Goal: Communication & Community: Answer question/provide support

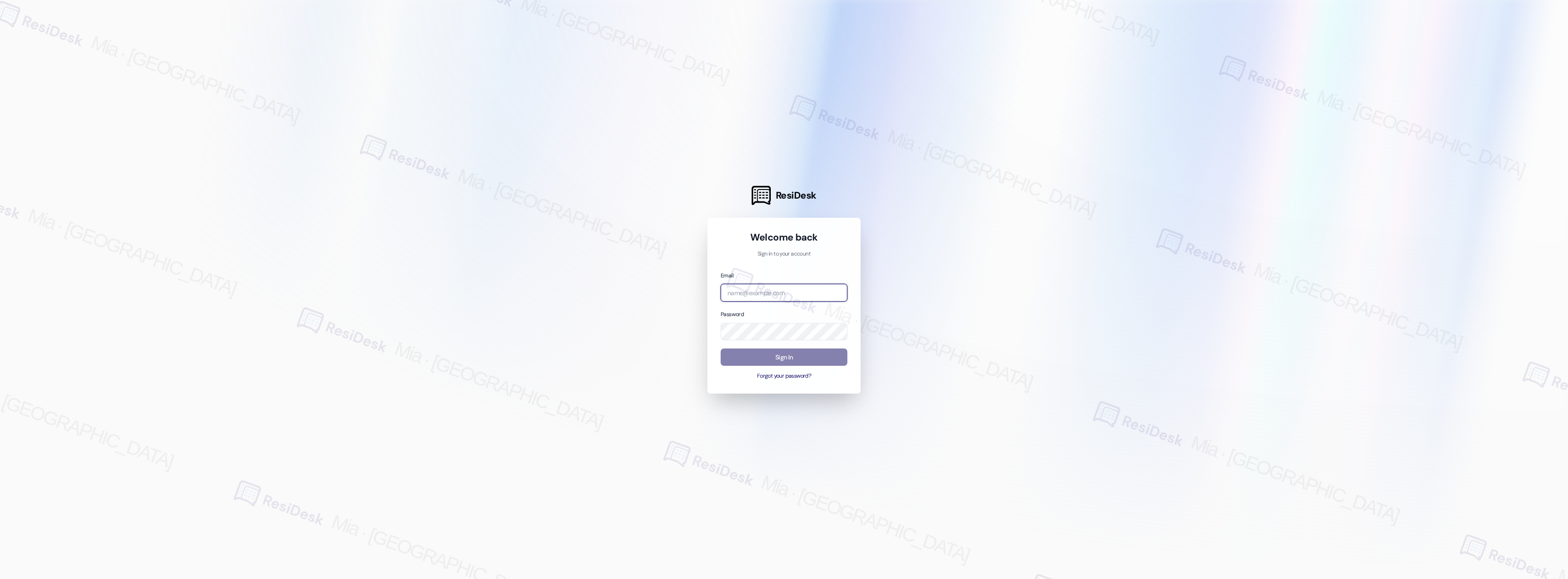
click at [788, 298] on input "email" at bounding box center [784, 293] width 127 height 18
type input "[EMAIL_ADDRESS][DOMAIN_NAME]"
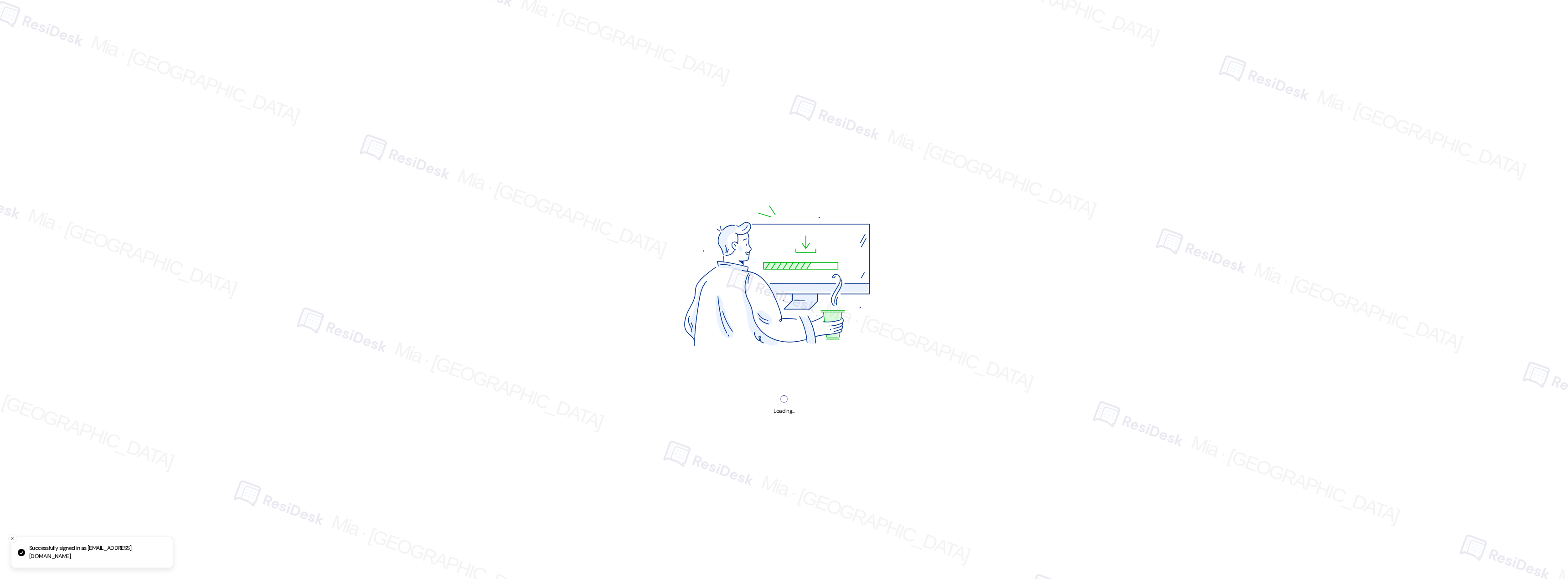
click at [791, 359] on img at bounding box center [784, 279] width 309 height 231
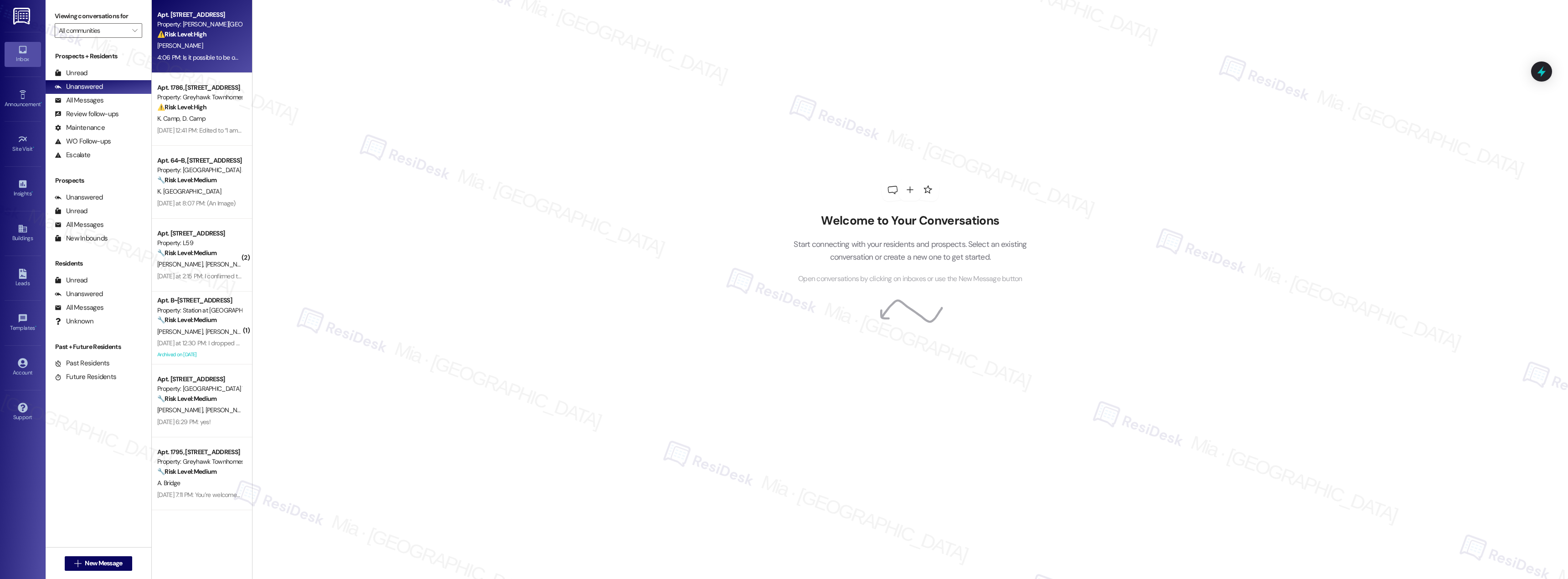
click at [214, 43] on div "[PERSON_NAME]" at bounding box center [200, 46] width 86 height 12
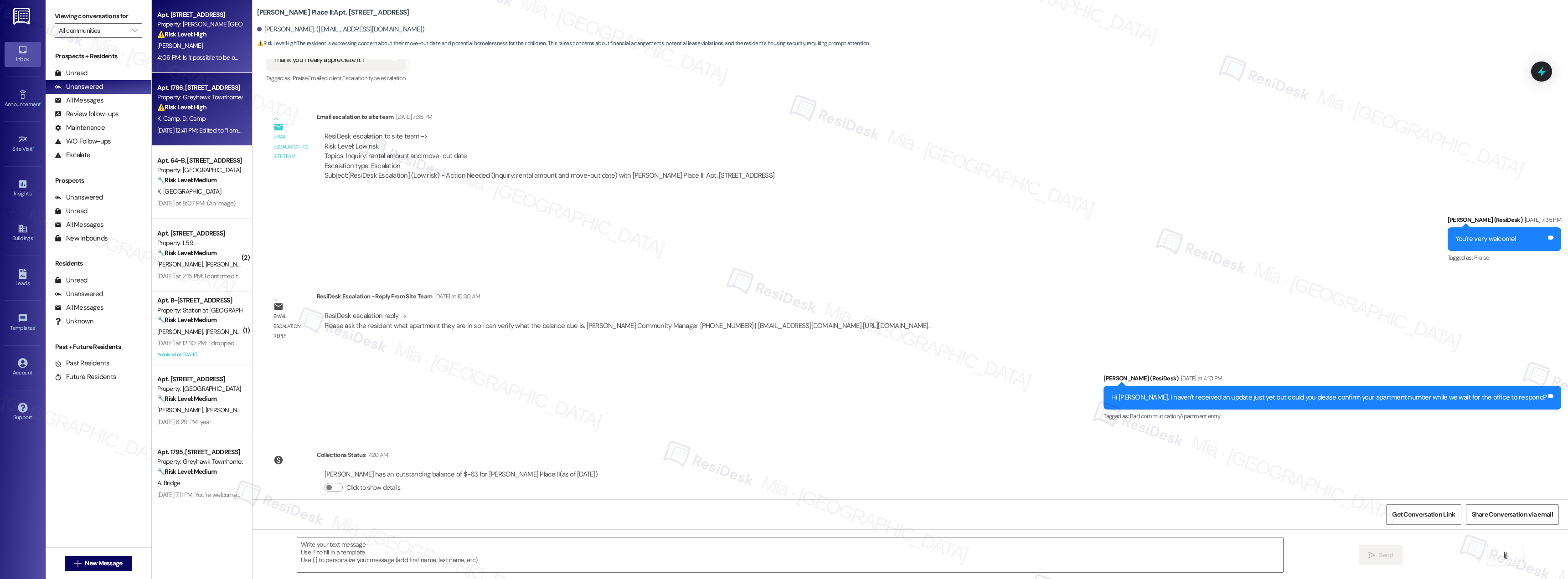
type textarea "Fetching suggested responses. Please feel free to read through the conversation…"
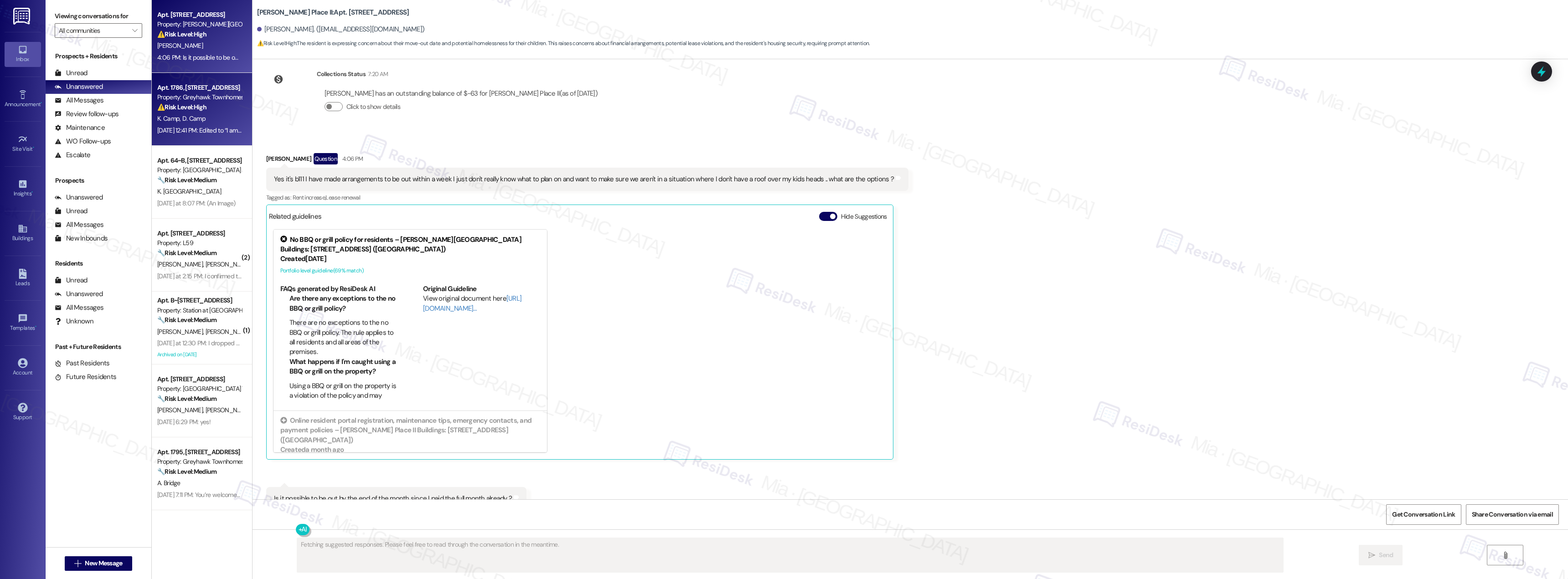
scroll to position [1088, 0]
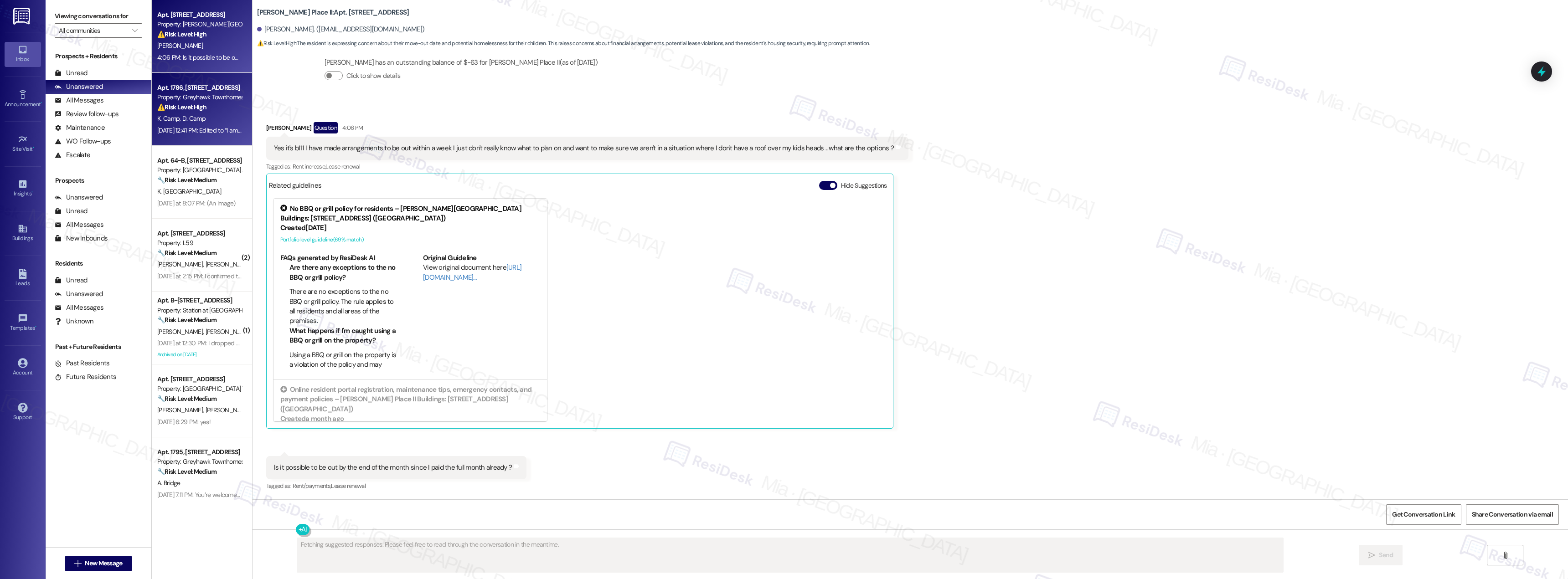
click at [211, 106] on div "⚠️ Risk Level: High The resident reports multiple issues, including a malfuncti…" at bounding box center [199, 107] width 85 height 10
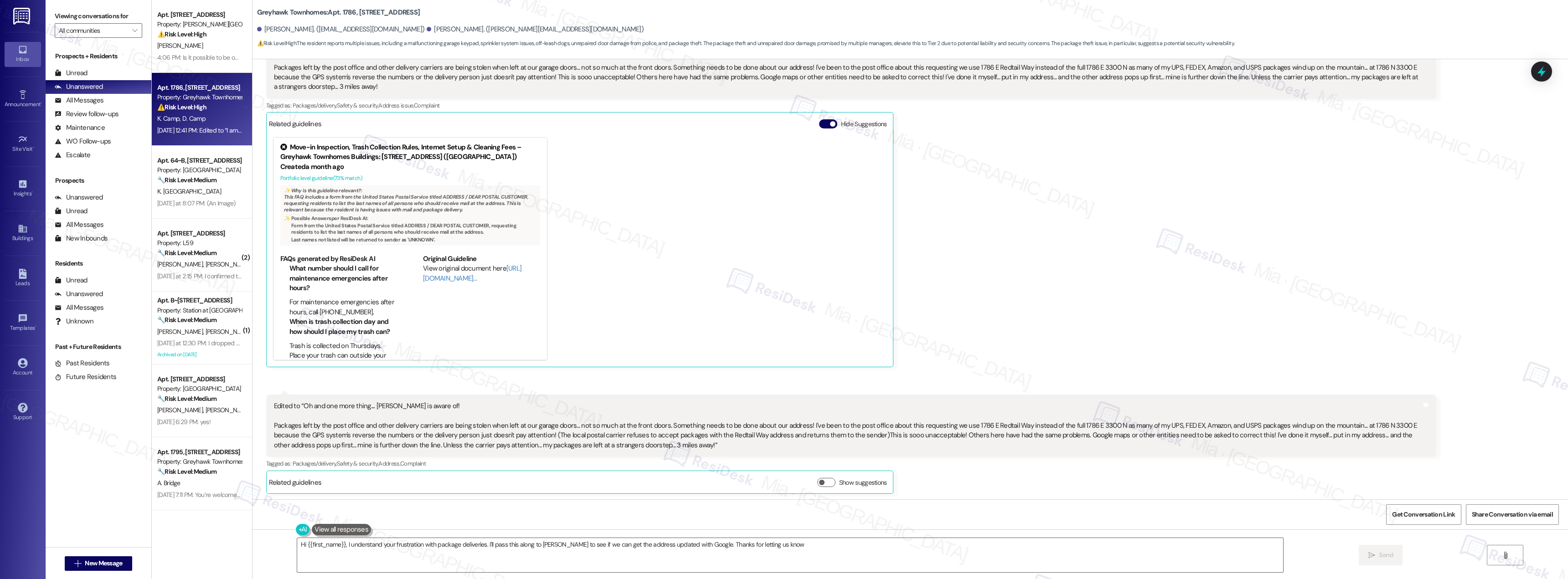
type textarea "Hi {{first_name}}, I understand your frustration with package deliveries. I'll …"
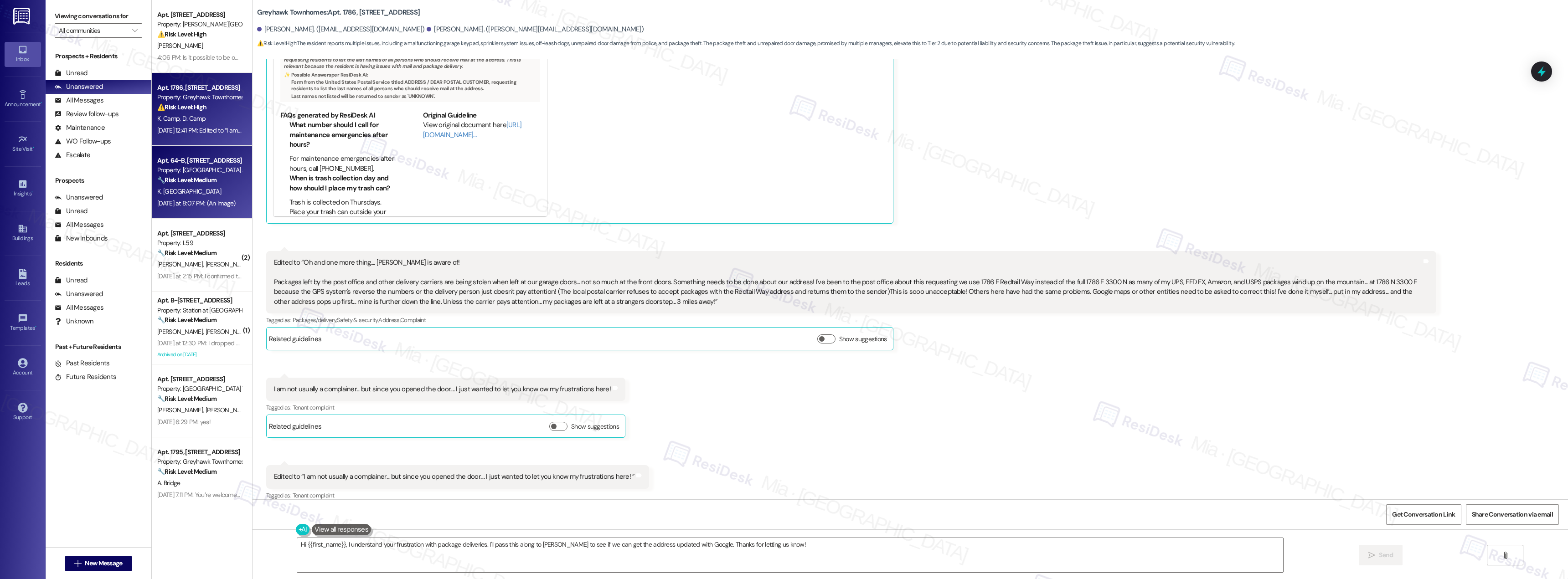
click at [208, 172] on div "Property: [GEOGRAPHIC_DATA] at [GEOGRAPHIC_DATA]" at bounding box center [199, 170] width 85 height 10
type textarea "Hi {{first_name}}, I understand your frustration with package deliveries. I'll …"
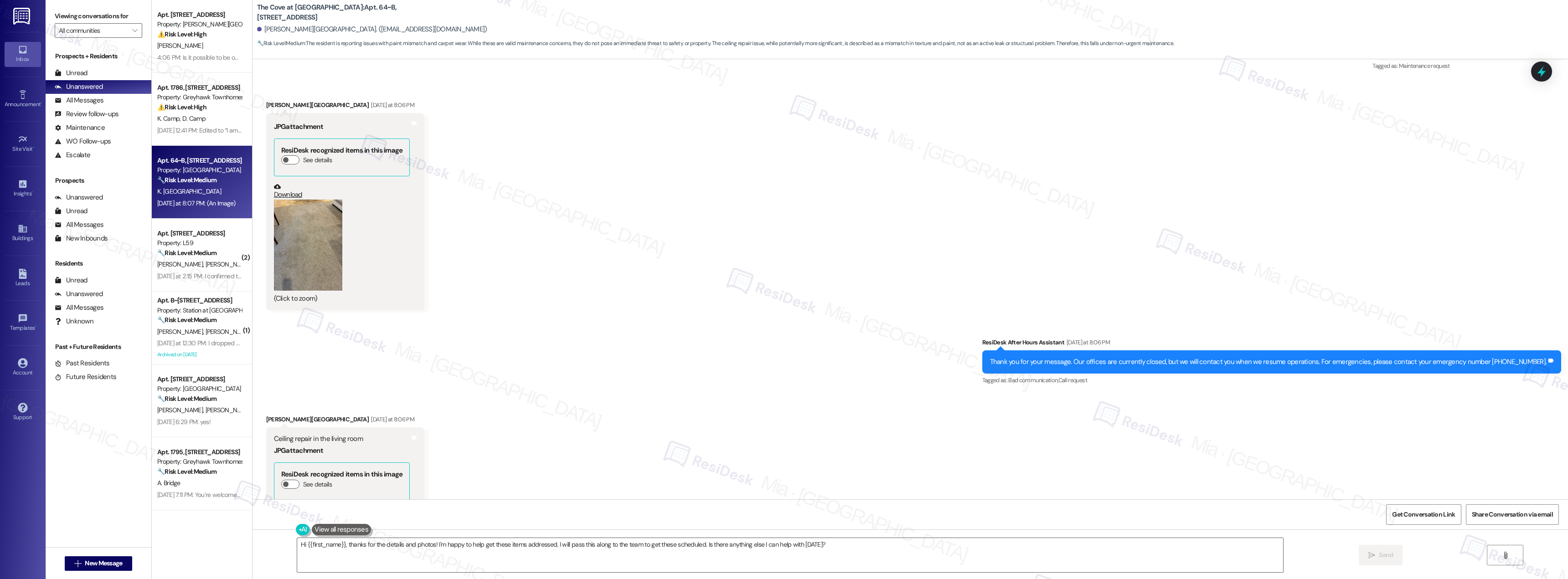
scroll to position [814, 0]
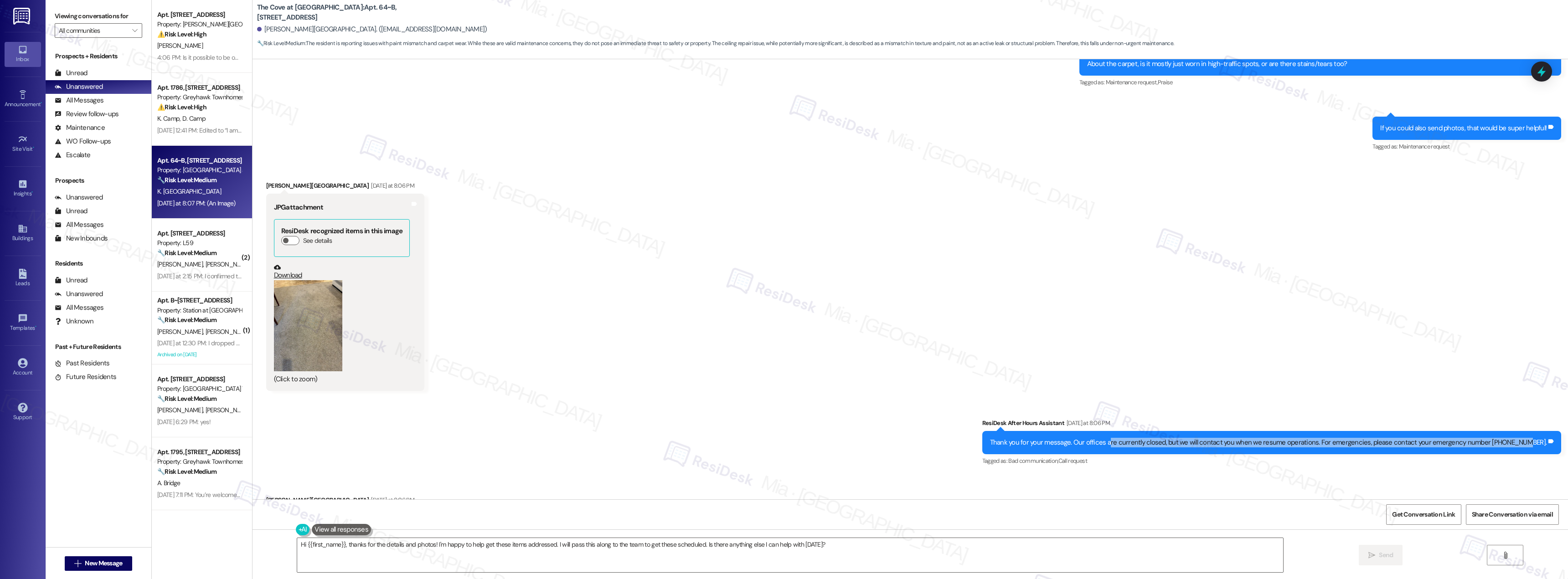
drag, startPoint x: 1130, startPoint y: 436, endPoint x: 1536, endPoint y: 443, distance: 406.1
click at [1536, 443] on div "Thank you for your message. Our offices are currently closed, but we will conta…" at bounding box center [1272, 442] width 579 height 23
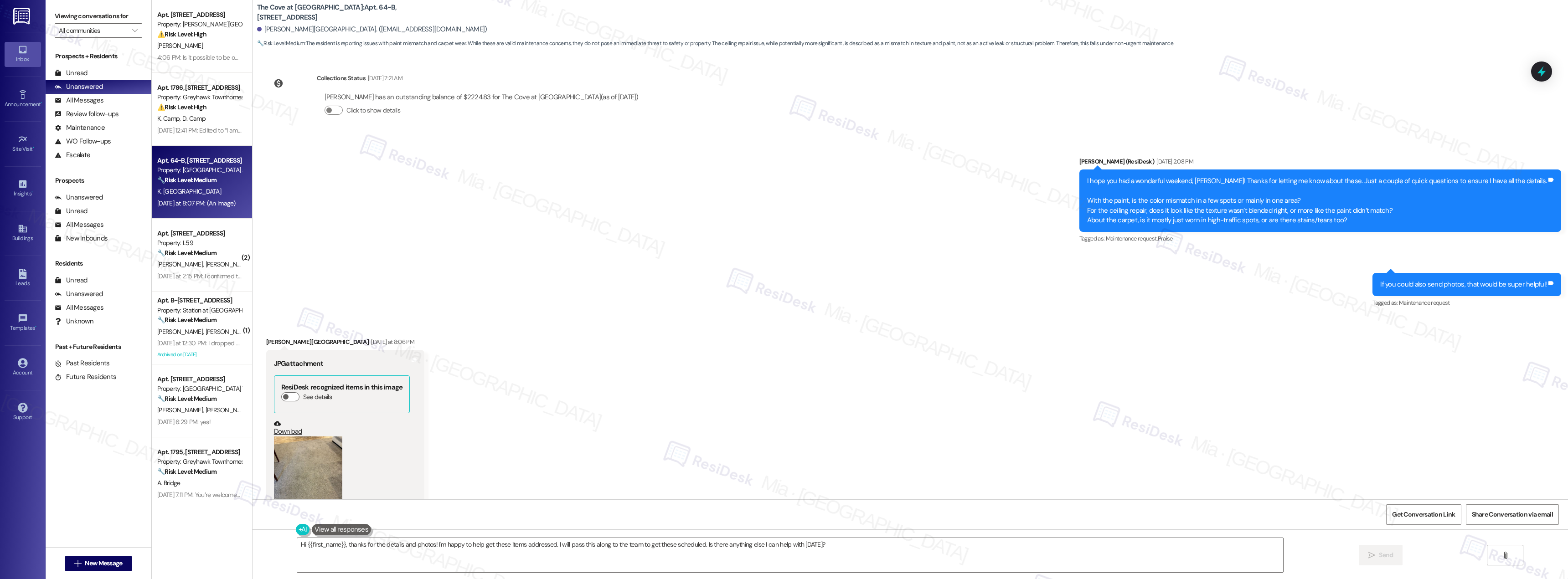
scroll to position [587, 0]
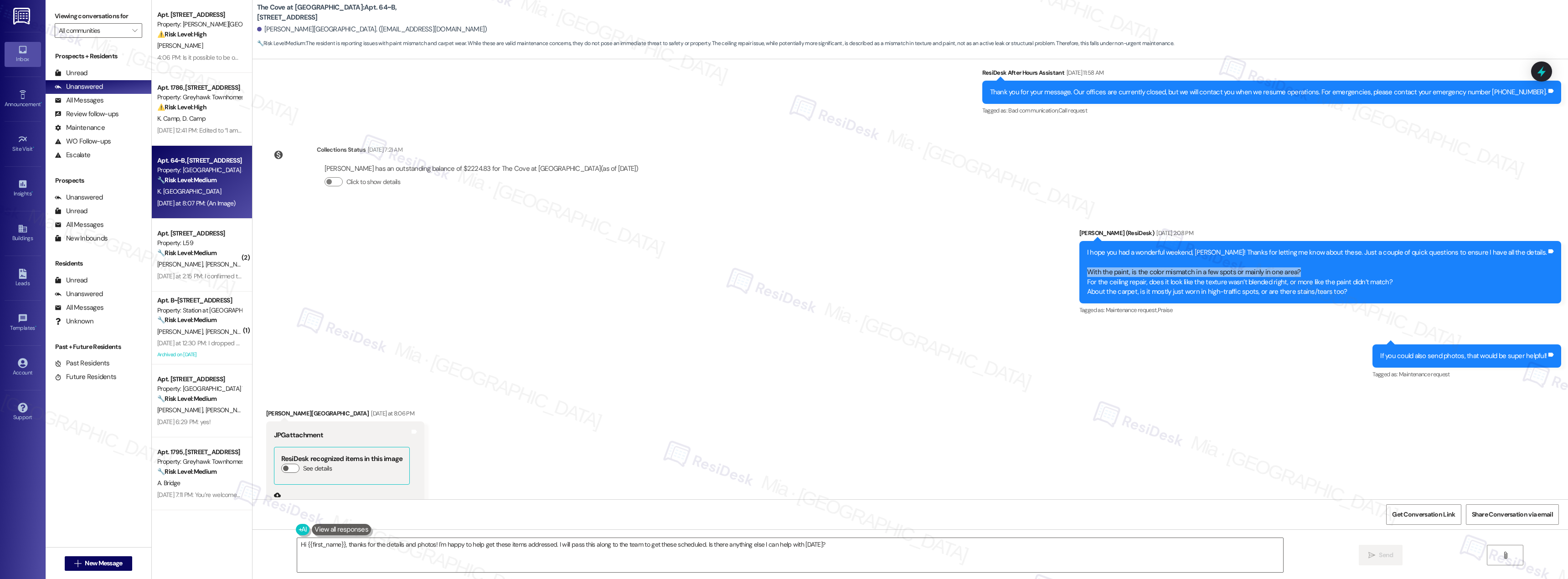
drag, startPoint x: 1135, startPoint y: 261, endPoint x: 1382, endPoint y: 261, distance: 247.0
click at [1382, 261] on div "I hope you had a wonderful weekend, [PERSON_NAME]! Thanks for letting me know a…" at bounding box center [1317, 272] width 460 height 49
drag, startPoint x: 1200, startPoint y: 275, endPoint x: 1422, endPoint y: 275, distance: 222.0
click at [1422, 275] on div "I hope you had a wonderful weekend, Kari! Thanks for letting me know about thes…" at bounding box center [1317, 272] width 460 height 49
drag, startPoint x: 1136, startPoint y: 282, endPoint x: 1398, endPoint y: 282, distance: 262.0
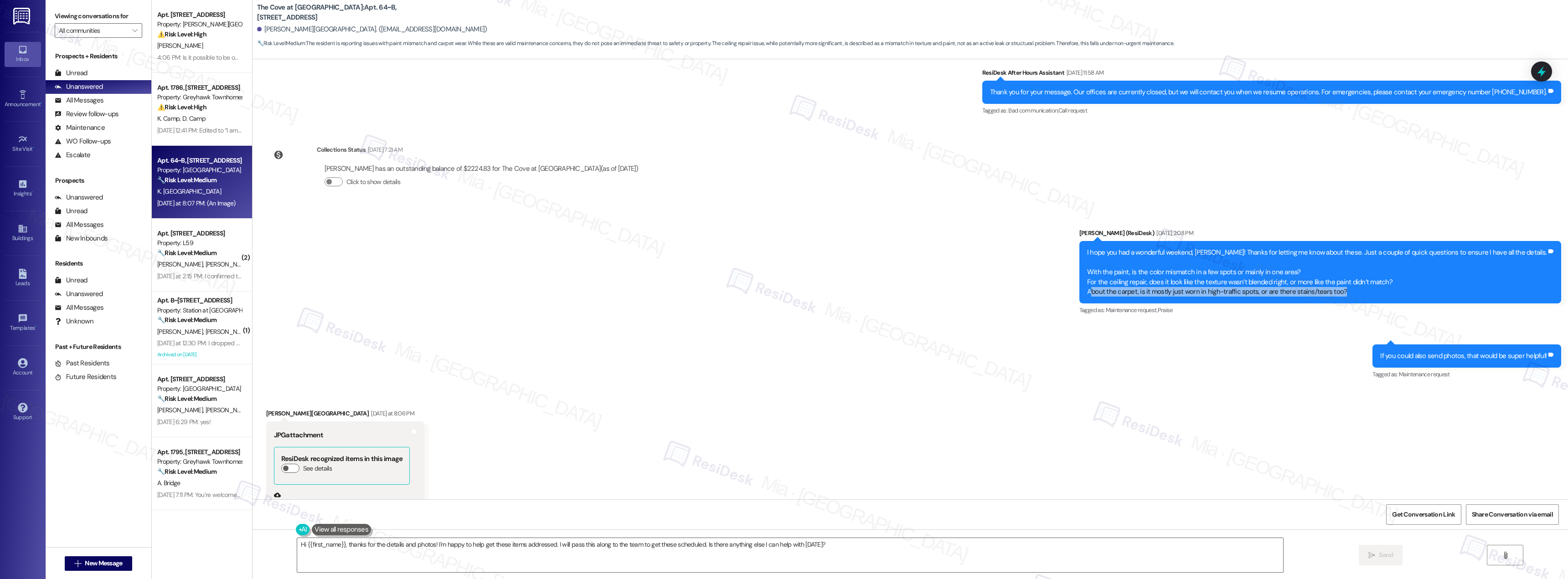
click at [1398, 282] on div "I hope you had a wonderful weekend, Kari! Thanks for letting me know about thes…" at bounding box center [1317, 272] width 460 height 49
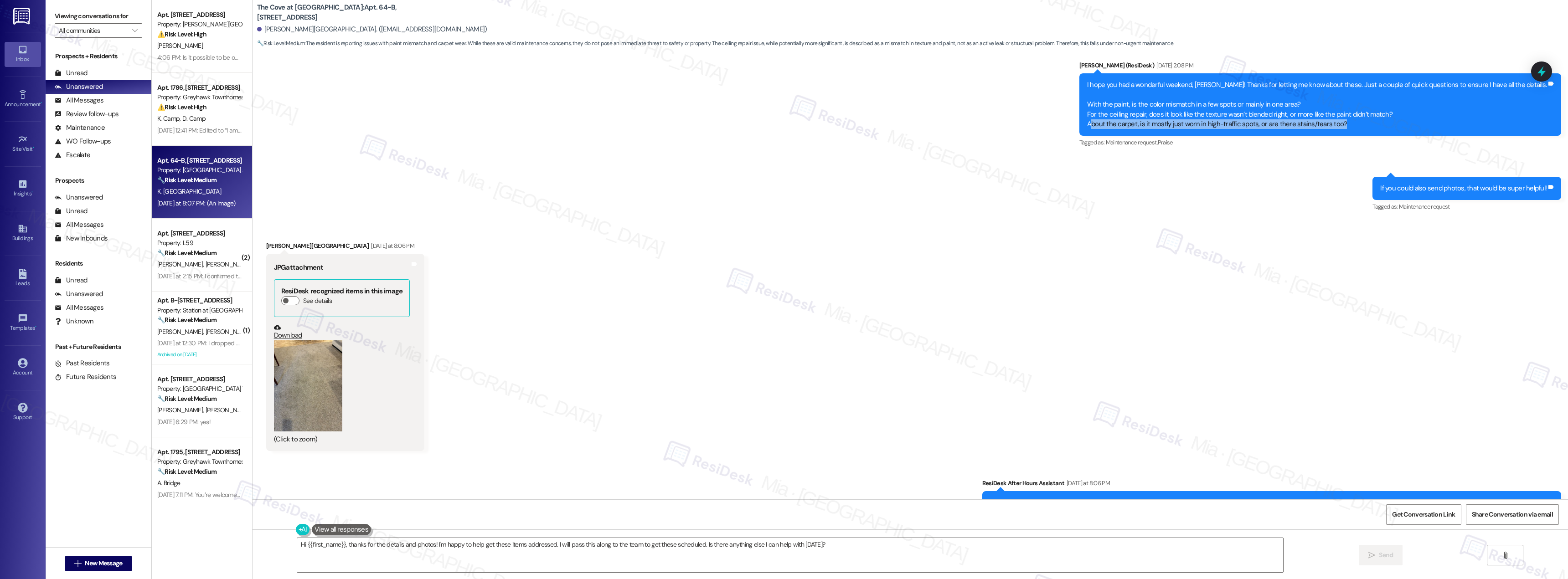
scroll to position [769, 0]
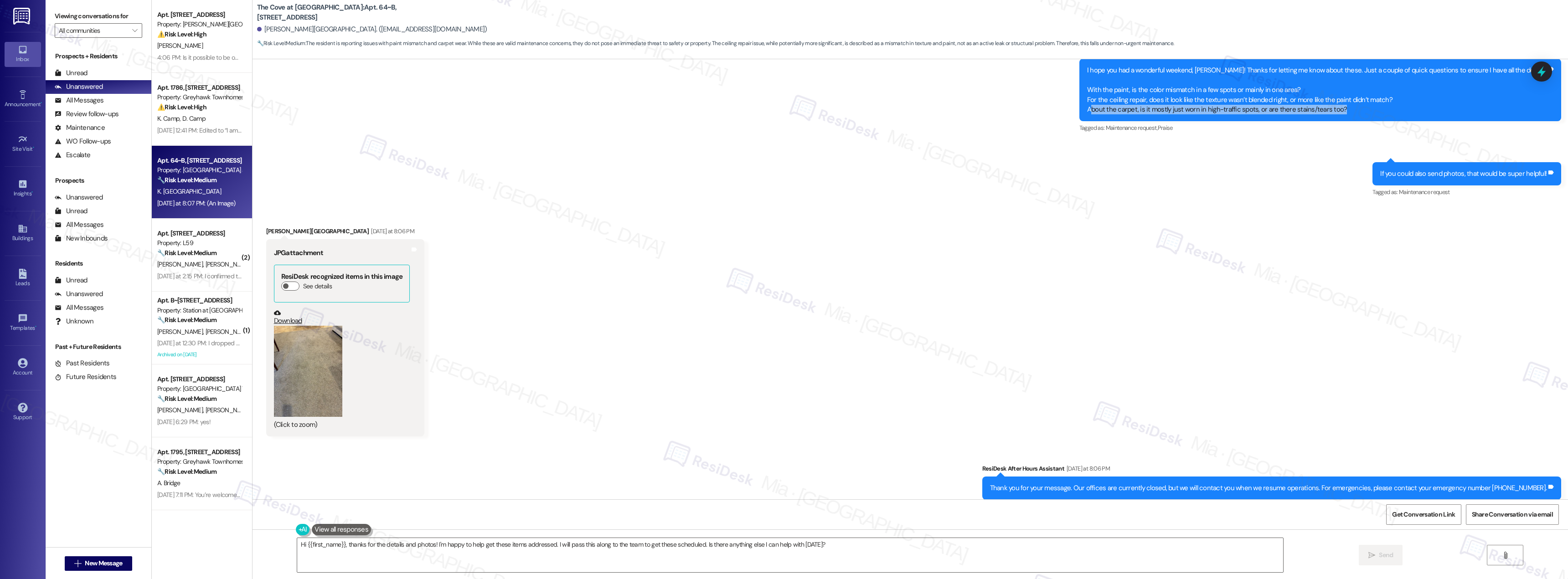
click at [310, 344] on button "Zoom image" at bounding box center [308, 371] width 68 height 91
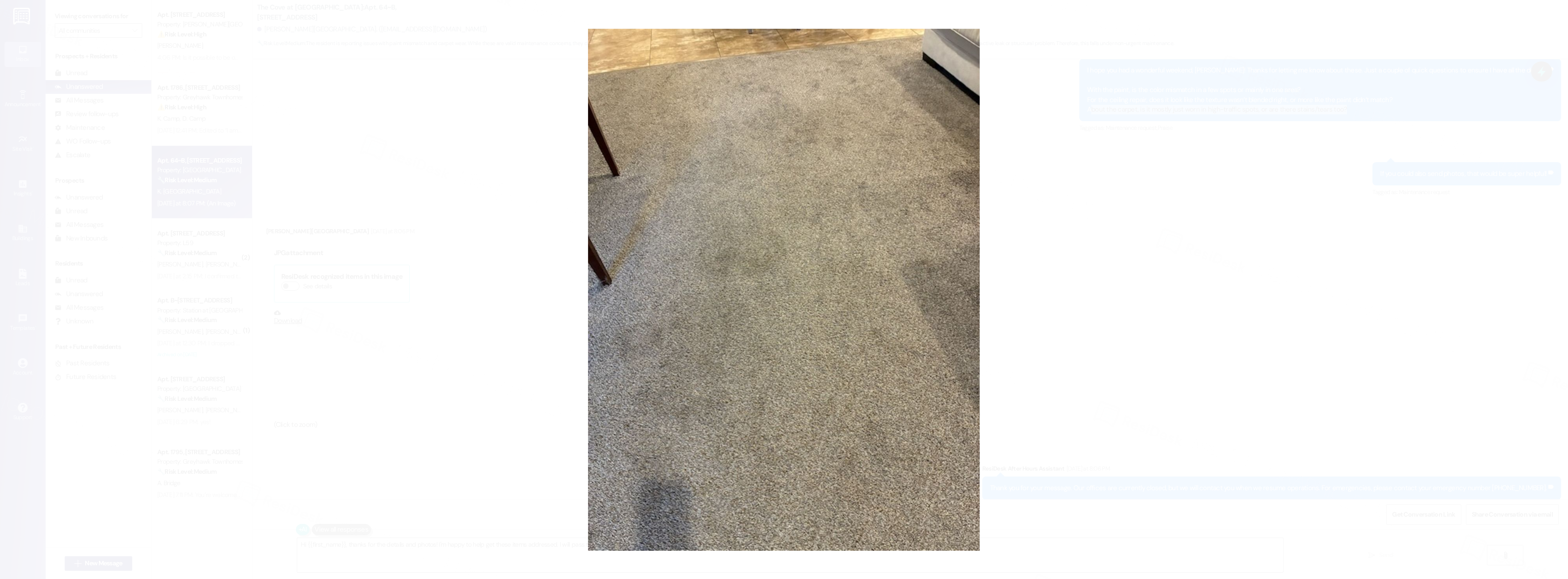
click at [1119, 307] on button "Unzoom image" at bounding box center [784, 290] width 1568 height 579
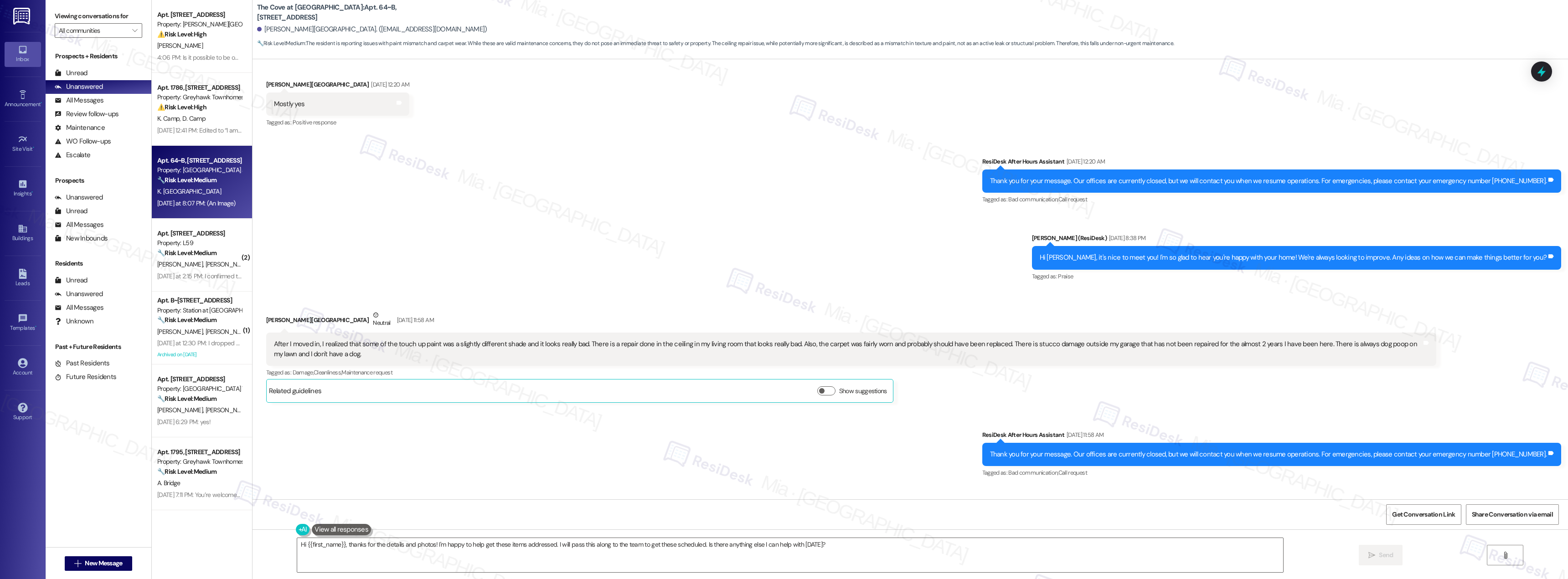
scroll to position [222, 0]
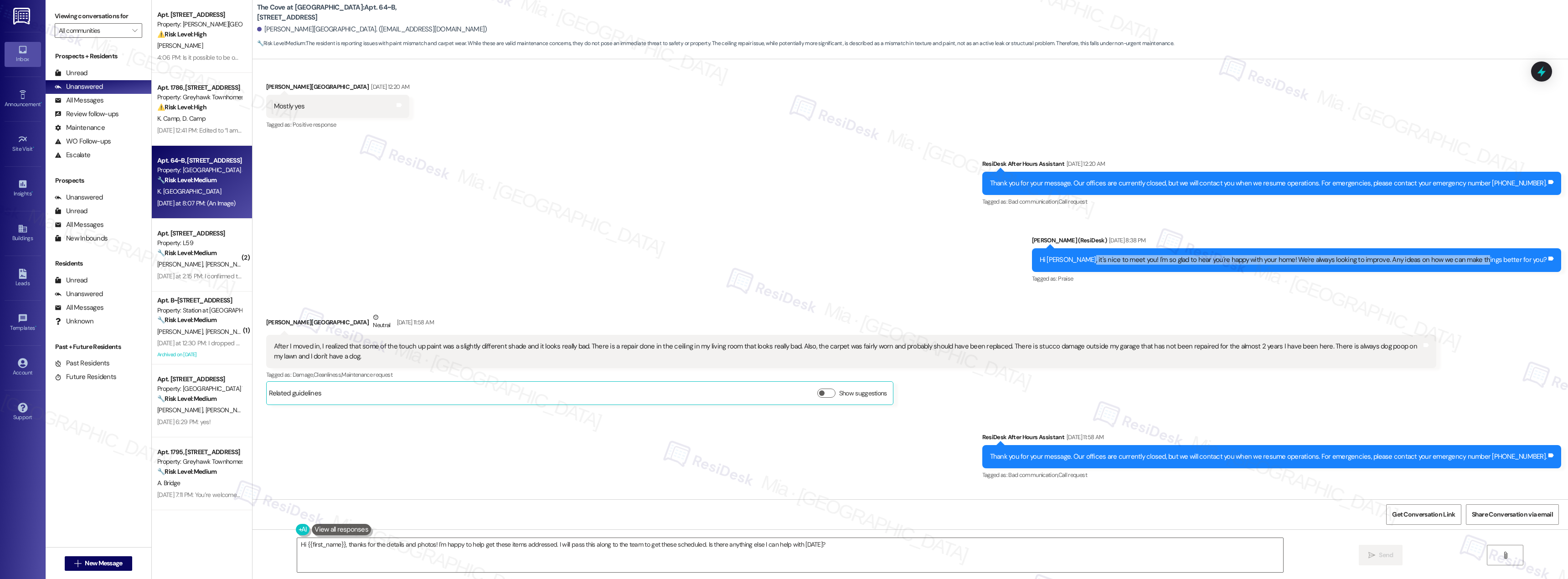
drag, startPoint x: 1116, startPoint y: 252, endPoint x: 1508, endPoint y: 262, distance: 392.1
click at [1514, 255] on div "Hi Kari, it's nice to meet you! I'm so glad to hear you're happy with your home…" at bounding box center [1293, 260] width 507 height 10
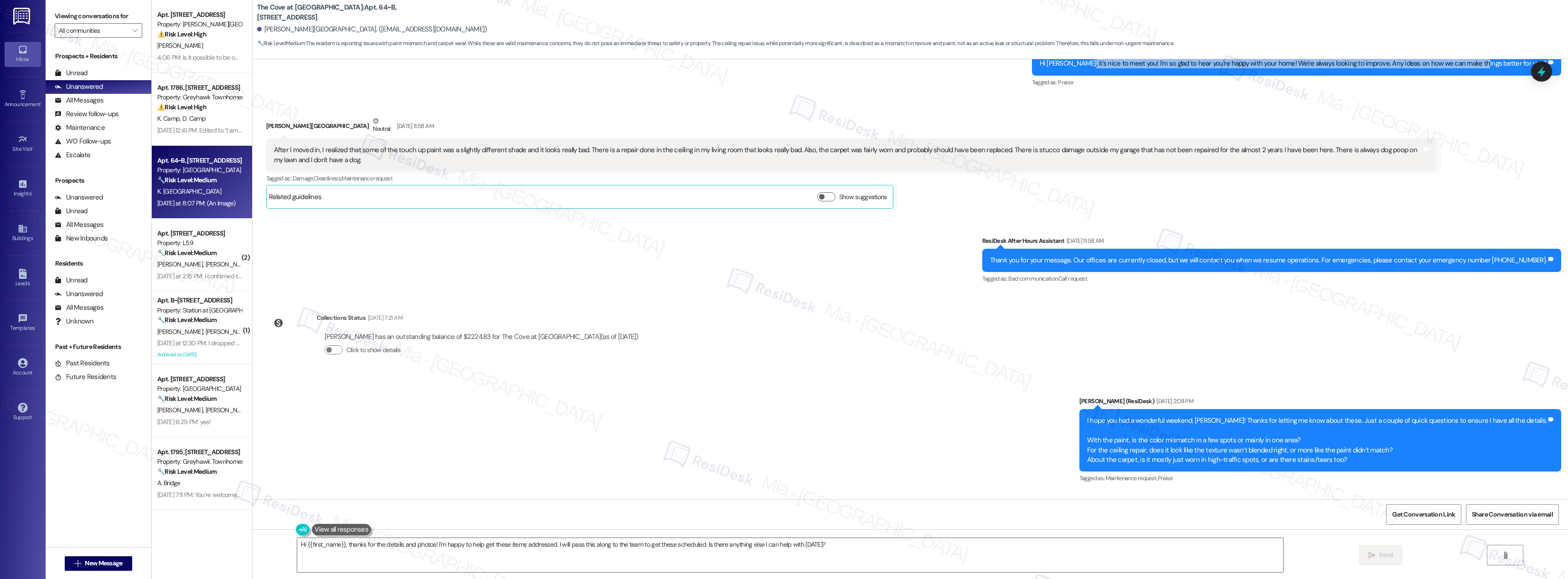
scroll to position [404, 0]
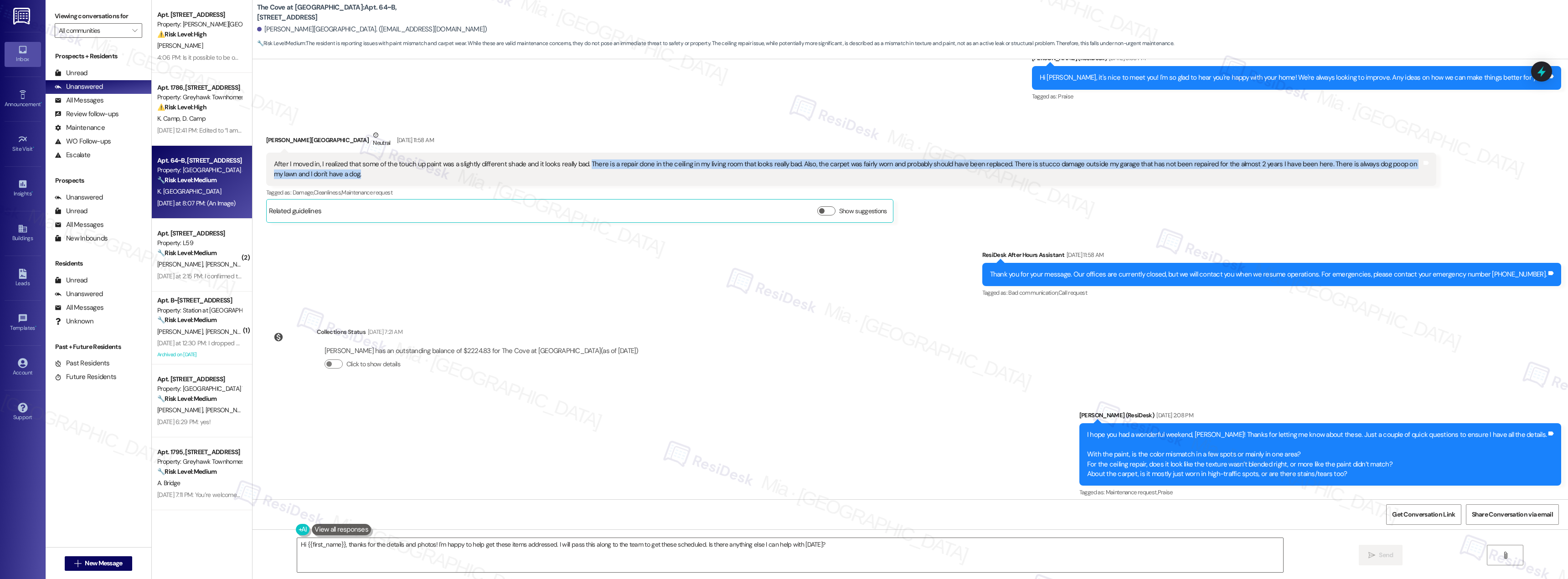
drag, startPoint x: 336, startPoint y: 162, endPoint x: 578, endPoint y: 153, distance: 242.2
click at [578, 159] on div "After I moved in, I realized that some of the touch up paint was a slightly dif…" at bounding box center [848, 169] width 1148 height 19
click at [1028, 159] on div "After I moved in, I realized that some of the touch up paint was a slightly dif…" at bounding box center [848, 169] width 1148 height 19
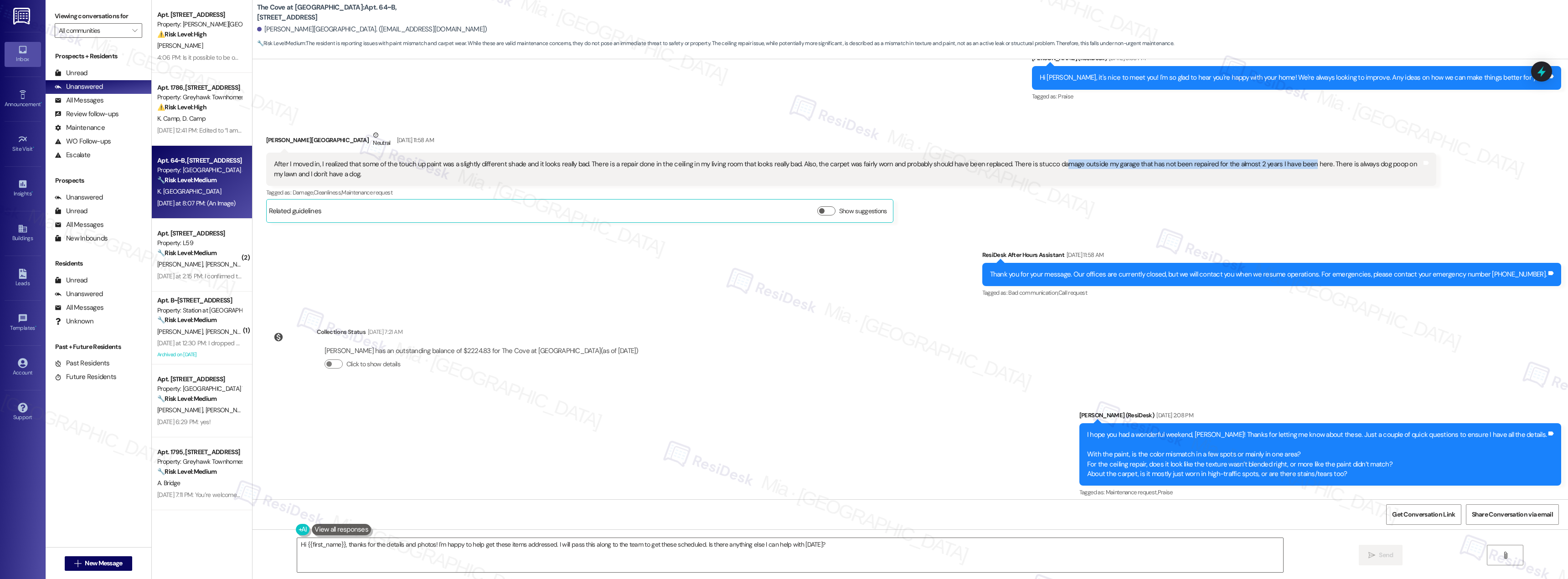
drag, startPoint x: 1046, startPoint y: 155, endPoint x: 1289, endPoint y: 156, distance: 243.0
click at [1289, 159] on div "After I moved in, I realized that some of the touch up paint was a slightly dif…" at bounding box center [848, 169] width 1148 height 19
click at [1001, 159] on div "After I moved in, I realized that some of the touch up paint was a slightly dif…" at bounding box center [848, 169] width 1148 height 19
drag, startPoint x: 1016, startPoint y: 155, endPoint x: 1117, endPoint y: 155, distance: 101.0
click at [1117, 159] on div "After I moved in, I realized that some of the touch up paint was a slightly dif…" at bounding box center [848, 169] width 1148 height 19
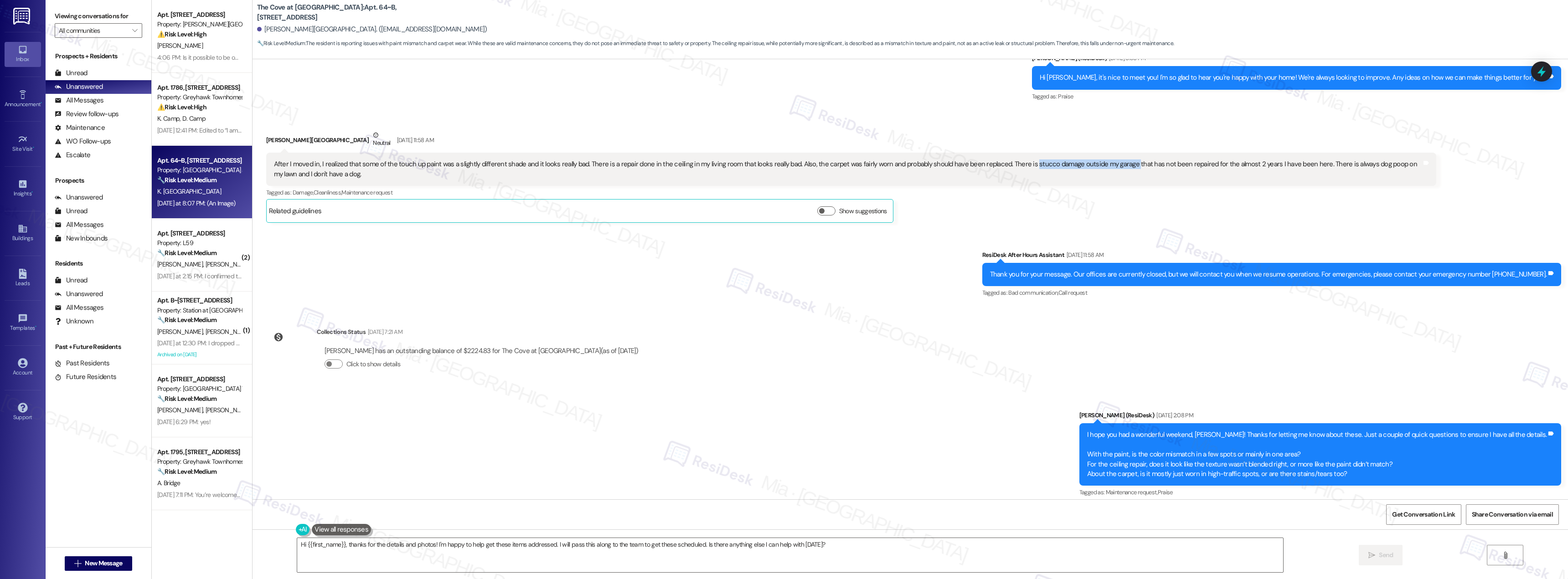
copy div "stucco damage outside my garage"
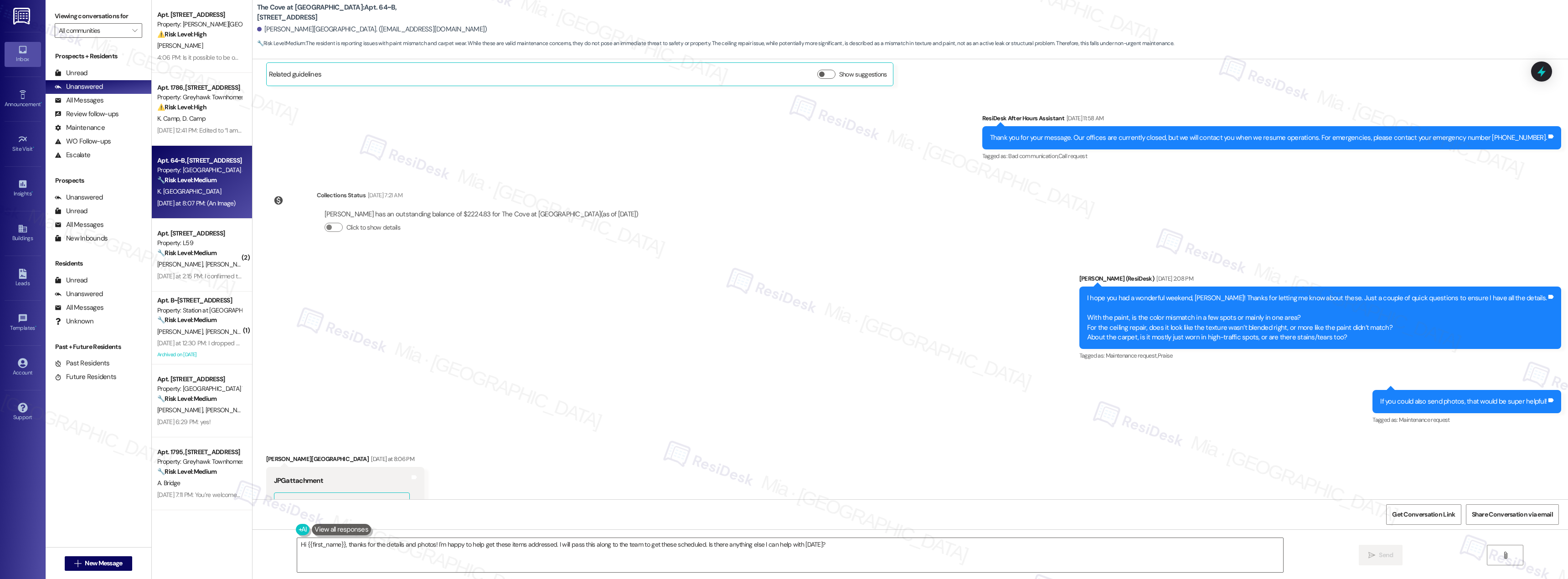
scroll to position [587, 0]
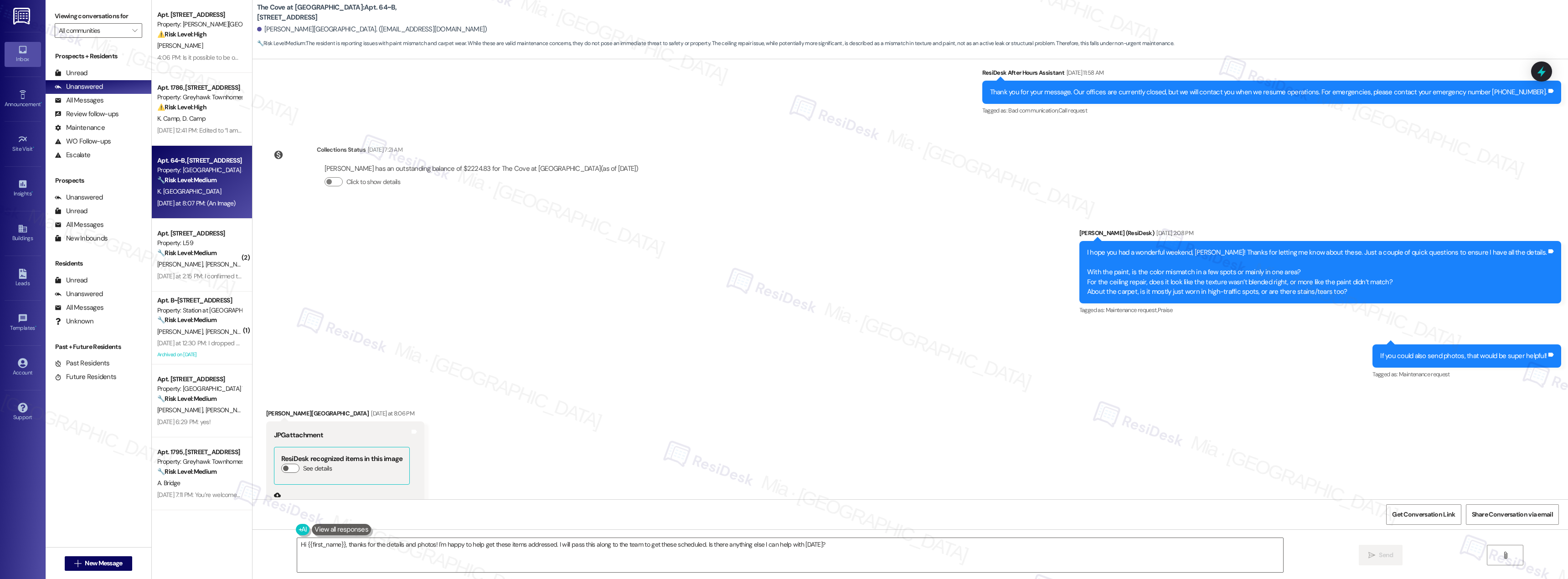
click at [332, 177] on div "Click to show details" at bounding box center [481, 182] width 314 height 10
click at [329, 177] on button "Click to show details" at bounding box center [334, 181] width 18 height 9
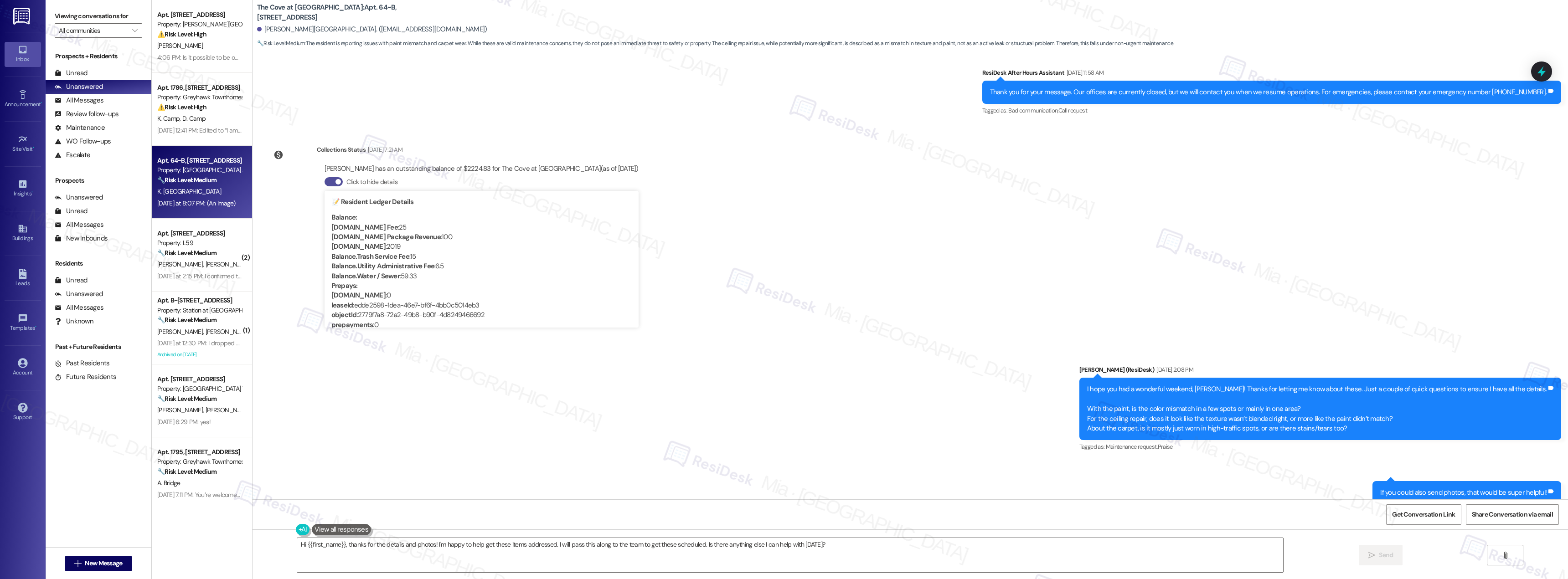
click at [335, 179] on span "button" at bounding box center [338, 181] width 5 height 5
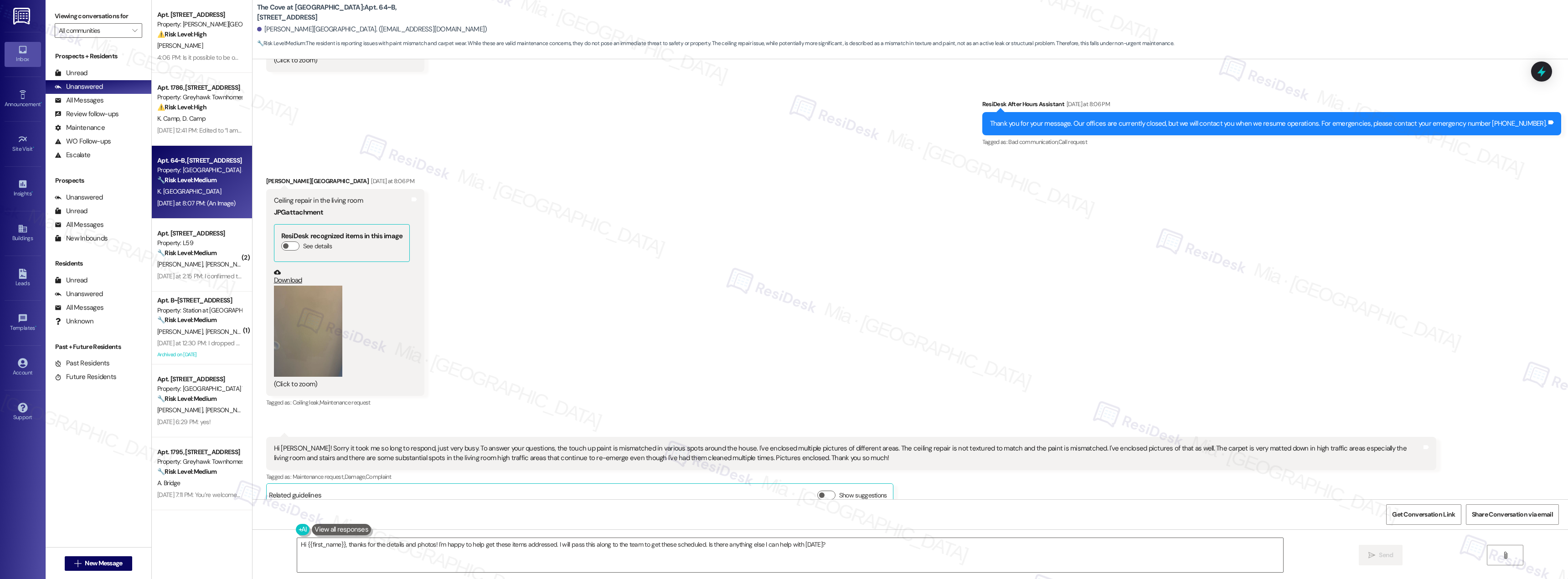
scroll to position [1179, 0]
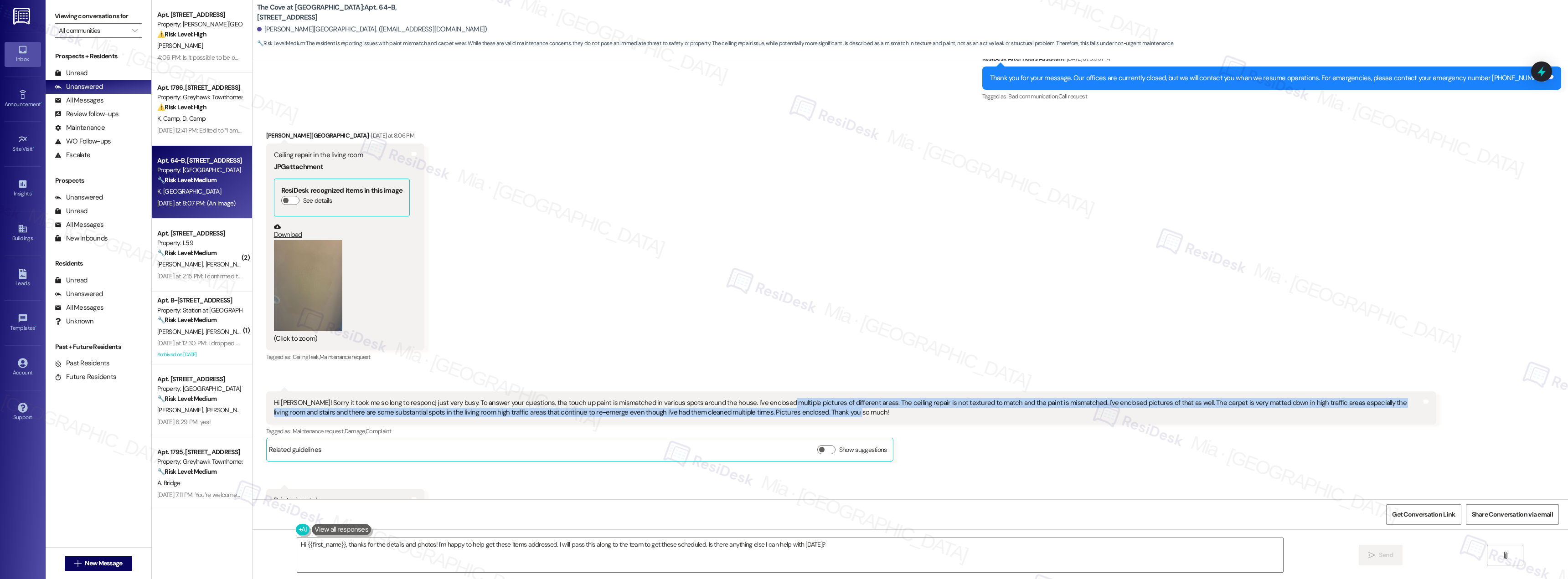
drag, startPoint x: 763, startPoint y: 392, endPoint x: 1251, endPoint y: 400, distance: 488.1
click at [1251, 400] on div "Hi Sarah! Sorry it took me so long to respond, just very busy. To answer your q…" at bounding box center [848, 407] width 1148 height 19
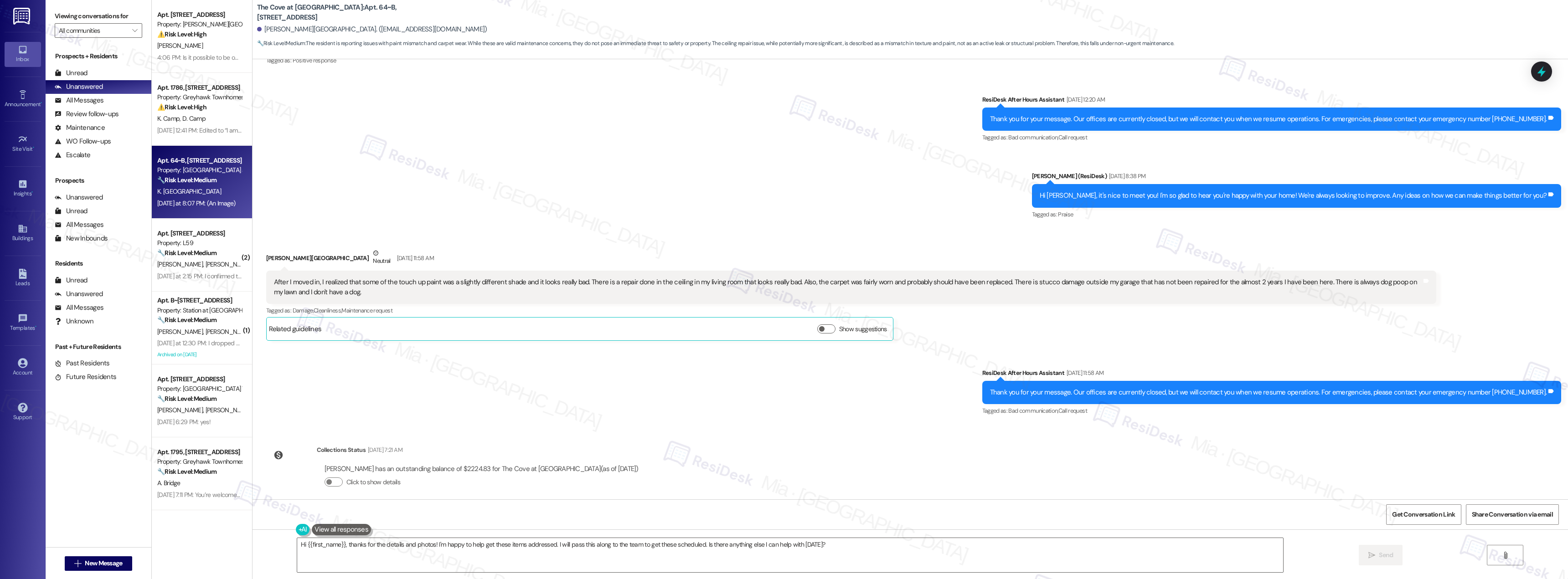
scroll to position [319, 0]
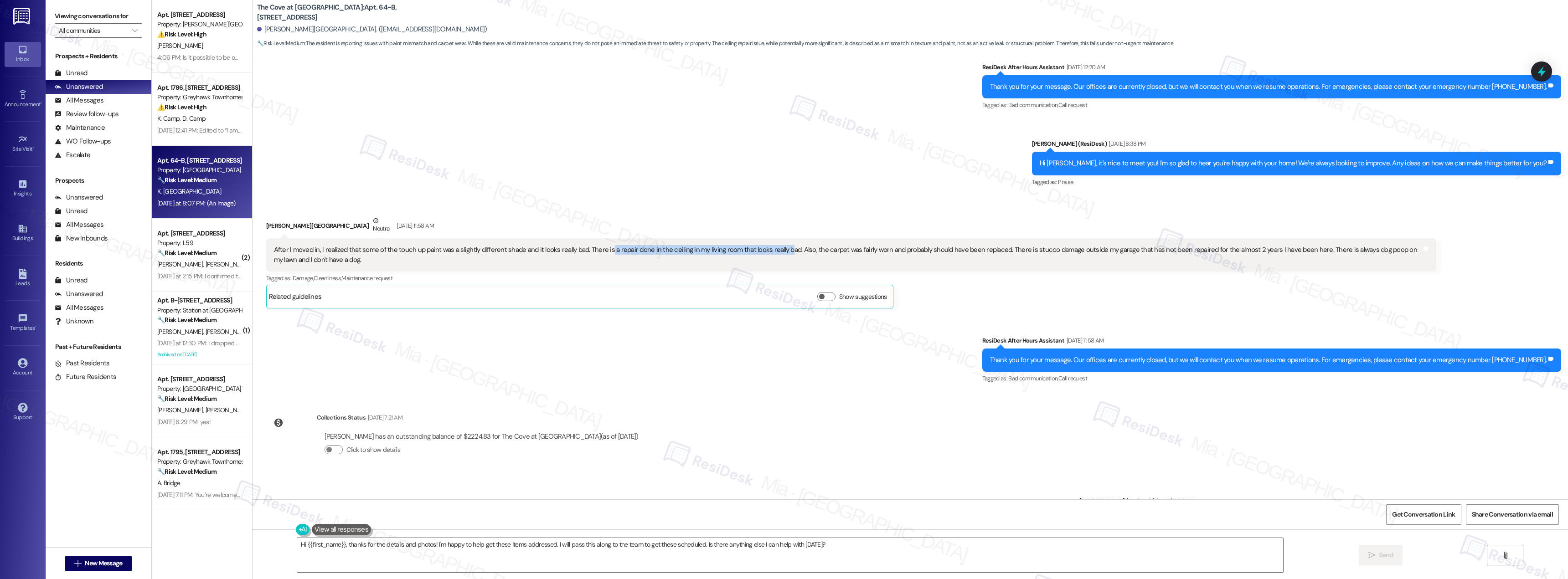
drag, startPoint x: 600, startPoint y: 242, endPoint x: 776, endPoint y: 242, distance: 176.0
click at [776, 245] on div "After I moved in, I realized that some of the touch up paint was a slightly dif…" at bounding box center [848, 255] width 1148 height 19
drag, startPoint x: 816, startPoint y: 242, endPoint x: 972, endPoint y: 241, distance: 156.0
click at [972, 245] on div "After I moved in, I realized that some of the touch up paint was a slightly dif…" at bounding box center [848, 255] width 1148 height 19
drag, startPoint x: 1015, startPoint y: 241, endPoint x: 1191, endPoint y: 244, distance: 176.0
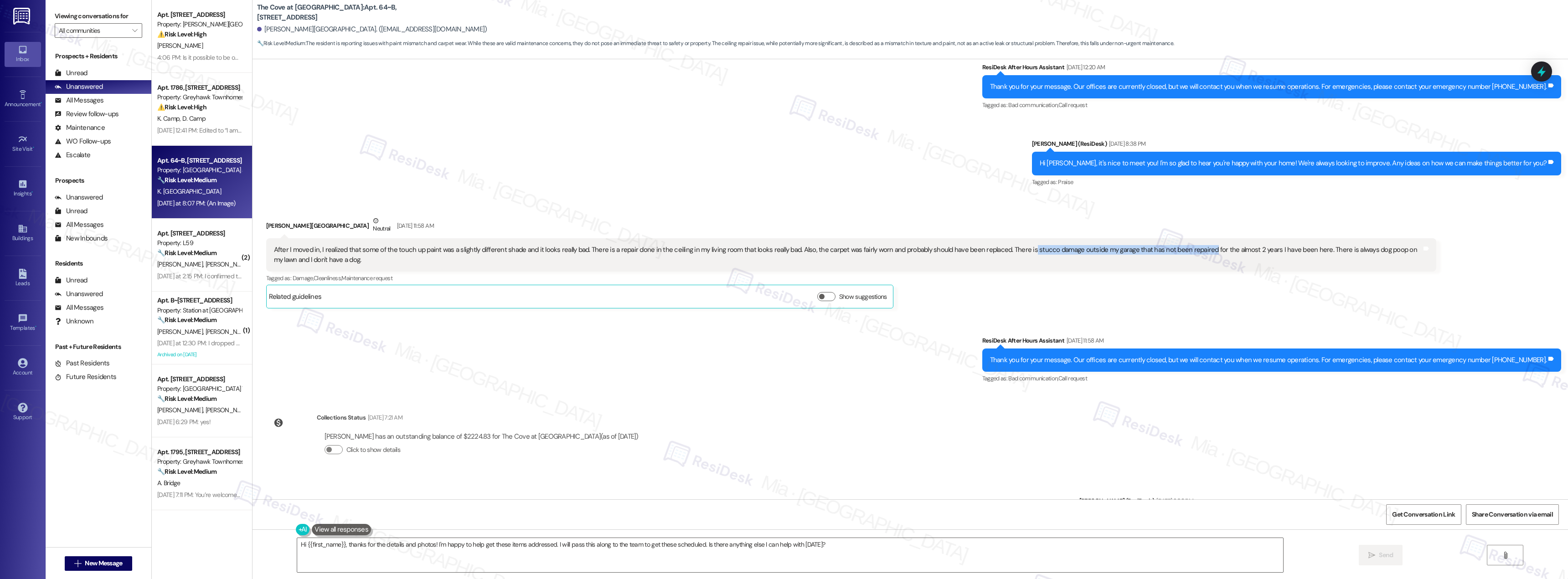
click at [1191, 245] on div "After I moved in, I realized that some of the touch up paint was a slightly dif…" at bounding box center [848, 255] width 1148 height 19
copy div "stucco damage outside my garage that has not been repaired"
click at [957, 216] on div "Kari Birmingham Neutral Aug 31, 2025 at 11:58 AM" at bounding box center [851, 227] width 1171 height 23
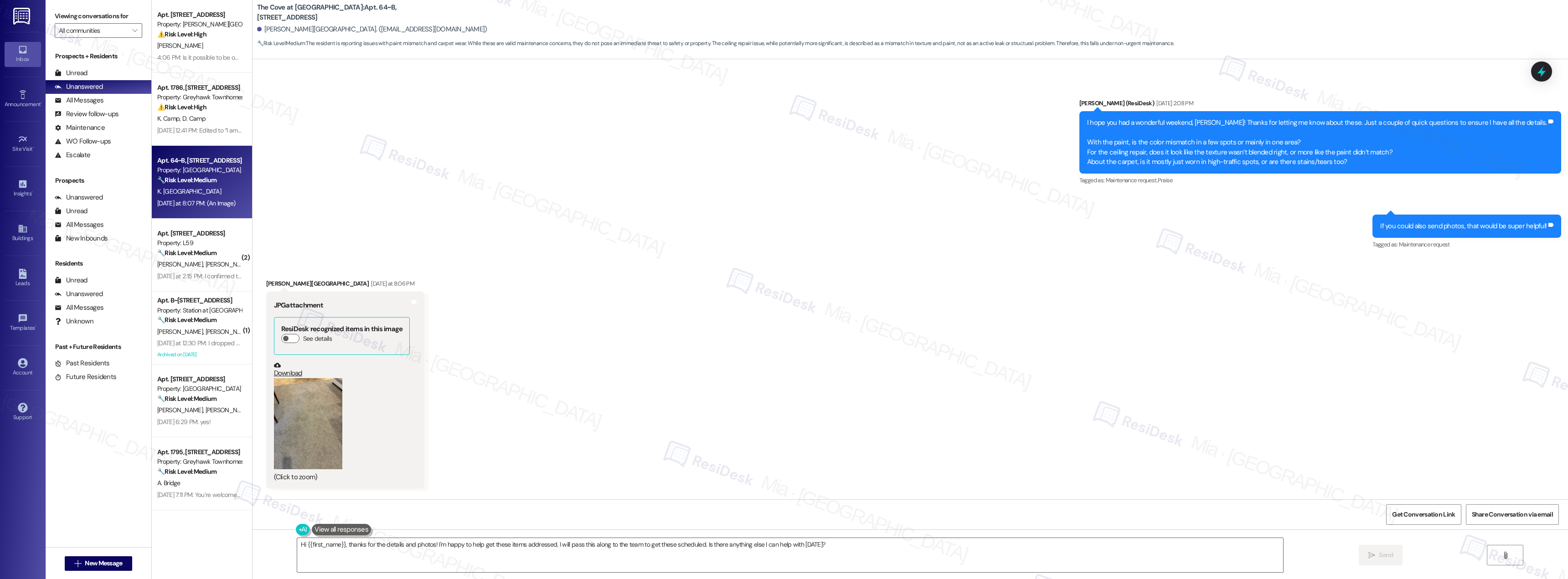
scroll to position [729, 0]
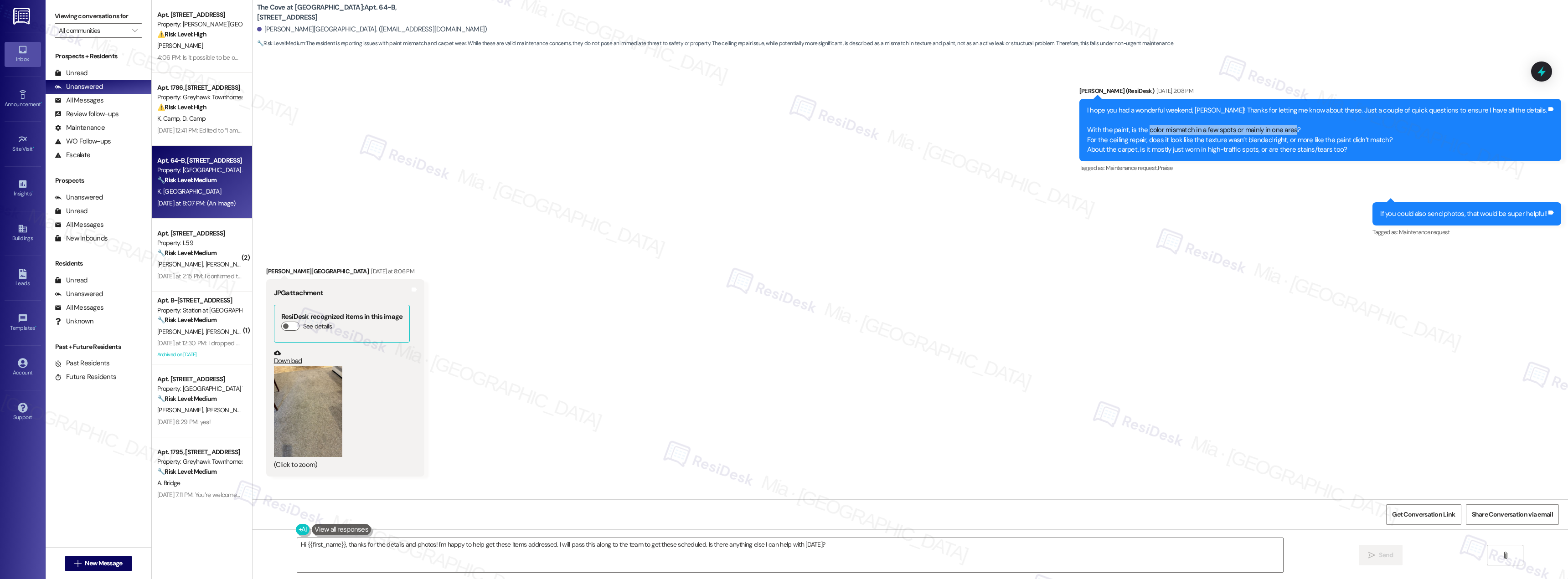
drag, startPoint x: 1194, startPoint y: 121, endPoint x: 1339, endPoint y: 119, distance: 145.0
click at [1339, 119] on div "I hope you had a wonderful weekend, Kari! Thanks for letting me know about thes…" at bounding box center [1317, 130] width 460 height 49
drag, startPoint x: 1134, startPoint y: 119, endPoint x: 1395, endPoint y: 138, distance: 261.7
click at [1395, 138] on div "I hope you had a wonderful weekend, Kari! Thanks for letting me know about thes…" at bounding box center [1317, 130] width 460 height 49
copy div "With the paint, is the color mismatch in a few spots or mainly in one area? For…"
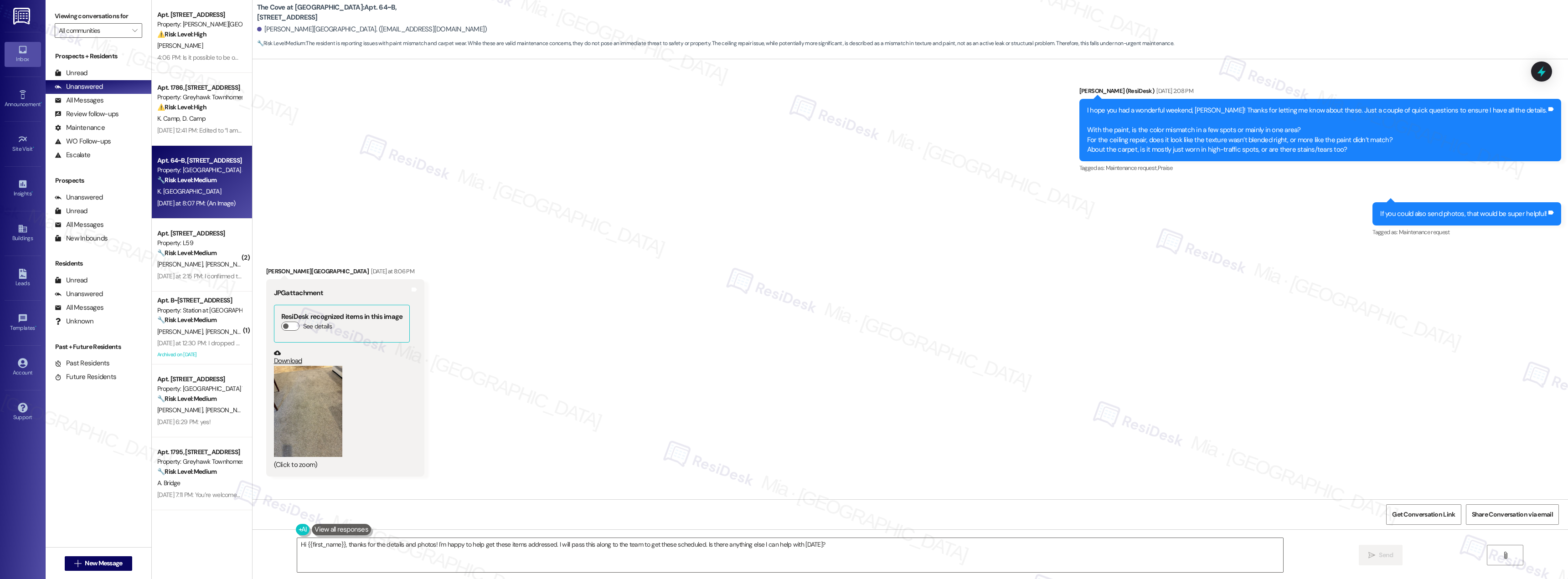
click at [609, 338] on div "Received via SMS Kari Birmingham Yesterday at 8:06 PM JPG attachment ResiDesk r…" at bounding box center [910, 364] width 1315 height 237
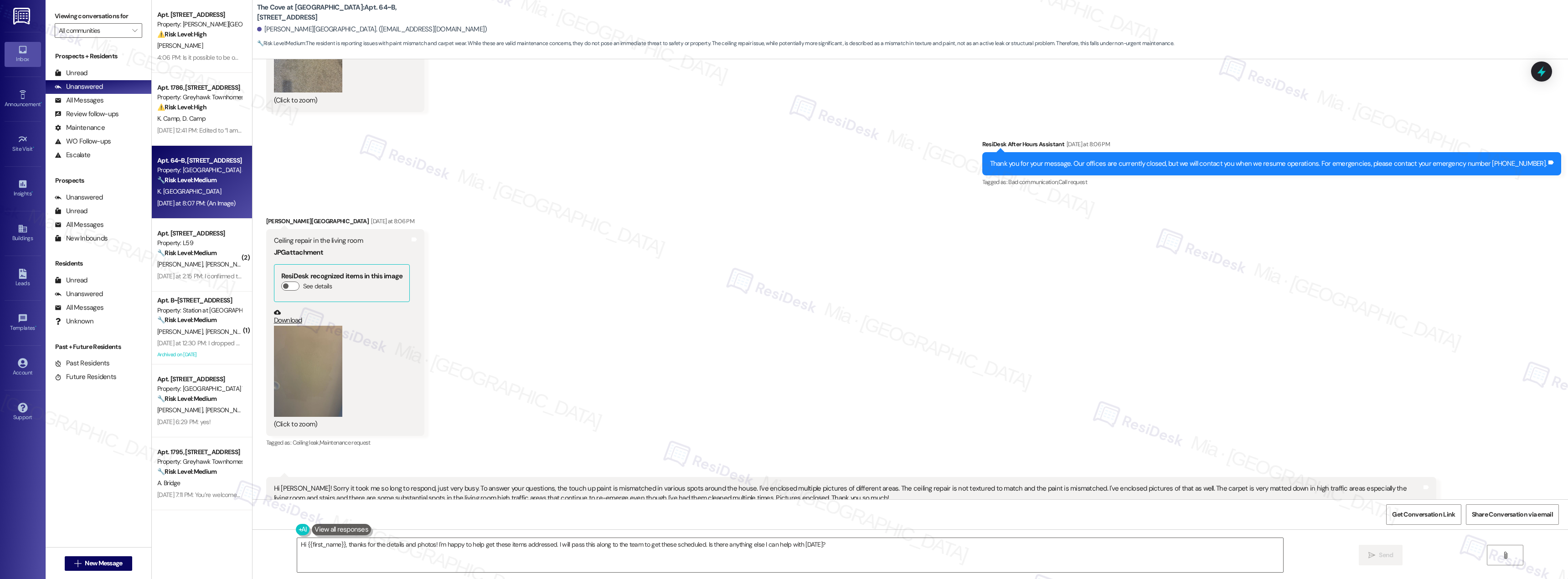
scroll to position [1139, 0]
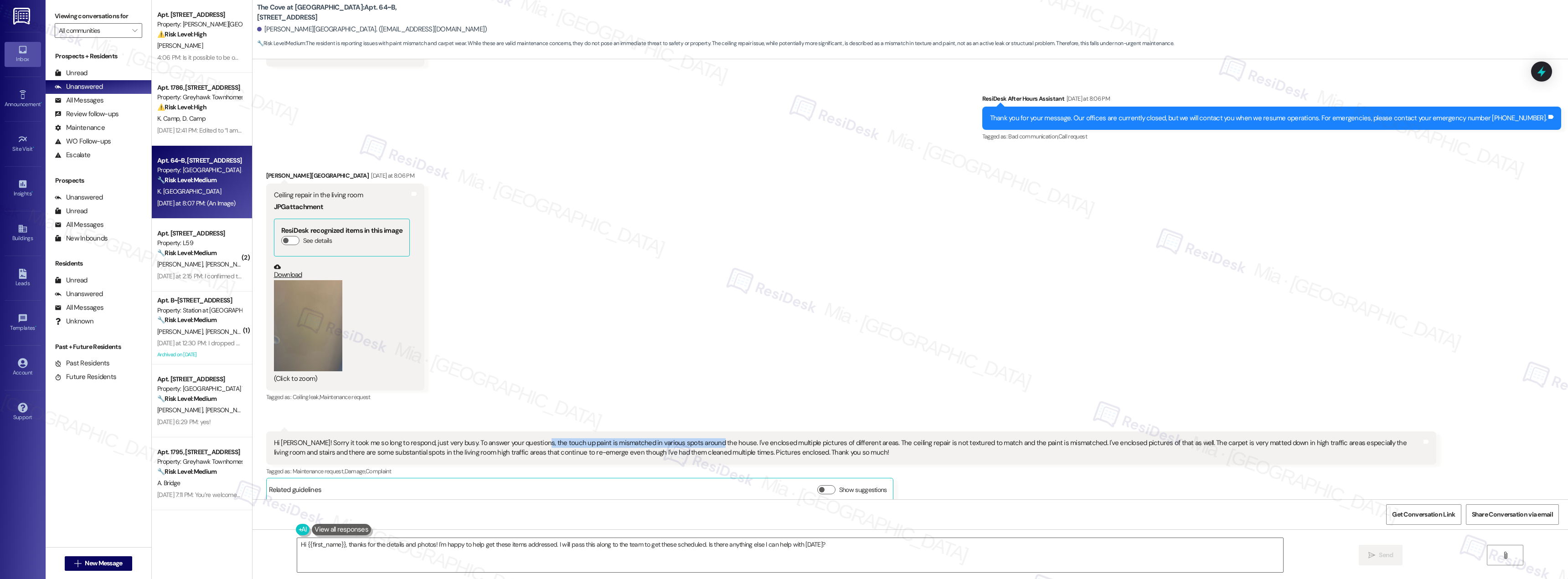
drag, startPoint x: 522, startPoint y: 433, endPoint x: 696, endPoint y: 433, distance: 174.0
click at [696, 438] on div "Hi Sarah! Sorry it took me so long to respond, just very busy. To answer your q…" at bounding box center [848, 448] width 1148 height 19
drag, startPoint x: 858, startPoint y: 432, endPoint x: 1044, endPoint y: 435, distance: 186.0
click at [1044, 438] on div "Hi Sarah! Sorry it took me so long to respond, just very busy. To answer your q…" at bounding box center [848, 448] width 1148 height 19
copy div "eiling repair is not textured to match and the paint is mismatched"
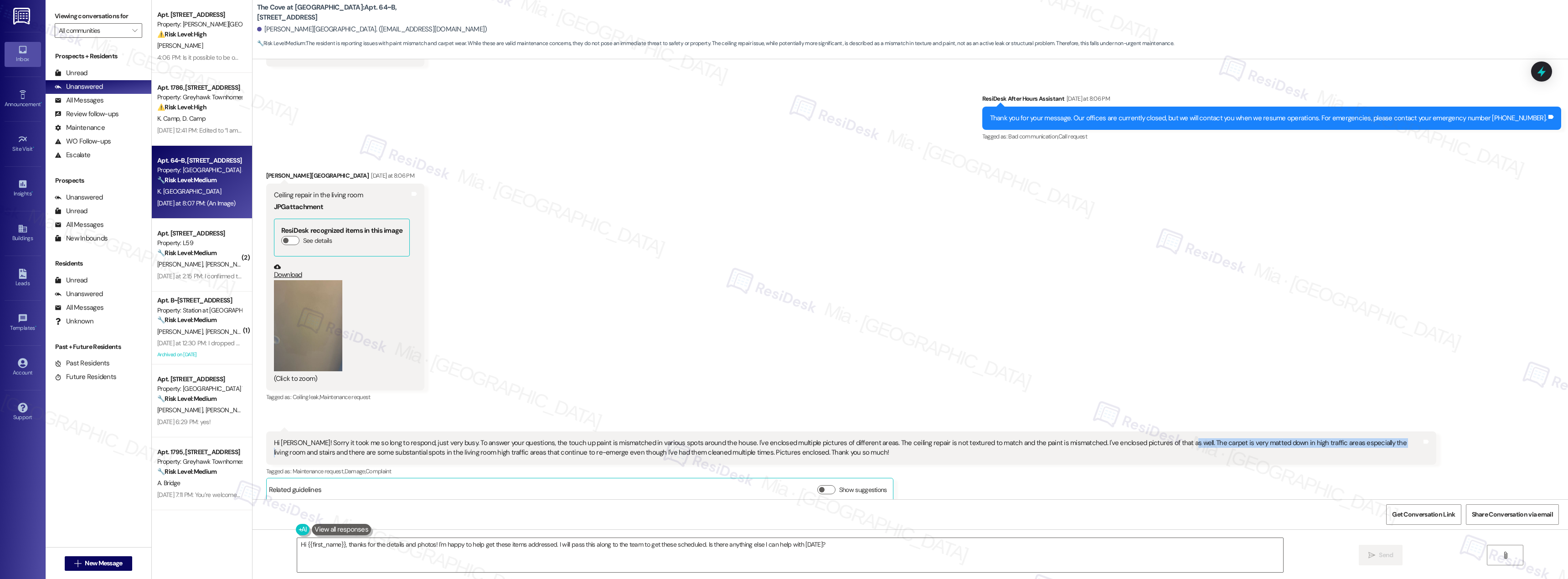
drag, startPoint x: 1152, startPoint y: 431, endPoint x: 1357, endPoint y: 432, distance: 205.0
click at [1357, 438] on div "Hi Sarah! Sorry it took me so long to respond, just very busy. To answer your q…" at bounding box center [848, 448] width 1148 height 19
drag, startPoint x: 847, startPoint y: 431, endPoint x: 679, endPoint y: 445, distance: 168.6
click at [679, 445] on div "Hi Sarah! Sorry it took me so long to respond, just very busy. To answer your q…" at bounding box center [848, 448] width 1148 height 19
copy div "he ceiling repair is not textured to match and the paint is mismatched. I've en…"
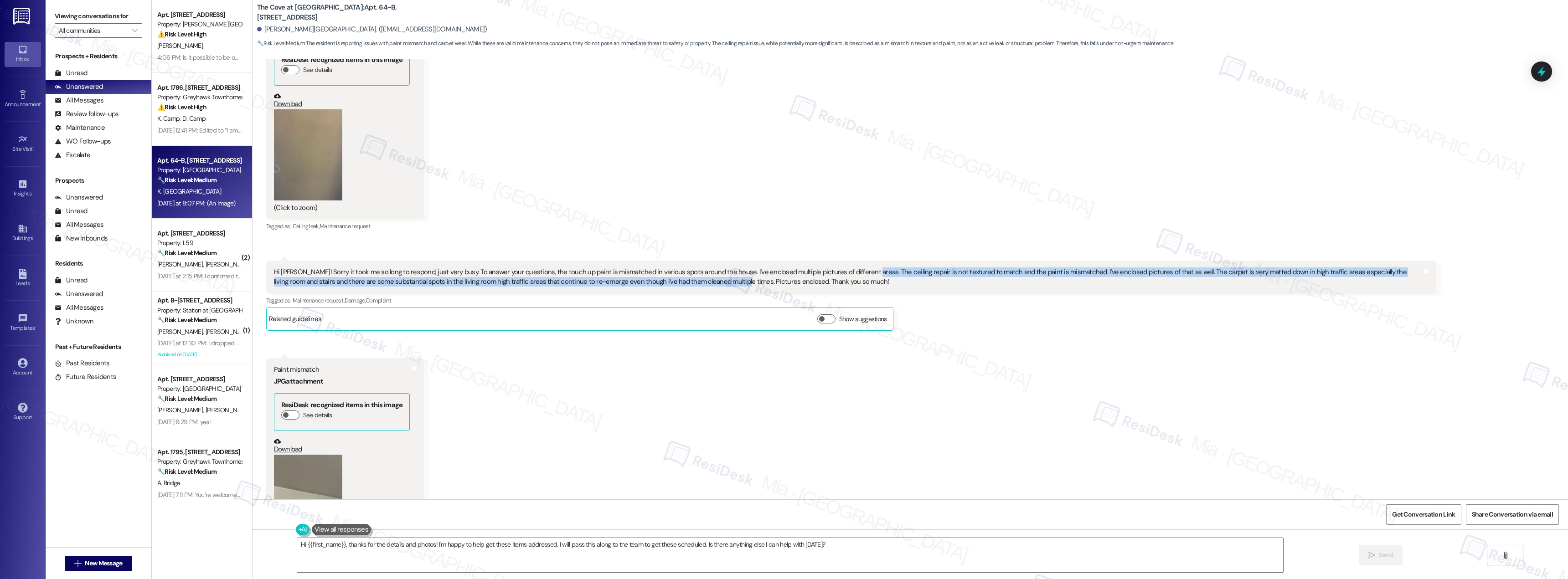
scroll to position [1321, 0]
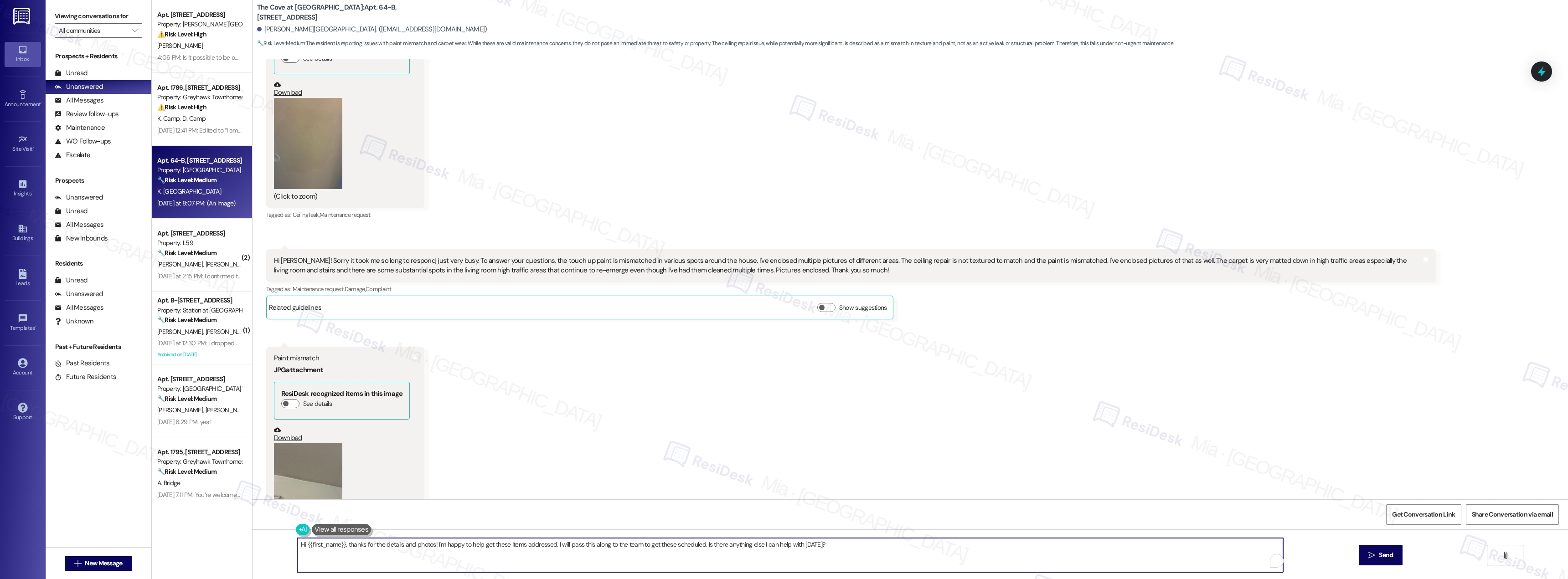
drag, startPoint x: 832, startPoint y: 543, endPoint x: 277, endPoint y: 543, distance: 555.0
click at [277, 543] on div "Hi {{first_name}}, thanks for the details and photos! I'm happy to help get the…" at bounding box center [910, 563] width 1315 height 68
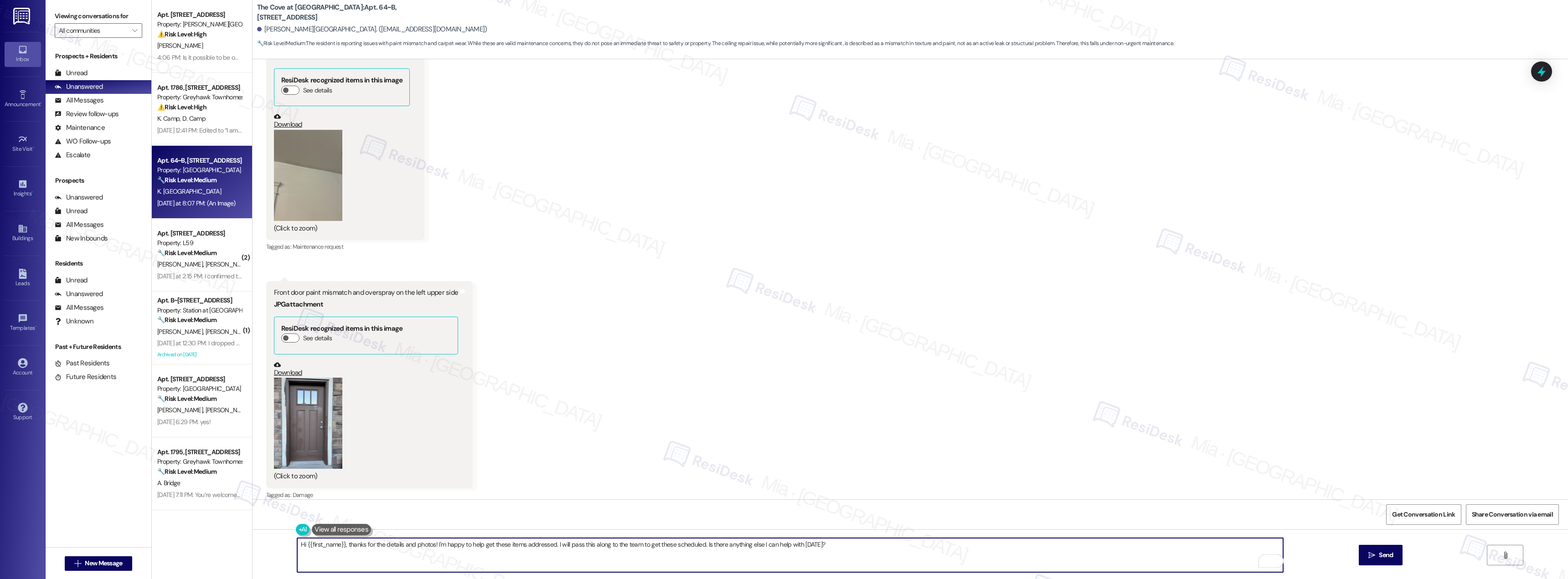
scroll to position [1634, 0]
paste textarea "Thank you, Kari, for getting back to me and for providing the photos. I’ll go a…"
click at [297, 561] on textarea "Thank you, Kari, for getting back to me and for providing the photos. I’ll go a…" at bounding box center [790, 555] width 986 height 34
click at [551, 563] on textarea "Thank you, Kari, for getting back to me and providing the photos. I’ll go ahead…" at bounding box center [790, 555] width 986 height 34
drag, startPoint x: 469, startPoint y: 544, endPoint x: 507, endPoint y: 544, distance: 38.0
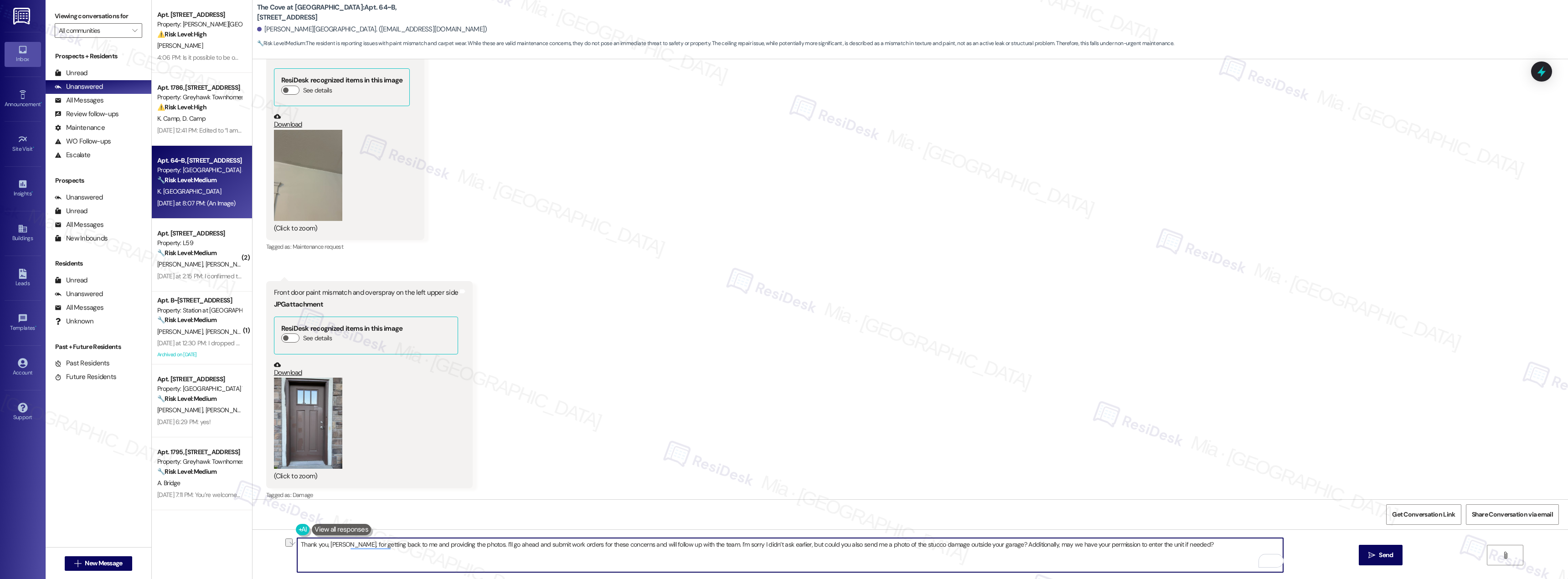
click at [507, 544] on textarea "Thank you, Kari, for getting back to me and providing the photos. I’ll go ahead…" at bounding box center [790, 555] width 986 height 34
click at [467, 543] on textarea "Thank you, Kari, for getting back to me and providing the photos. I’ll will sub…" at bounding box center [790, 555] width 986 height 34
click at [468, 543] on textarea "Thank you, Kari, for getting back to me and providing the photos. I’ will submi…" at bounding box center [790, 555] width 986 height 34
click at [541, 549] on textarea "Thank you, Kari, for getting back to me and providing the photos. I will submit…" at bounding box center [790, 555] width 986 height 34
drag, startPoint x: 666, startPoint y: 546, endPoint x: 1141, endPoint y: 546, distance: 475.0
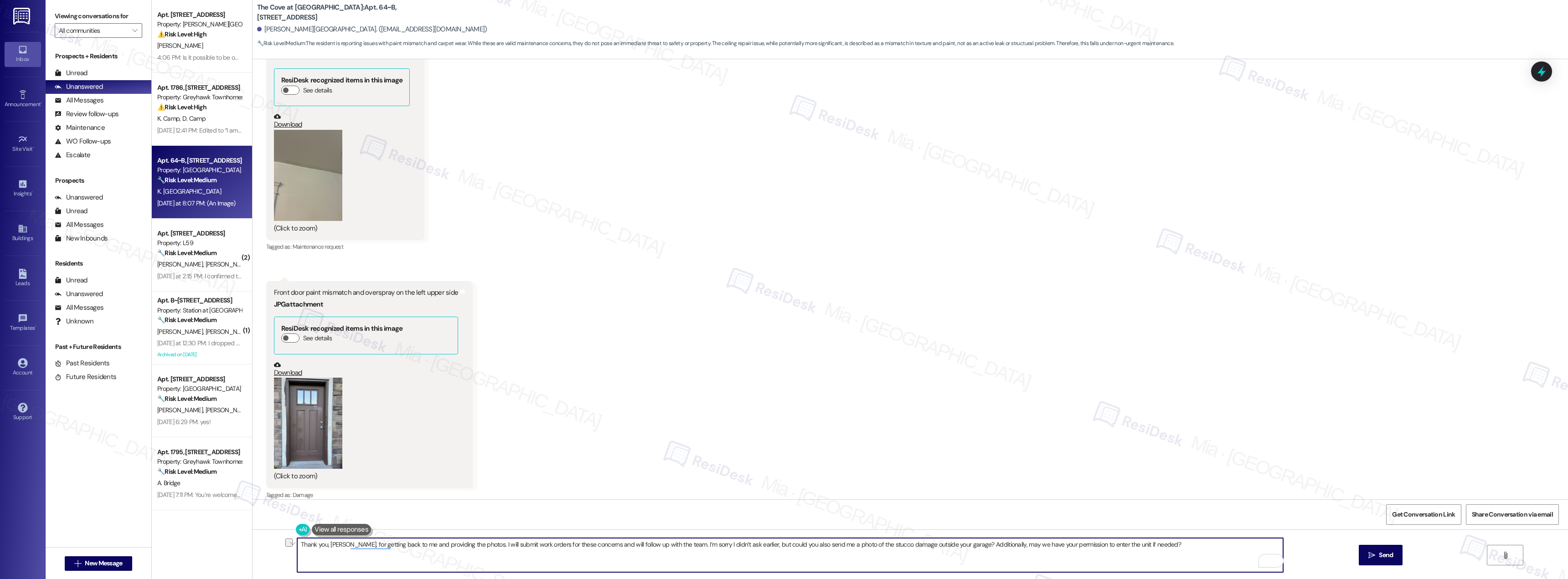
click at [1141, 546] on textarea "Thank you, Kari, for getting back to me and providing the photos. I will submit…" at bounding box center [790, 555] width 986 height 34
click at [464, 545] on textarea "Thank you, Kari, for getting back to me and providing the photos. I will submit…" at bounding box center [790, 555] width 986 height 34
click at [463, 544] on textarea "Thank you, Kari, for getting back to me and providing the photos. I will submit…" at bounding box center [790, 555] width 986 height 34
paste textarea "’m sorry I didn’t ask earlier, but could you also send me a photo of the stucco…"
click at [463, 545] on textarea "Thank you, Kari, for getting back to me and providing the photos. ’m sorry I di…" at bounding box center [790, 555] width 986 height 34
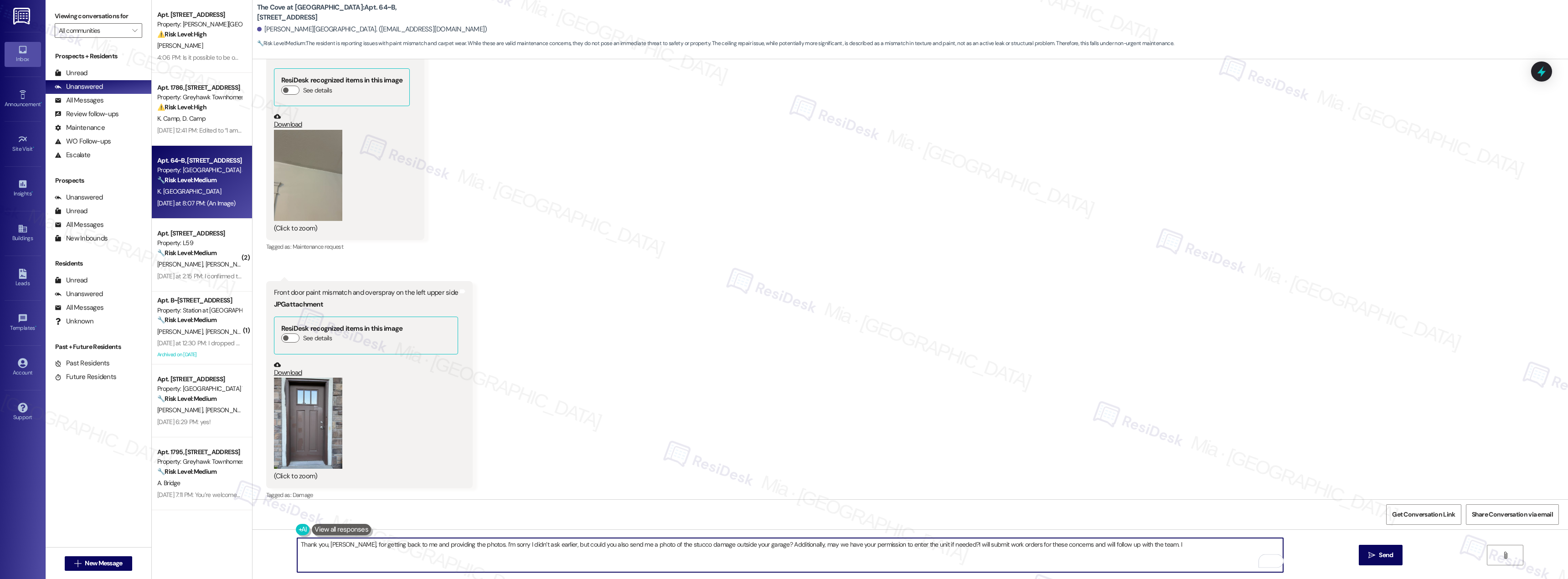
click at [524, 555] on textarea "Thank you, Kari, for getting back to me and providing the photos. I’m sorry I d…" at bounding box center [790, 555] width 986 height 34
click at [660, 550] on textarea "Thank you, Kari, for getting back to me and providing the photos. I’m sorry I d…" at bounding box center [790, 555] width 986 height 34
click at [749, 545] on textarea "Thank you, Kari, for getting back to me and providing the photos. I’m sorry I d…" at bounding box center [790, 555] width 986 height 34
click at [934, 544] on textarea "Thank you, Kari, for getting back to me and providing the photos. I’m sorry I d…" at bounding box center [790, 555] width 986 height 34
click at [1143, 544] on textarea "Thank you, Kari, for getting back to me and providing the photos. I’m sorry I d…" at bounding box center [790, 555] width 986 height 34
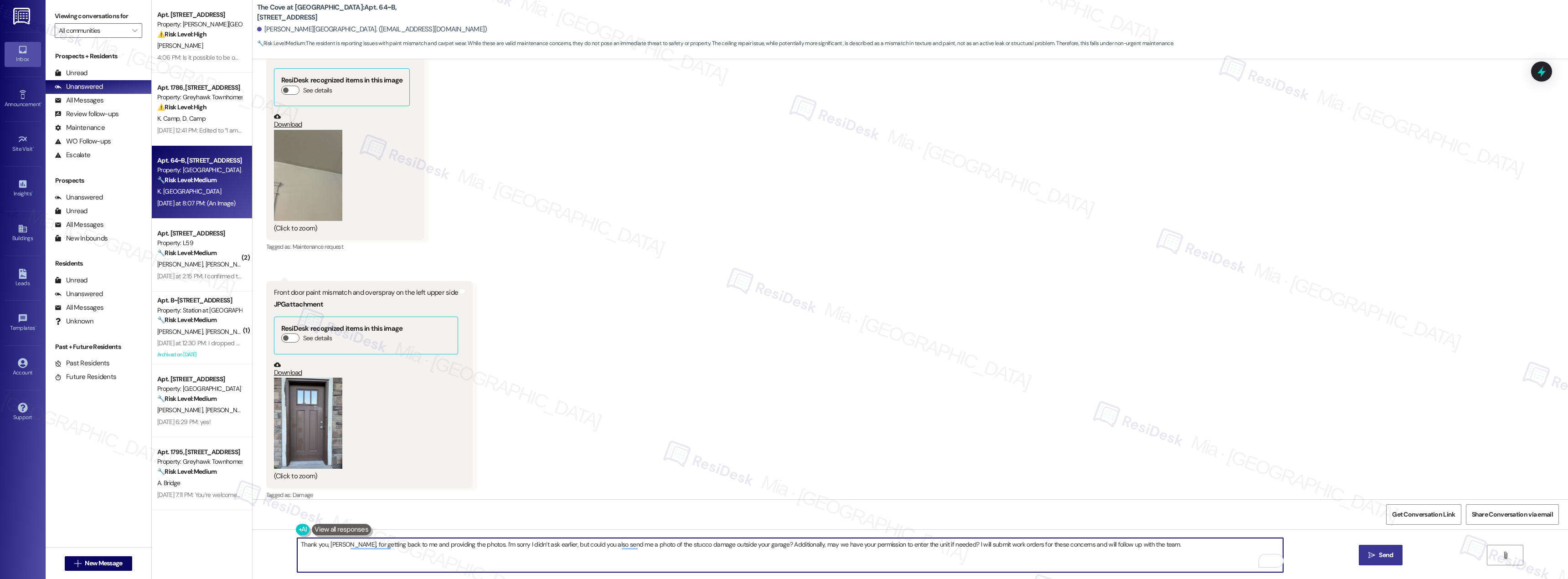
type textarea "Thank you, Kari, for getting back to me and providing the photos. I’m sorry I d…"
click at [1390, 554] on span "Send" at bounding box center [1385, 555] width 14 height 10
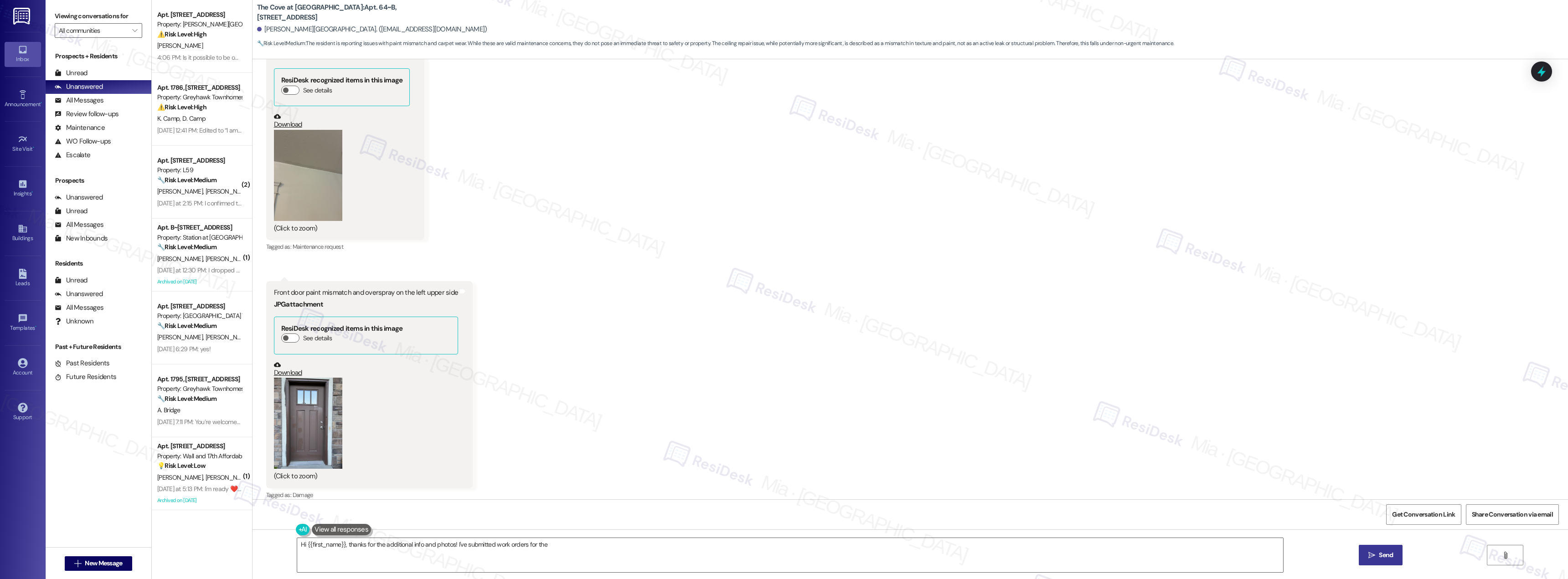
scroll to position [1634, 0]
type textarea "Hi {{first_name}}, thanks for the additional info and photos! I've submitted wo…"
click at [196, 52] on div "4:06 PM: Is it possible to be out by the end of the month since I paid the full…" at bounding box center [200, 57] width 86 height 12
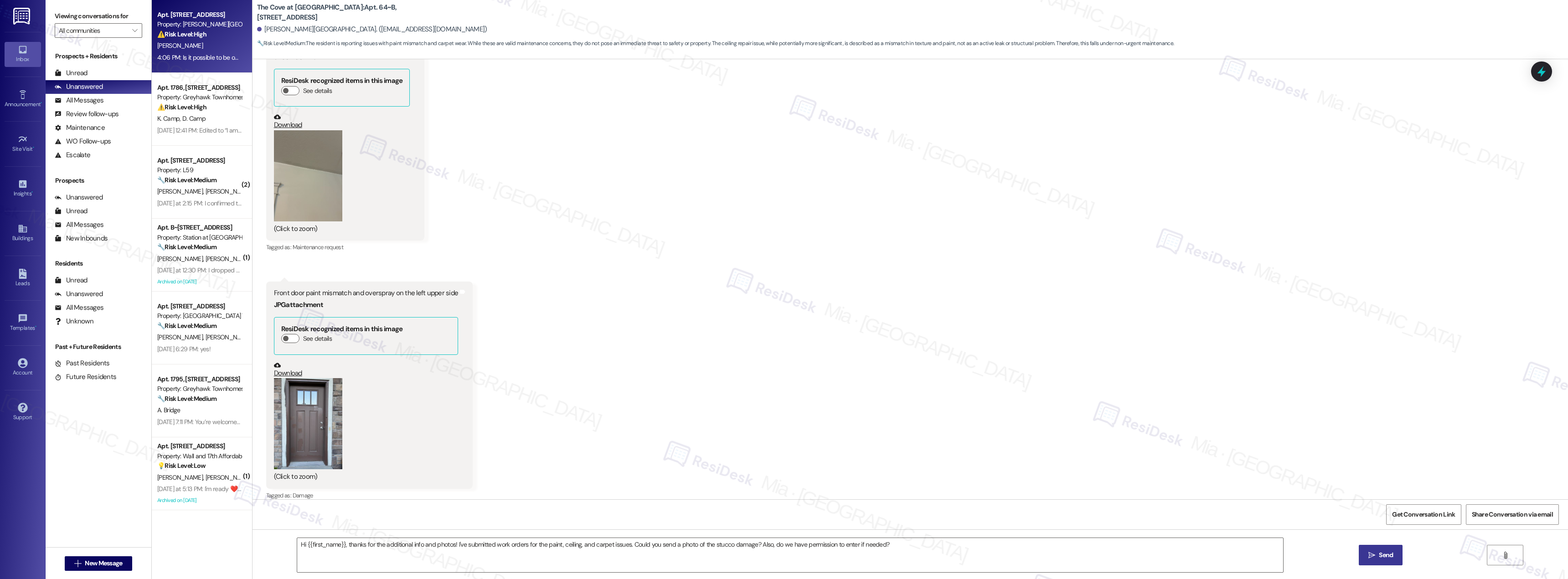
type textarea "Fetching suggested responses. Please feel free to read through the conversation…"
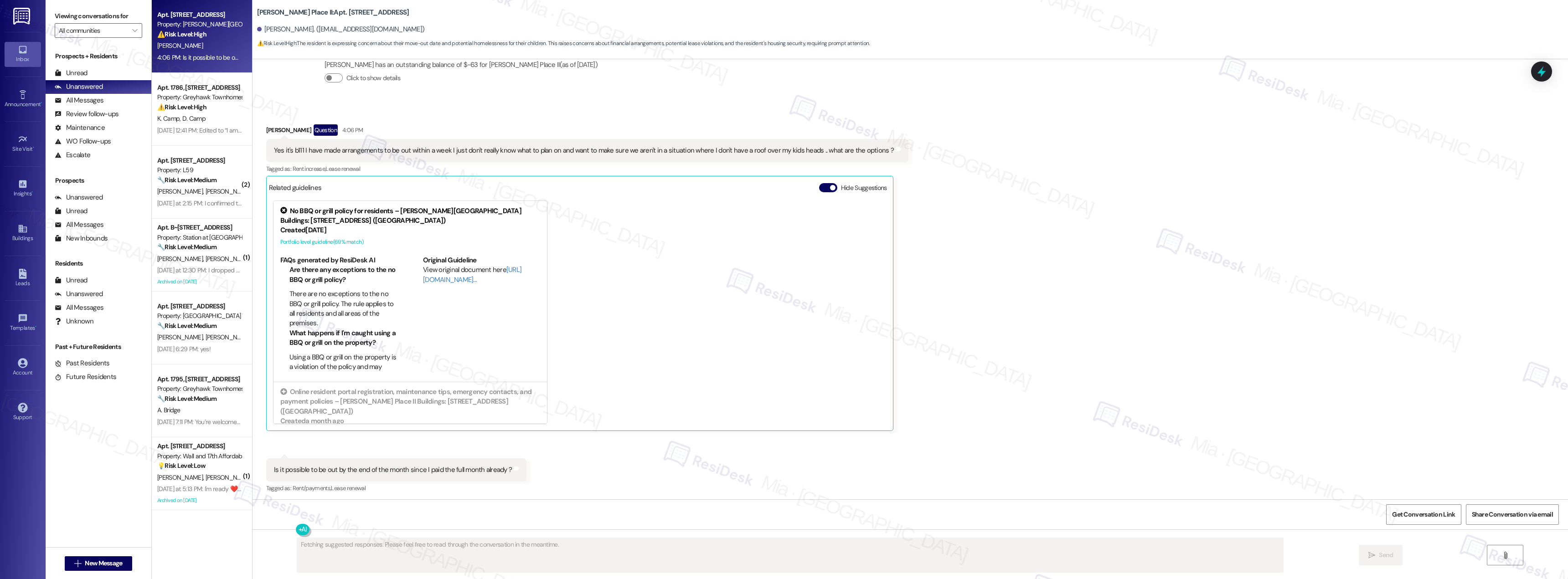
scroll to position [1088, 0]
click at [198, 106] on strong "⚠️ Risk Level: High" at bounding box center [181, 106] width 49 height 8
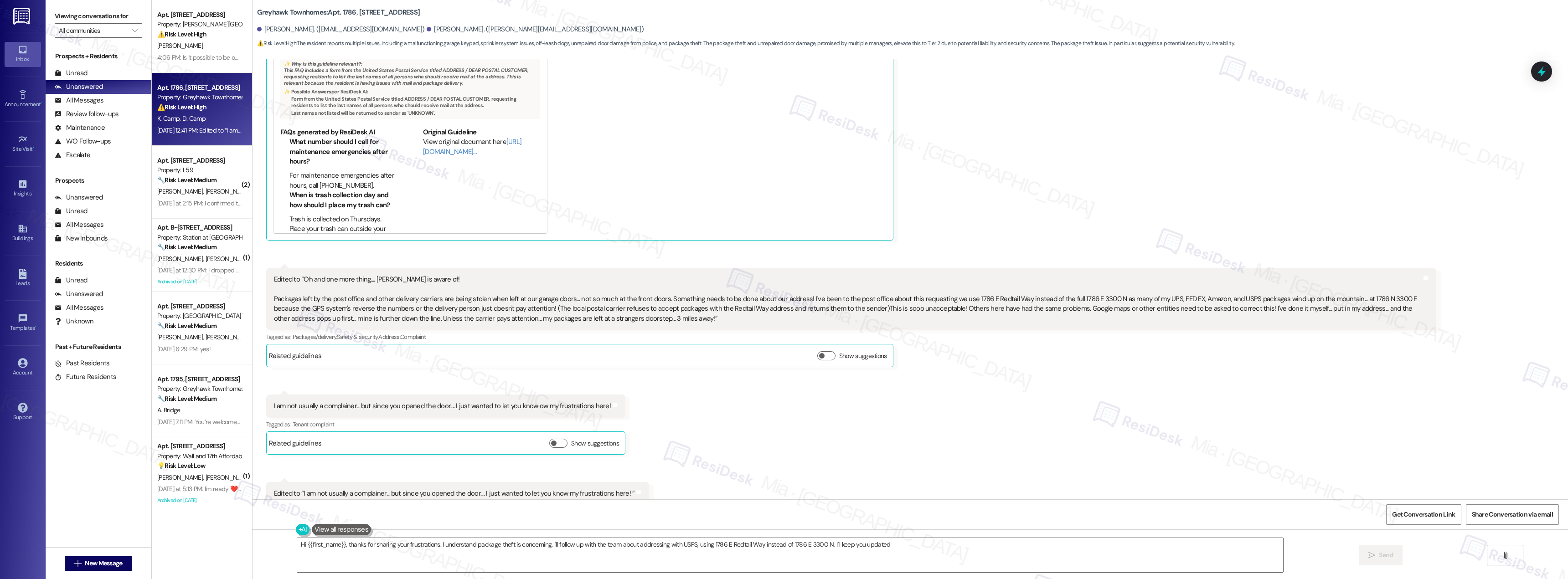
type textarea "Hi {{first_name}}, thanks for sharing your frustrations. I understand package t…"
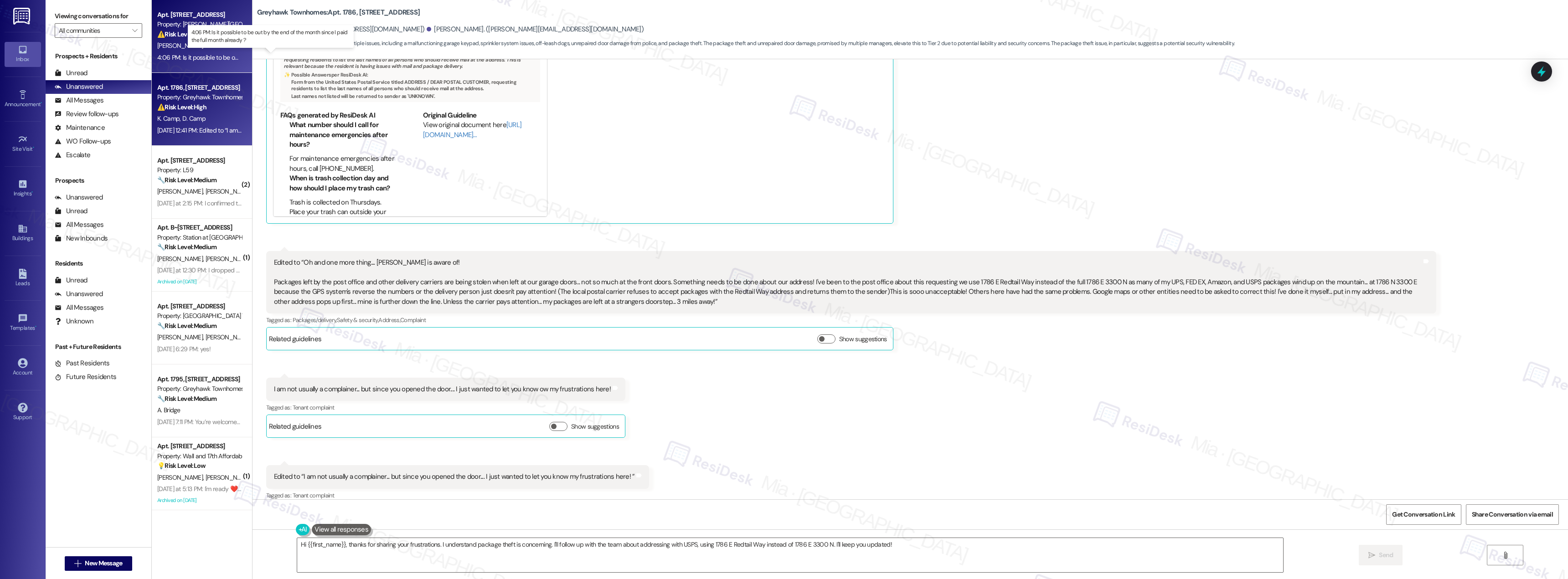
click at [211, 59] on div "4:06 PM: Is it possible to be out by the end of the month since I paid the full…" at bounding box center [279, 57] width 244 height 8
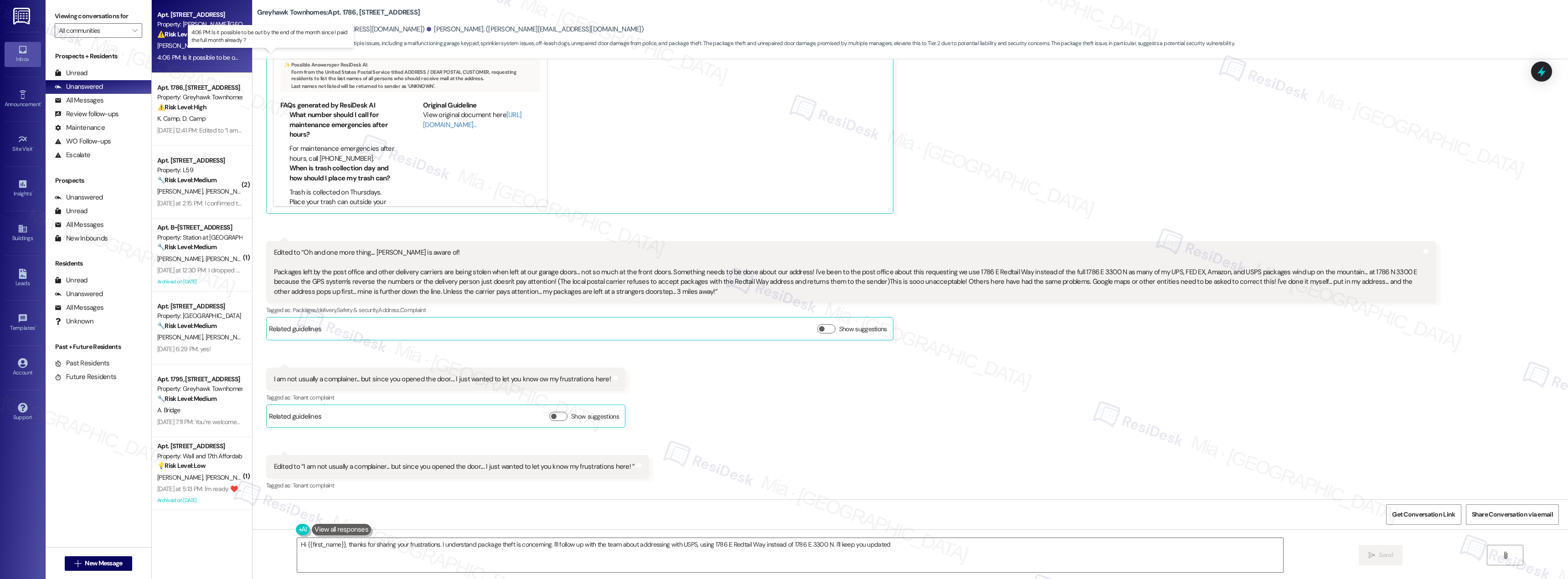
type textarea "Hi {{first_name}}, thanks for sharing your frustrations. I understand package t…"
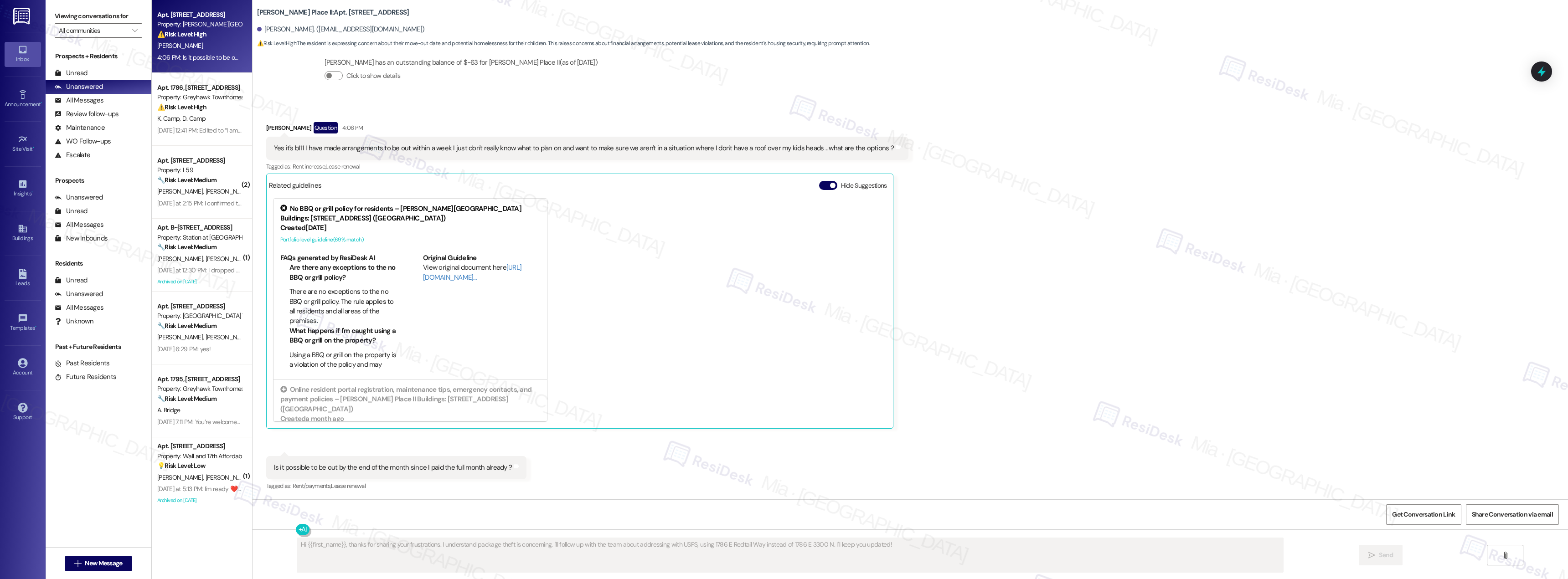
scroll to position [1089, 0]
click at [197, 134] on div "Sep 08, 2025 at 12:41 PM: Edited to “I am not usually a complainer... but since…" at bounding box center [343, 130] width 373 height 8
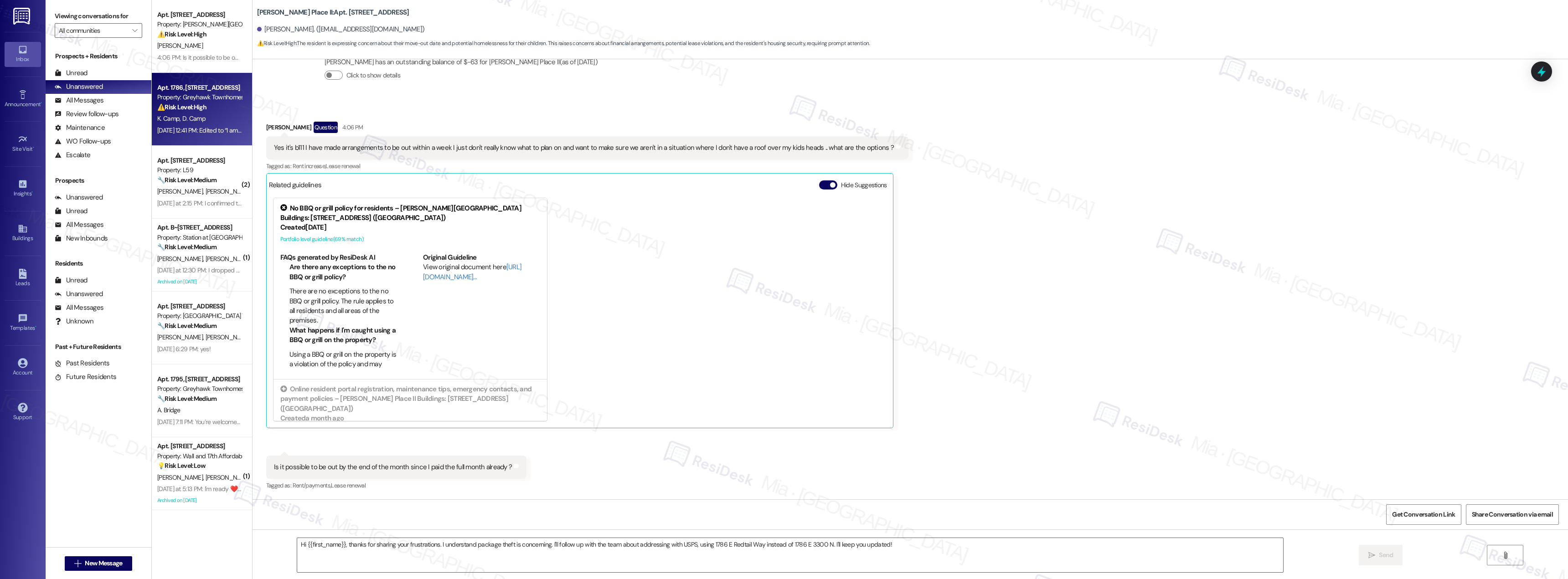
type textarea "Fetching suggested responses. Please feel free to read through the conversation…"
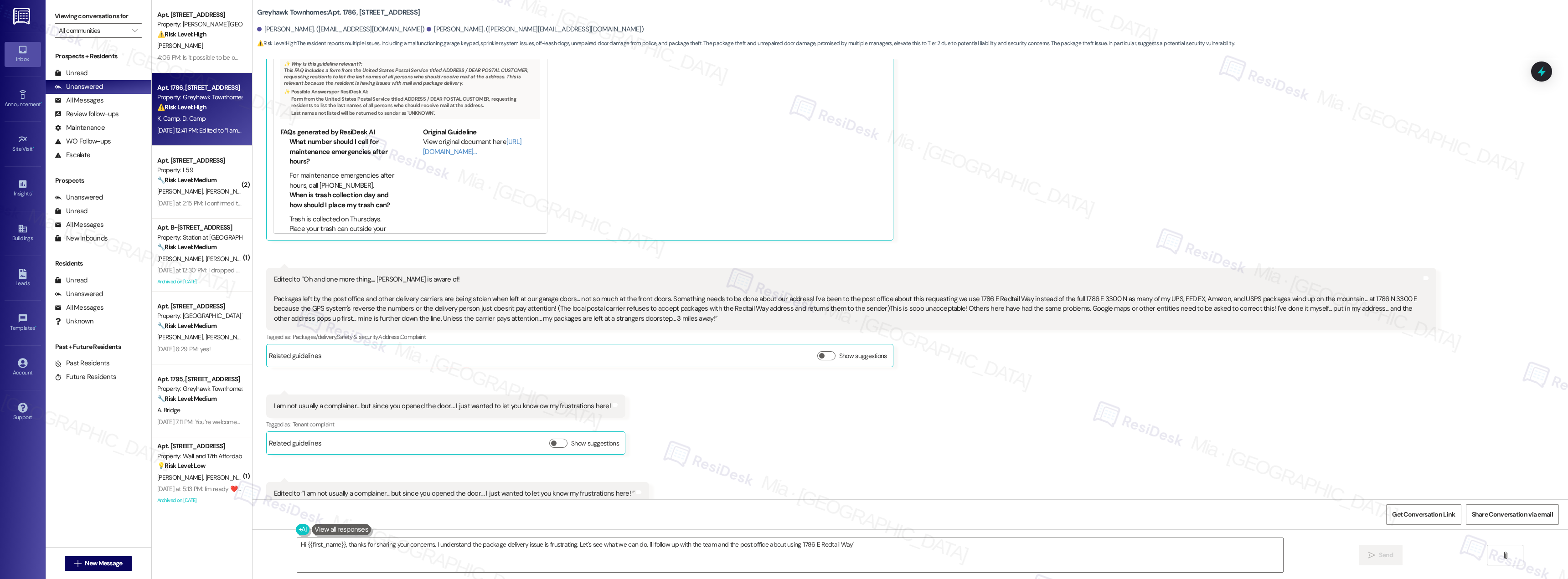
type textarea "Hi {{first_name}}, thanks for sharing your concerns. I understand the package d…"
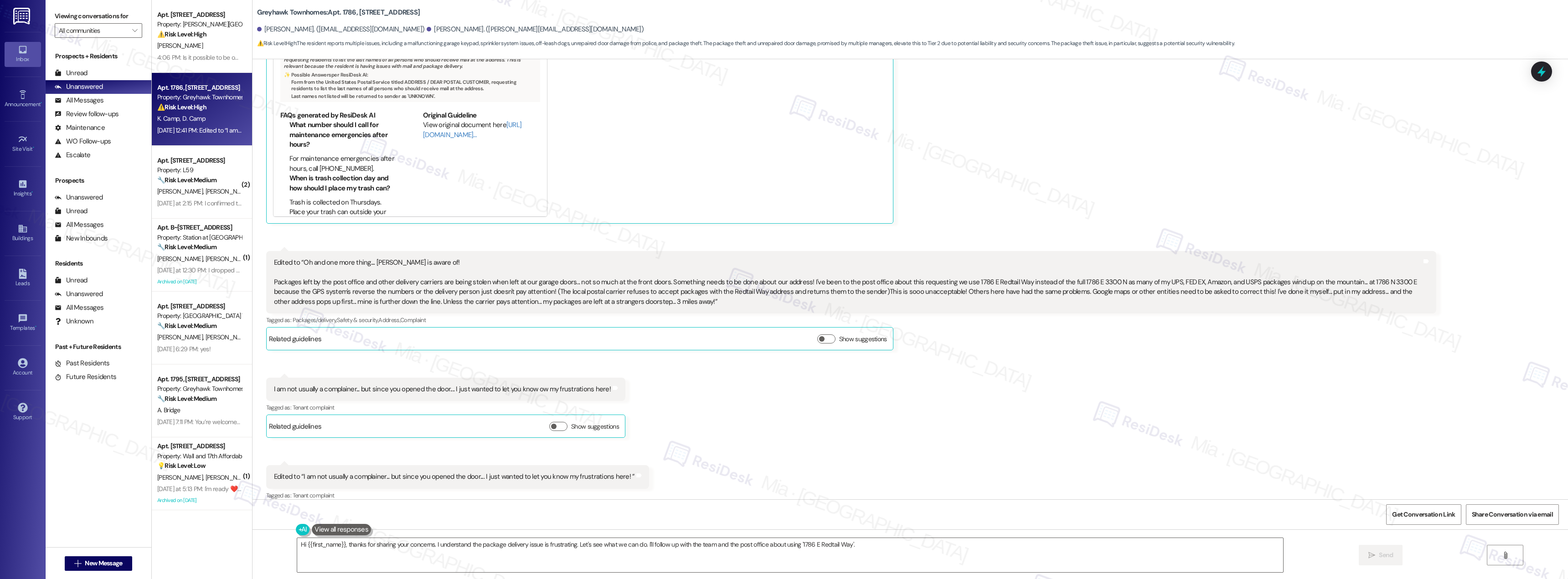
scroll to position [567, 0]
click at [205, 193] on span "[PERSON_NAME]" at bounding box center [228, 191] width 46 height 8
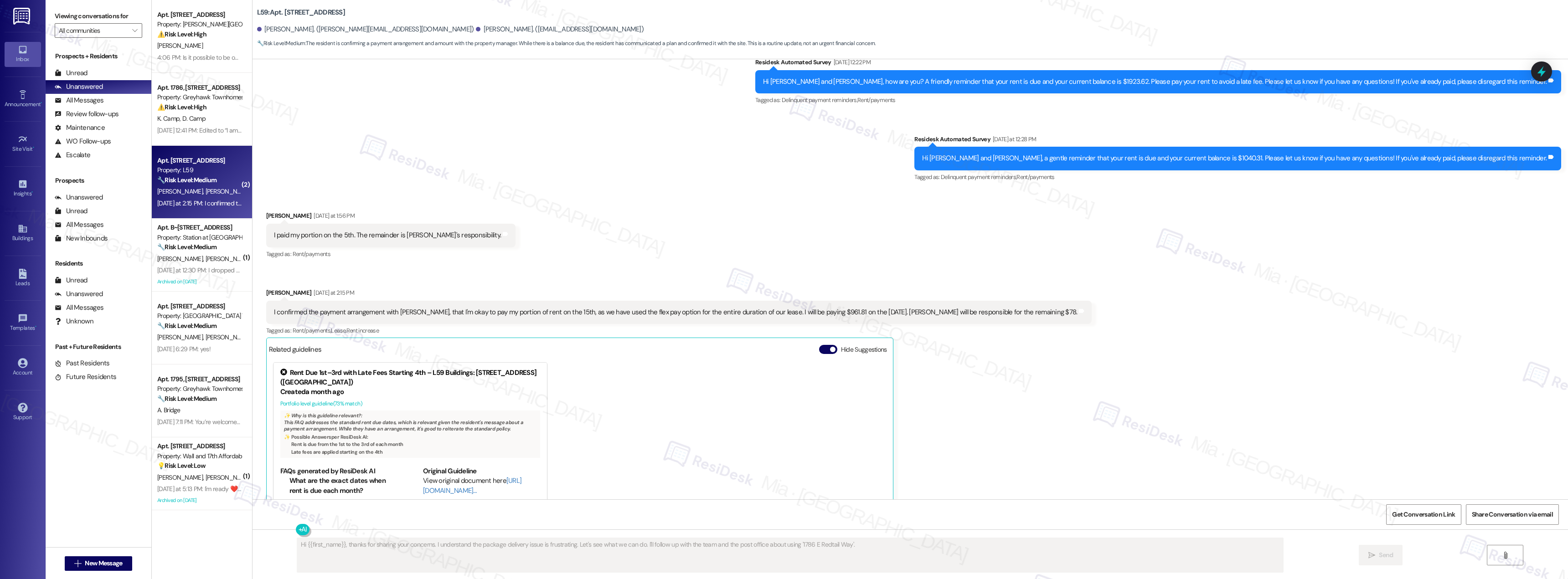
scroll to position [1151, 0]
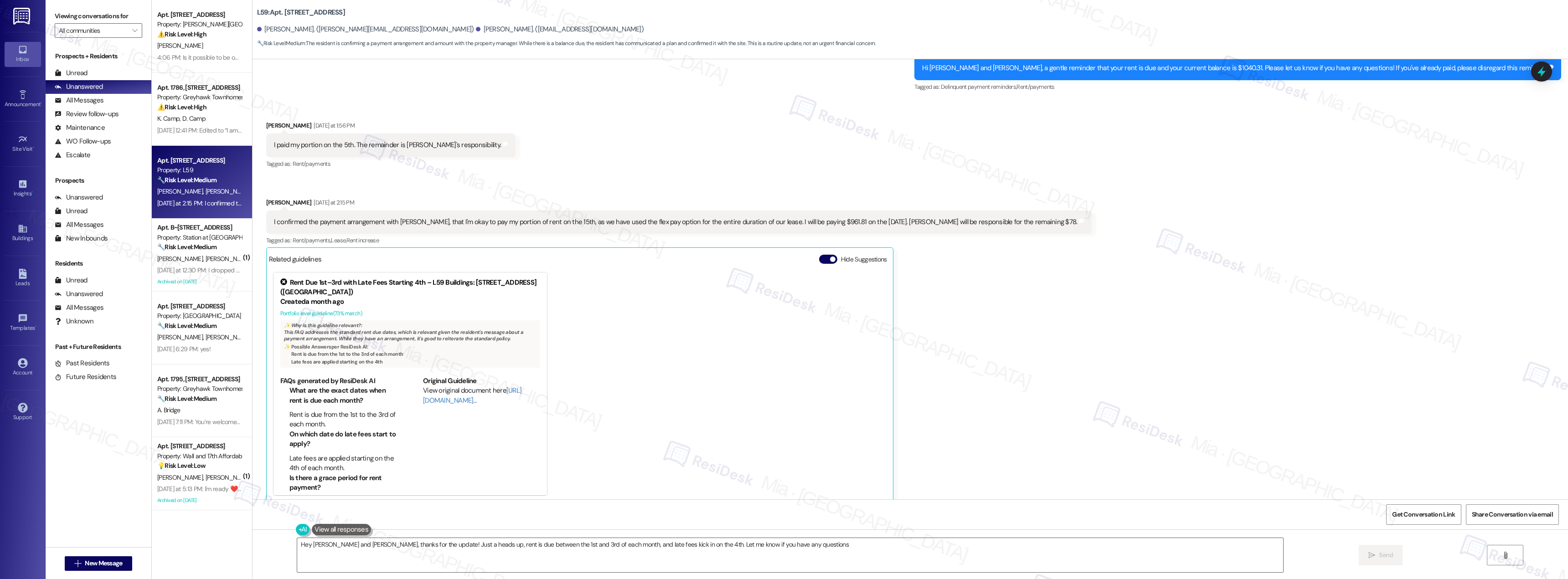
type textarea "Hey Joshua and Jenna, thanks for the update! Just a heads up, rent is due betwe…"
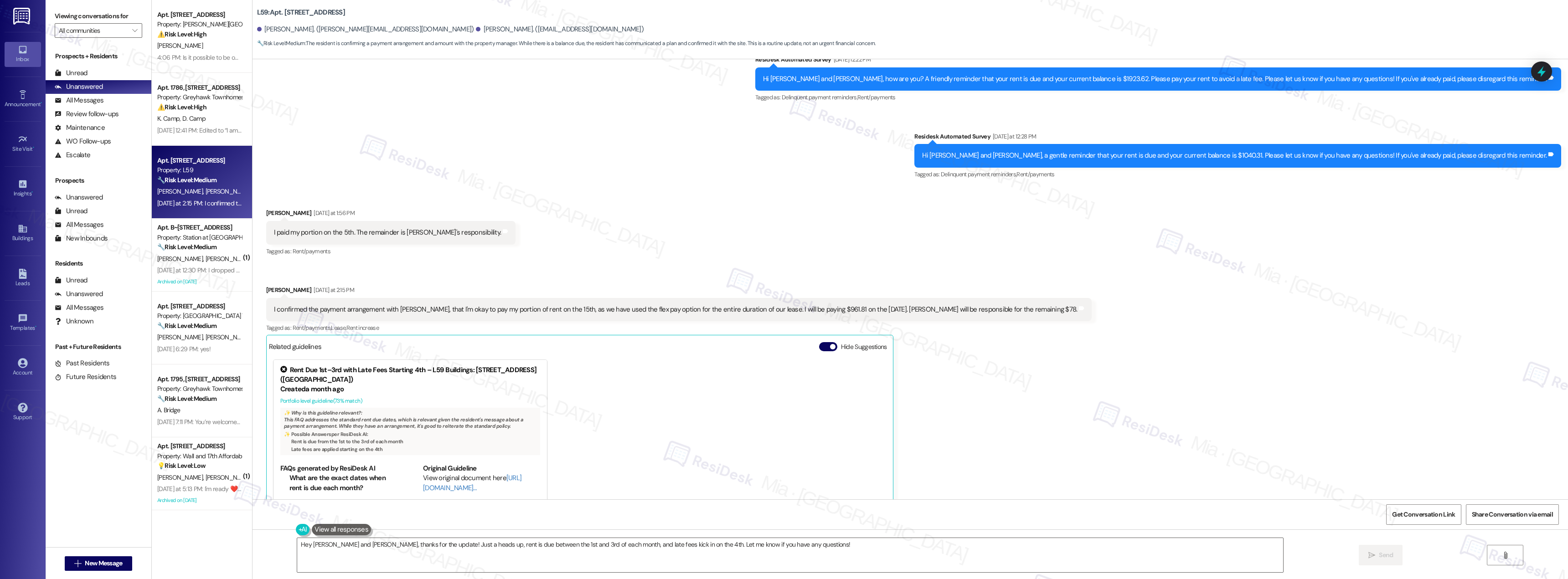
scroll to position [1059, 0]
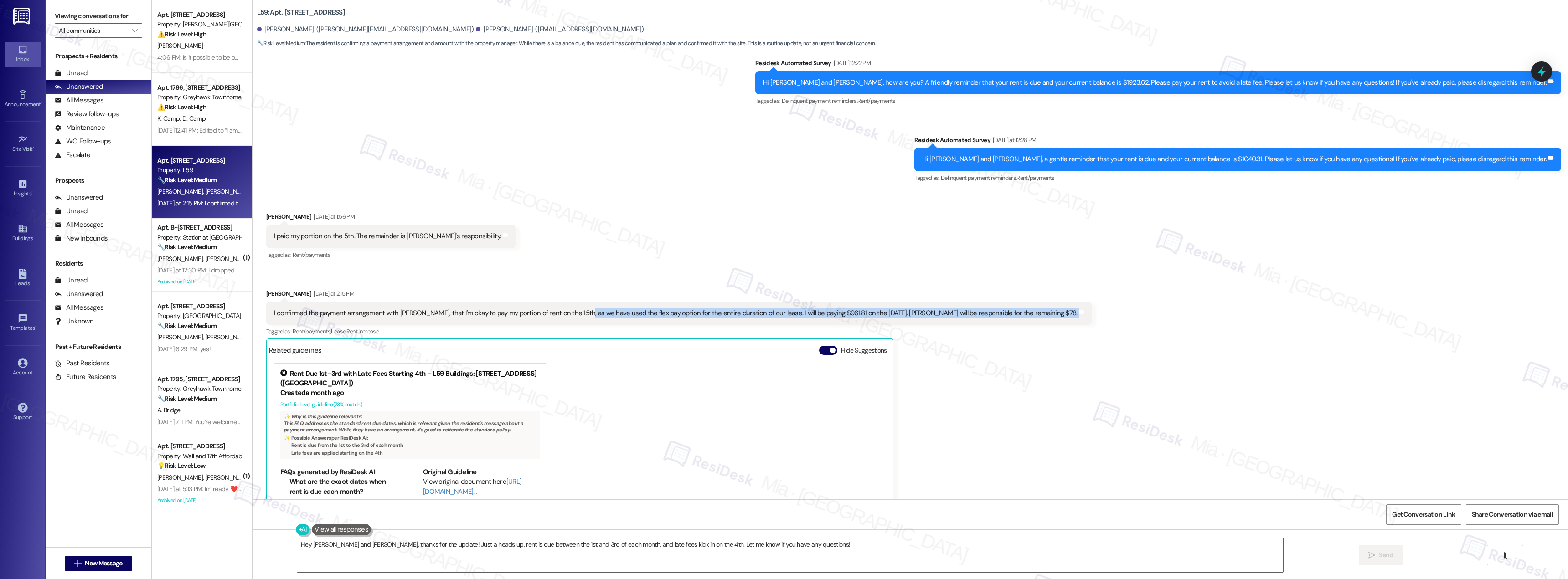
drag, startPoint x: 569, startPoint y: 305, endPoint x: 1089, endPoint y: 304, distance: 520.0
click at [1089, 304] on div "Received via SMS Jenna Bousquet Yesterday at 1:56 PM I paid my portion on the 5…" at bounding box center [910, 396] width 1315 height 409
click at [433, 472] on link "[URL][DOMAIN_NAME]…" at bounding box center [472, 479] width 99 height 19
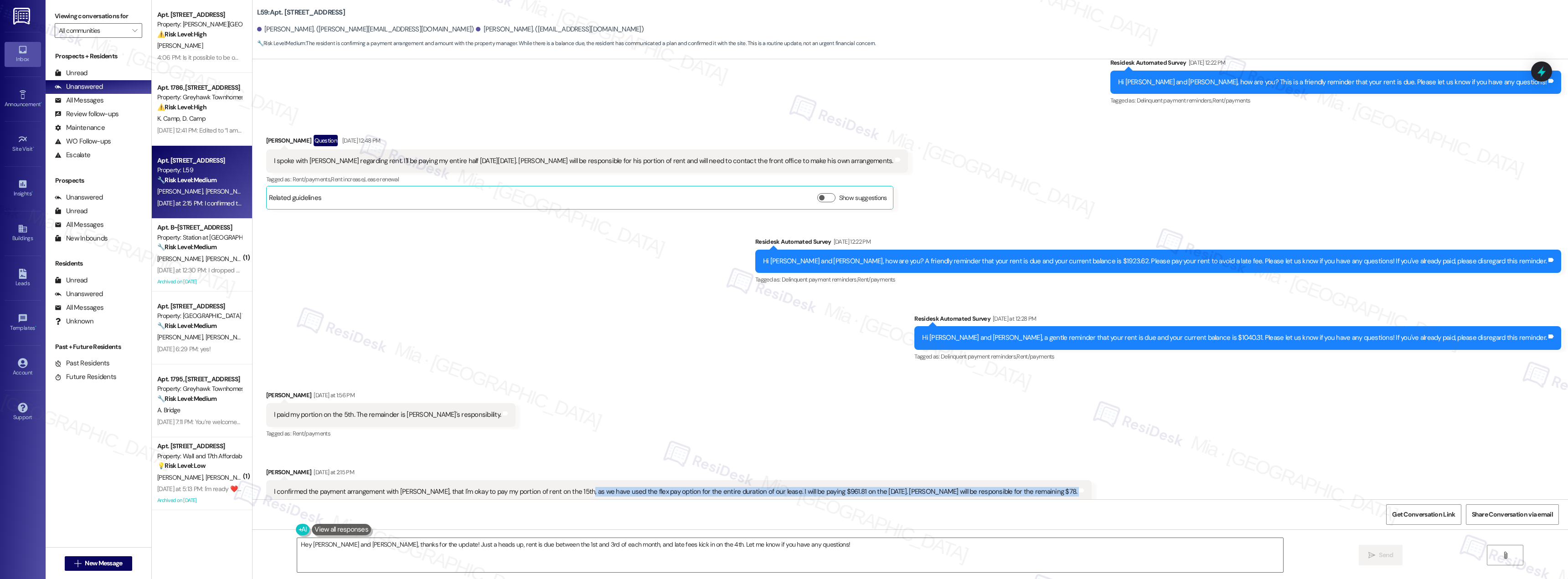
scroll to position [877, 0]
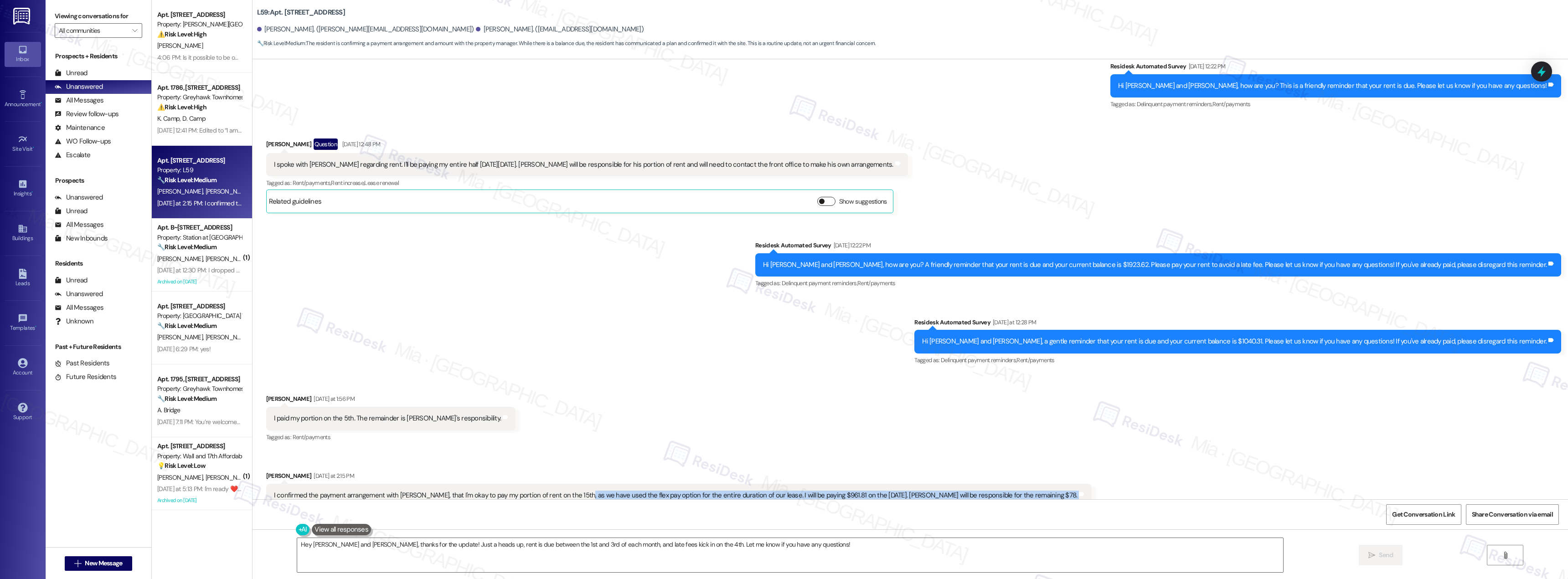
click at [817, 196] on button "Show suggestions" at bounding box center [827, 201] width 18 height 9
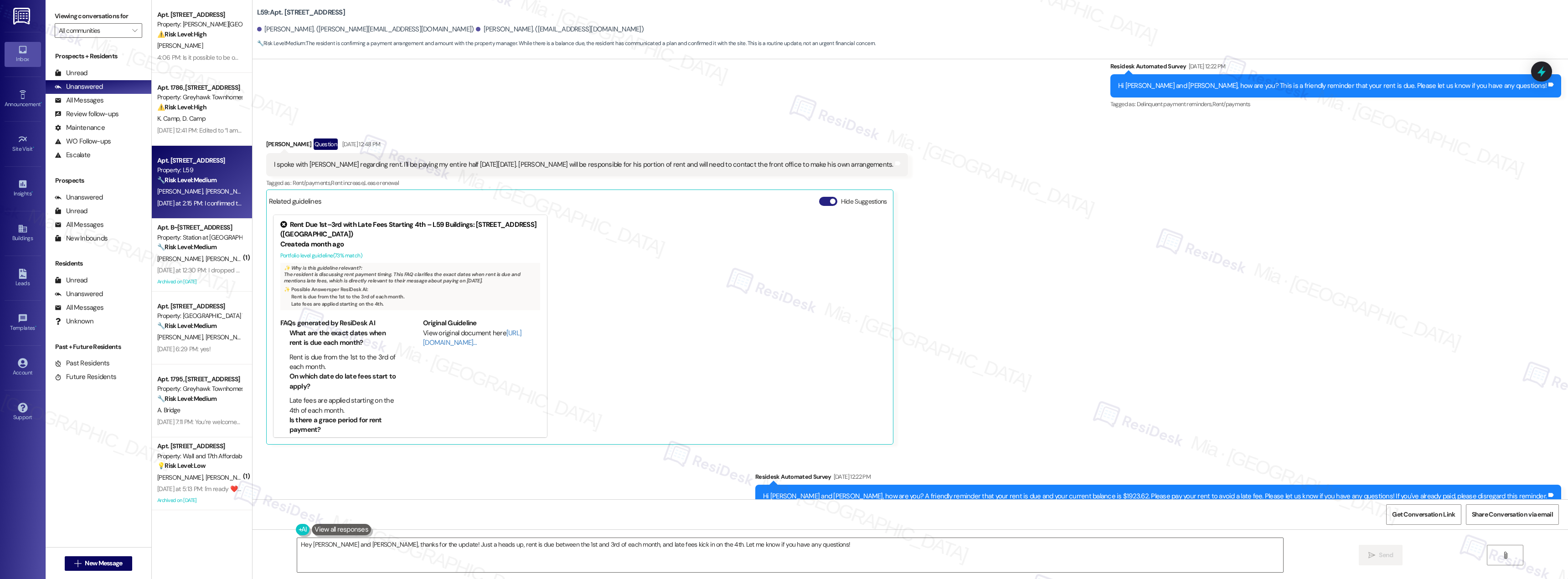
click at [819, 196] on button "Hide Suggestions" at bounding box center [828, 201] width 18 height 9
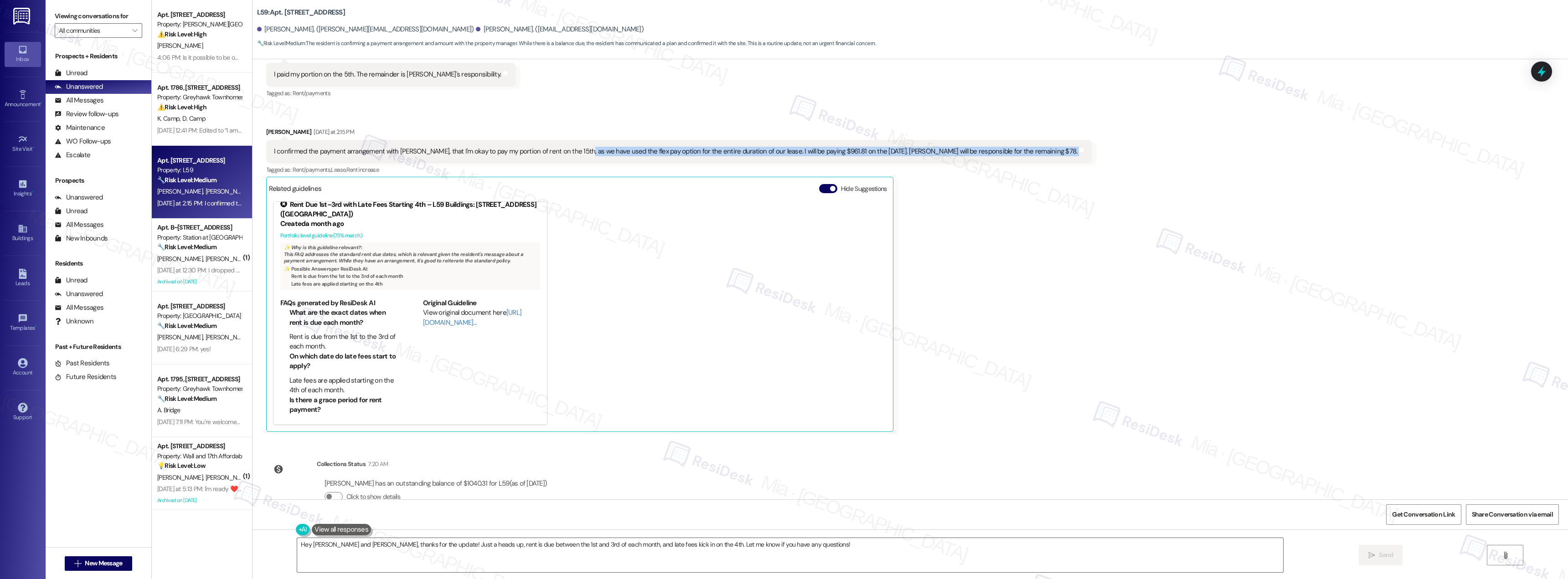
scroll to position [1235, 0]
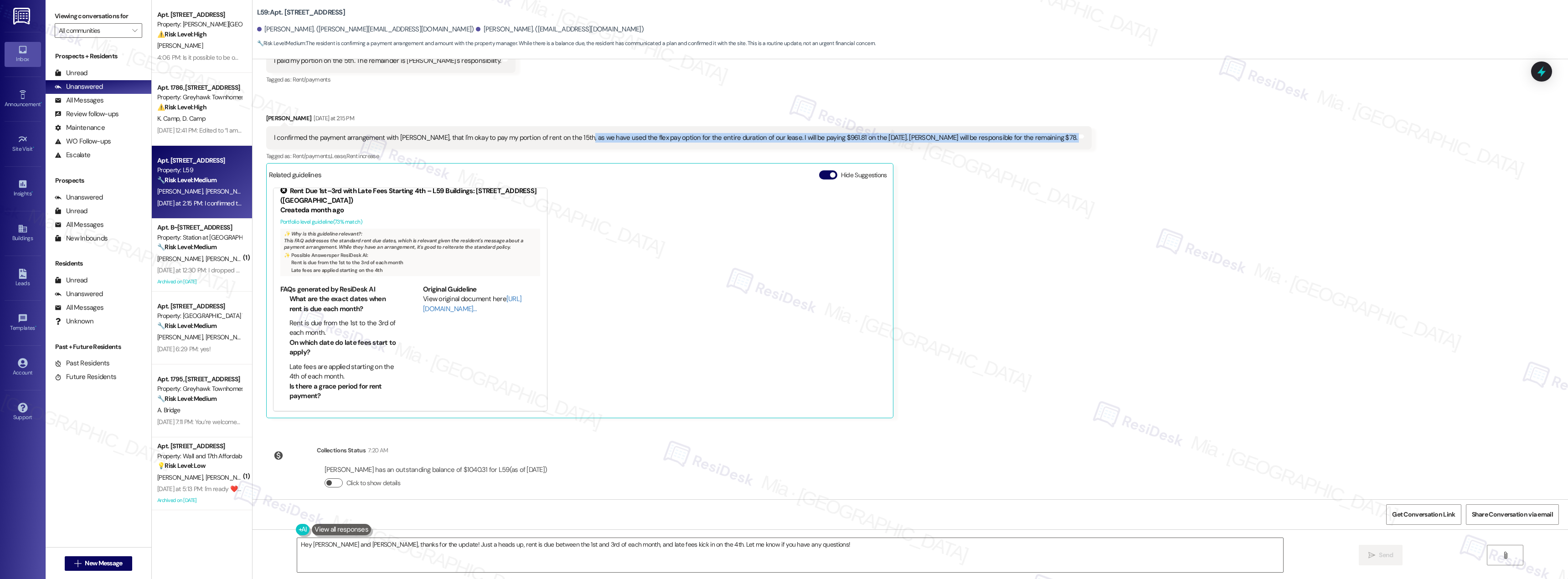
click at [328, 478] on button "Click to show details" at bounding box center [334, 482] width 18 height 9
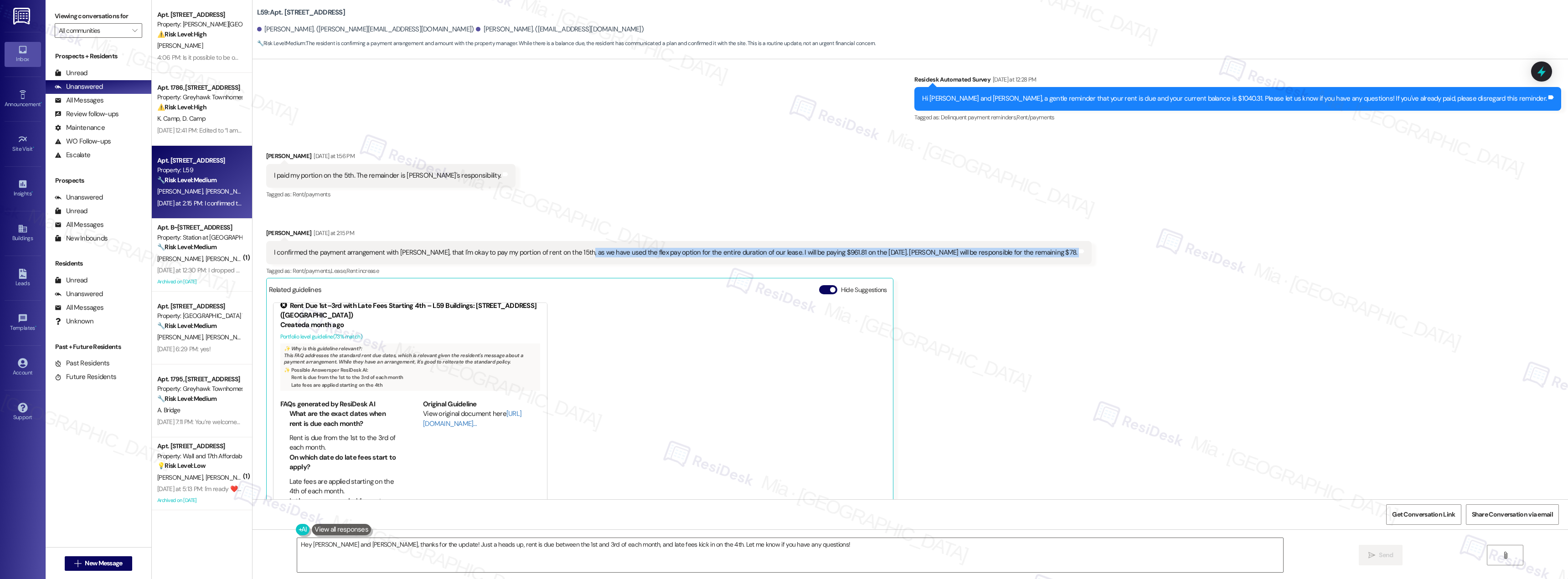
scroll to position [1098, 0]
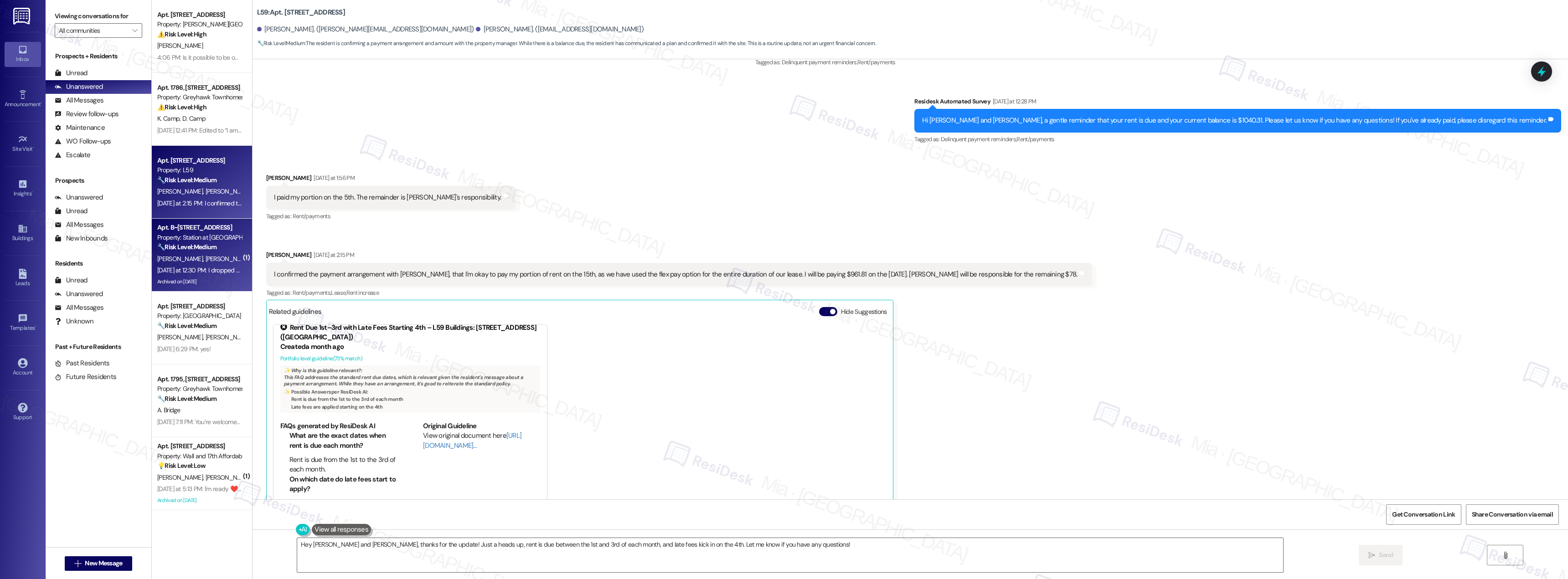
click at [192, 229] on div "Apt. B~[STREET_ADDRESS]" at bounding box center [199, 227] width 85 height 10
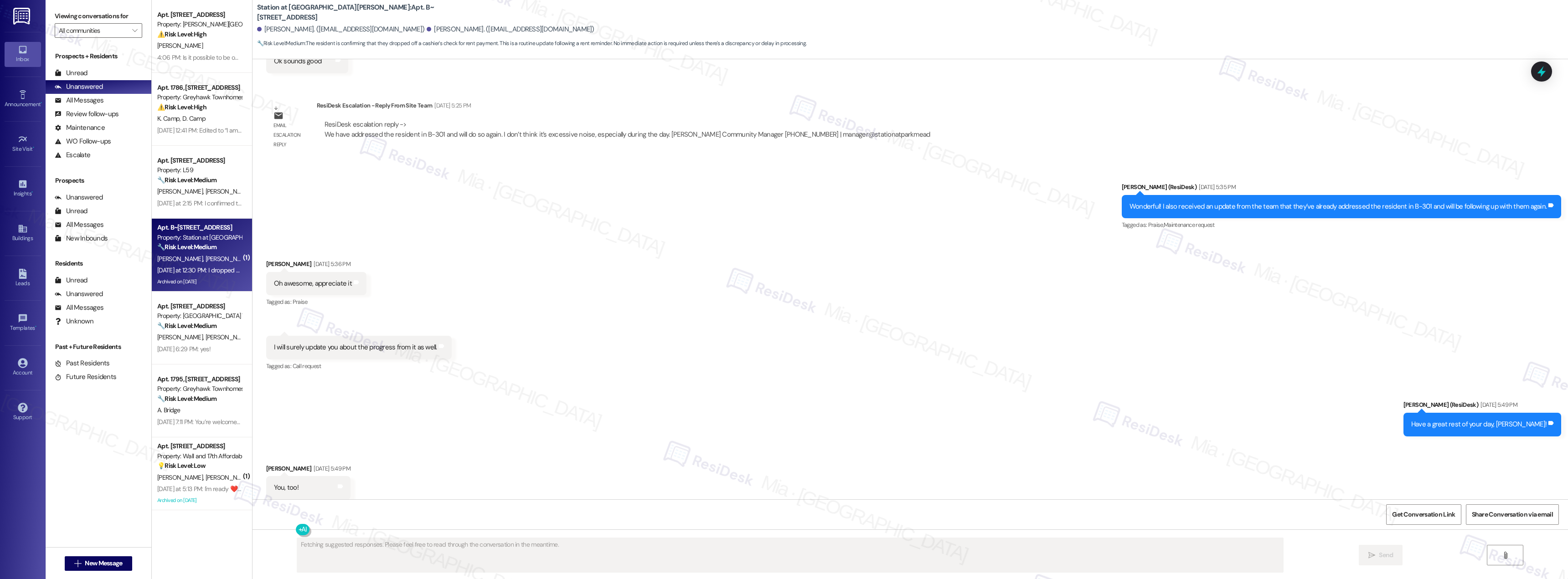
scroll to position [3279, 0]
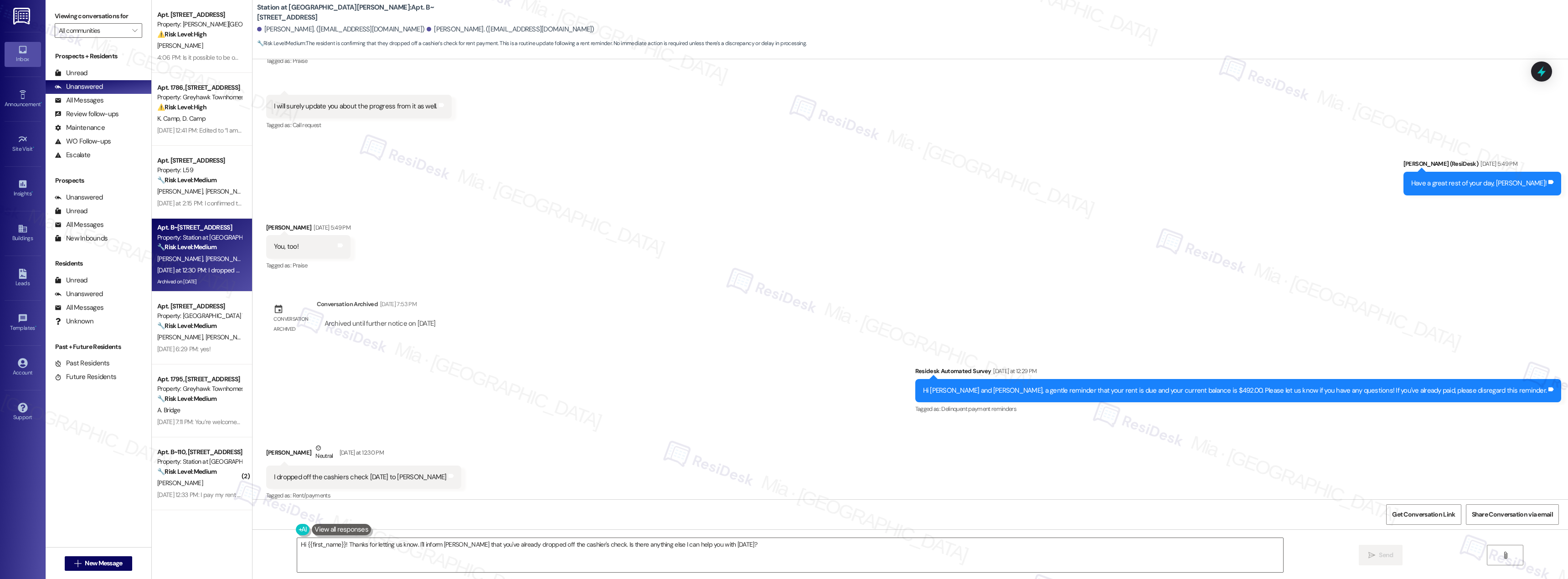
click at [517, 433] on div "Received via SMS Justina Young Neutral Yesterday at 12:30 PM I dropped off the …" at bounding box center [910, 466] width 1315 height 86
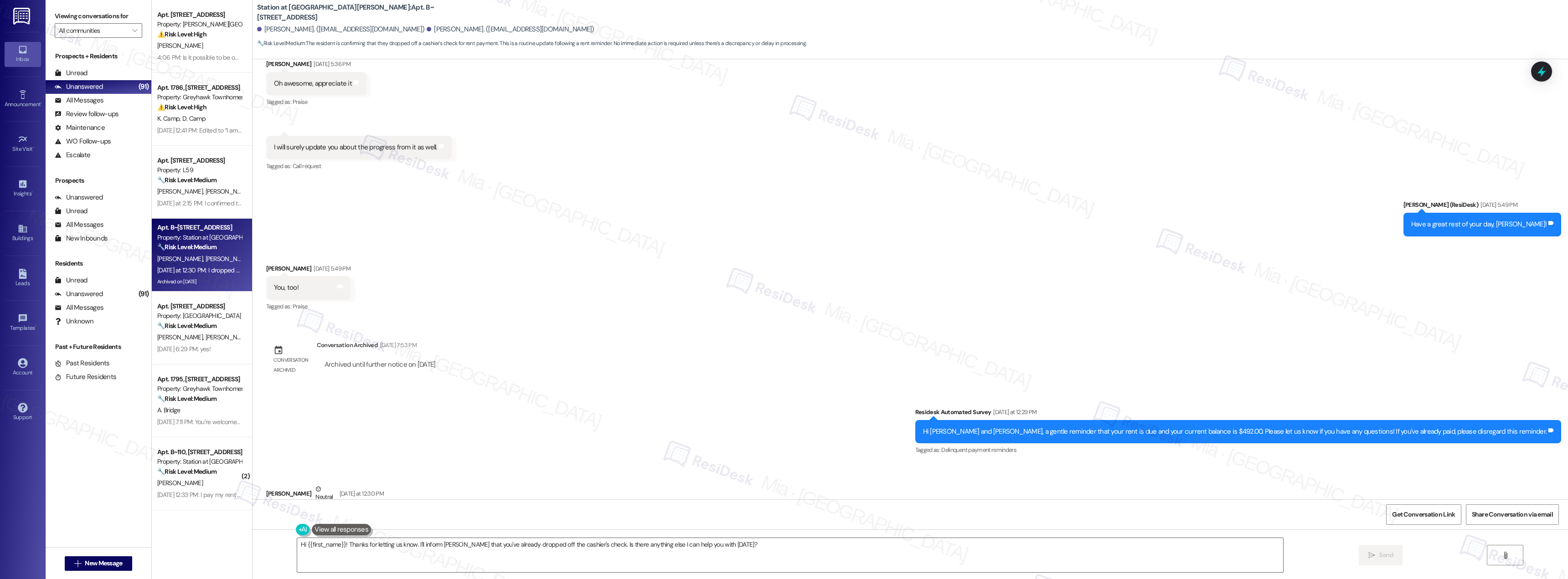
scroll to position [3279, 0]
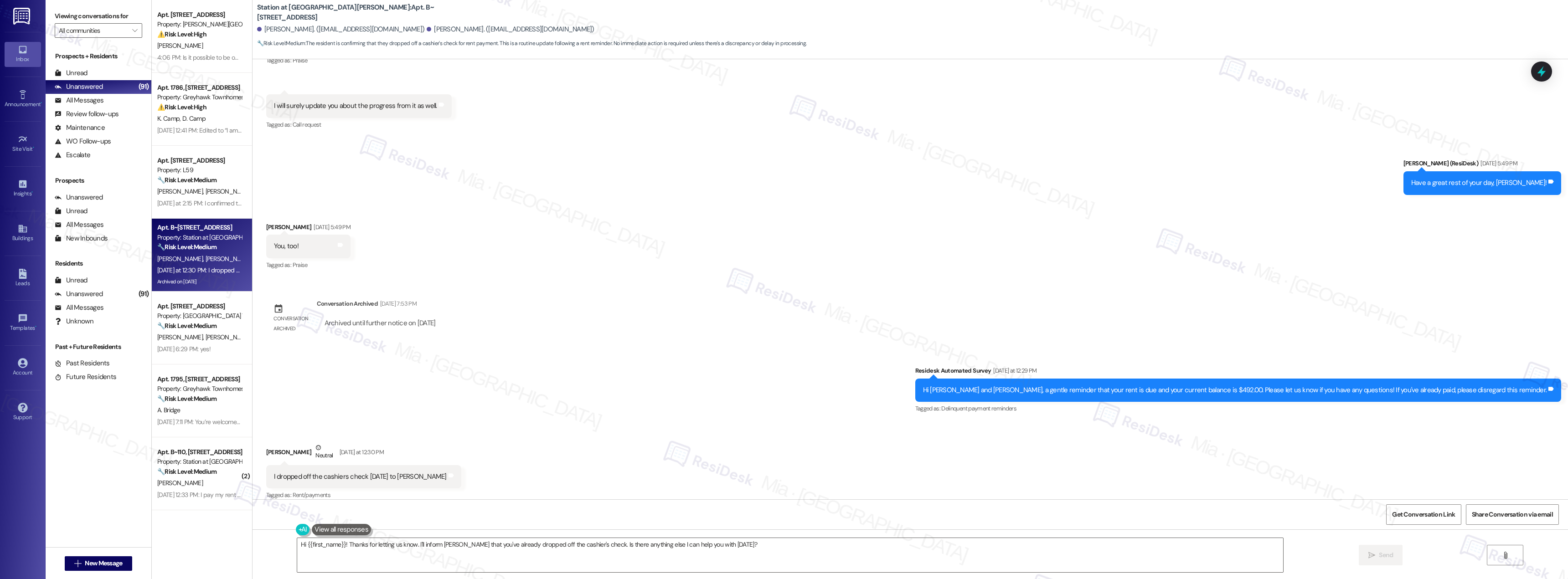
click at [662, 396] on div "Survey, sent via SMS Residesk Automated Survey Yesterday at 12:29 PM Hi Justina…" at bounding box center [910, 384] width 1315 height 77
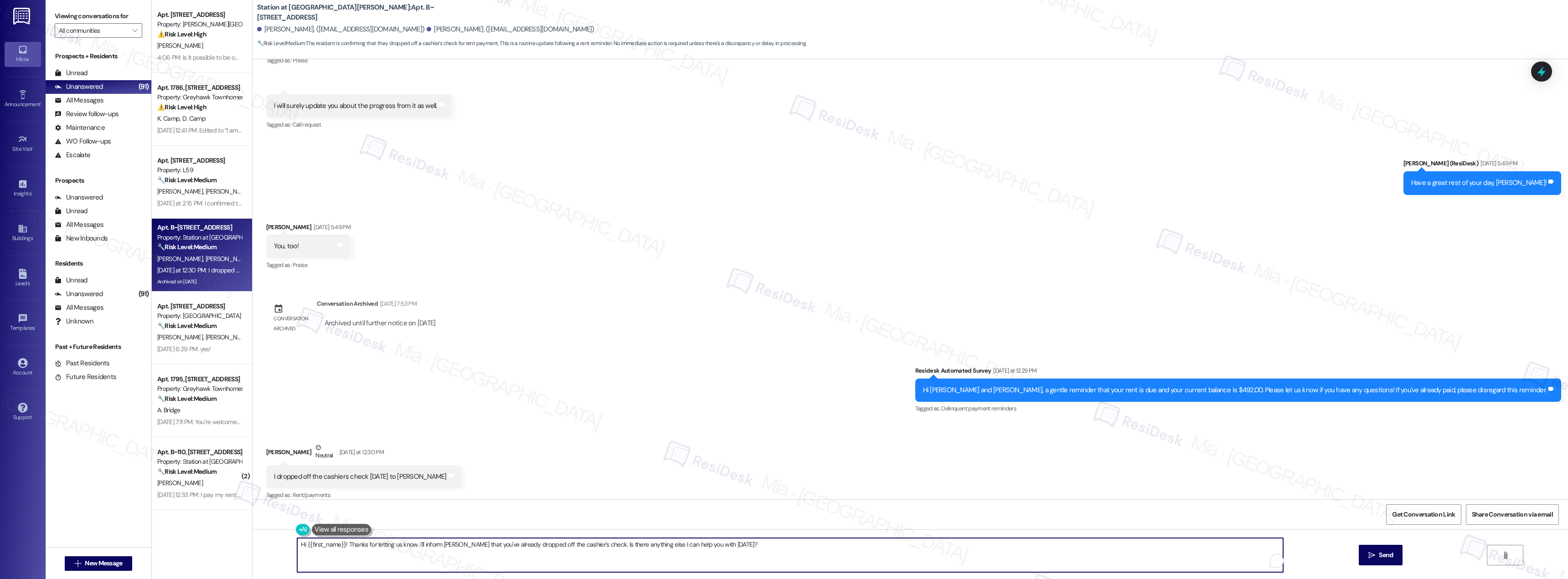
drag, startPoint x: 730, startPoint y: 547, endPoint x: 271, endPoint y: 547, distance: 459.0
click at [271, 547] on div "Hi {{first_name}}! Thanks for letting us know. I'll inform Diana that you've al…" at bounding box center [910, 563] width 1315 height 68
paste textarea "hank you for letting us know that you’ve made your payment. Wishing you a great…"
click at [297, 546] on textarea "hank you for letting us know that you’ve made your payment. Wishing you a great…" at bounding box center [790, 555] width 986 height 34
click at [323, 544] on textarea "Thank you for letting us know that you’ve made your payment. Wishing you a grea…" at bounding box center [790, 555] width 986 height 34
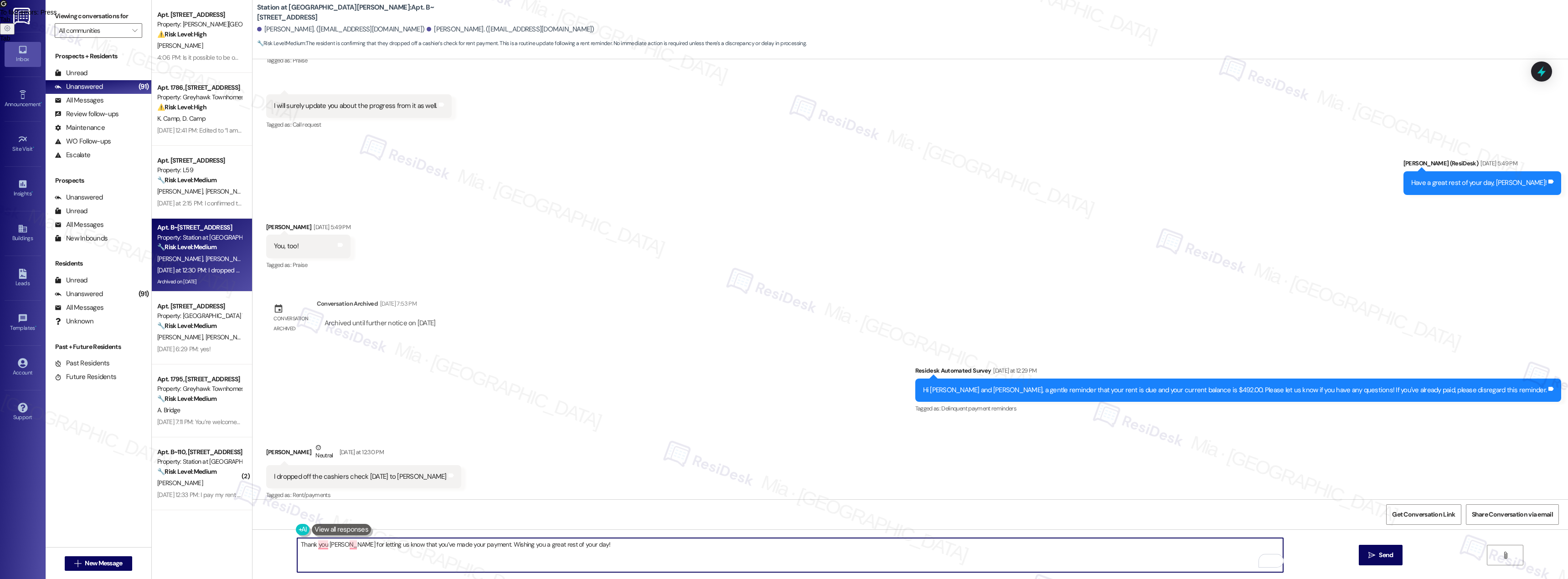
click at [475, 544] on textarea "Thank you Justina for letting us know that you’ve made your payment. Wishing yo…" at bounding box center [790, 555] width 986 height 34
click at [514, 543] on textarea "Thank you [PERSON_NAME] for letting us know that you’ve made your payment [DATE…" at bounding box center [790, 555] width 986 height 34
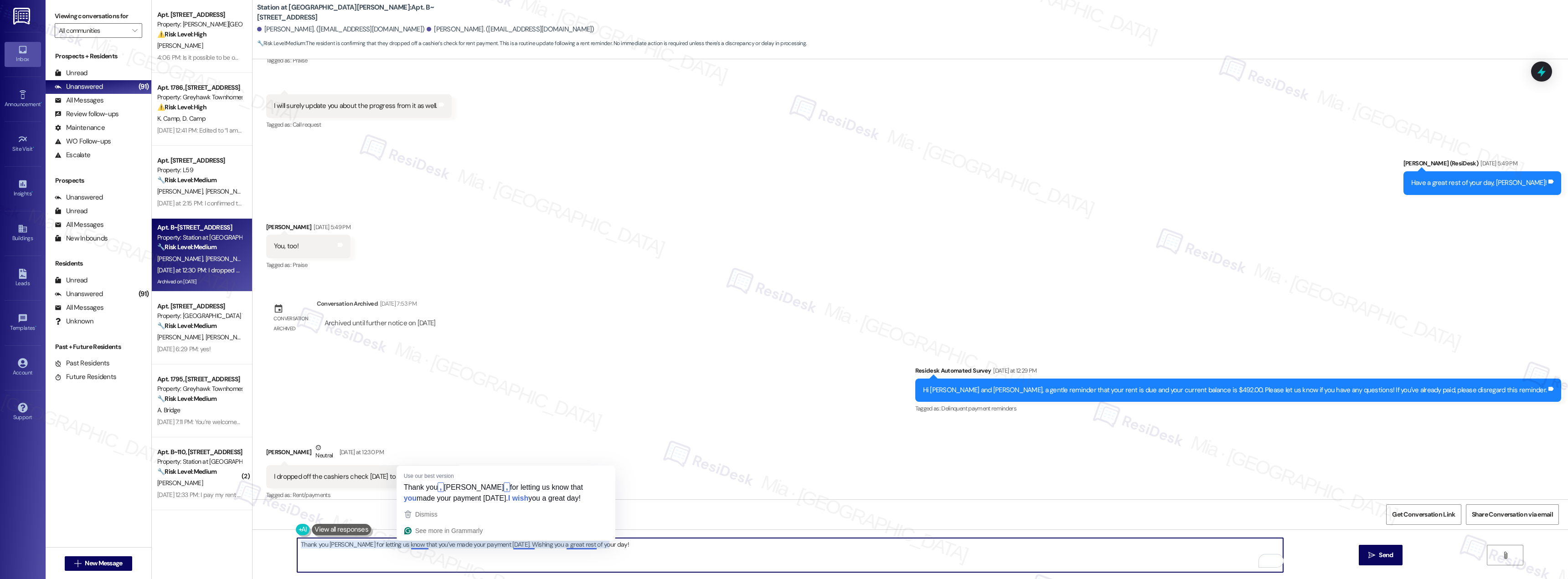
drag, startPoint x: 415, startPoint y: 546, endPoint x: 595, endPoint y: 513, distance: 183.0
click at [595, 513] on div "Dismiss" at bounding box center [506, 514] width 207 height 13
click at [529, 548] on textarea "Thank you [PERSON_NAME] for letting us know that you’ve made your payment [DATE…" at bounding box center [790, 555] width 986 height 34
type textarea "Thank you [PERSON_NAME] for letting us know that you’ve made your payment [DATE…"
click at [1379, 561] on button " Send" at bounding box center [1381, 555] width 44 height 21
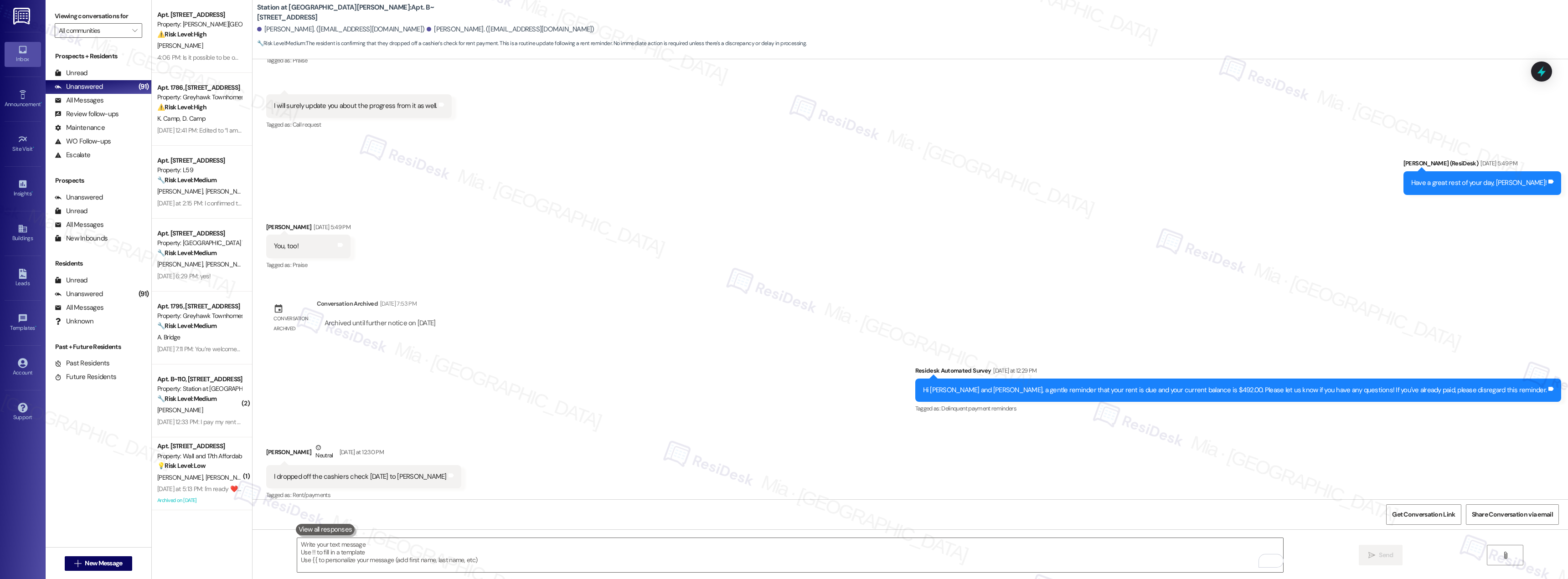
scroll to position [3279, 0]
click at [233, 40] on div "Apt. B111, 160 I East 800 South Property: Brigham Place II ⚠️ Risk Level: High …" at bounding box center [201, 36] width 100 height 73
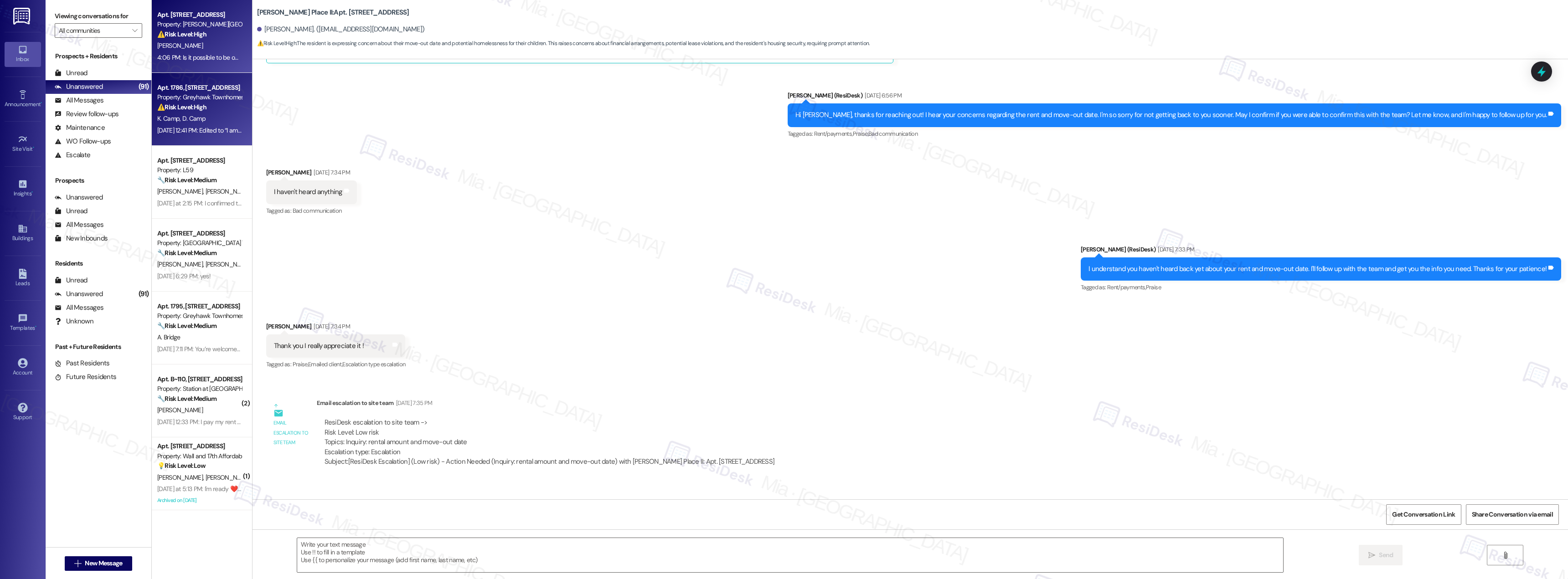
type textarea "Fetching suggested responses. Please feel free to read through the conversation…"
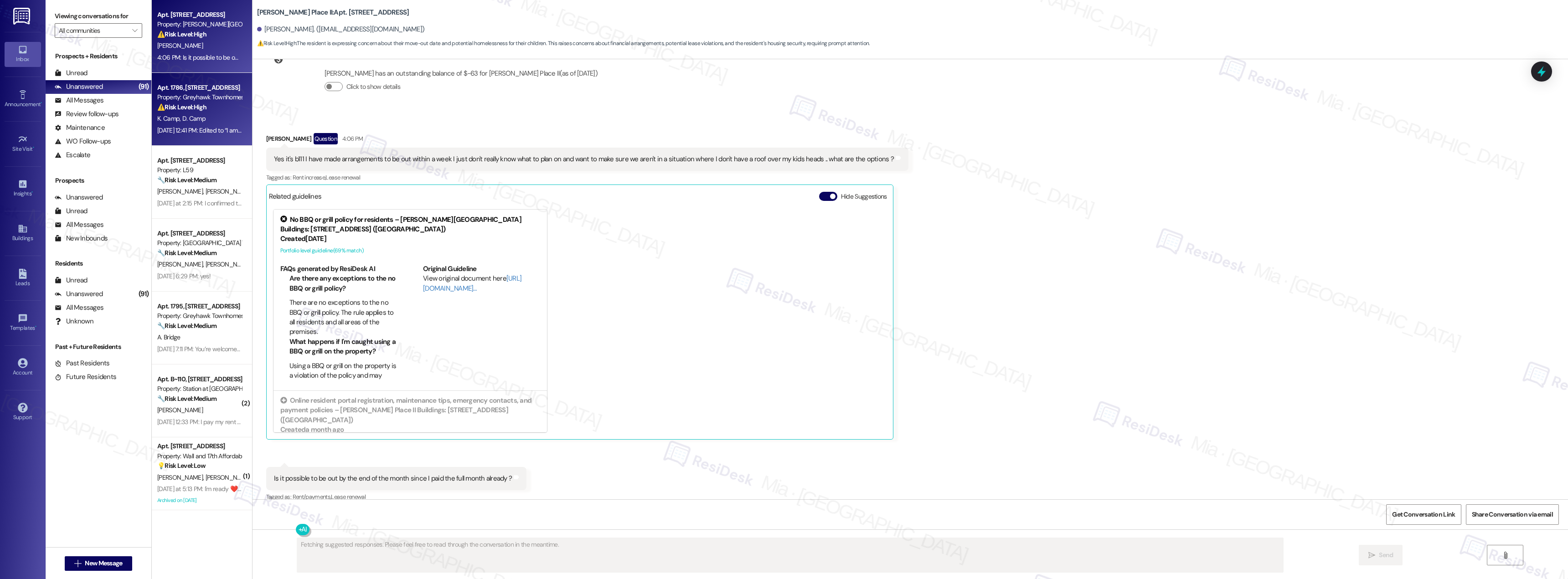
scroll to position [1088, 0]
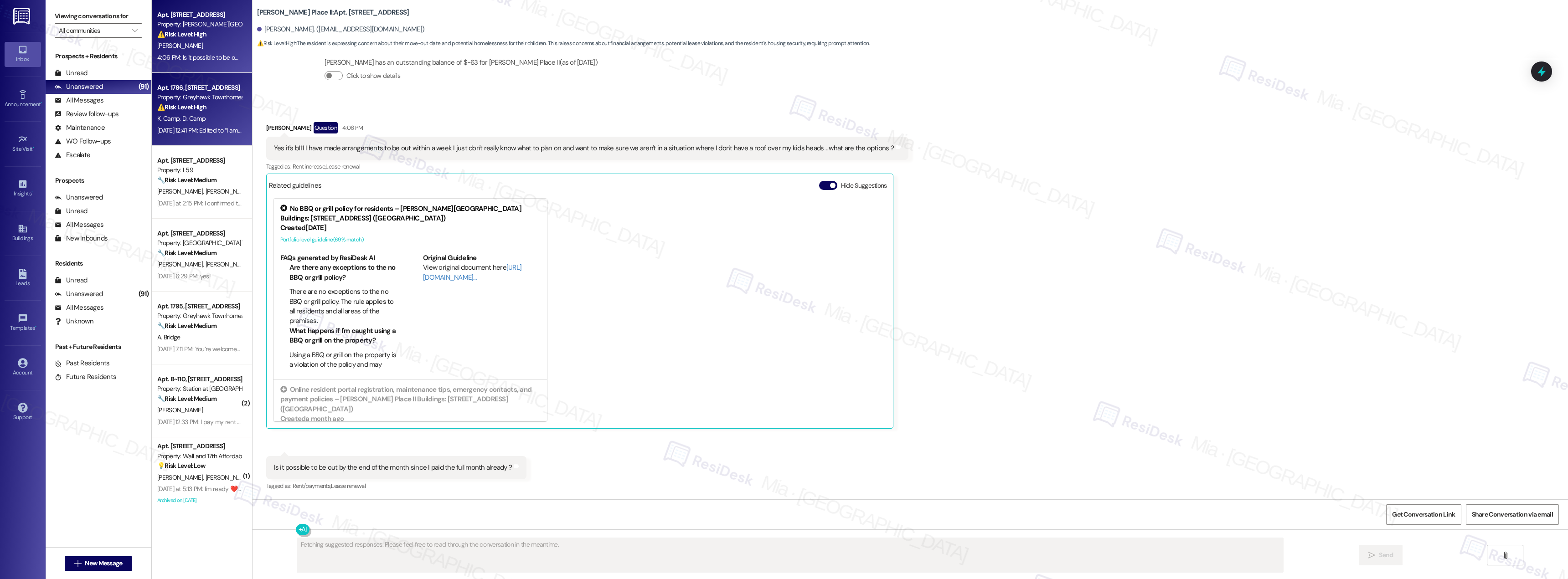
click at [222, 109] on div "⚠️ Risk Level: High The resident reports multiple issues, including a malfuncti…" at bounding box center [199, 107] width 85 height 10
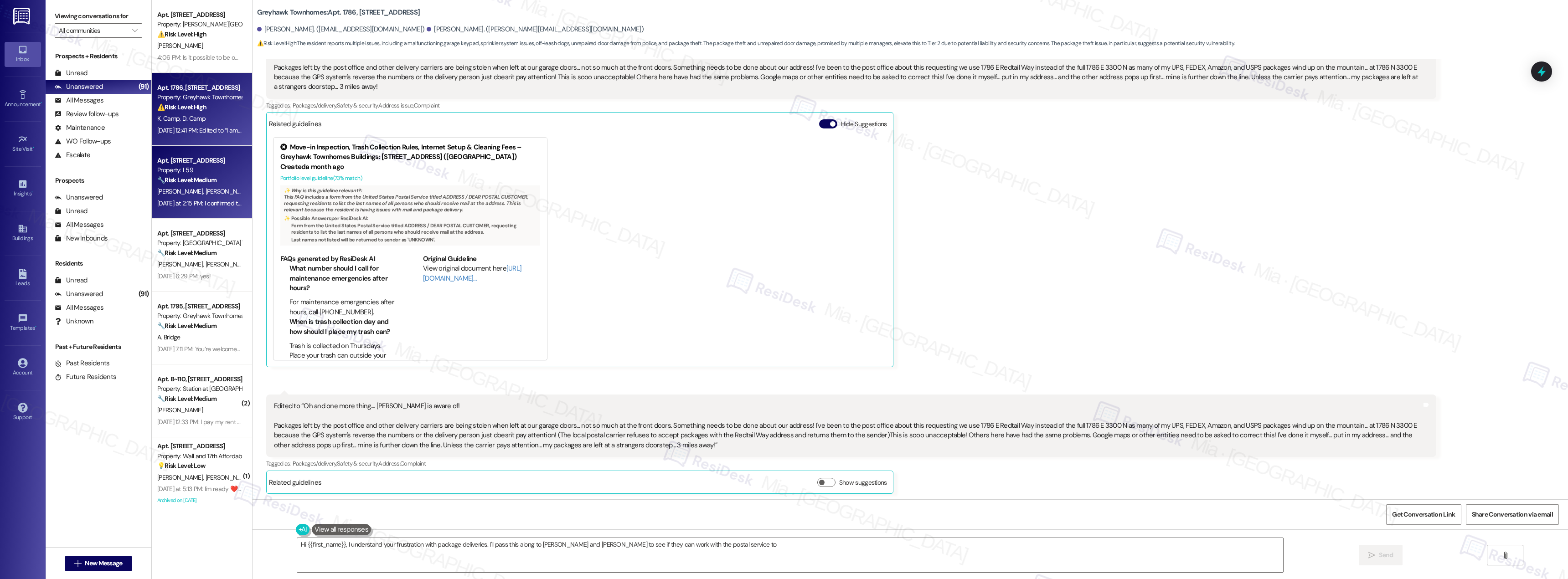
type textarea "Hi {{first_name}}, I understand your frustration with package deliveries. I'll …"
click at [200, 179] on strong "🔧 Risk Level: Medium" at bounding box center [186, 179] width 59 height 8
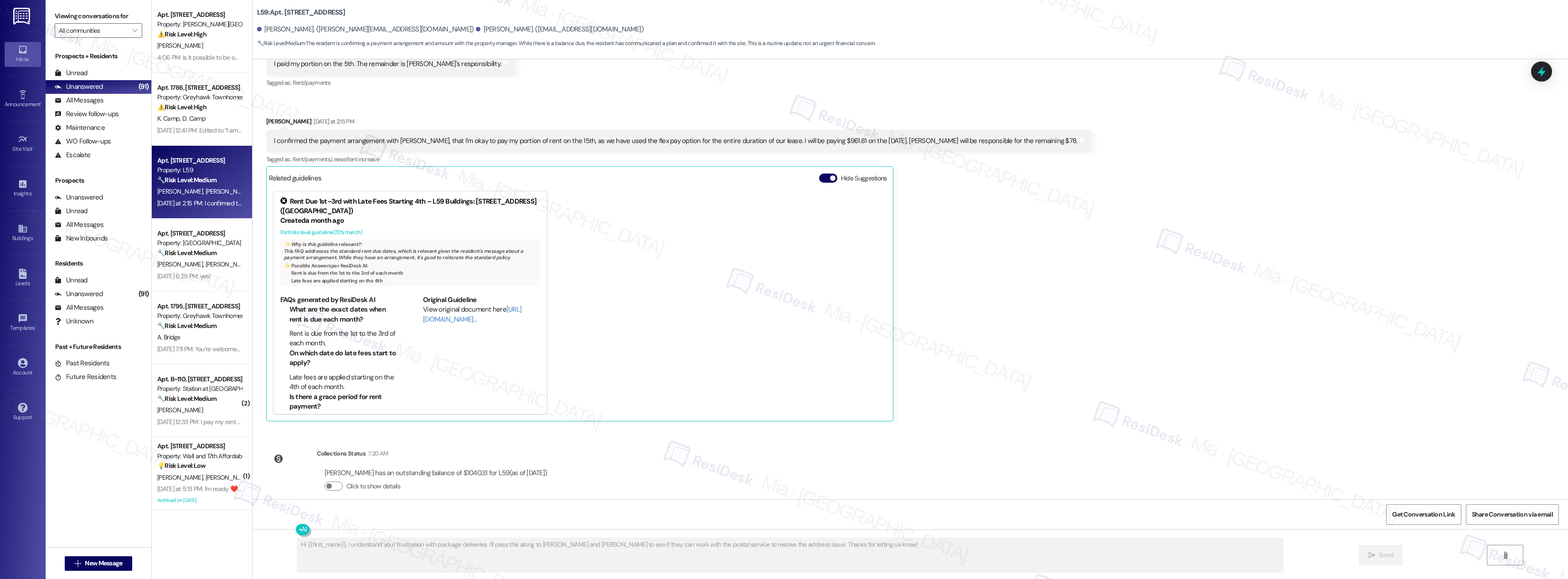
scroll to position [1235, 0]
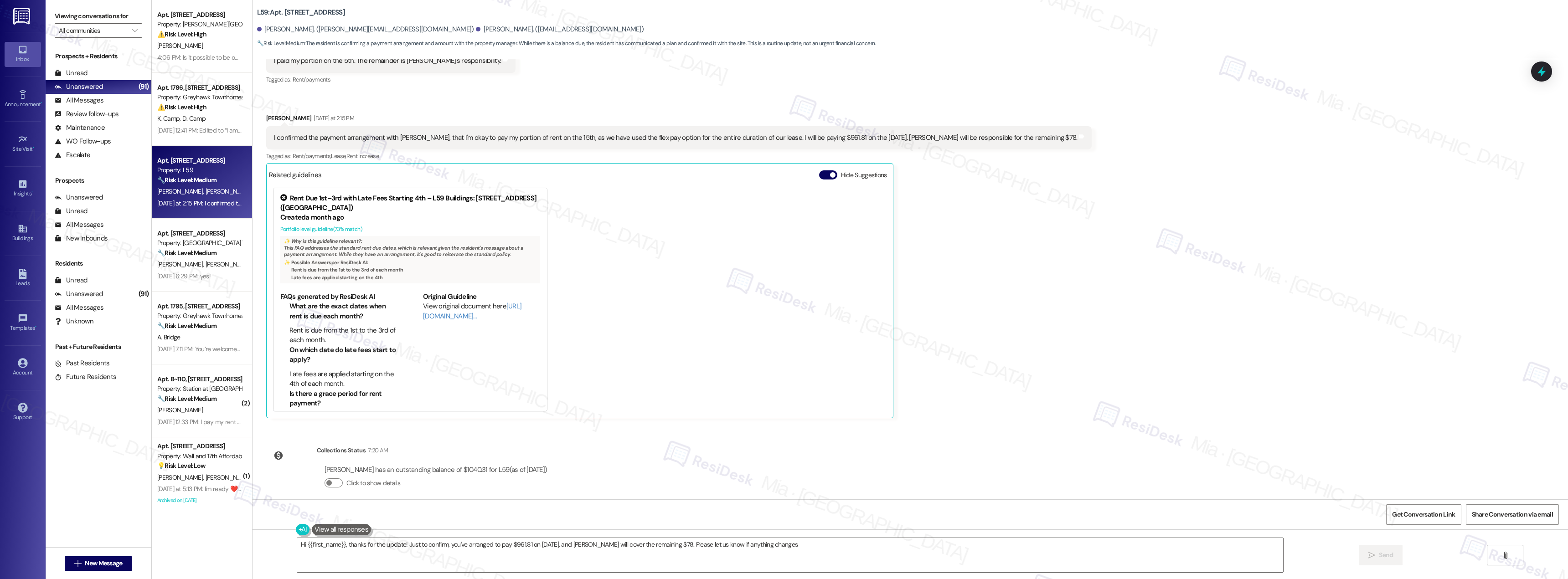
type textarea "Hi {{first_name}}, thanks for the update! Just to confirm, you've arranged to p…"
click at [212, 269] on div "K. Craw G. Thomas" at bounding box center [200, 264] width 86 height 12
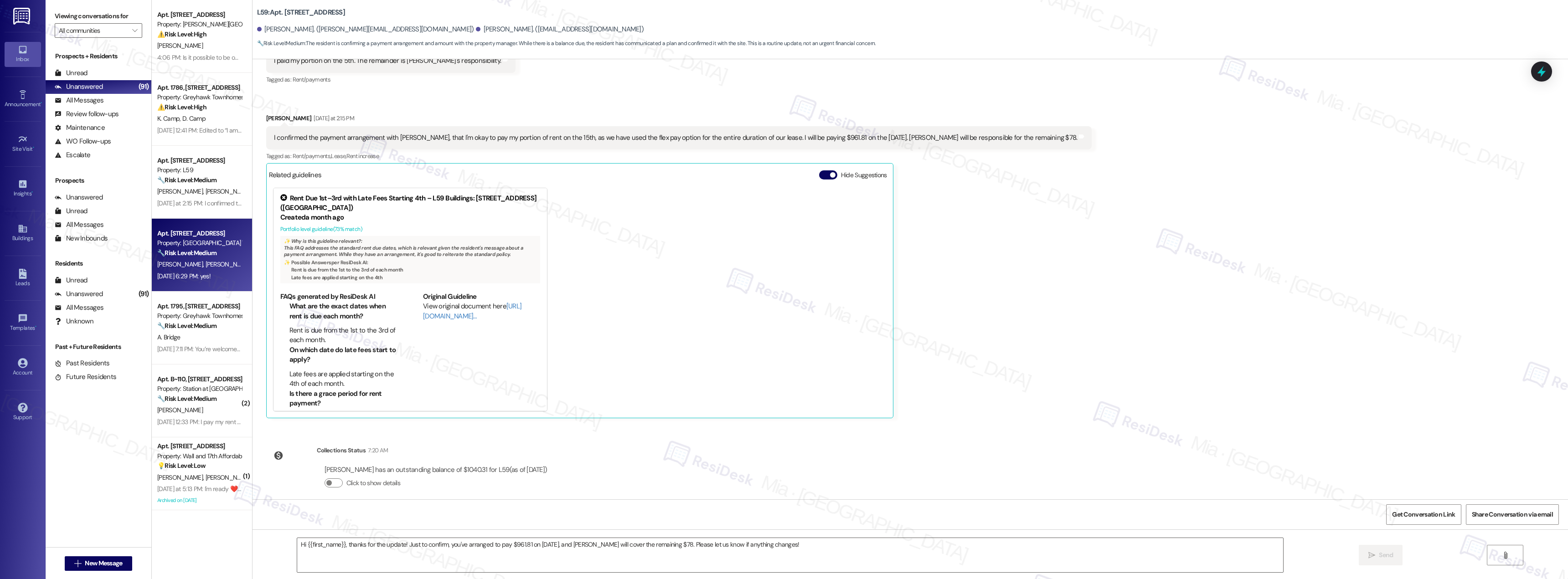
type textarea "Fetching suggested responses. Please feel free to read through the conversation…"
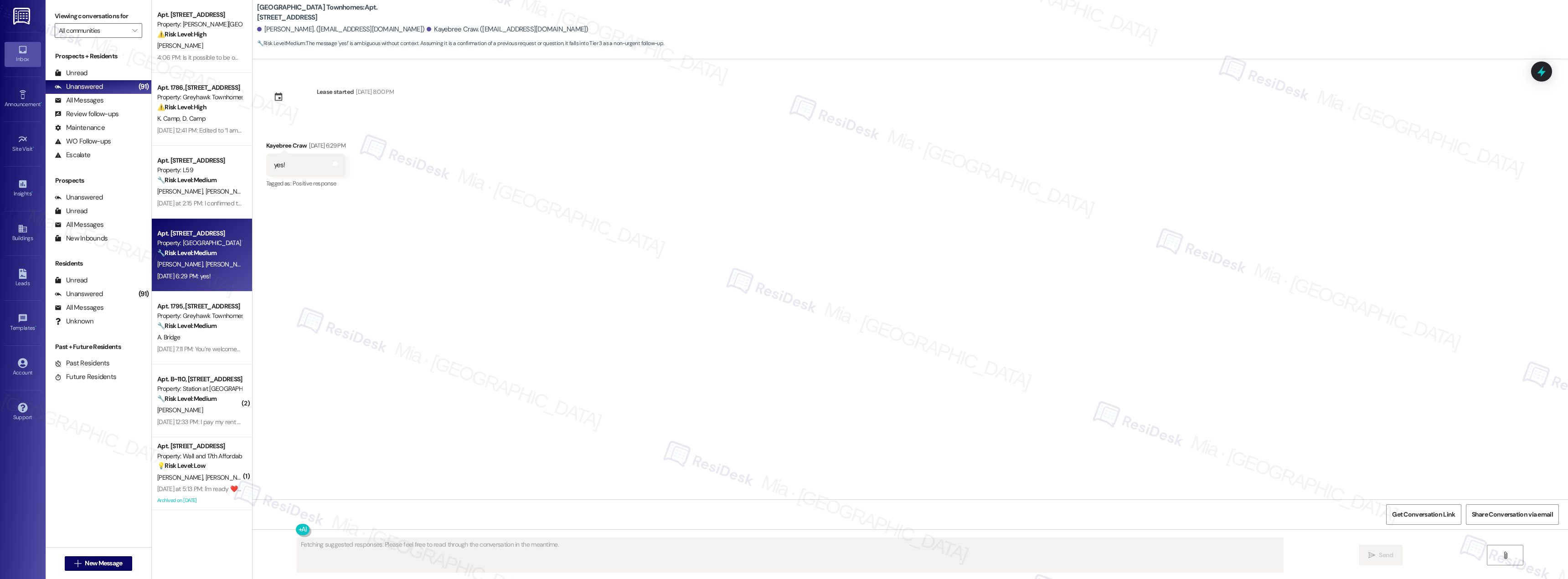
scroll to position [0, 0]
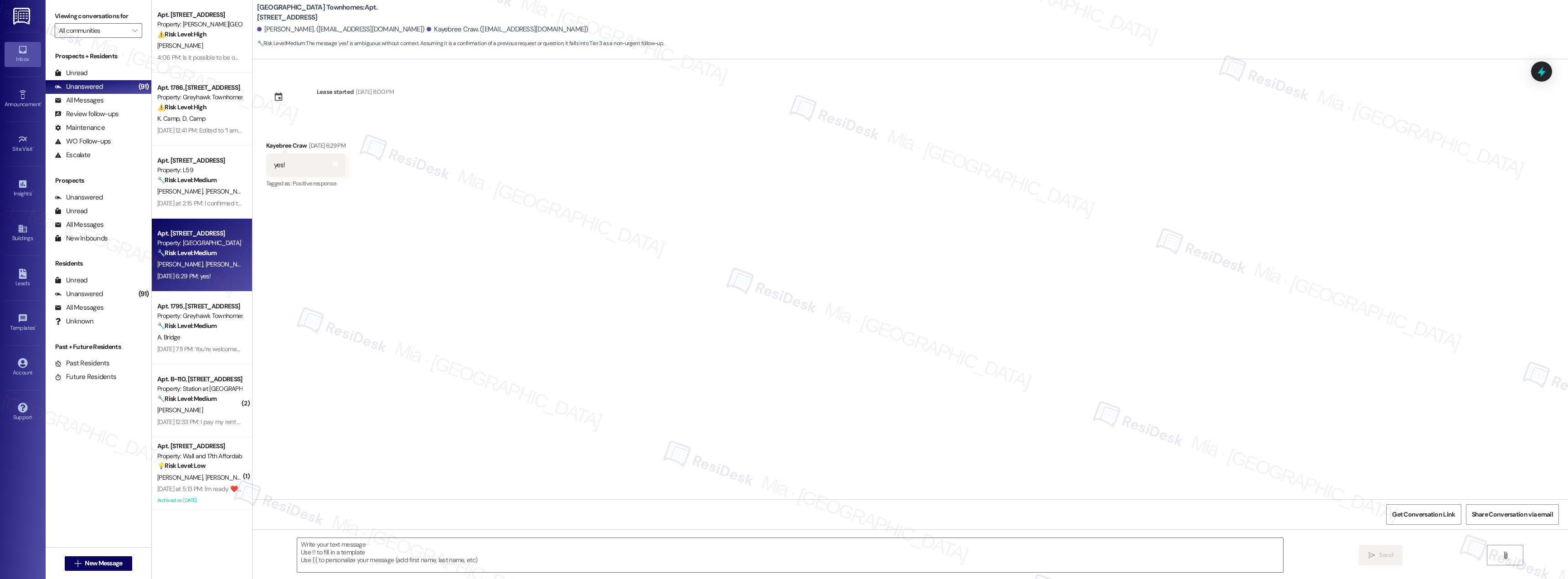
click at [427, 30] on div "Kayebree Craw. (kayebreeanncraw@gmail.com)" at bounding box center [508, 29] width 162 height 10
copy div "Kayebree"
click at [337, 553] on textarea at bounding box center [790, 555] width 986 height 34
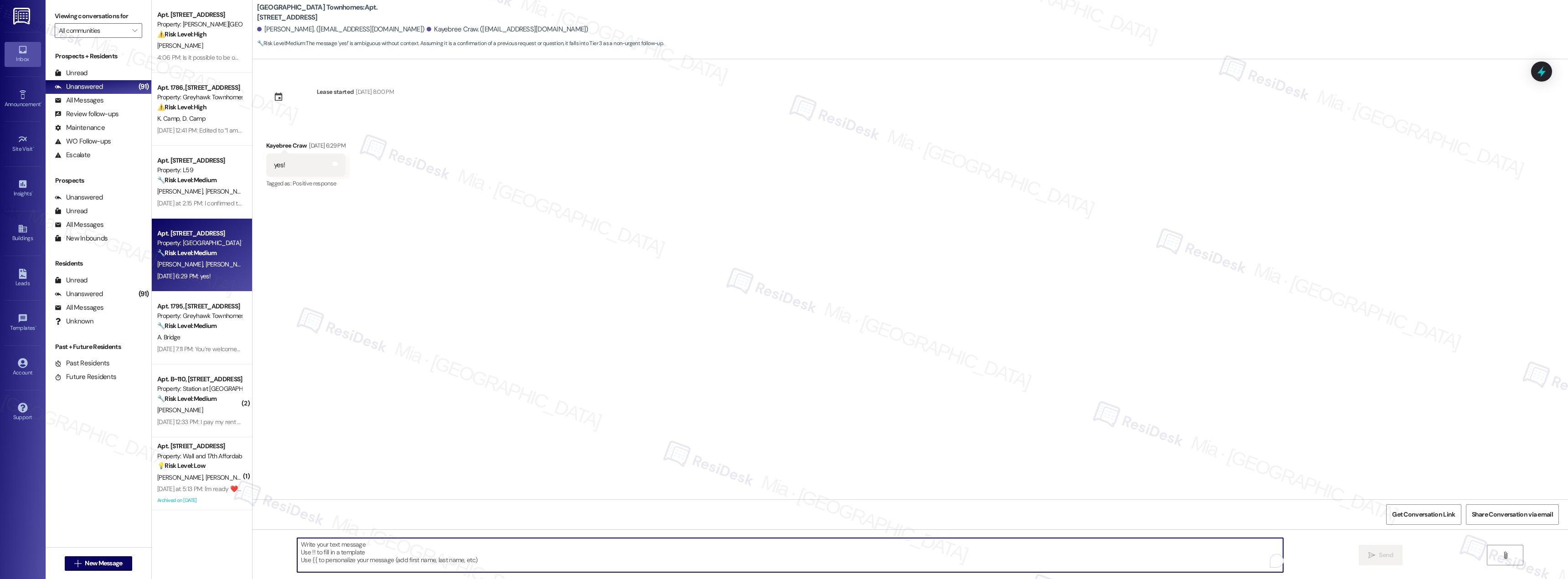
paste textarea "Hi Kaybee, thank you for your message. Please don’t hesitate to reach out if yo…"
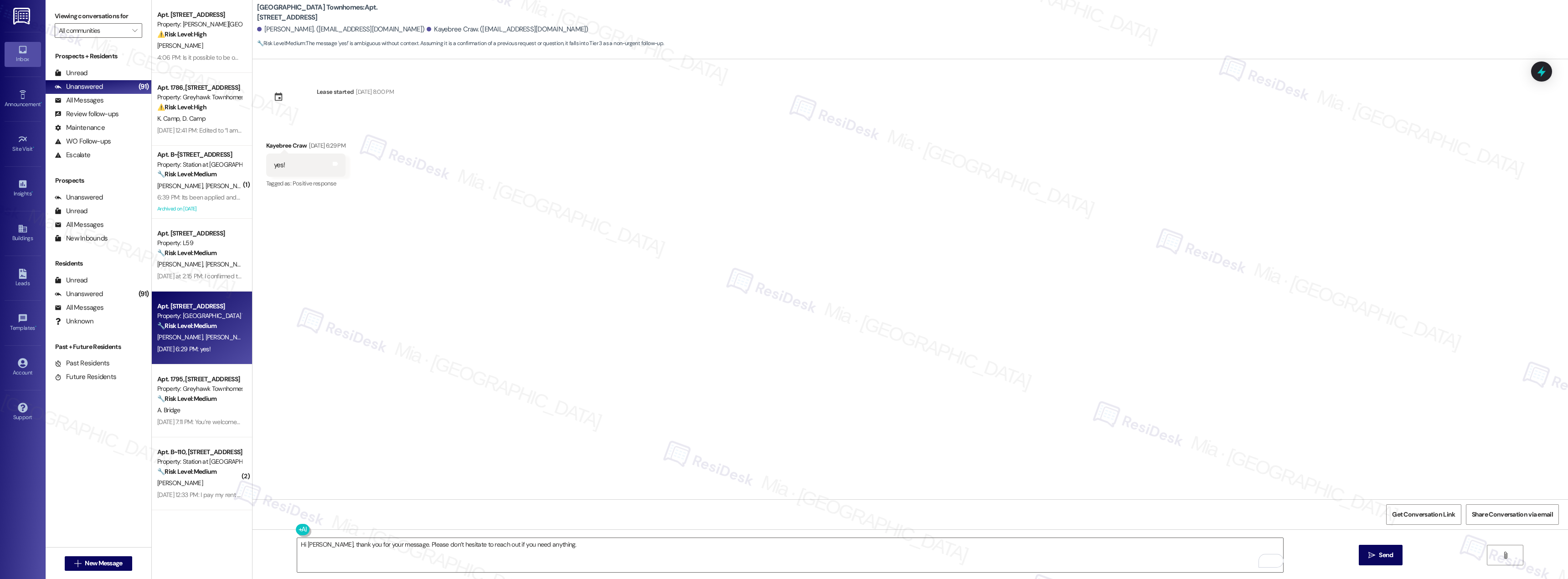
click at [768, 350] on div "Lease started Mar 09, 2025 at 8:00 PM Received via SMS Kayebree Craw Sep 09, 20…" at bounding box center [910, 279] width 1315 height 440
click at [310, 546] on textarea "Hi Kaybee, thank you for your message. Please don’t hesitate to reach out if yo…" at bounding box center [790, 555] width 986 height 34
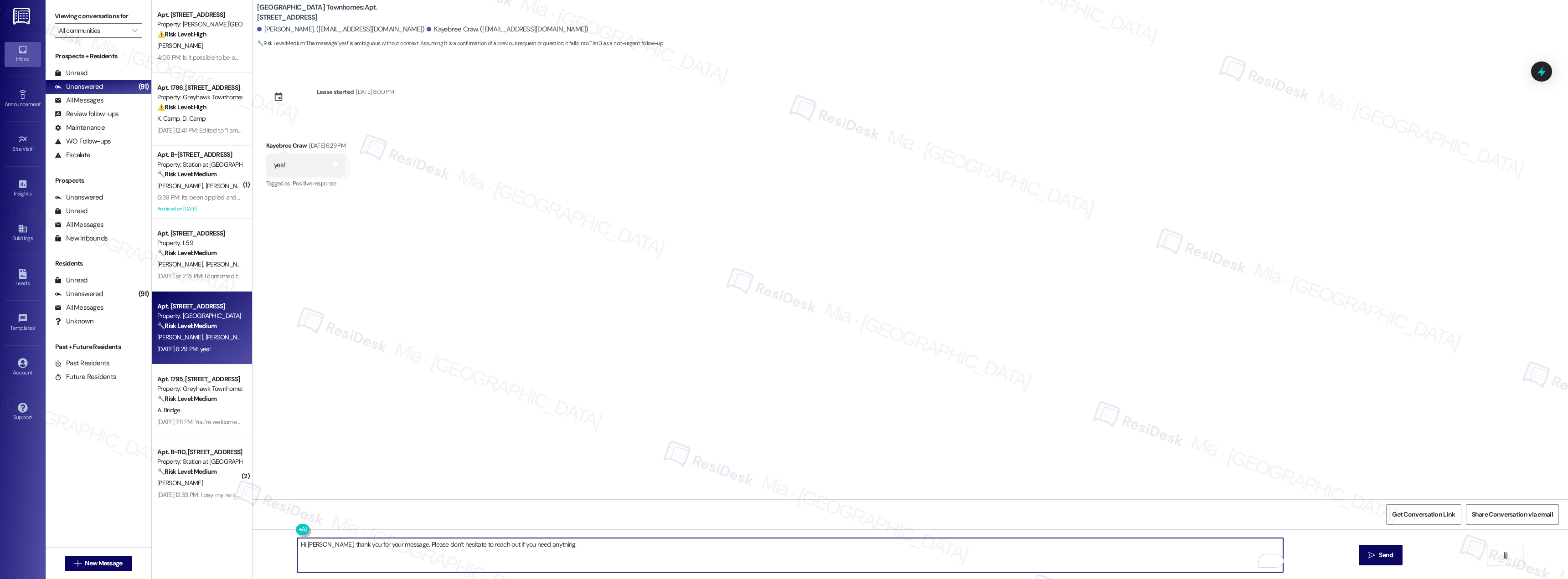
click at [317, 546] on textarea "Hi Kayebee, thank you for your message. Please don’t hesitate to reach out if y…" at bounding box center [790, 555] width 986 height 34
type textarea "Hi Kayebree, thank you for your message. Please don’t hesitate to reach out if …"
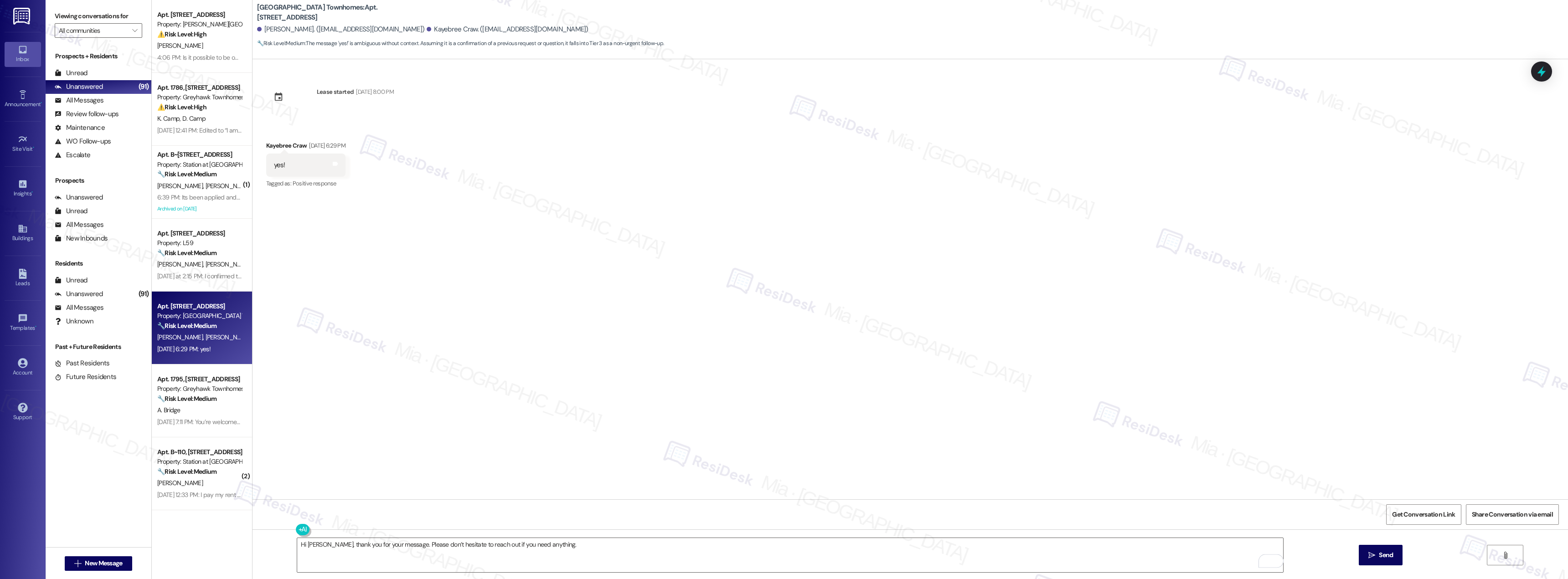
click at [685, 311] on div "Lease started Mar 09, 2025 at 8:00 PM Received via SMS Kayebree Craw Sep 09, 20…" at bounding box center [910, 279] width 1315 height 440
click at [1383, 553] on span "Send" at bounding box center [1385, 555] width 14 height 10
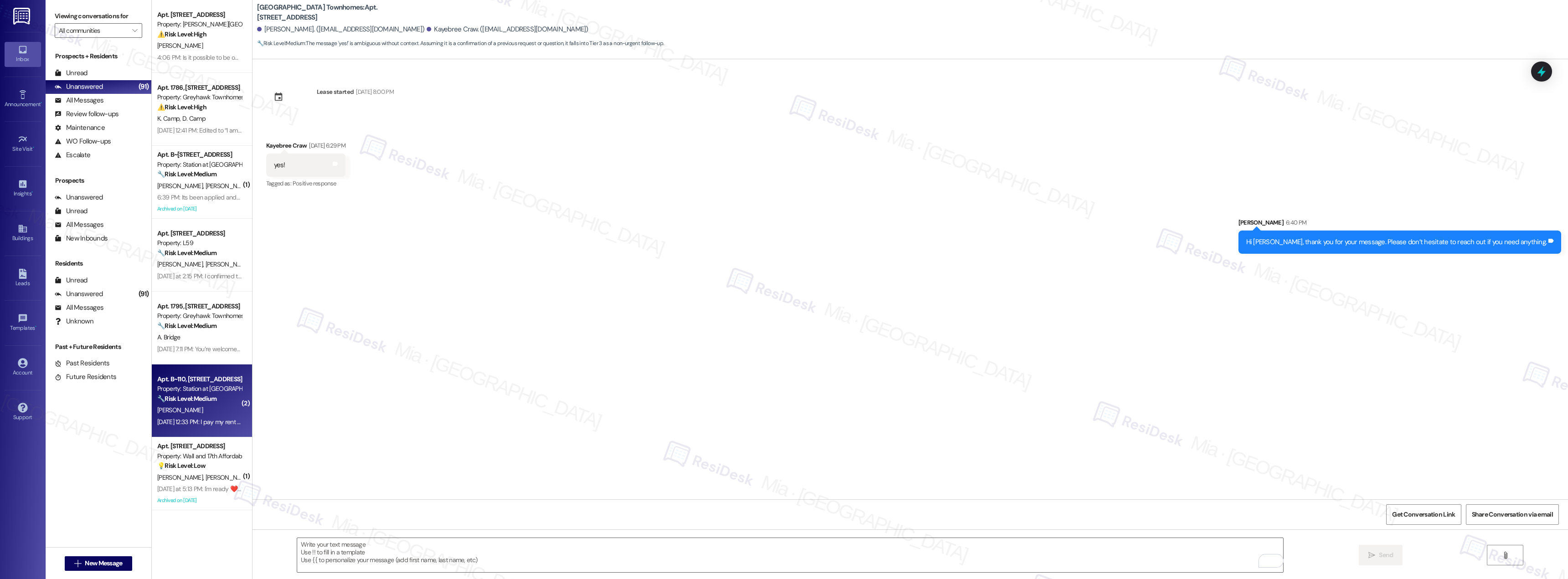
click at [205, 400] on strong "🔧 Risk Level: Medium" at bounding box center [186, 398] width 59 height 8
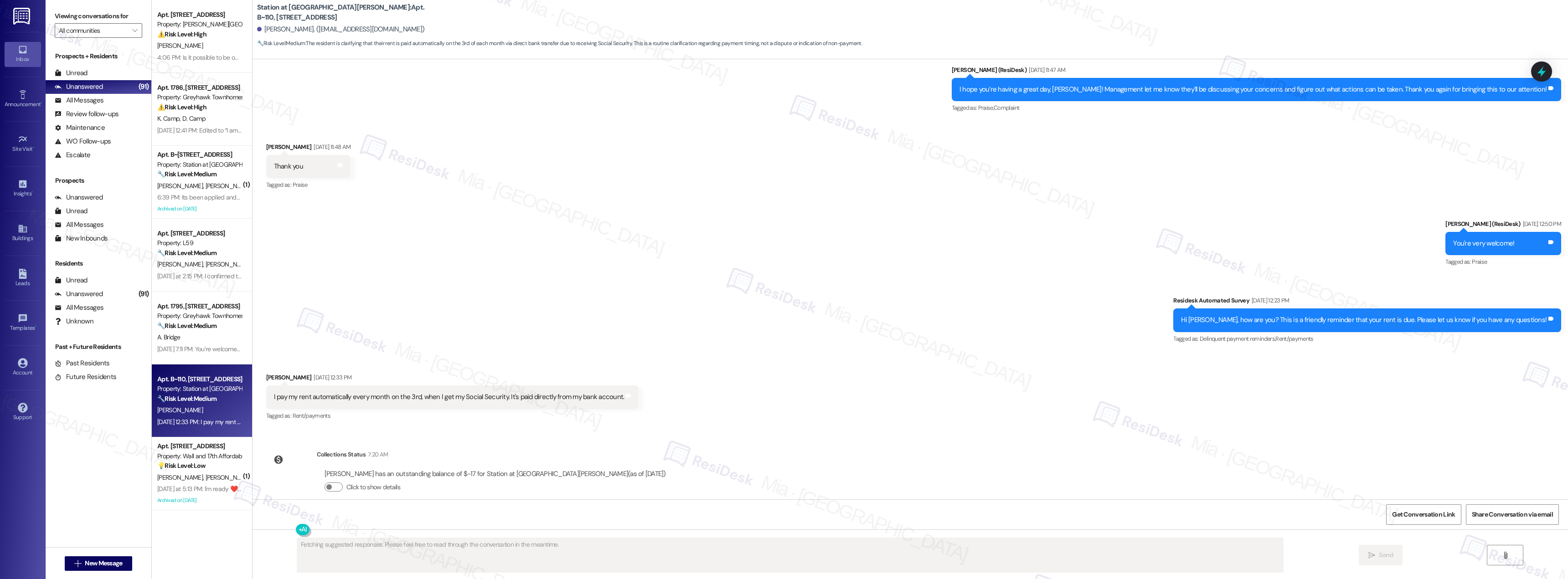
scroll to position [918, 0]
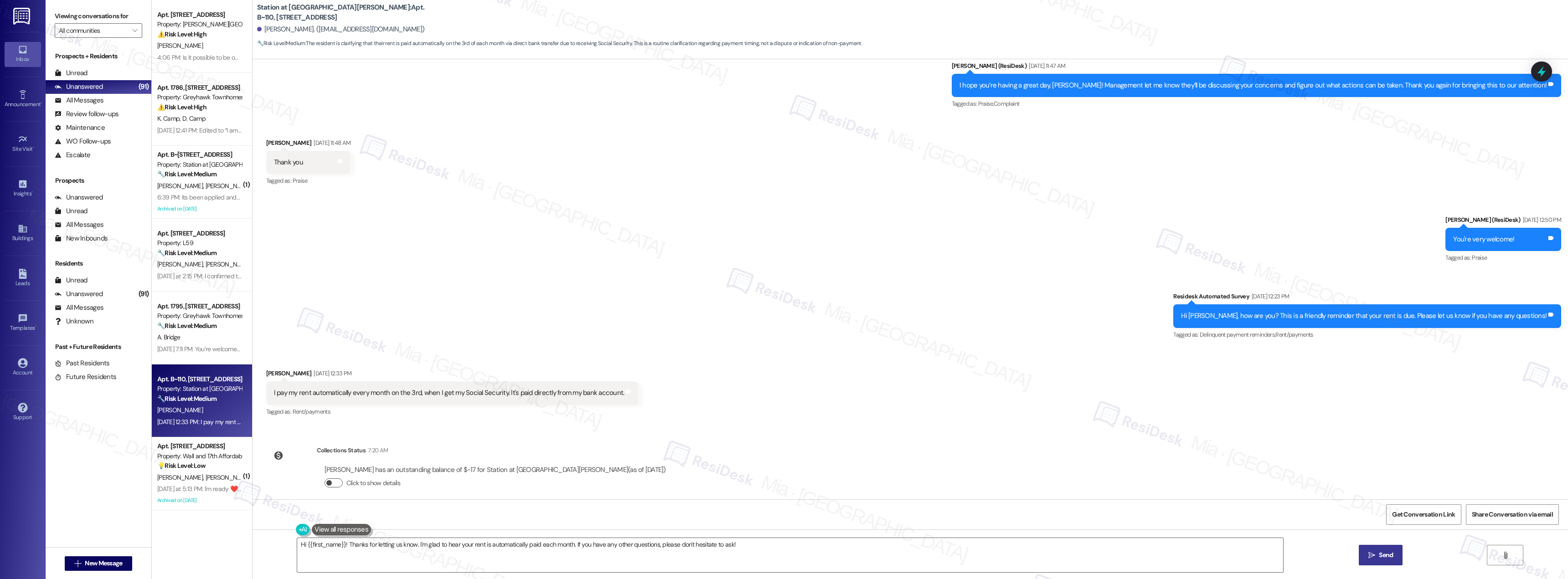
click at [332, 478] on button "Click to show details" at bounding box center [334, 482] width 18 height 9
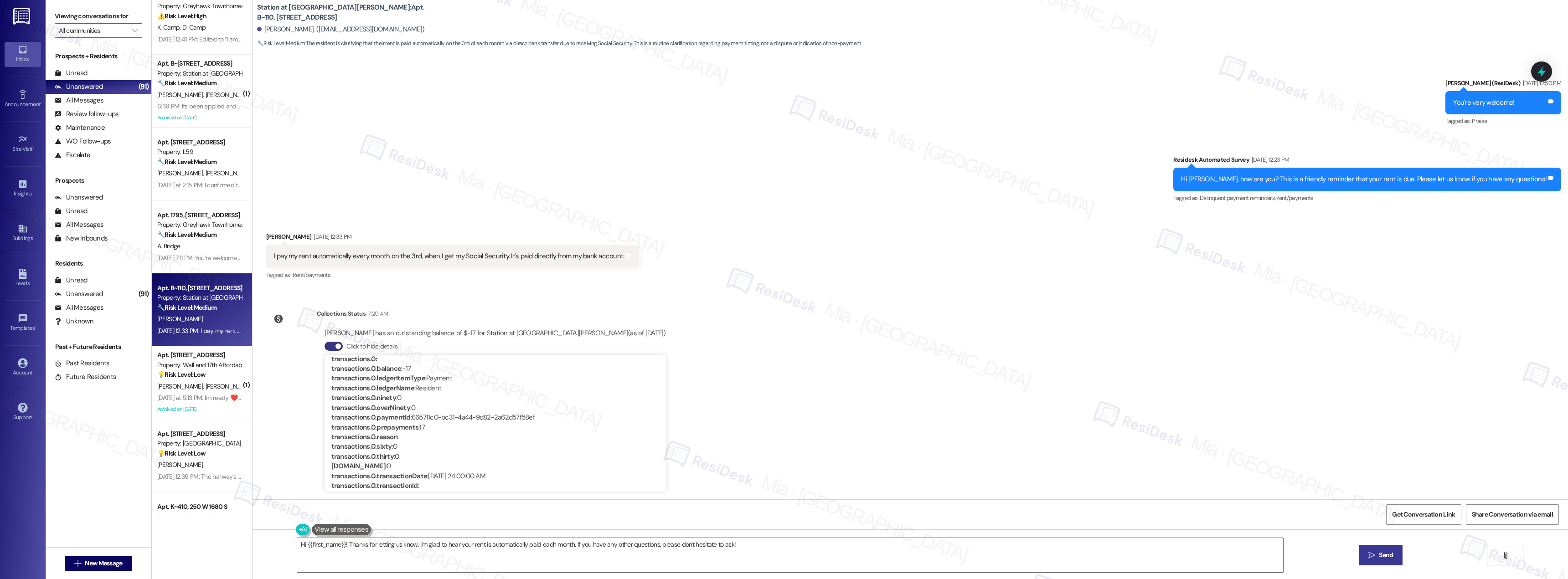
scroll to position [165, 0]
click at [714, 431] on div "Lease started Feb 28, 2025 at 7:00 PM Survey, sent via SMS Residesk Automated S…" at bounding box center [910, 279] width 1315 height 440
click at [737, 546] on textarea "Hi {{first_name}}! Thanks for letting us know. I'm glad to hear your rent is au…" at bounding box center [790, 555] width 986 height 34
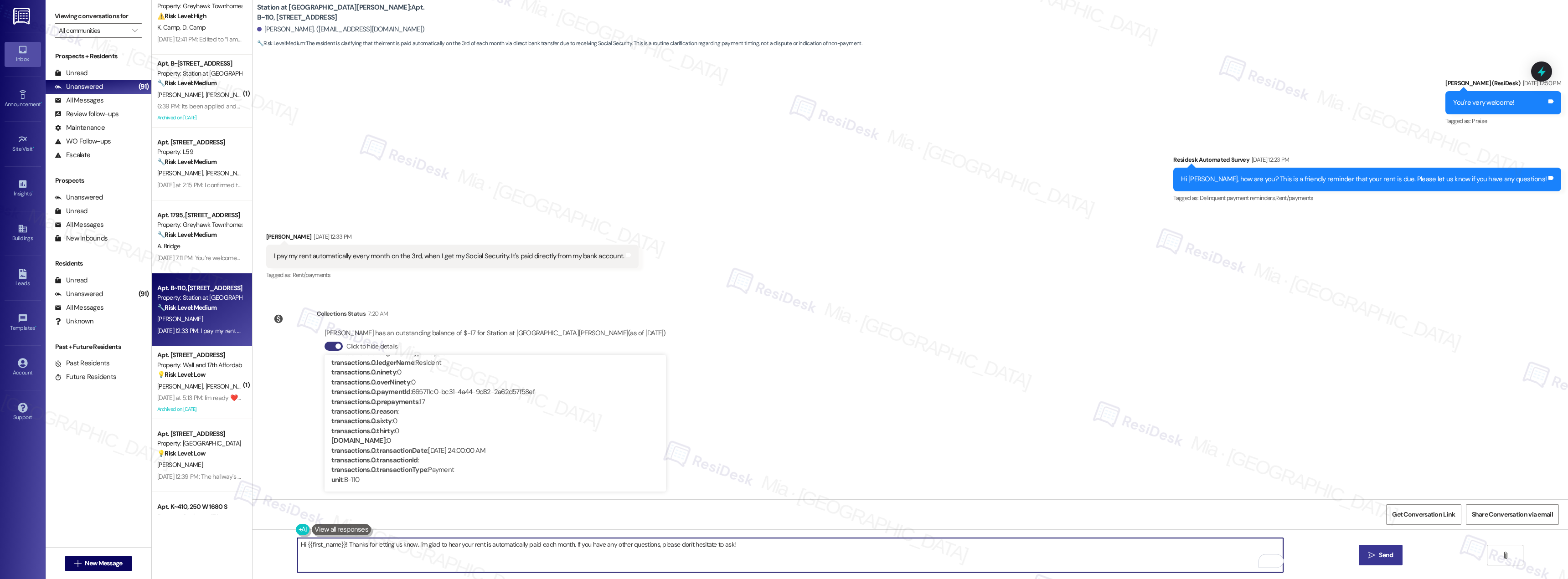
drag, startPoint x: 729, startPoint y: 547, endPoint x: 341, endPoint y: 550, distance: 388.0
click at [341, 550] on textarea "Hi {{first_name}}! Thanks for letting us know. I'm glad to hear your rent is au…" at bounding box center [790, 555] width 986 height 34
paste textarea "sorry for the late reply — and thank you so much for your payment"
click at [343, 544] on textarea "Hi {{first_name}}! sorry for the late reply — and thank you so much for your pa…" at bounding box center [790, 555] width 986 height 34
drag, startPoint x: 405, startPoint y: 546, endPoint x: 400, endPoint y: 547, distance: 5.1
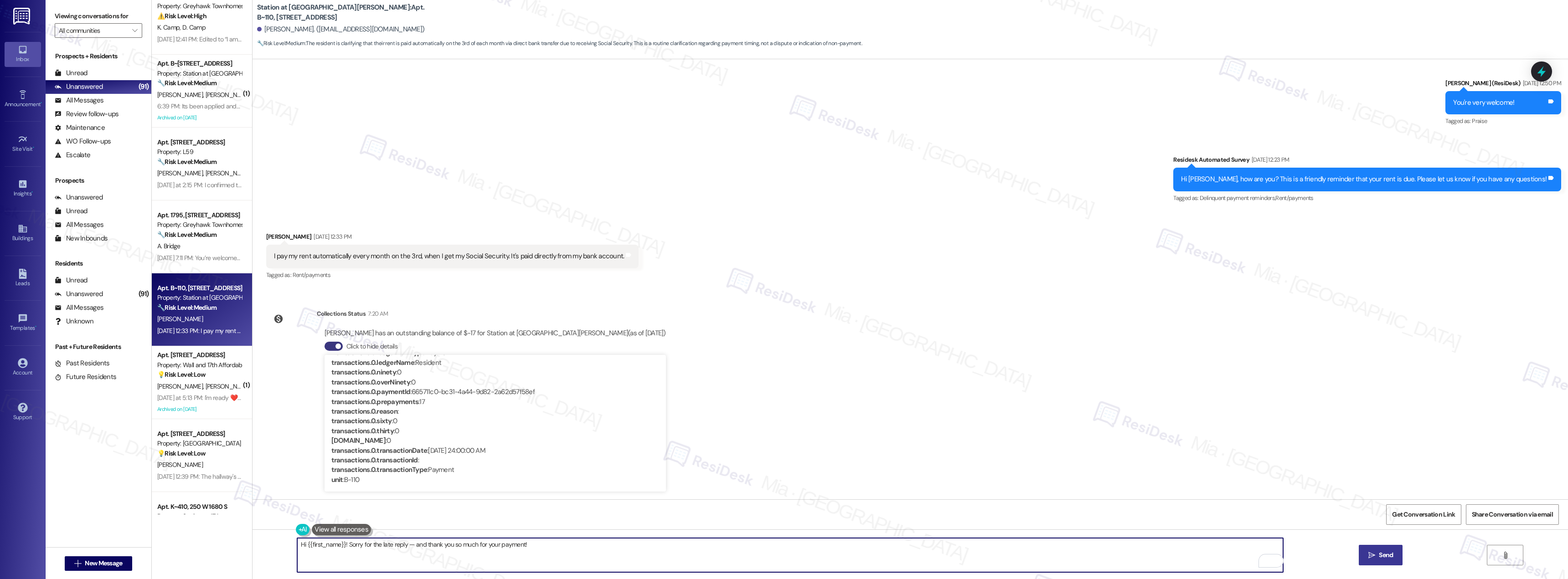
click at [400, 547] on textarea "Hi {{first_name}}! Sorry for the late reply — and thank you so much for your pa…" at bounding box center [790, 555] width 986 height 34
click at [396, 545] on textarea "Hi {{first_name}}! Sorry for the late reply — and thank you so much for your pa…" at bounding box center [790, 555] width 986 height 34
drag, startPoint x: 419, startPoint y: 547, endPoint x: 414, endPoint y: 547, distance: 5.0
click at [414, 547] on textarea "Hi {{first_name}}! Sorry for the late response — and thank you so much for your…" at bounding box center [790, 555] width 986 height 34
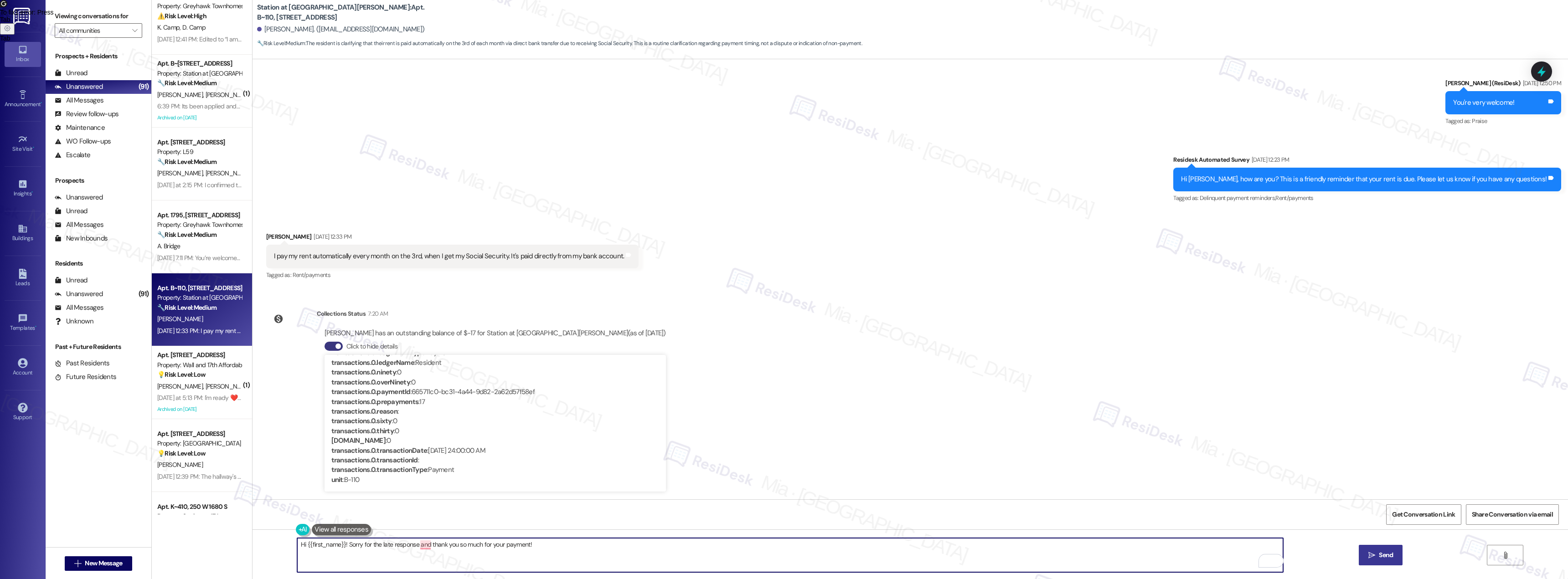
click at [541, 543] on textarea "Hi {{first_name}}! Sorry for the late response and thank you so much for your p…" at bounding box center [790, 555] width 986 height 34
type textarea "Hi {{first_name}}! Sorry for the late response and thank you so much for your p…"
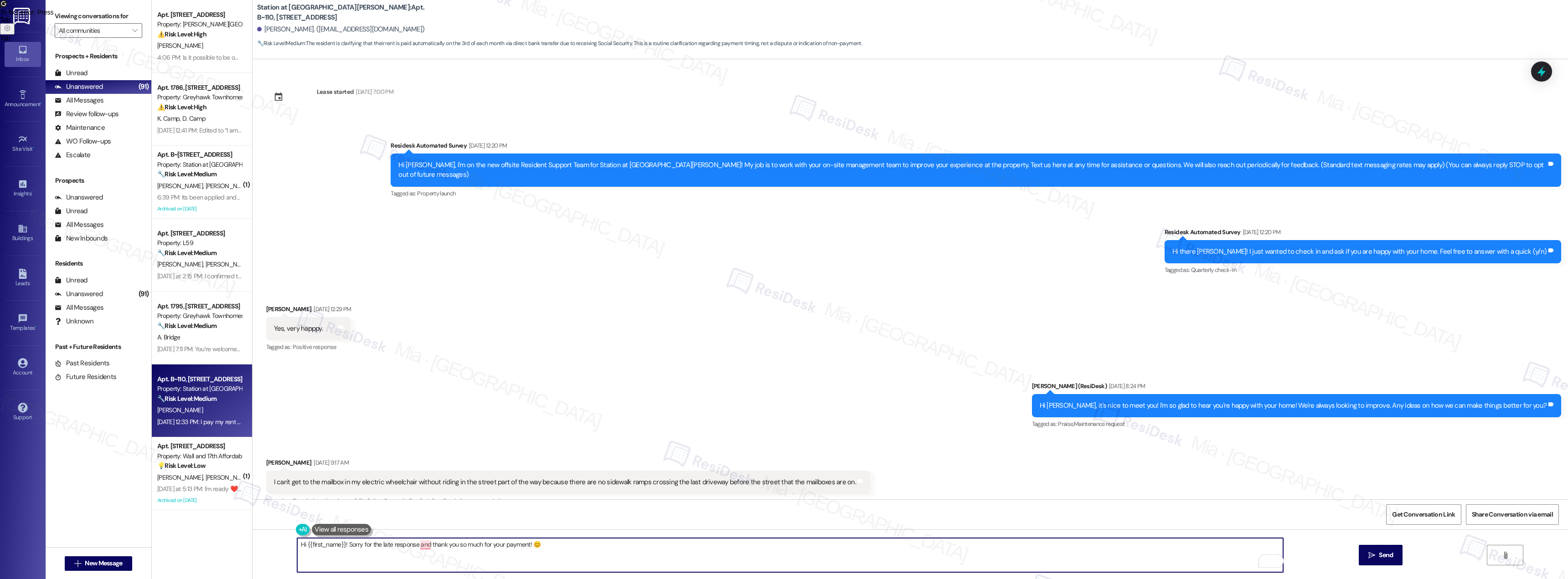
scroll to position [165, 0]
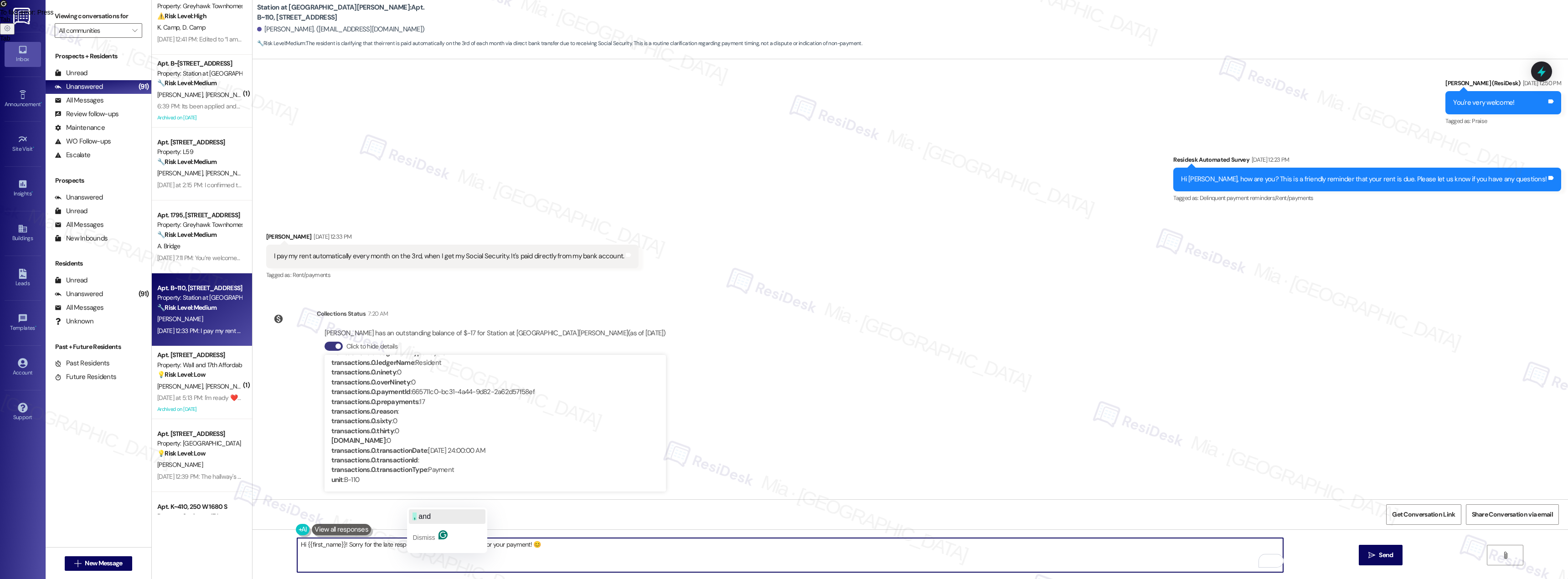
click at [420, 516] on span "and" at bounding box center [424, 516] width 12 height 8
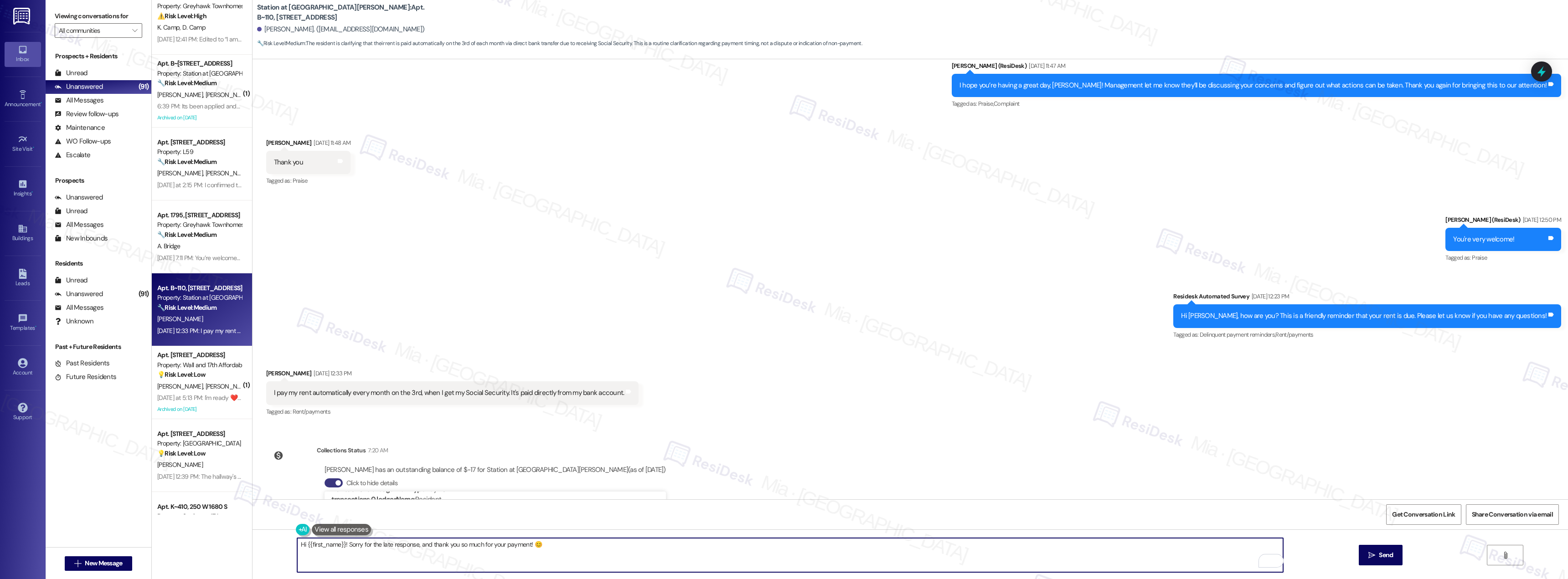
scroll to position [1055, 0]
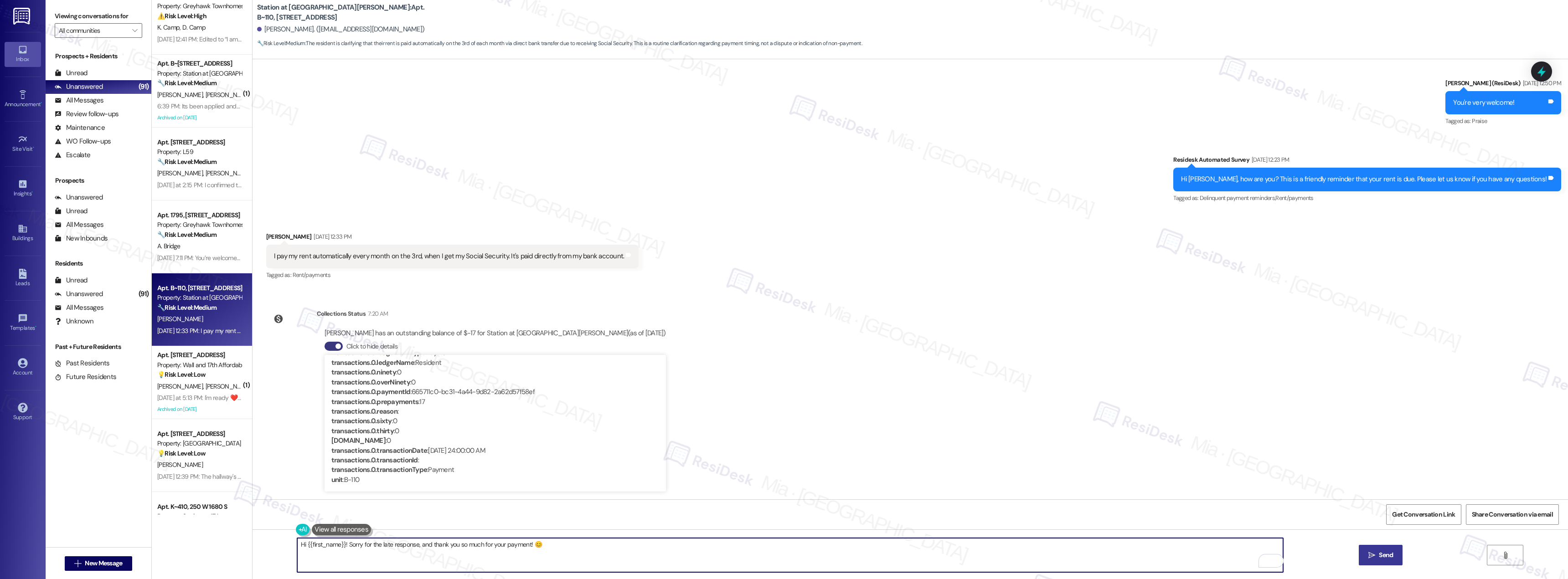
type textarea "Hi {{first_name}}! Sorry for the late response, and thank you so much for your …"
click at [1394, 557] on span "Send" at bounding box center [1385, 555] width 18 height 10
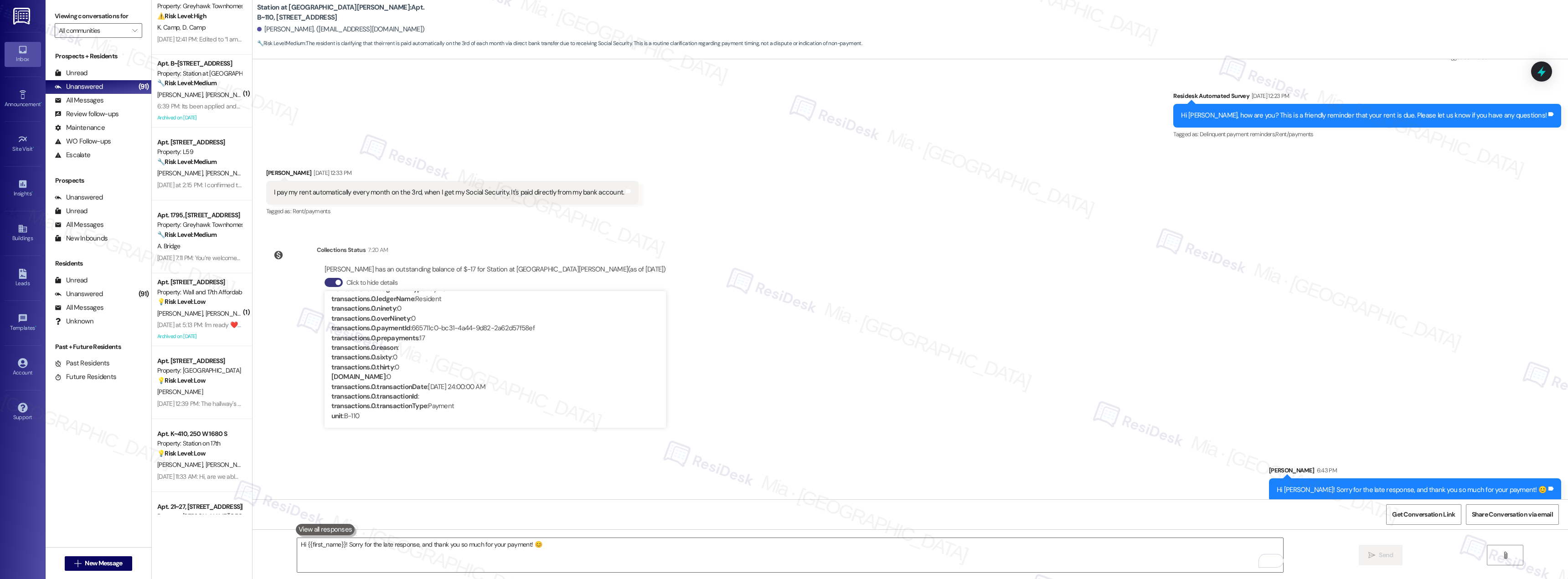
scroll to position [0, 0]
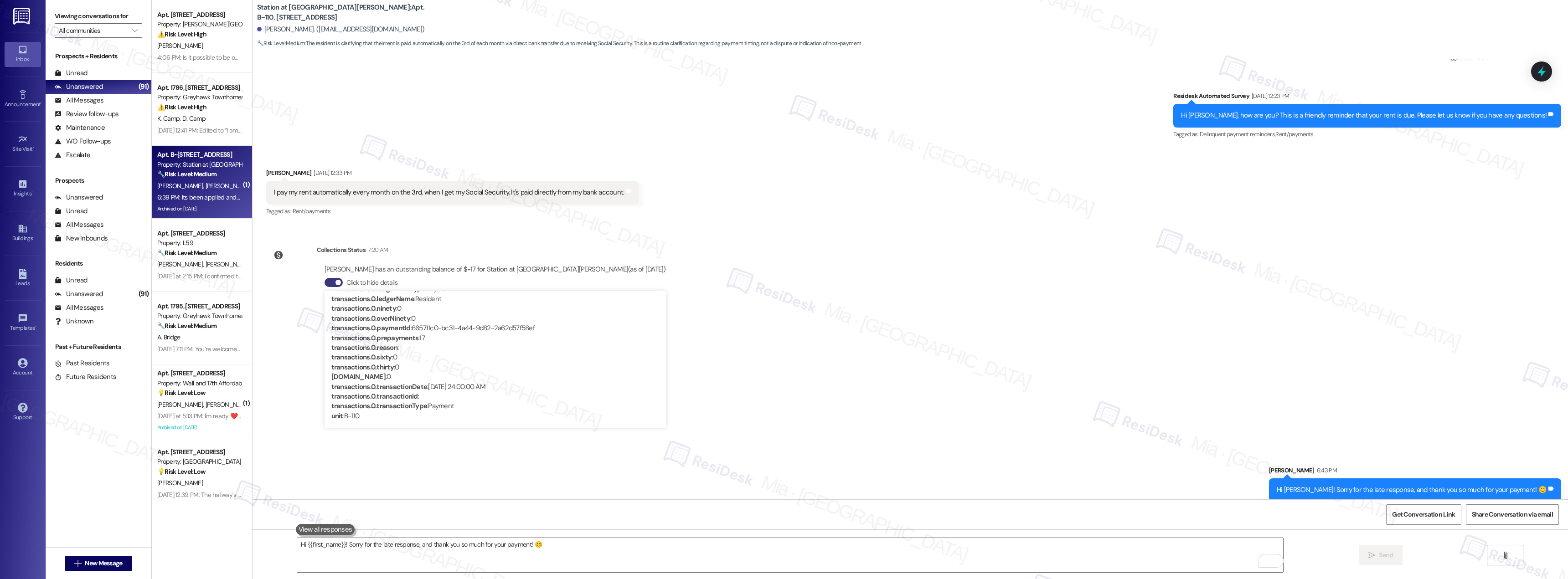
click at [201, 182] on div "J. Greene J. Young" at bounding box center [200, 186] width 86 height 12
type textarea "Fetching suggested responses. Please feel free to read through the conversation…"
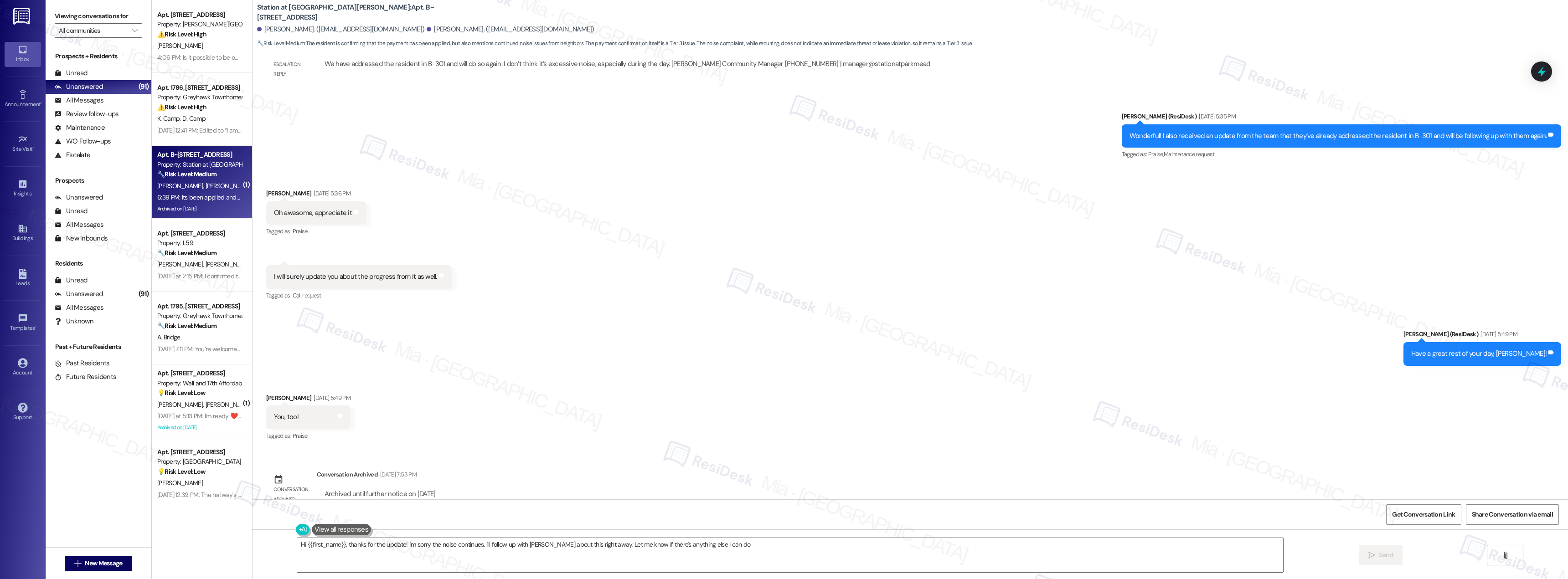
type textarea "Hi {{first_name}}, thanks for the update! I'm sorry the noise continues. I'll f…"
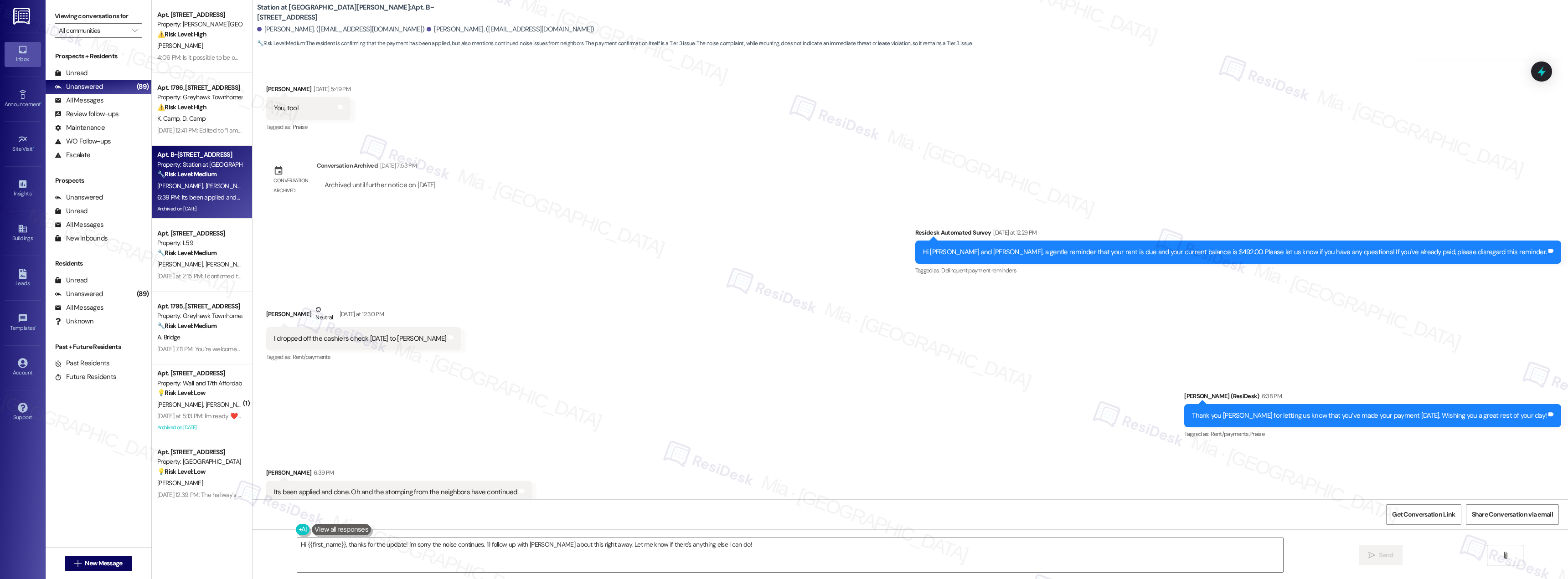
scroll to position [3433, 0]
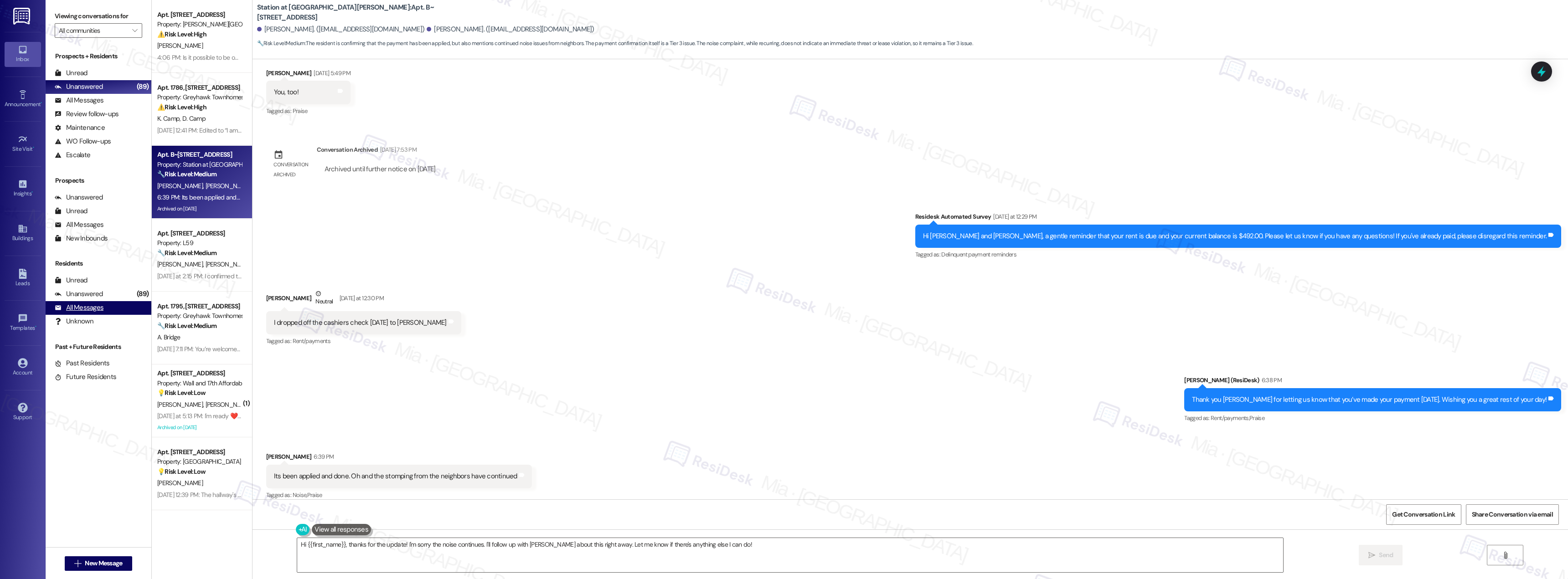
click at [105, 305] on div "All Messages (undefined)" at bounding box center [99, 308] width 106 height 13
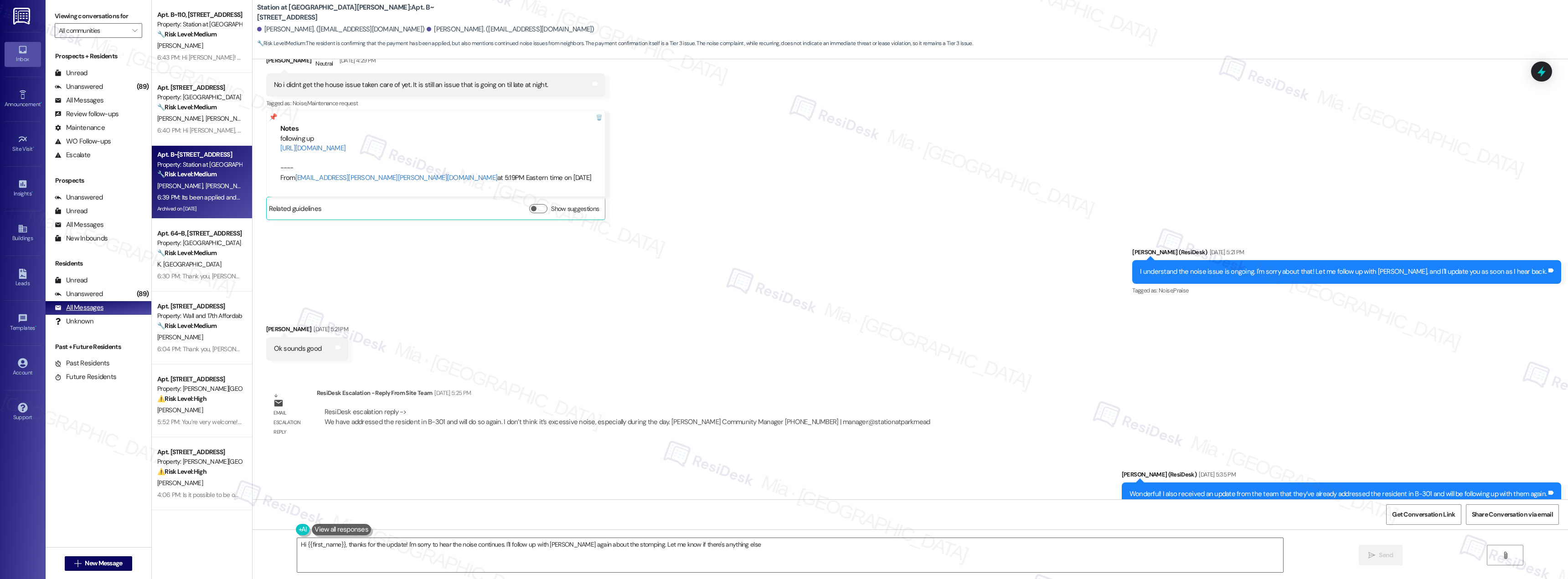
type textarea "Hi {{first_name}}, thanks for the update! I'm sorry to hear the noise continues…"
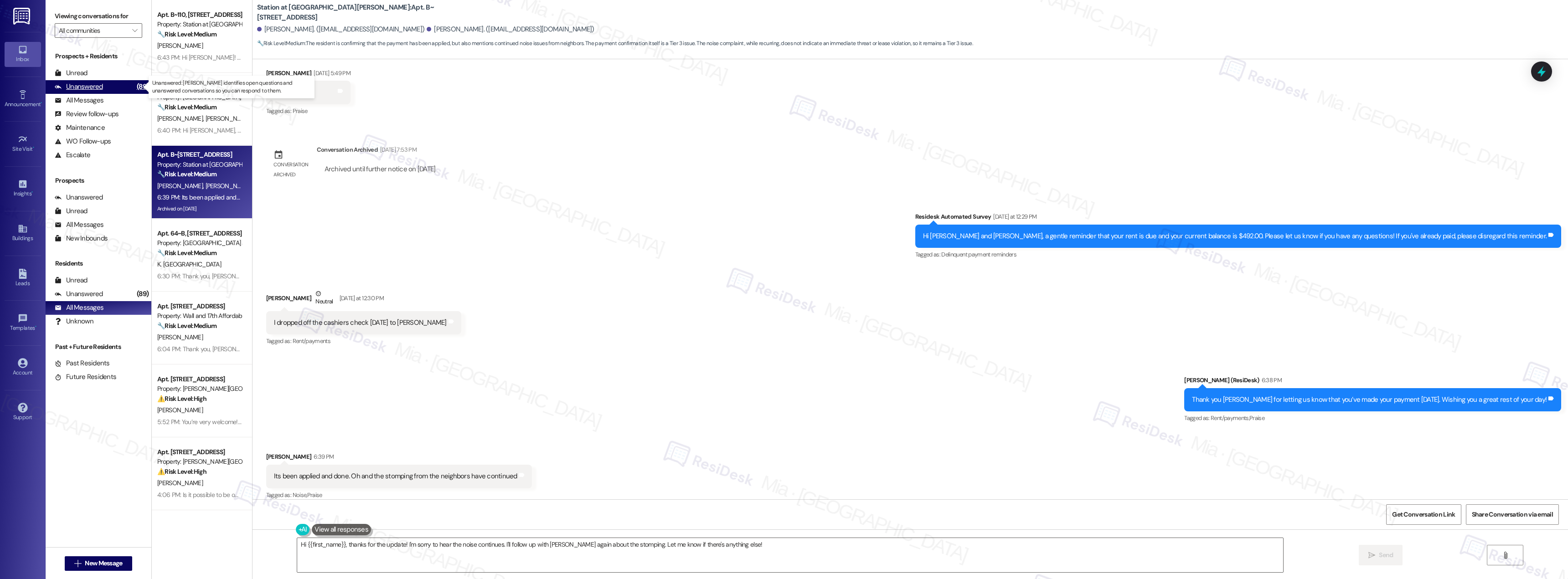
click at [115, 91] on div "Unanswered (89)" at bounding box center [99, 87] width 106 height 13
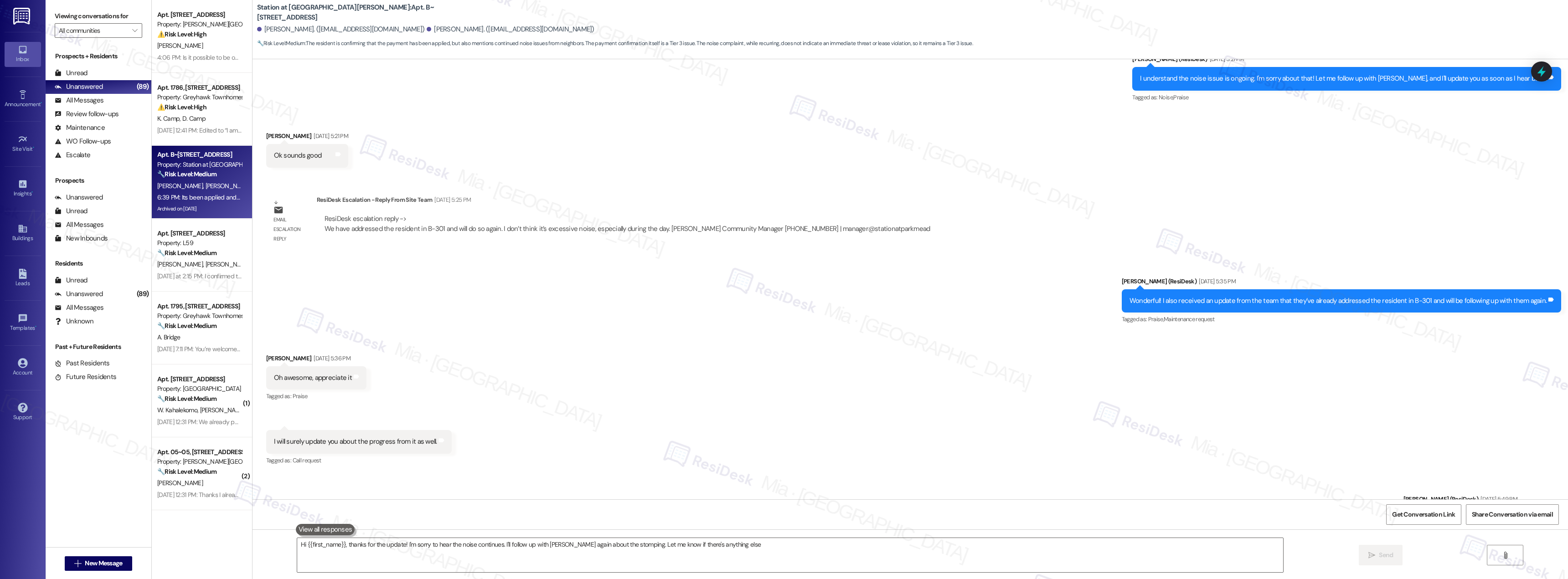
type textarea "Hi {{first_name}}, thanks for the update! I'm sorry to hear the noise continues…"
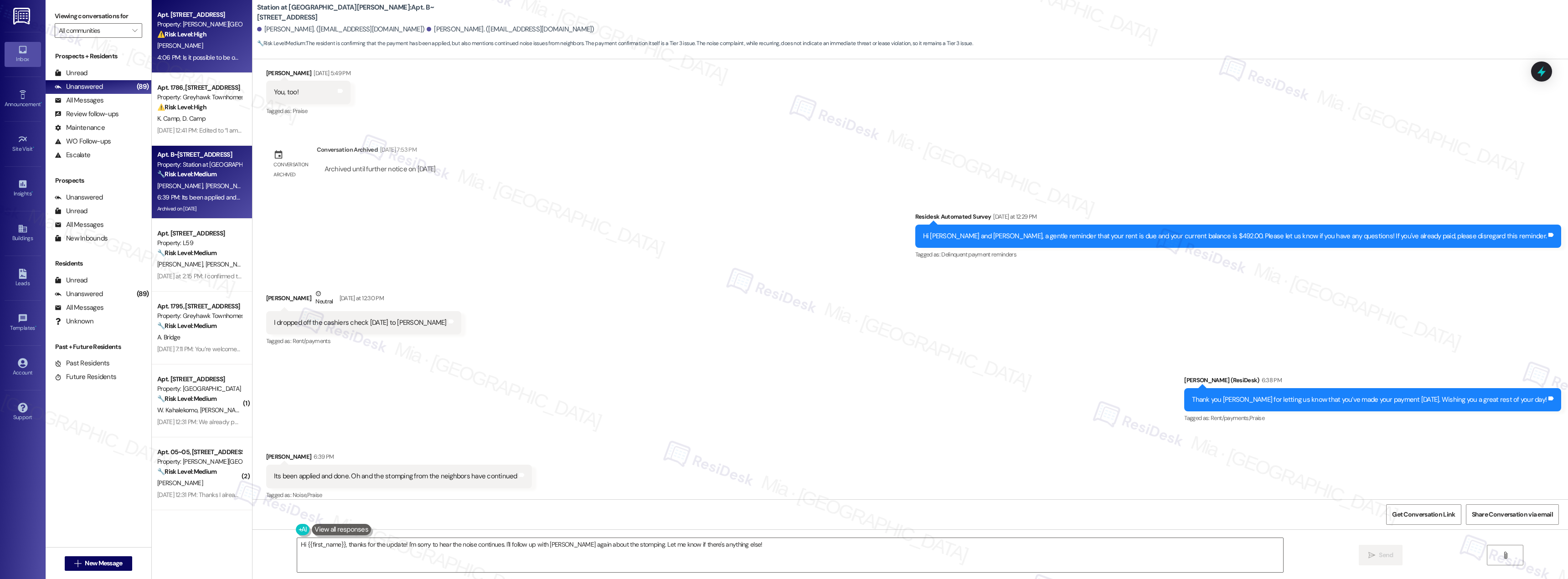
click at [184, 39] on div "⚠️ Risk Level: High The resident is expressing concern about their move-out dat…" at bounding box center [199, 35] width 85 height 10
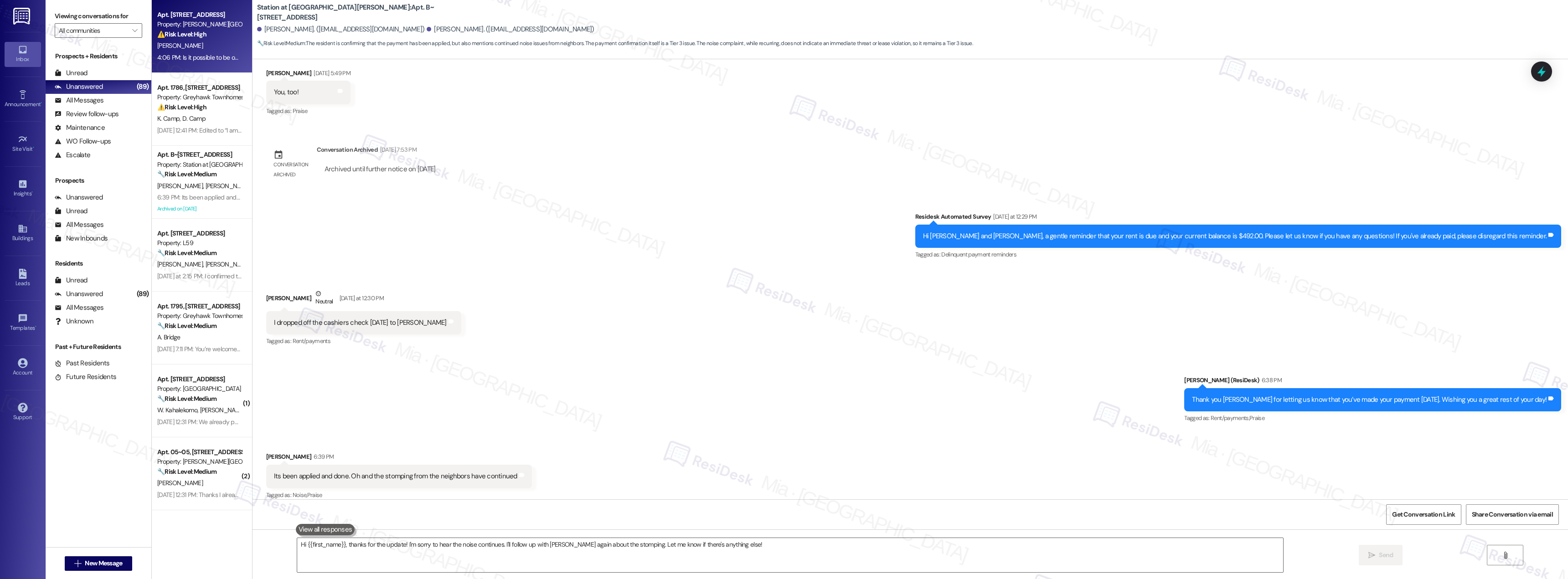
type textarea "Fetching suggested responses. Please feel free to read through the conversation…"
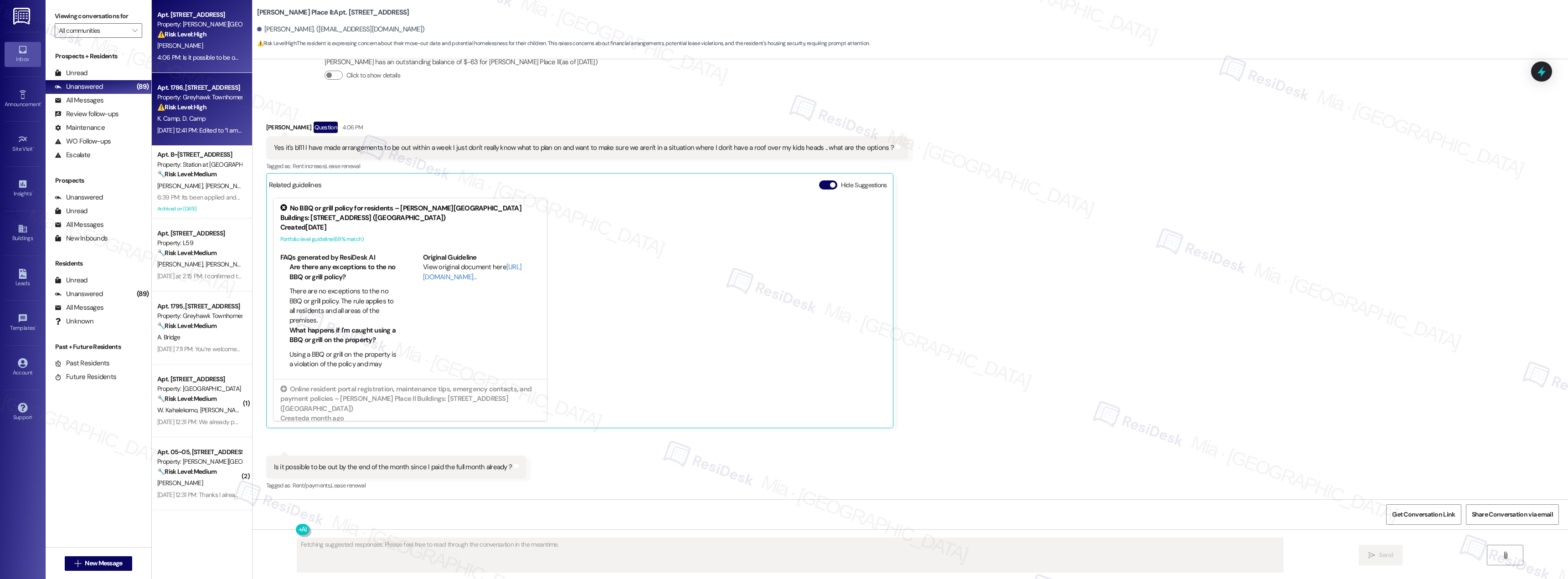
scroll to position [1088, 0]
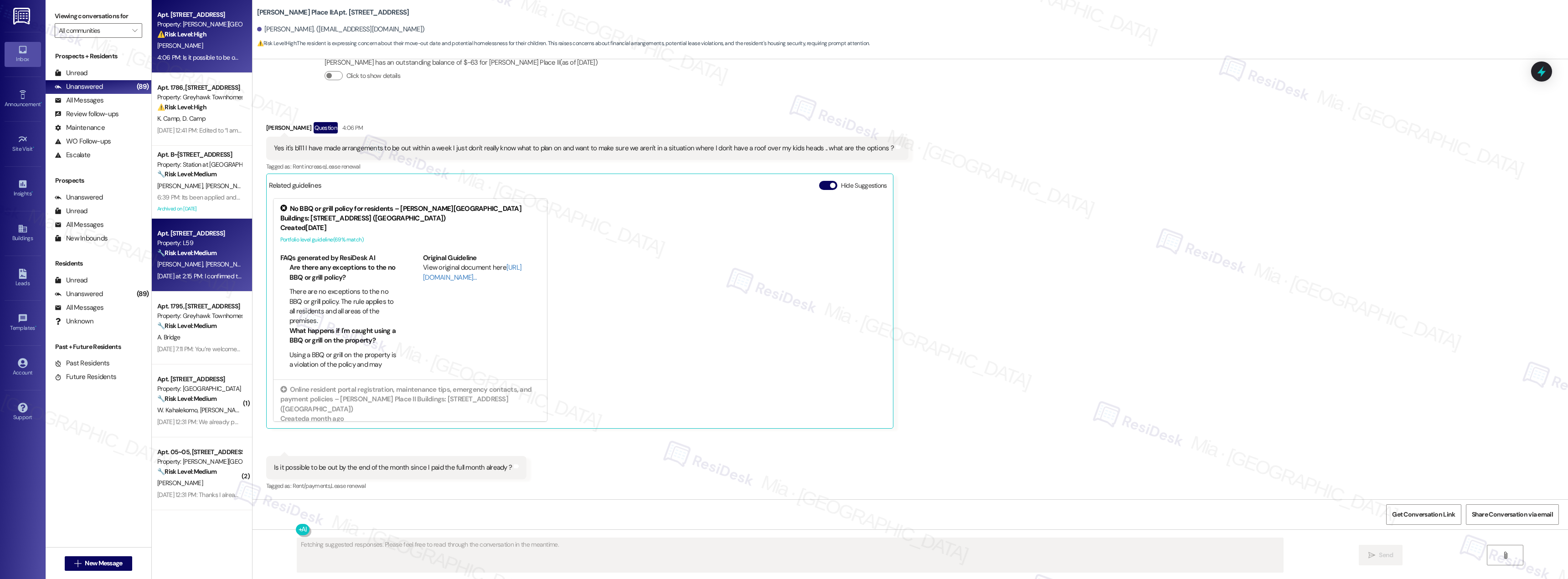
click at [186, 254] on strong "🔧 Risk Level: Medium" at bounding box center [186, 252] width 59 height 8
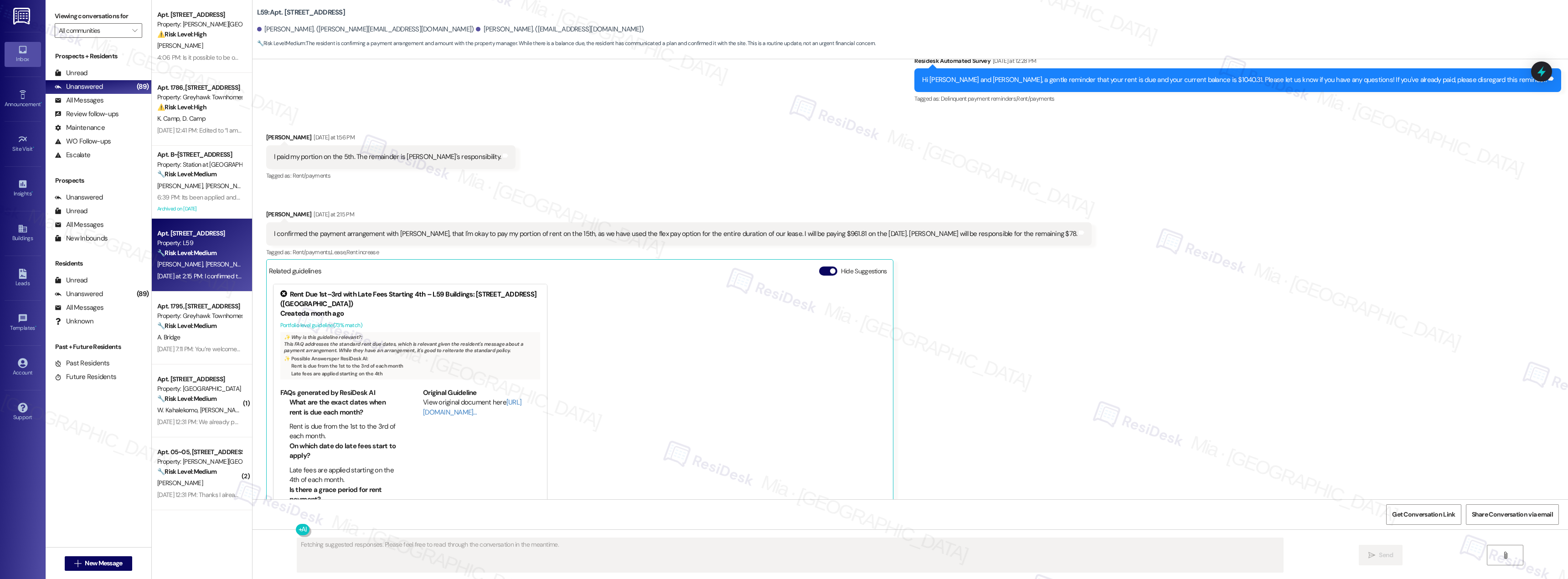
scroll to position [1235, 0]
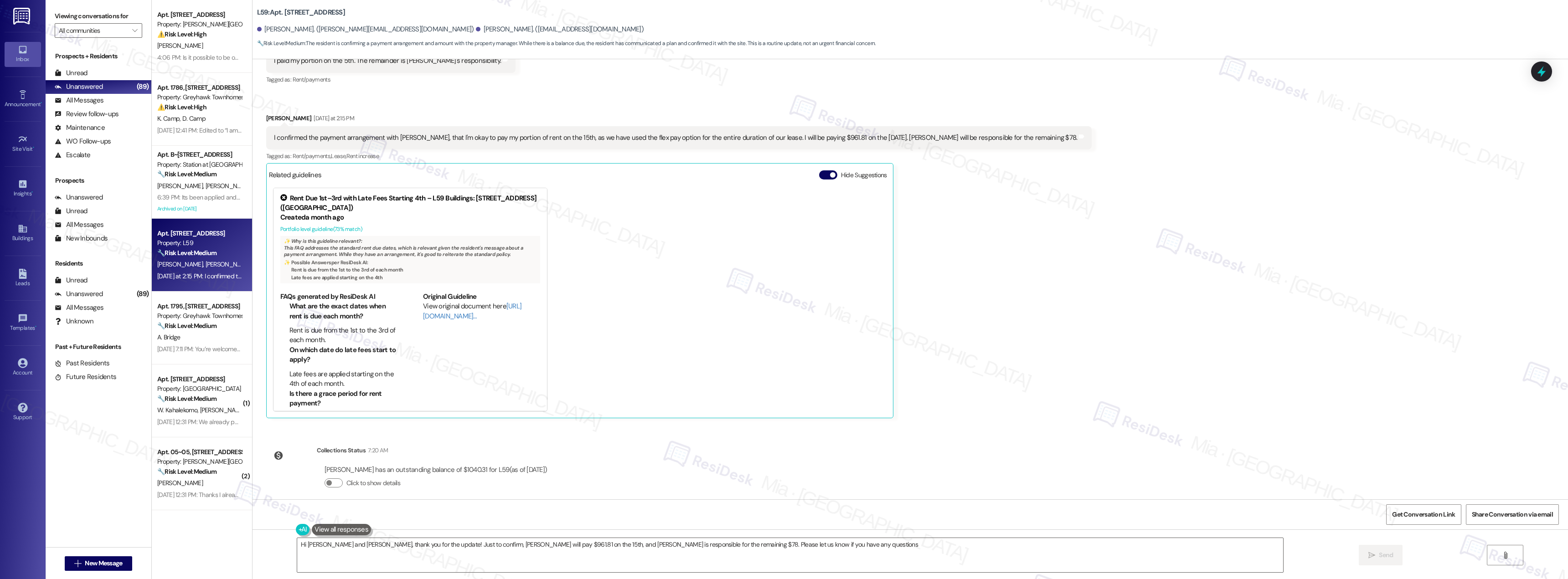
type textarea "Hi Joshua and Jenna, thank you for the update! Just to confirm, Jenna will pay …"
click at [231, 345] on div "Sep 08, 2025 at 7:11 PM: You’re welcome! I assume that you got the call that th…" at bounding box center [703, 348] width 1092 height 8
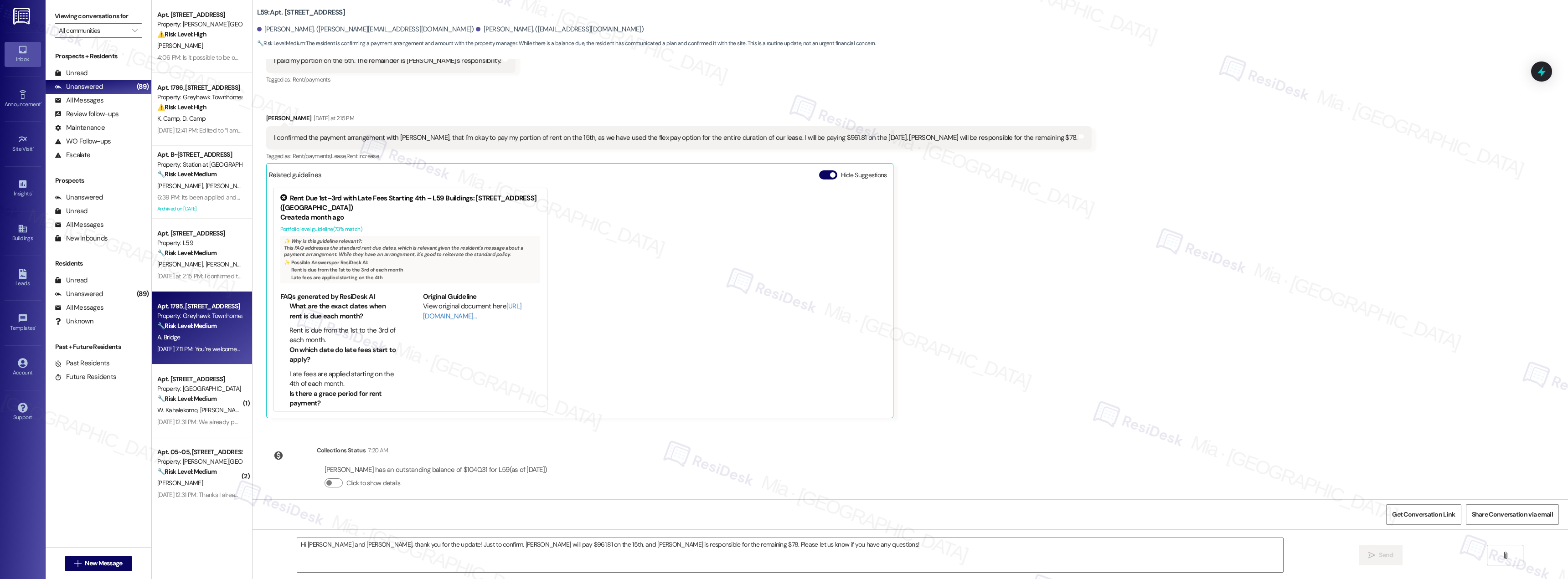
type textarea "Fetching suggested responses. Please feel free to read through the conversation…"
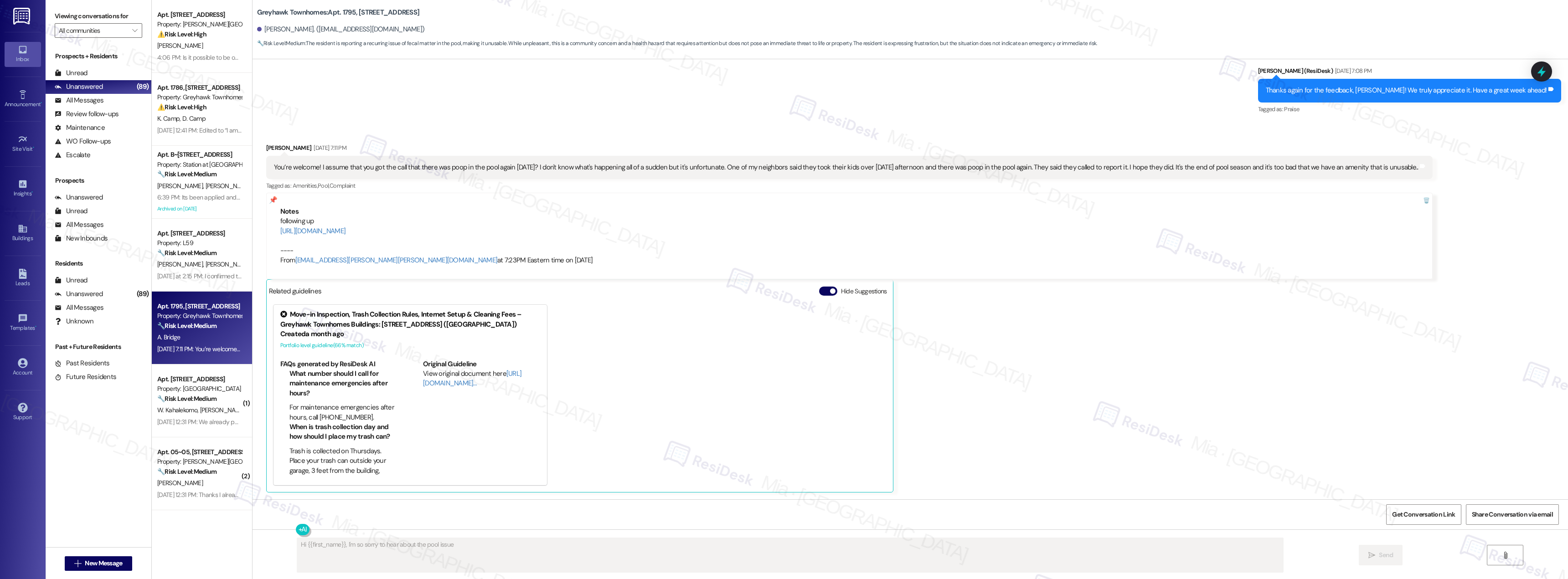
scroll to position [812, 0]
type textarea "Hi {{first_name}}, I'm so sorry to hear about the pool issue again. I'll immedi…"
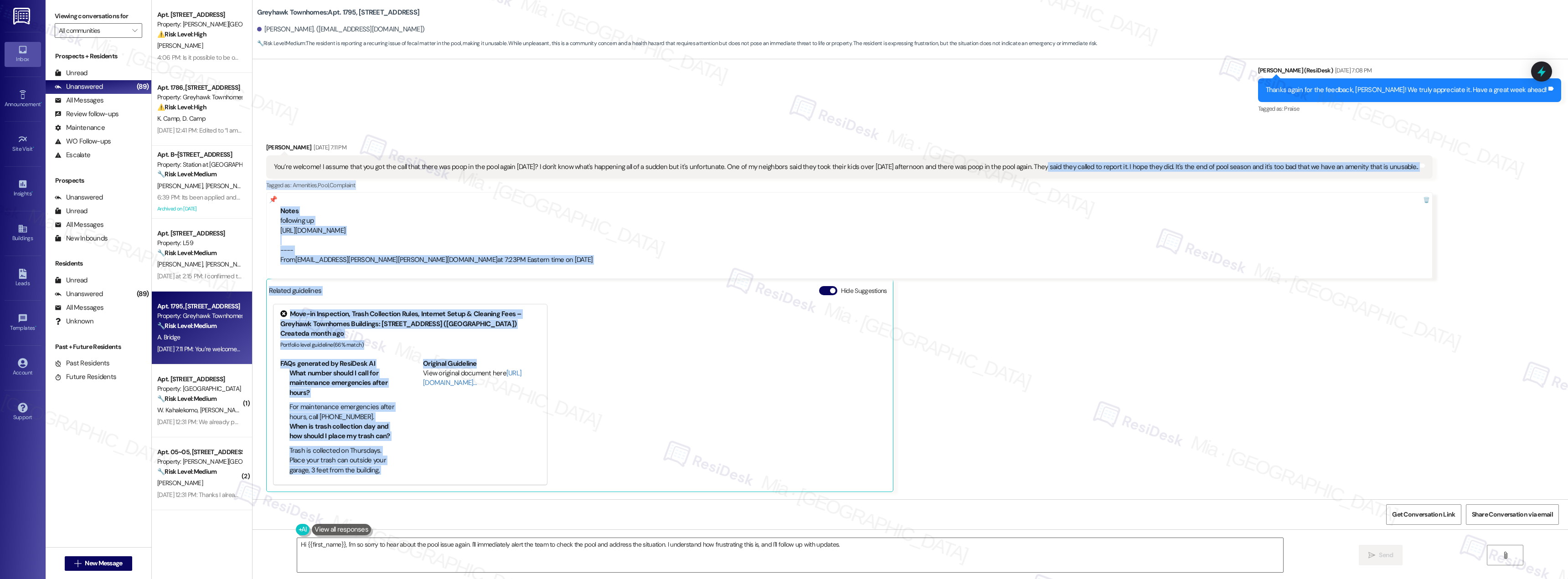
drag, startPoint x: 1029, startPoint y: 168, endPoint x: 1284, endPoint y: 360, distance: 319.2
click at [1284, 360] on div "Amy Bridge Sep 08, 2025 at 7:11 PM You’re welcome! I assume that you got the ca…" at bounding box center [849, 317] width 1167 height 349
click at [1072, 335] on div "Amy Bridge Sep 08, 2025 at 7:11 PM You’re welcome! I assume that you got the ca…" at bounding box center [849, 317] width 1167 height 349
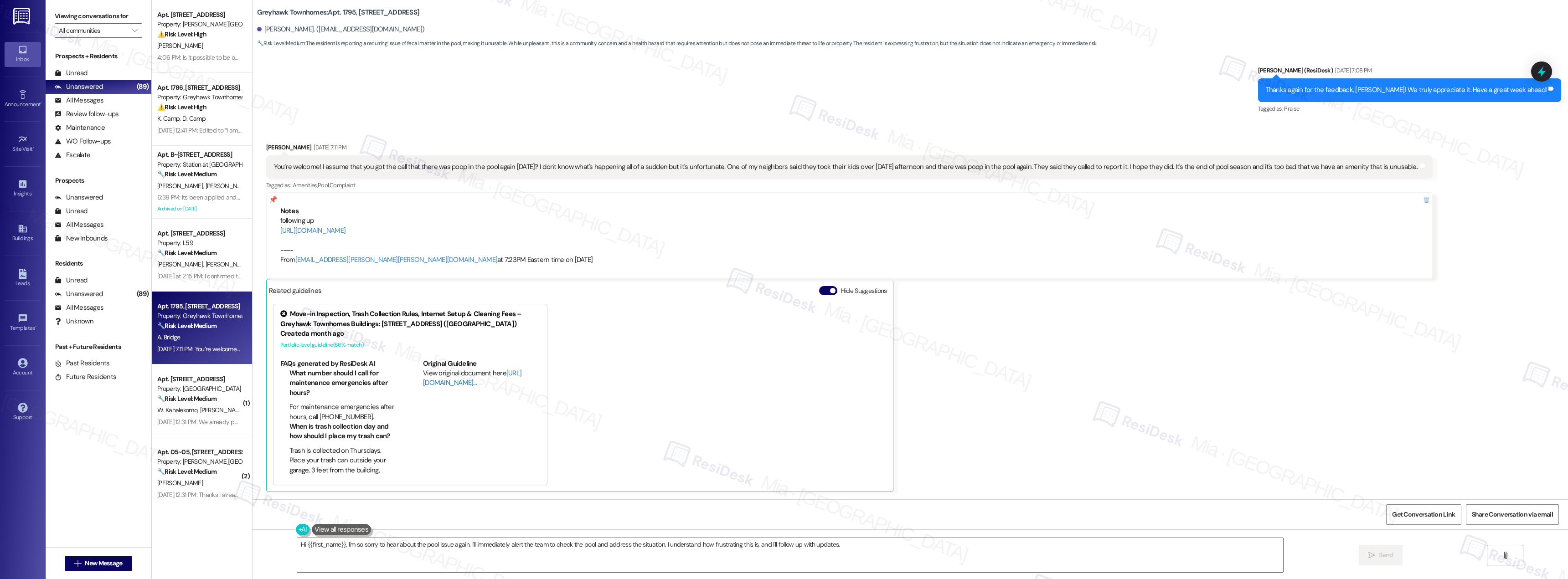
click at [438, 384] on link "[URL][DOMAIN_NAME]…" at bounding box center [472, 378] width 99 height 19
click at [346, 227] on link "https://residesk.slack.com/archives/C08M09UT317/p1757373805243939?thread_ts=175…" at bounding box center [313, 230] width 66 height 9
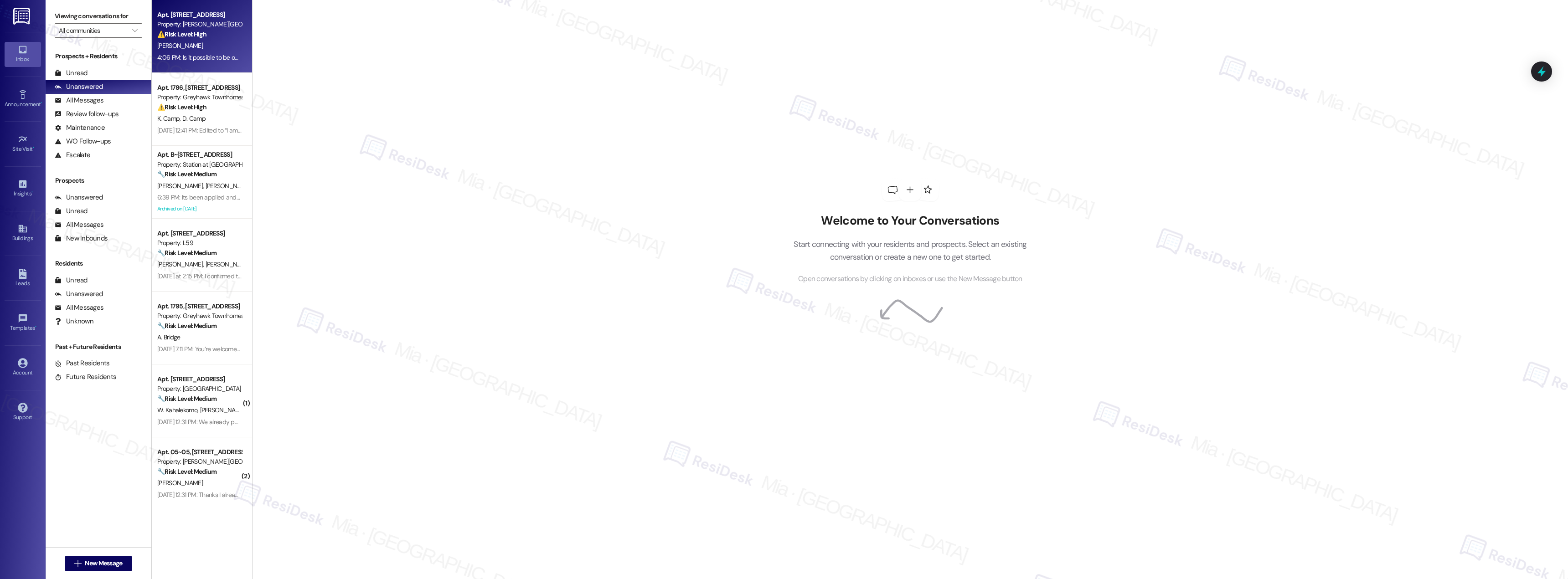
click at [190, 33] on strong "⚠️ Risk Level: High" at bounding box center [181, 33] width 49 height 8
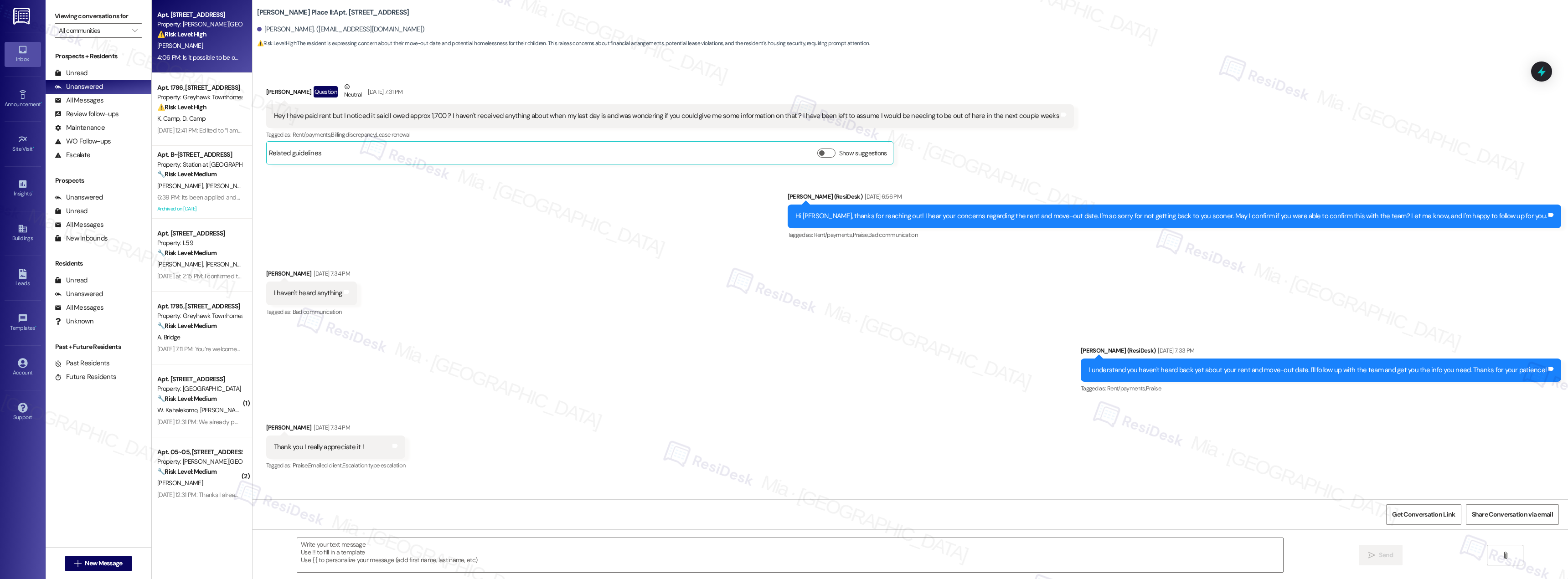
type textarea "Fetching suggested responses. Please feel free to read through the conversation…"
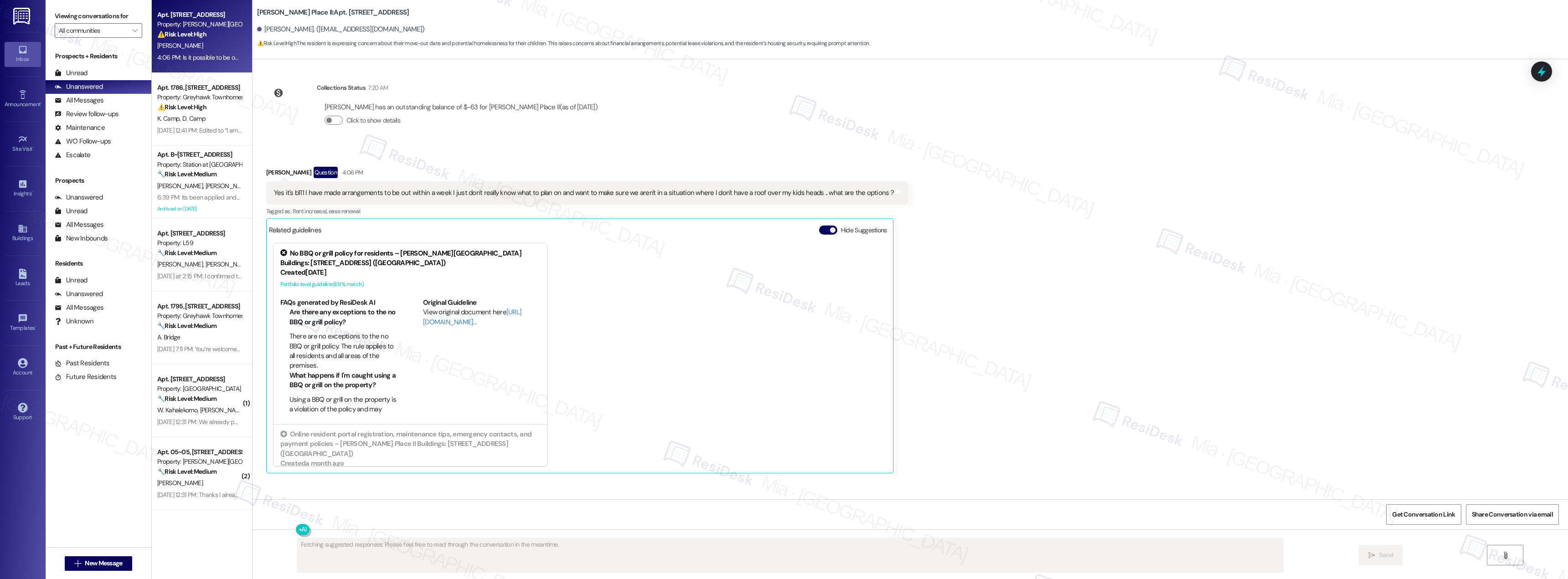
scroll to position [1088, 0]
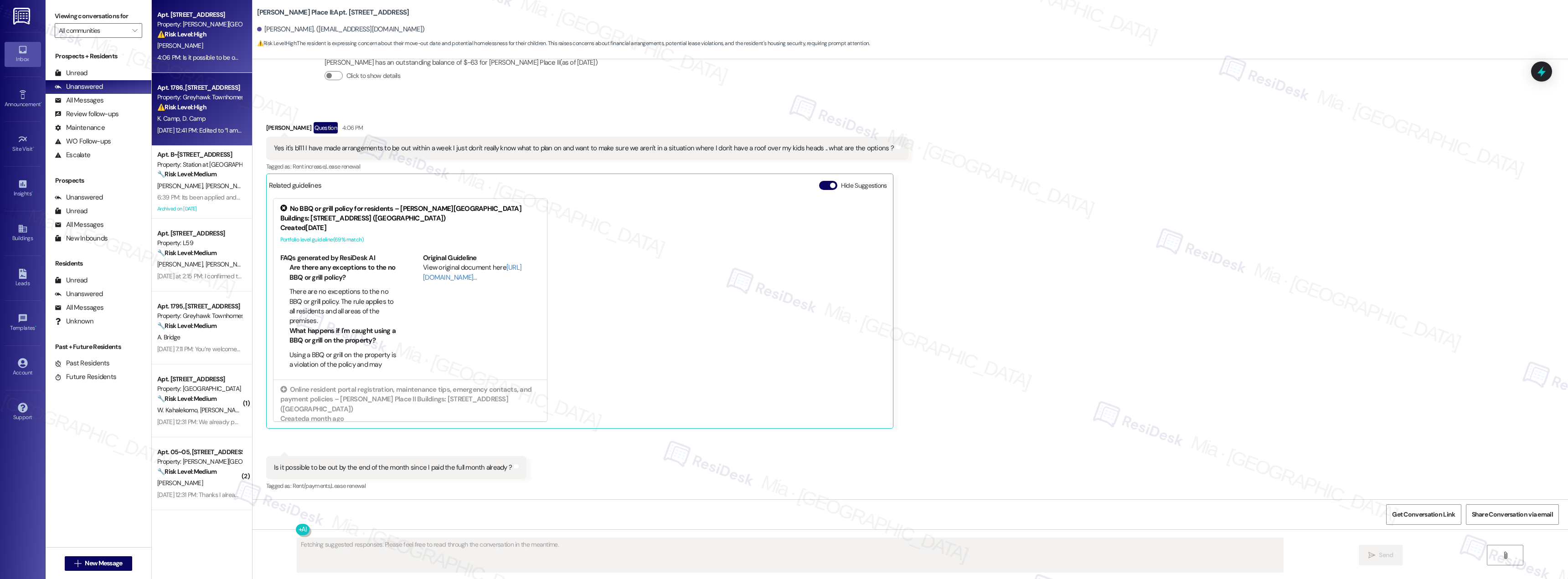
click at [197, 86] on div "Apt. 1786, [STREET_ADDRESS]" at bounding box center [199, 88] width 85 height 10
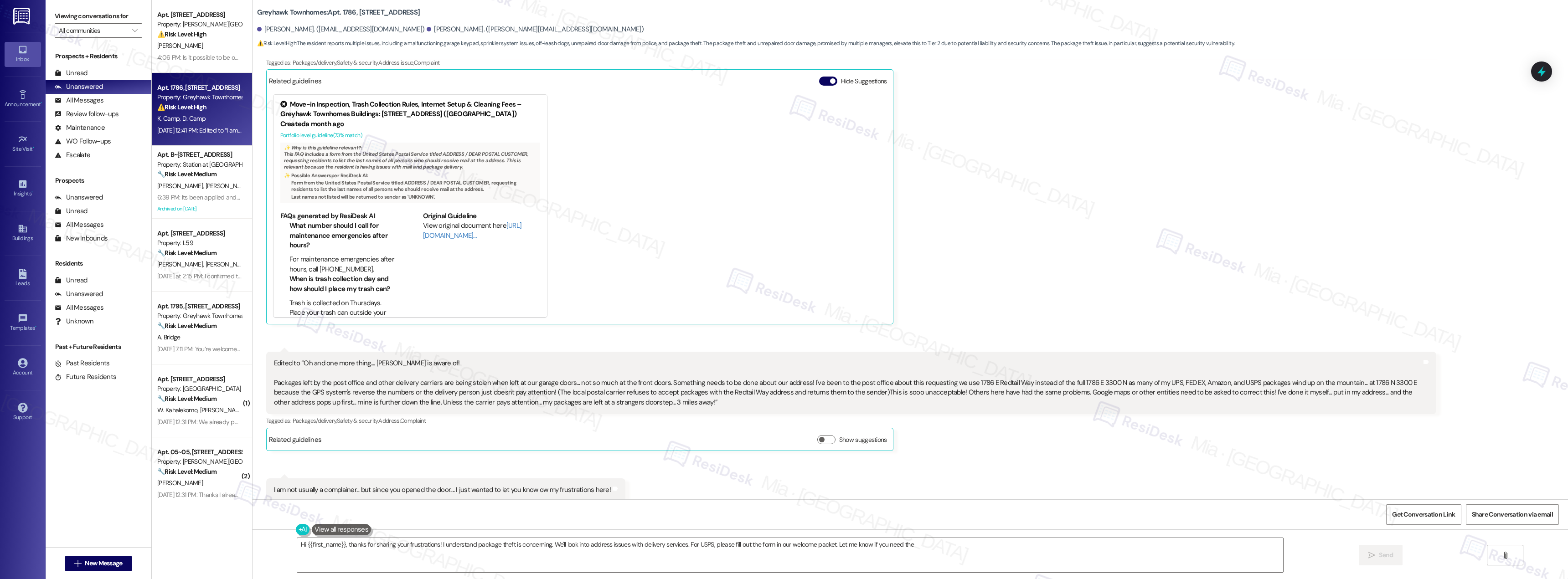
scroll to position [567, 0]
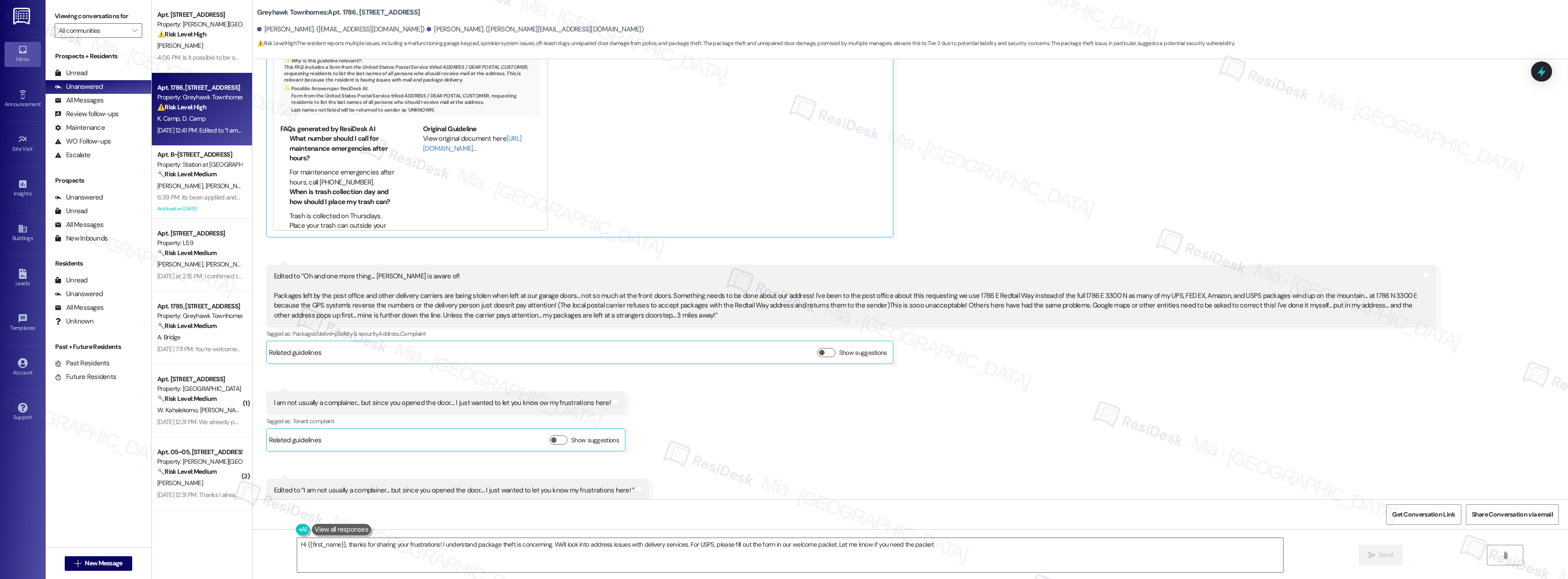
type textarea "Hi {{first_name}}, thanks for sharing your frustrations! I understand package t…"
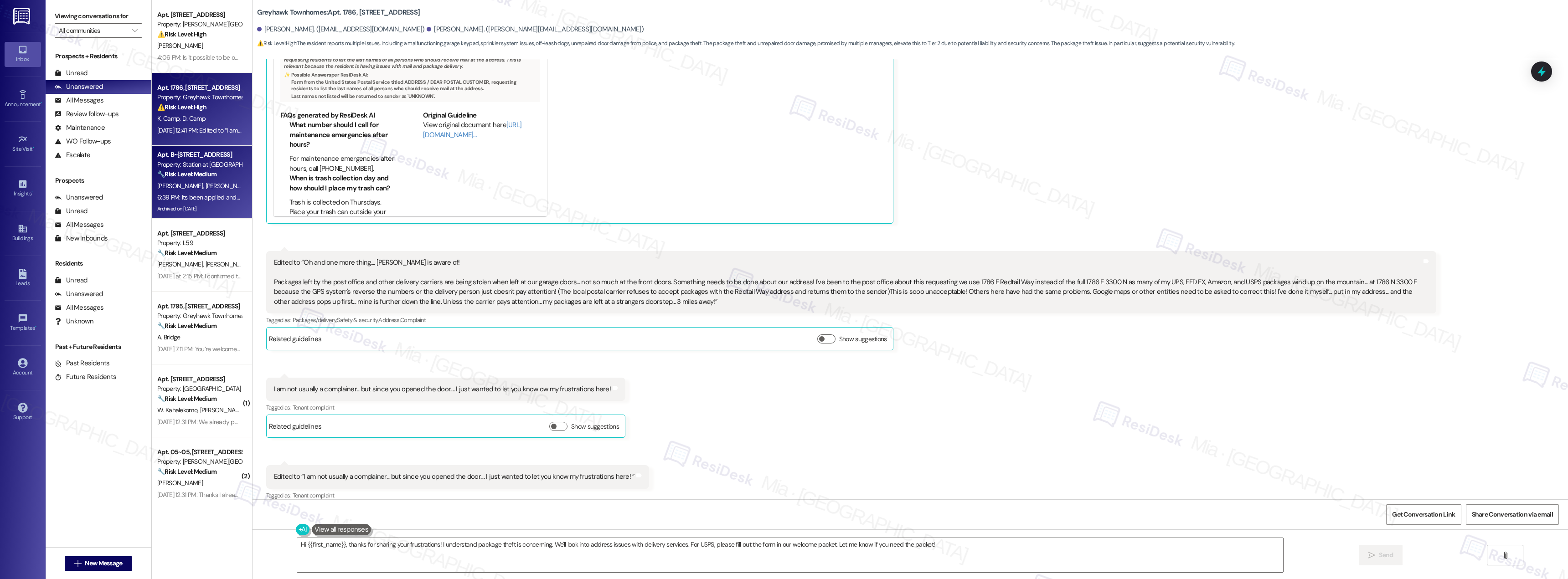
click at [194, 175] on strong "🔧 Risk Level: Medium" at bounding box center [186, 173] width 59 height 8
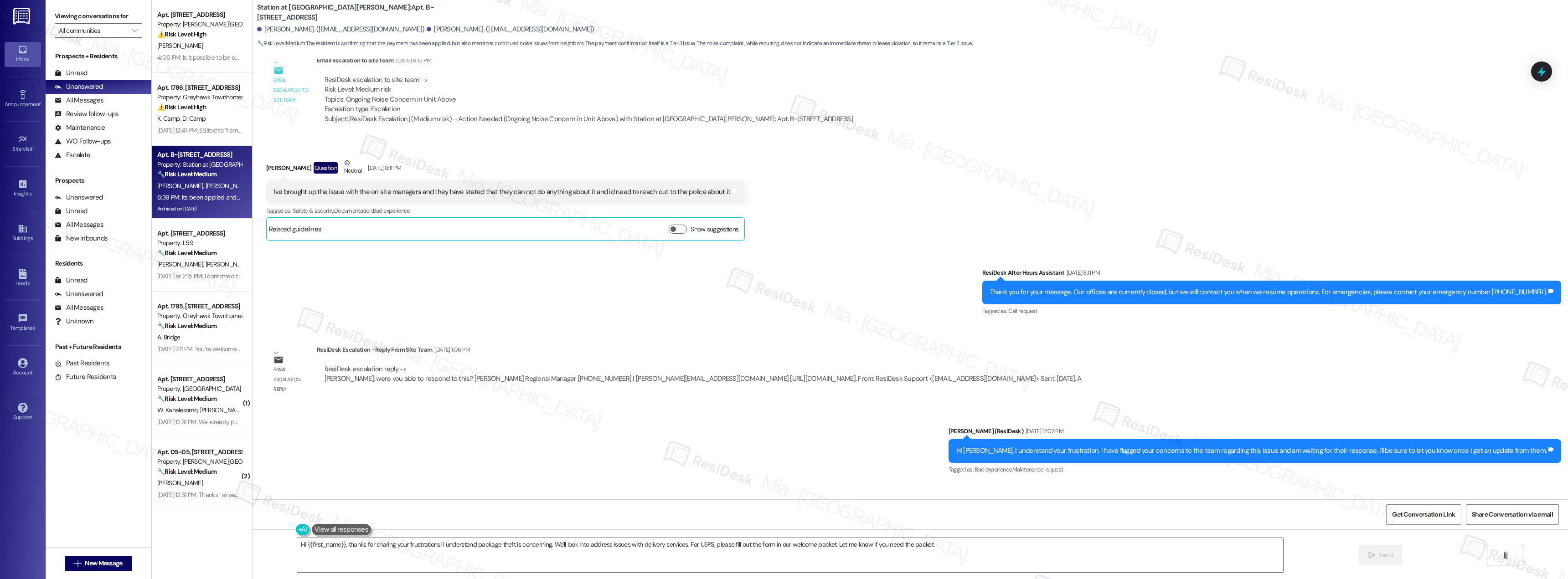
type textarea "Hi {{first_name}}, thanks for sharing your frustrations! I understand package t…"
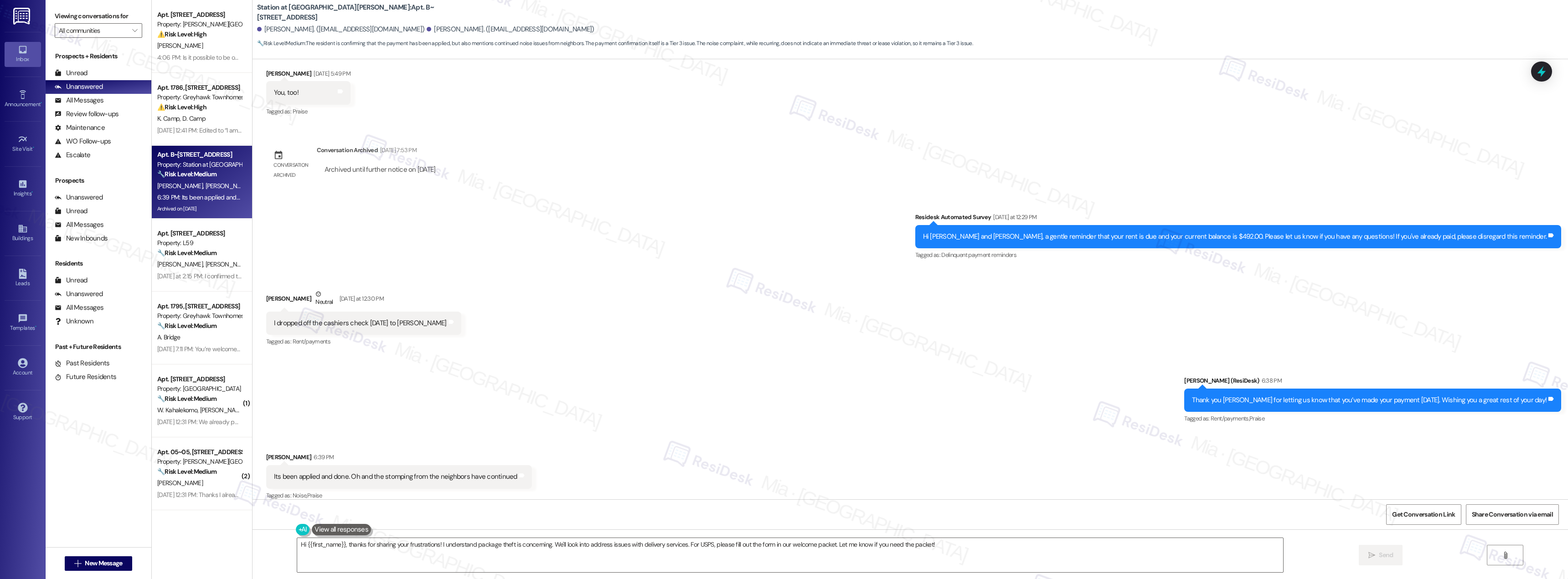
scroll to position [3433, 0]
click at [205, 268] on span "[PERSON_NAME]" at bounding box center [228, 264] width 46 height 8
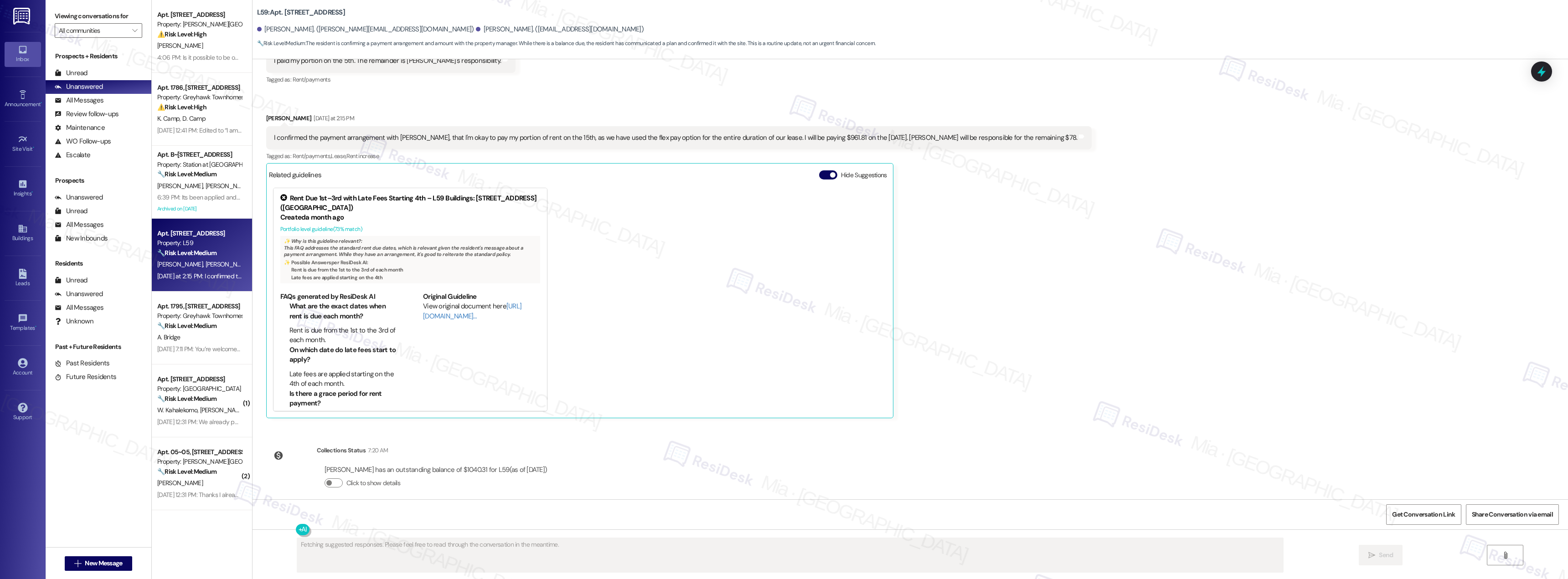
scroll to position [7, 0]
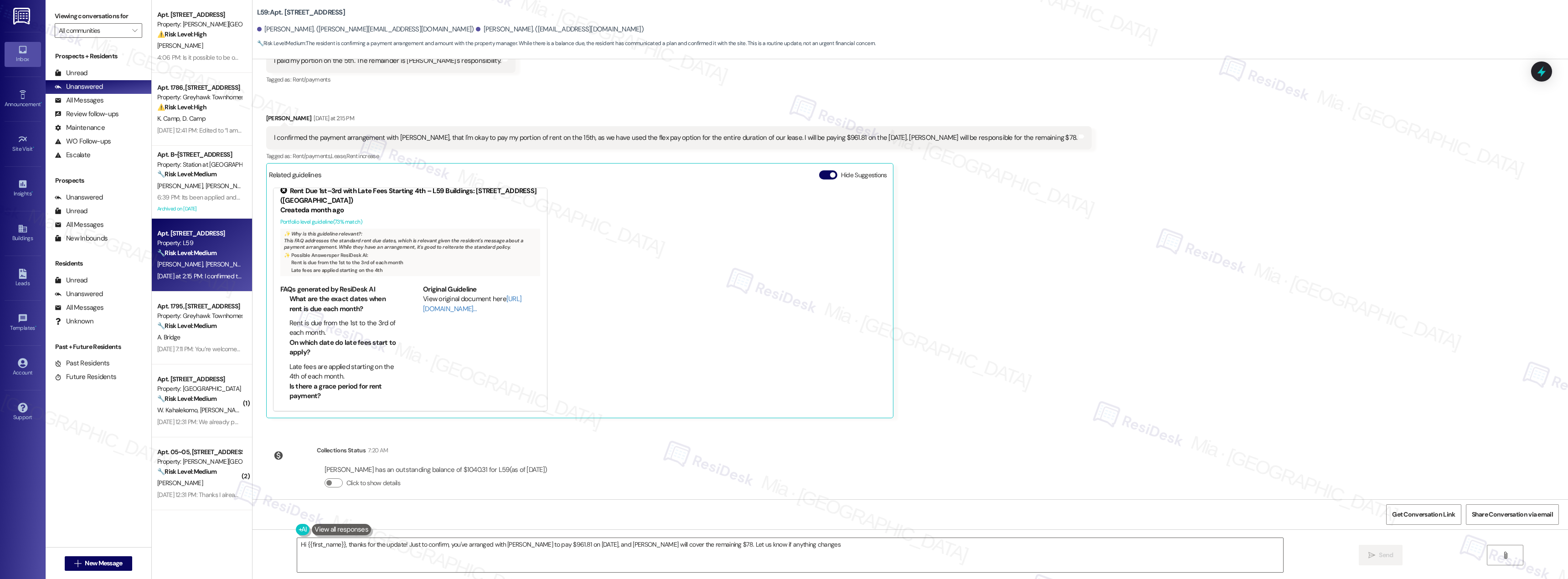
type textarea "Hi {{first_name}}, thanks for the update! Just to confirm, you've arranged with…"
click at [194, 325] on strong "🔧 Risk Level: Medium" at bounding box center [186, 325] width 59 height 8
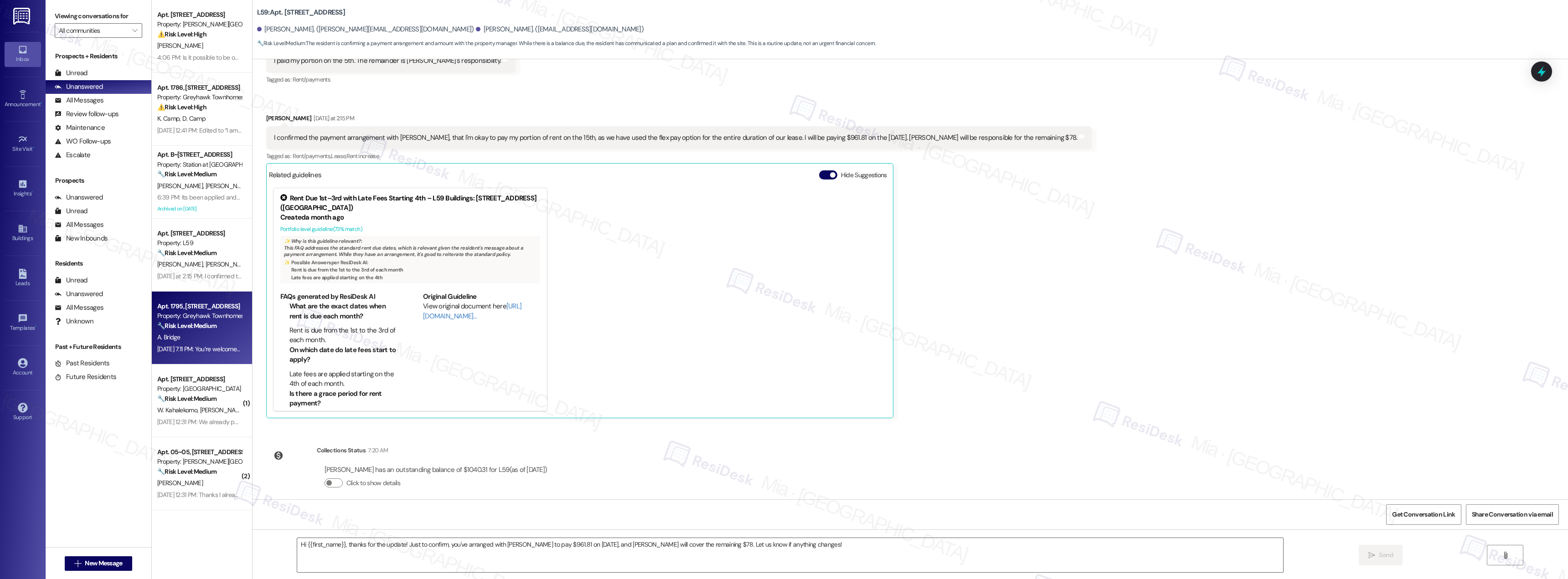
type textarea "Fetching suggested responses. Please feel free to read through the conversation…"
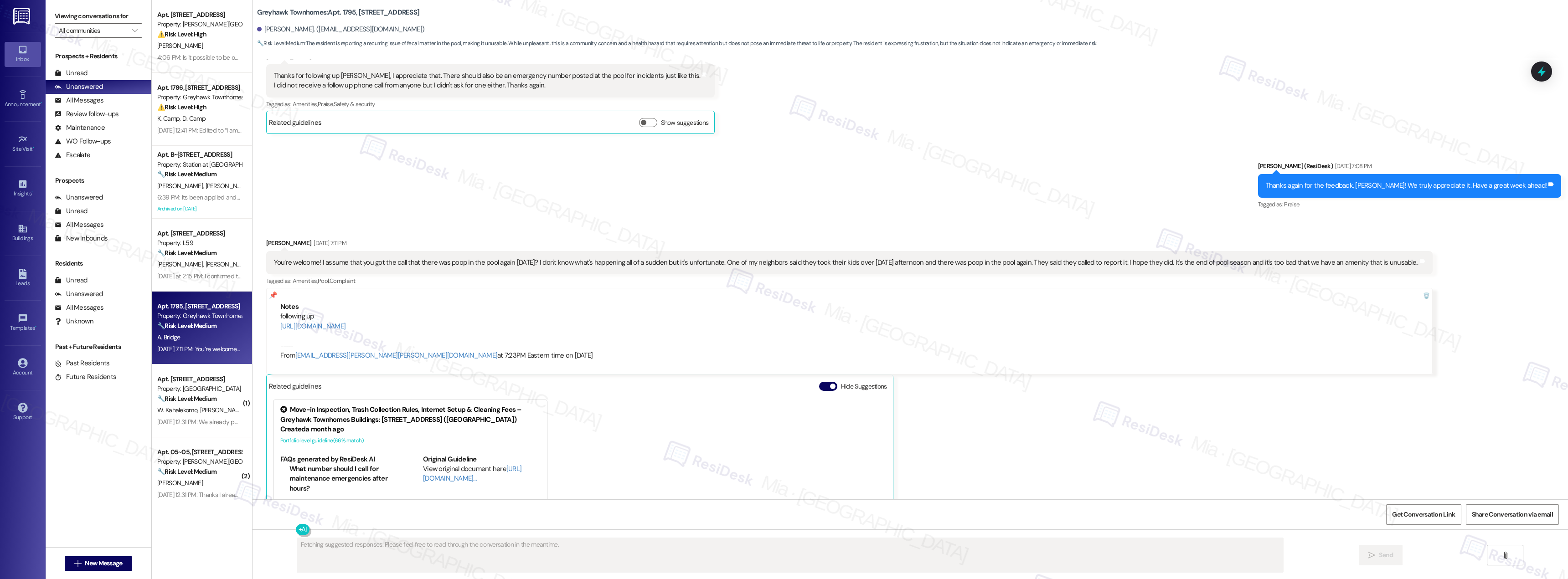
scroll to position [811, 0]
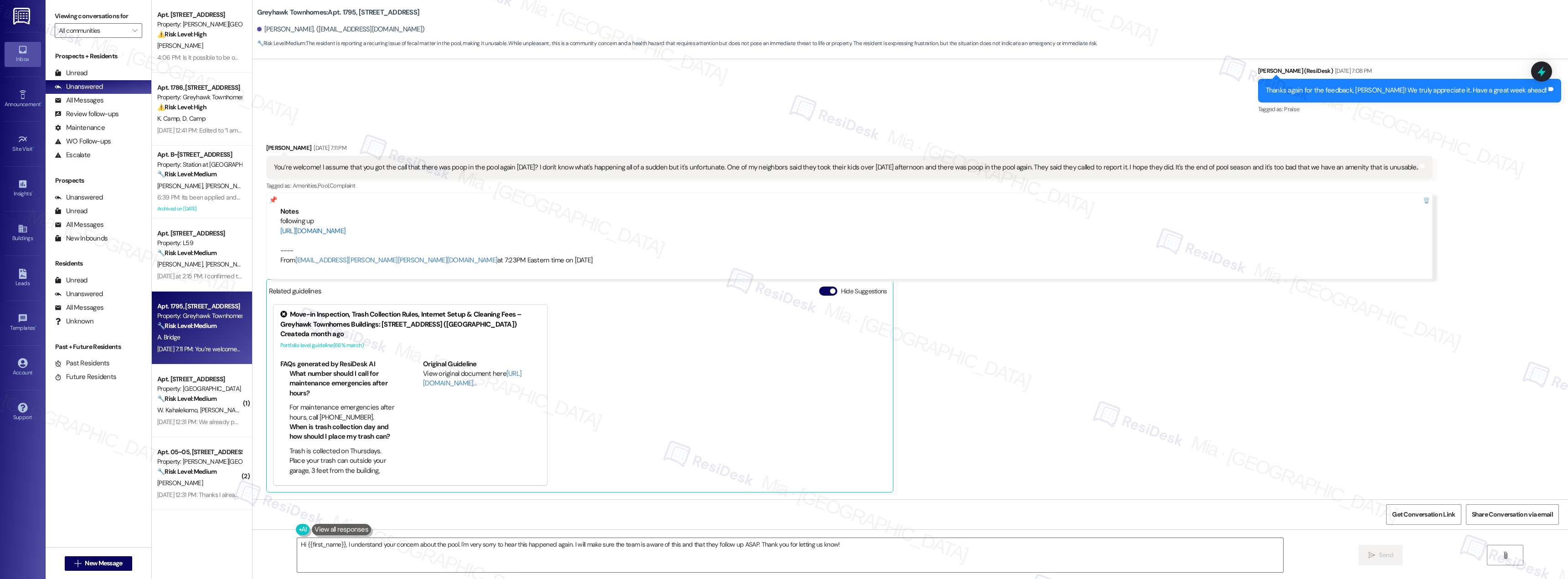
drag, startPoint x: 647, startPoint y: 227, endPoint x: 273, endPoint y: 227, distance: 374.0
click at [281, 227] on div "following up https://residesk.slack.com/archives/C08M09UT317/p1757373805243939?…" at bounding box center [850, 241] width 1139 height 49
copy link "https://residesk.slack.com/archives/C08M09UT317/p1757373805243939?thread_ts=175…"
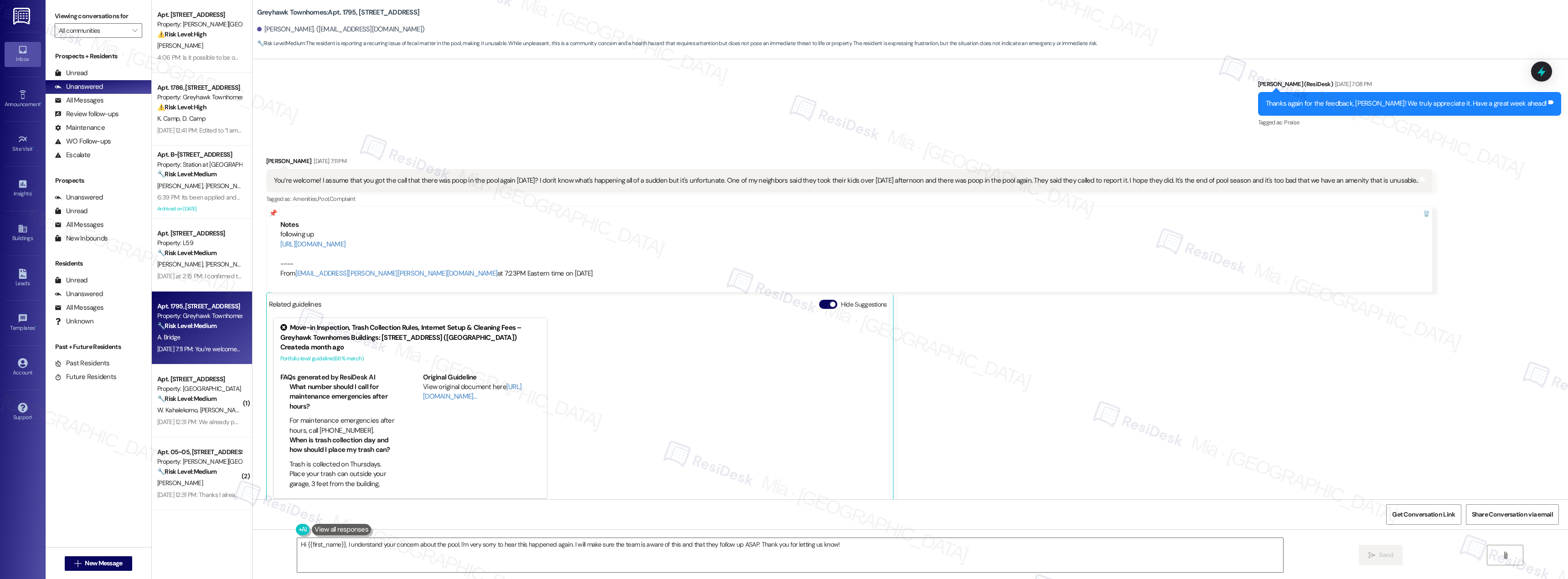
scroll to position [812, 0]
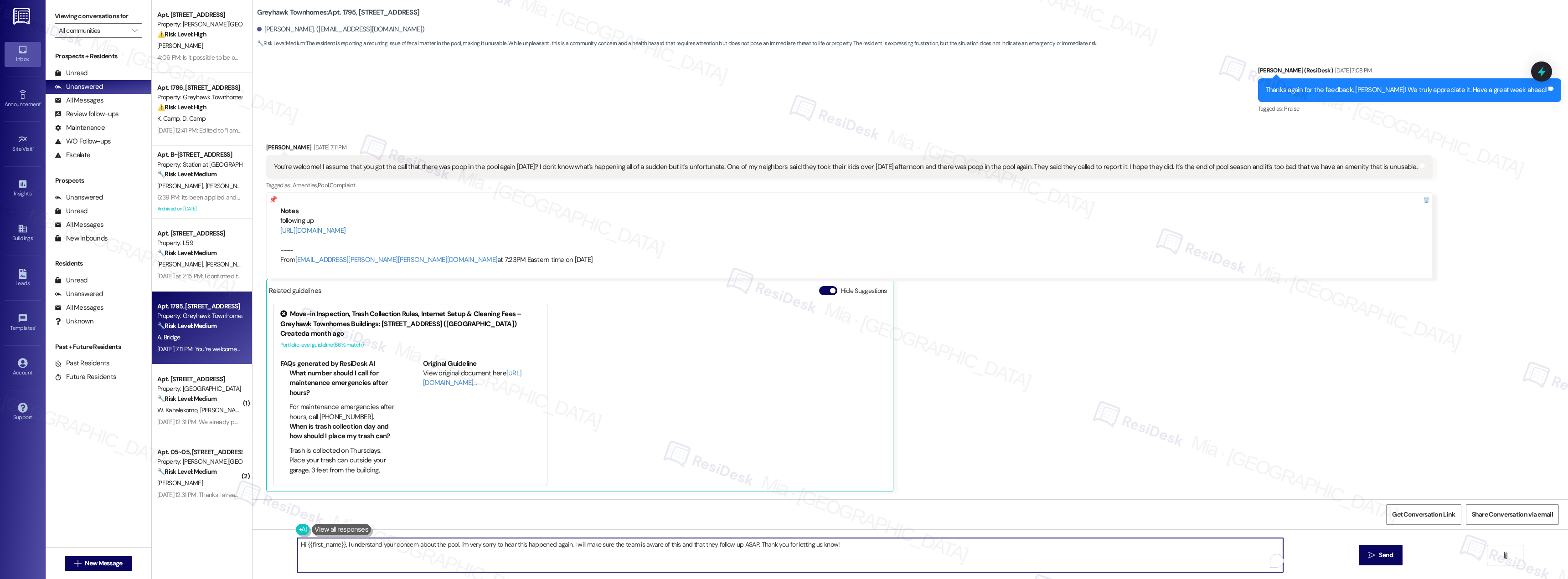
drag, startPoint x: 837, startPoint y: 544, endPoint x: 454, endPoint y: 547, distance: 383.0
click at [454, 547] on textarea "Hi {{first_name}}, I understand your concern about the pool. I'm very sorry to …" at bounding box center [790, 555] width 986 height 34
paste textarea "don’t have an update yet, but I’ve followed up with the team regarding this con…"
click at [660, 544] on textarea "Hi {{first_name}}, I understand your concern about the pool. I don’t have an up…" at bounding box center [790, 555] width 986 height 34
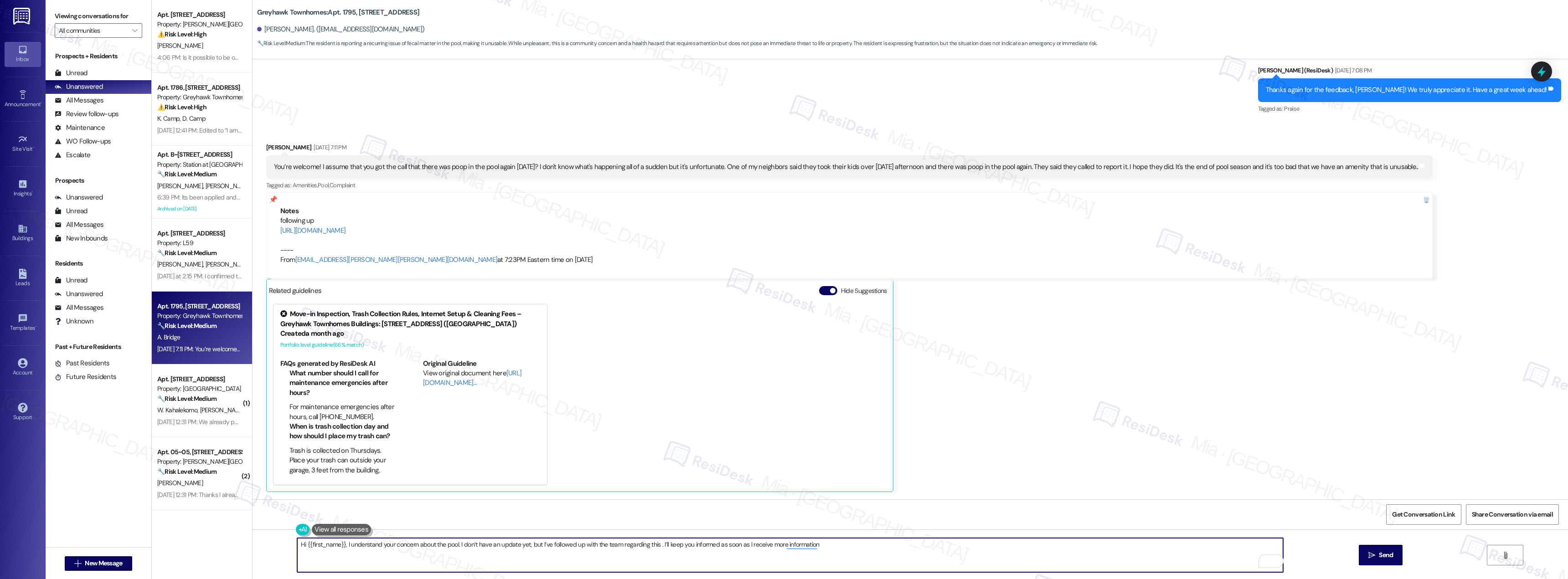
click at [838, 550] on textarea "Hi {{first_name}}, I understand your concern about the pool. I don’t have an up…" at bounding box center [790, 555] width 986 height 34
click at [652, 548] on textarea "Hi {{first_name}}, I understand your concern about the pool. I don’t have an up…" at bounding box center [790, 555] width 986 height 34
drag, startPoint x: 710, startPoint y: 547, endPoint x: 763, endPoint y: 544, distance: 53.1
click at [763, 544] on textarea "Hi {{first_name}}, I understand your concern about the pool. I don’t have an up…" at bounding box center [790, 555] width 986 height 34
click at [713, 543] on textarea "Hi {{first_name}}, I understand your concern about the pool. I don’t have an up…" at bounding box center [790, 555] width 986 height 34
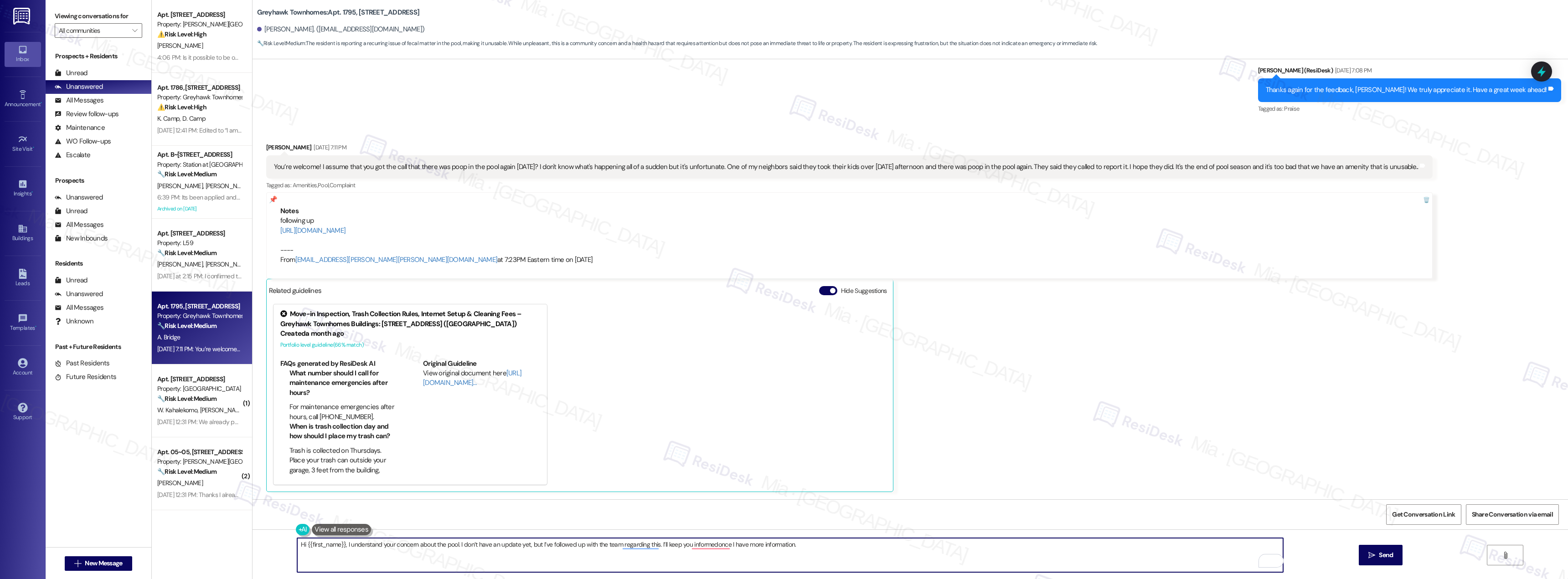
drag, startPoint x: 633, startPoint y: 546, endPoint x: 621, endPoint y: 543, distance: 12.4
click at [621, 543] on textarea "Hi {{first_name}}, I understand your concern about the pool. I don’t have an up…" at bounding box center [790, 555] width 986 height 34
drag, startPoint x: 635, startPoint y: 547, endPoint x: 628, endPoint y: 547, distance: 7.0
click at [628, 547] on textarea "Hi {{first_name}}, I understand your concern about the pool. I don’t have an up…" at bounding box center [790, 555] width 986 height 34
click at [629, 547] on textarea "Hi {{first_name}}, I understand your concern about the pool. I don’t have an up…" at bounding box center [790, 555] width 986 height 34
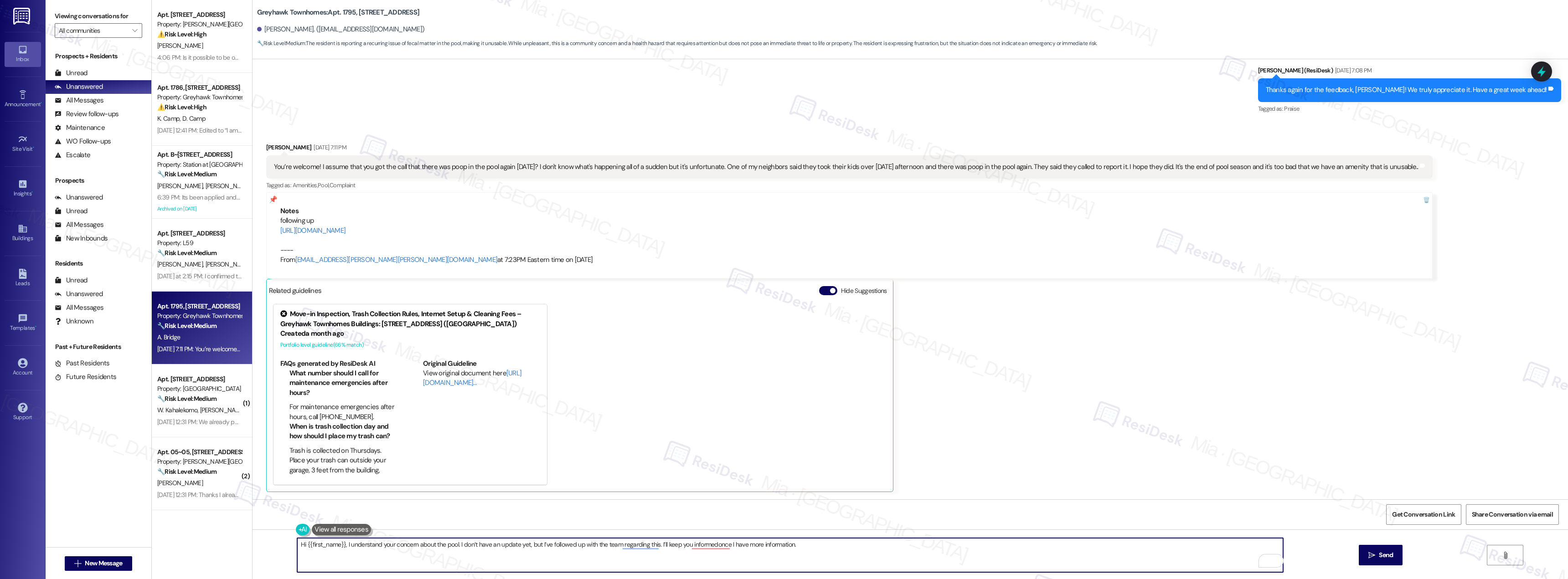
click at [625, 545] on textarea "Hi {{first_name}}, I understand your concern about the pool. I don’t have an up…" at bounding box center [790, 555] width 986 height 34
drag, startPoint x: 650, startPoint y: 544, endPoint x: 616, endPoint y: 546, distance: 34.1
click at [616, 546] on textarea "Hi {{first_name}}, I understand your concern about the pool. I don’t have an up…" at bounding box center [790, 555] width 986 height 34
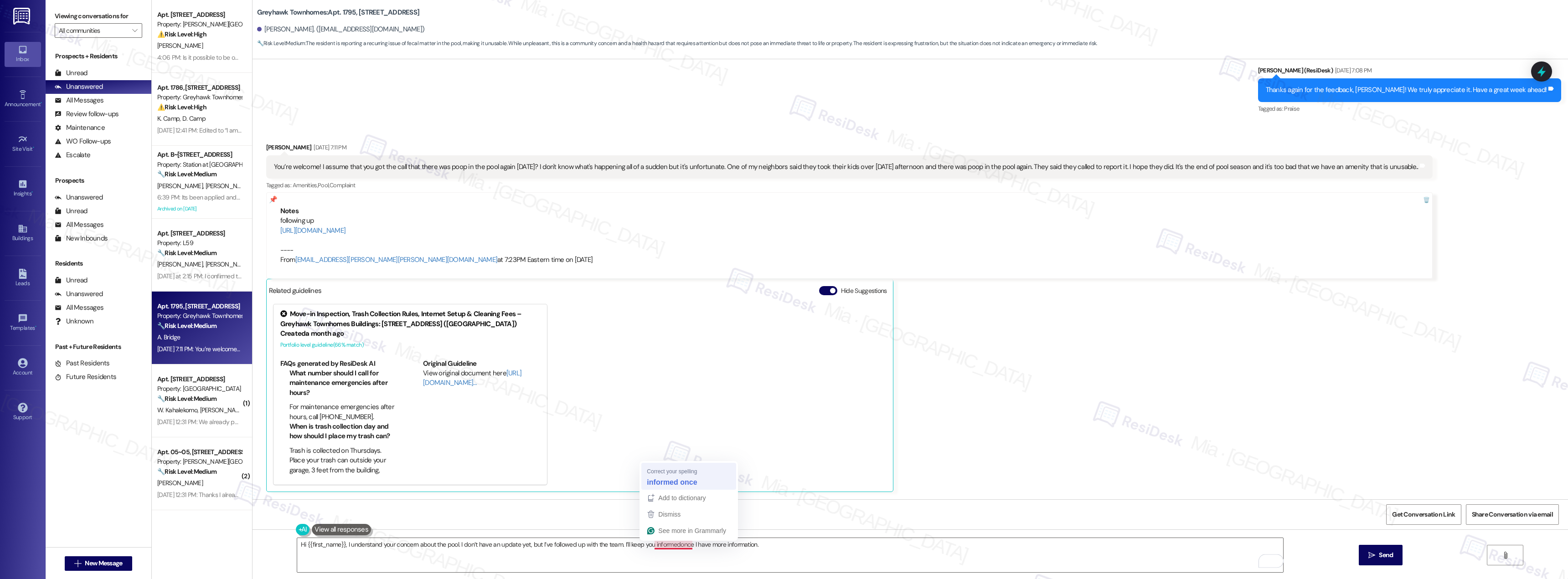
type textarea "Hi {{first_name}}, I understand your concern about the pool. I don’t have an up…"
click at [804, 545] on textarea "Hi {{first_name}}, I understand your concern about the pool. I don’t have an up…" at bounding box center [790, 555] width 986 height 34
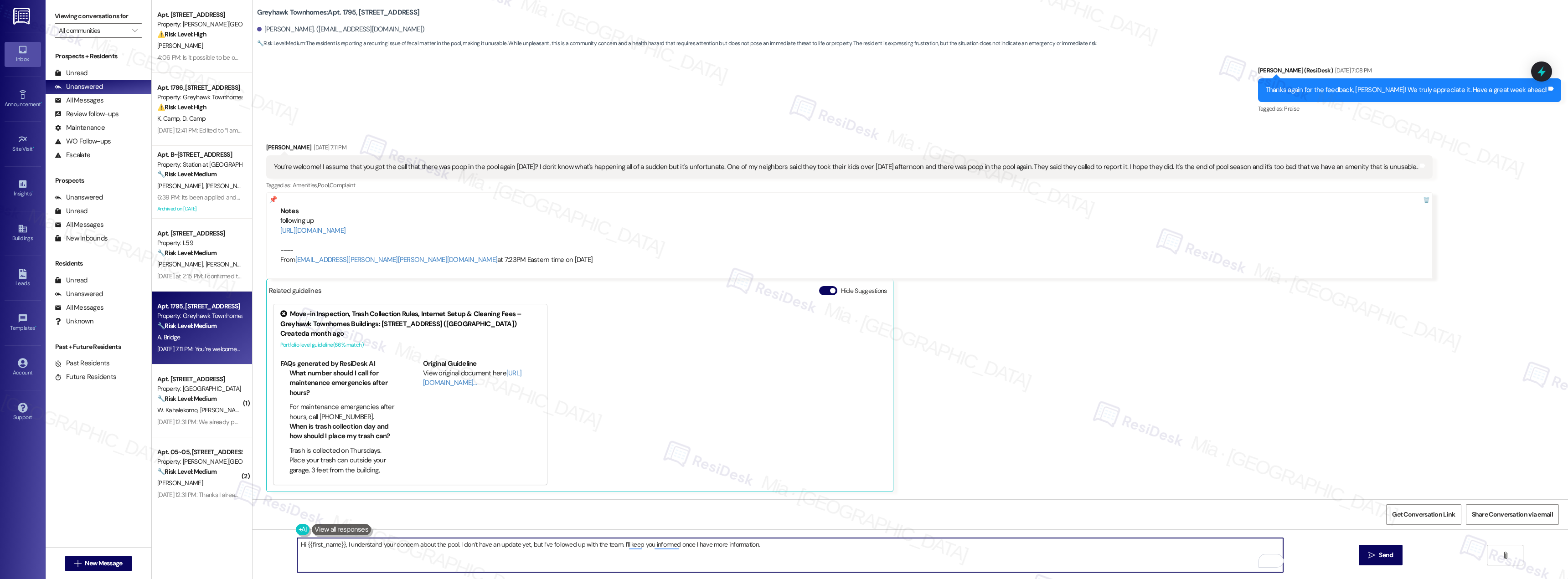
click at [341, 544] on textarea "Hi {{first_name}}, I understand your concern about the pool. I don’t have an up…" at bounding box center [790, 555] width 986 height 34
click at [340, 546] on textarea "Hi {{first_name}}, I understand your concern about the pool. I don’t have an up…" at bounding box center [790, 555] width 986 height 34
click at [1380, 551] on span "Send" at bounding box center [1385, 555] width 14 height 10
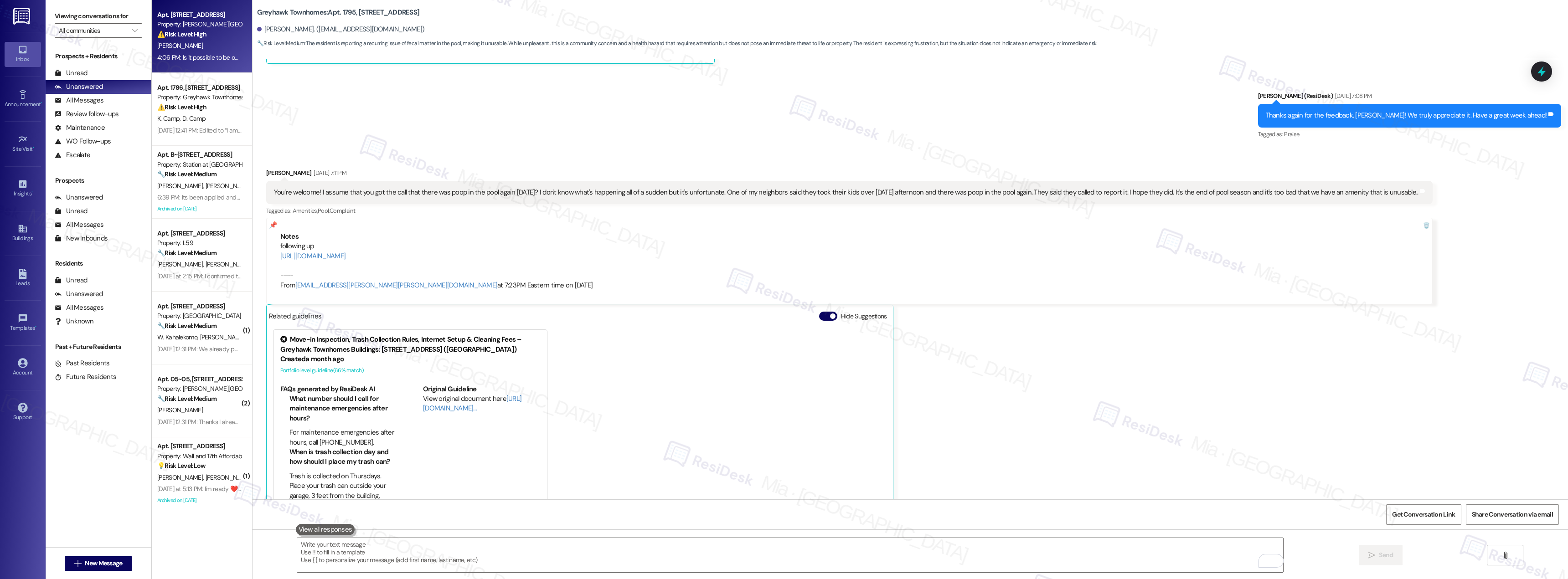
scroll to position [766, 0]
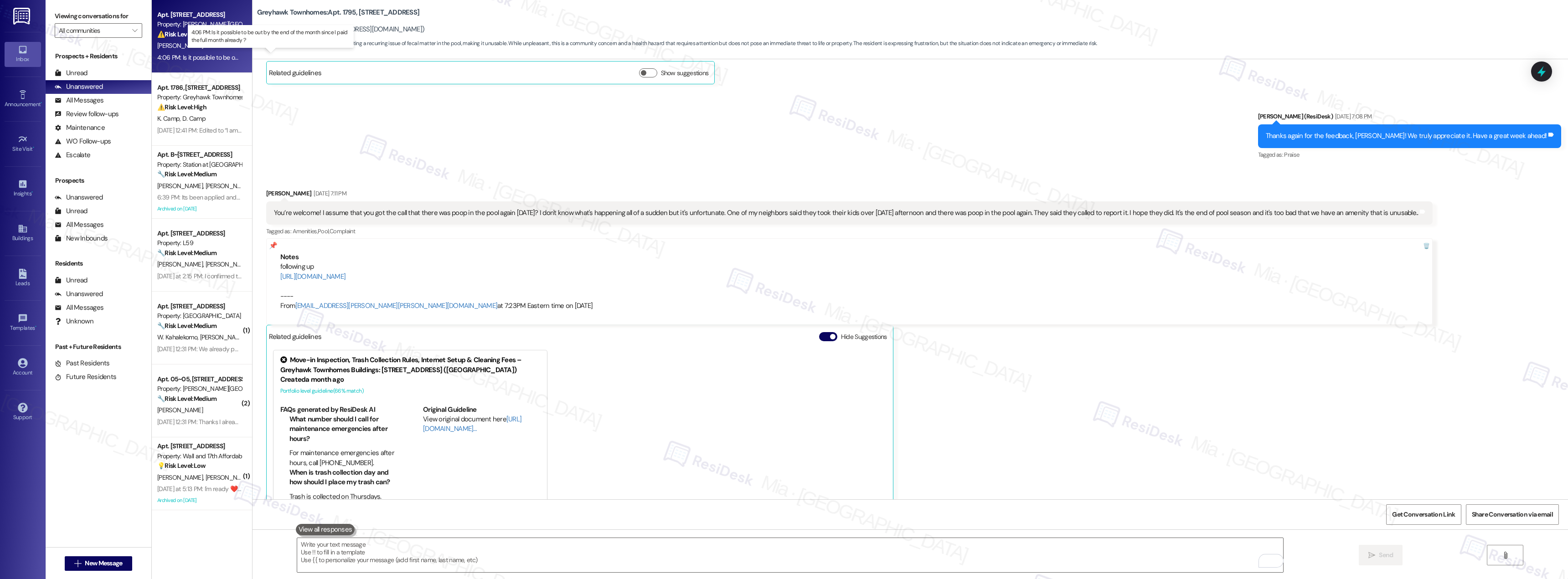
click at [210, 58] on div "4:06 PM: Is it possible to be out by the end of the month since I paid the full…" at bounding box center [279, 57] width 244 height 8
type textarea "Fetching suggested responses. Please feel free to read through the conversation…"
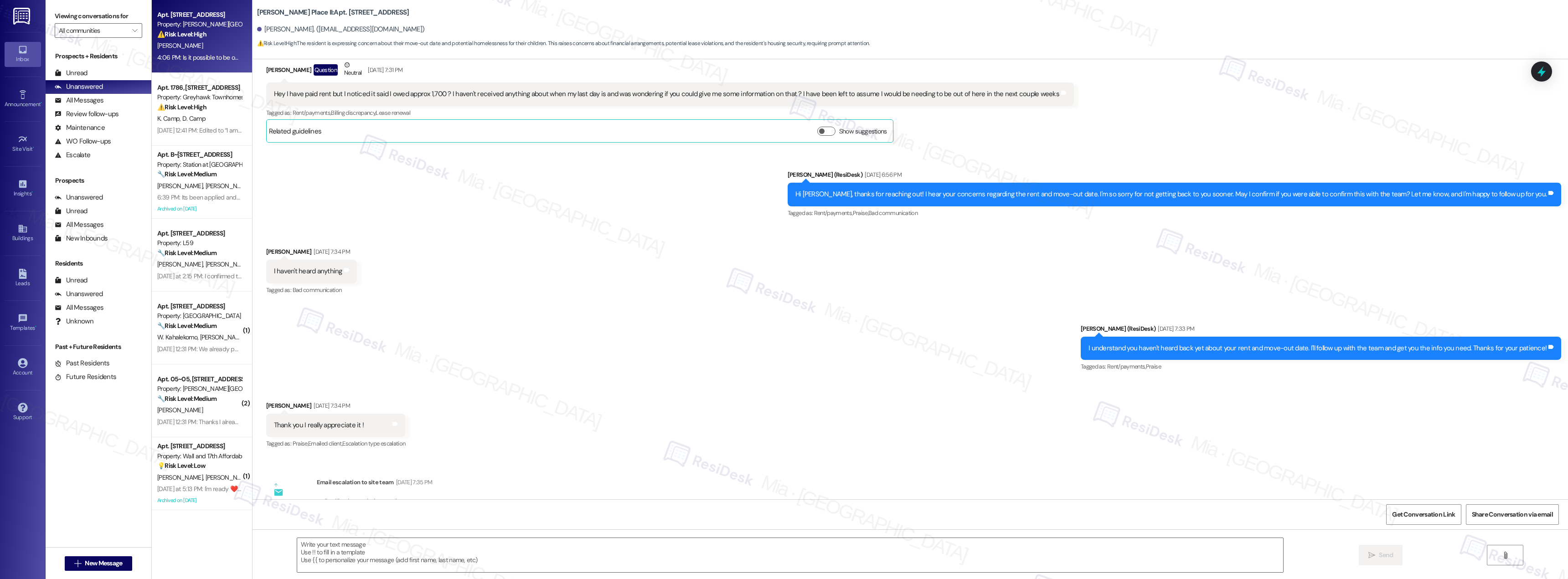
type textarea "Fetching suggested responses. Please feel free to read through the conversation…"
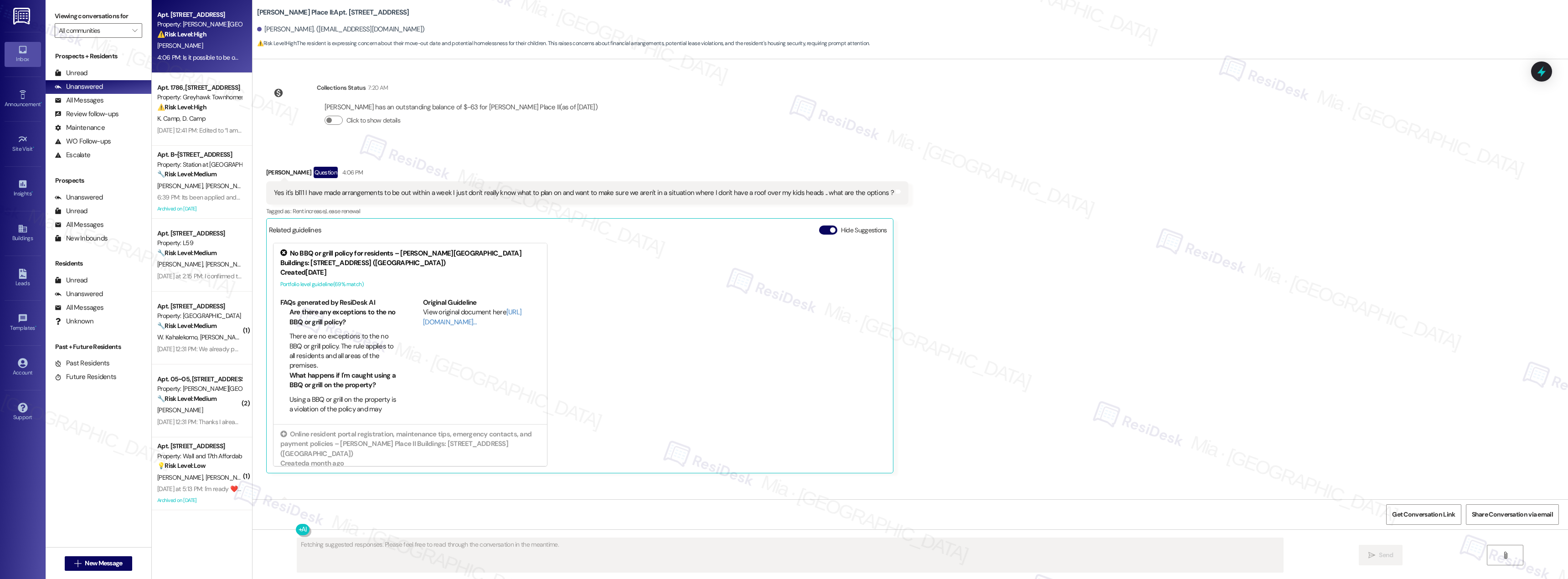
scroll to position [1088, 0]
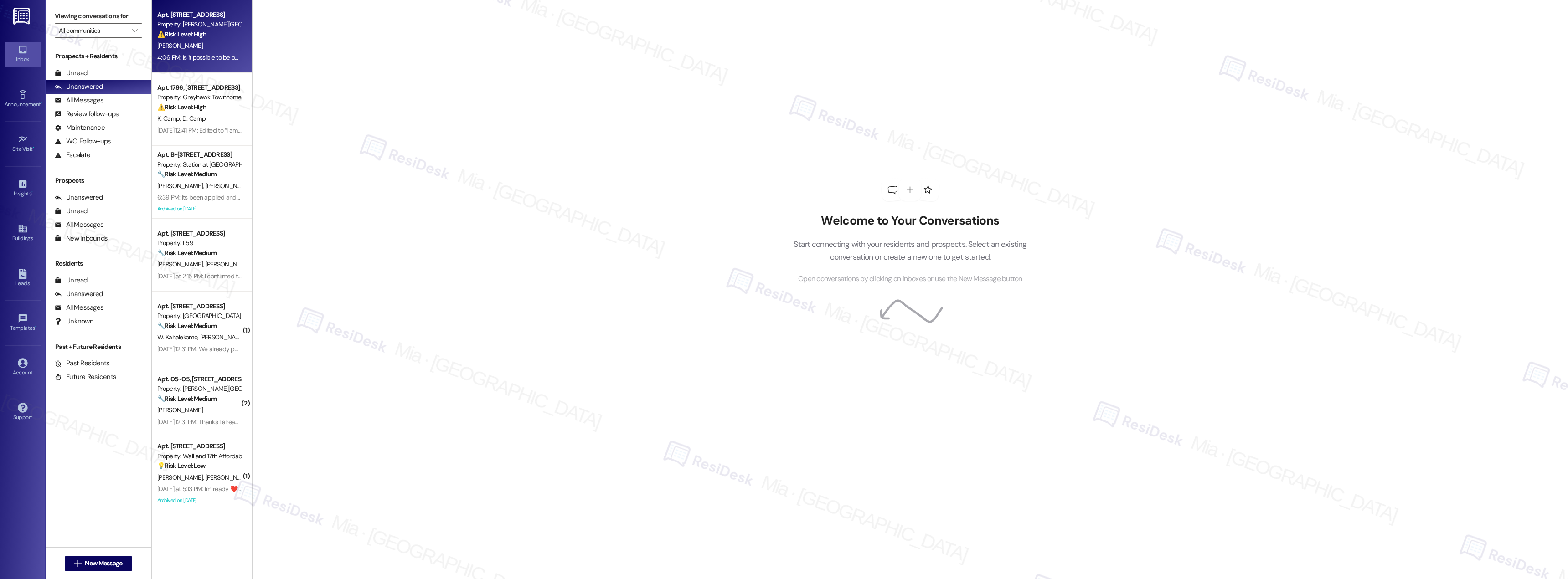
click at [201, 51] on div "[PERSON_NAME]" at bounding box center [200, 46] width 86 height 12
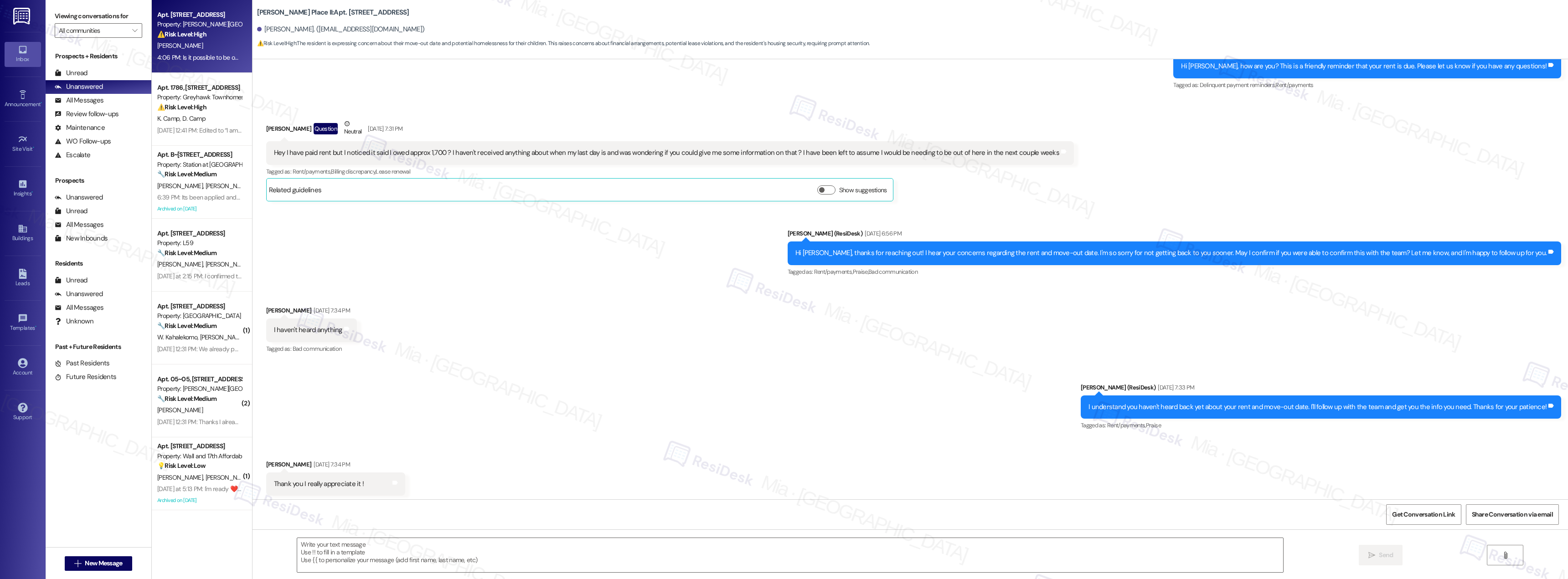
type textarea "Fetching suggested responses. Please feel free to read through the conversation…"
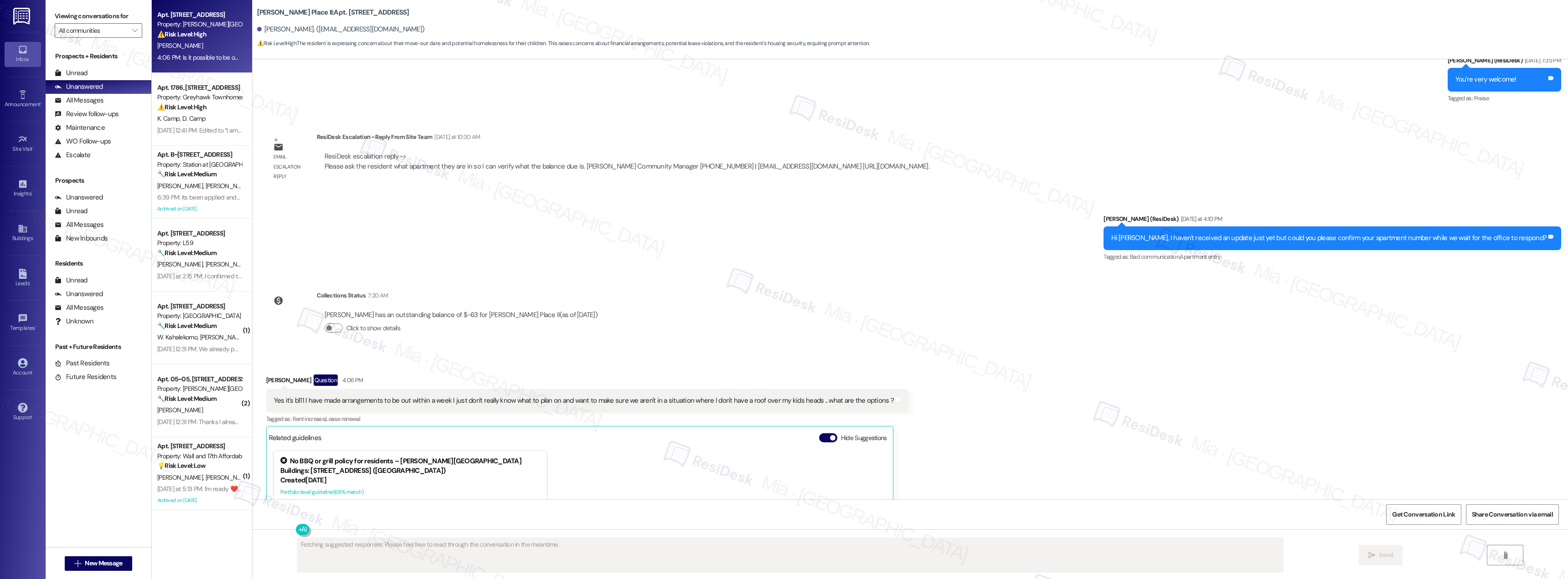
scroll to position [1088, 0]
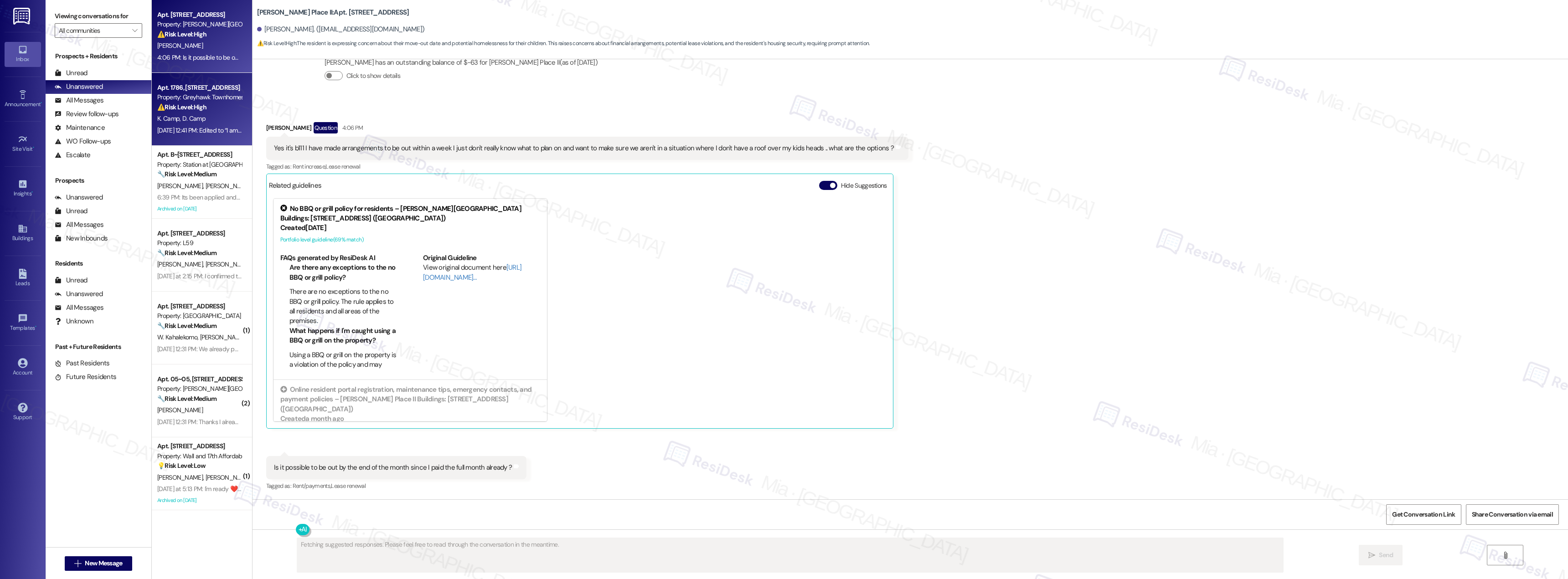
click at [198, 99] on div "Property: Greyhawk Townhomes" at bounding box center [199, 97] width 85 height 10
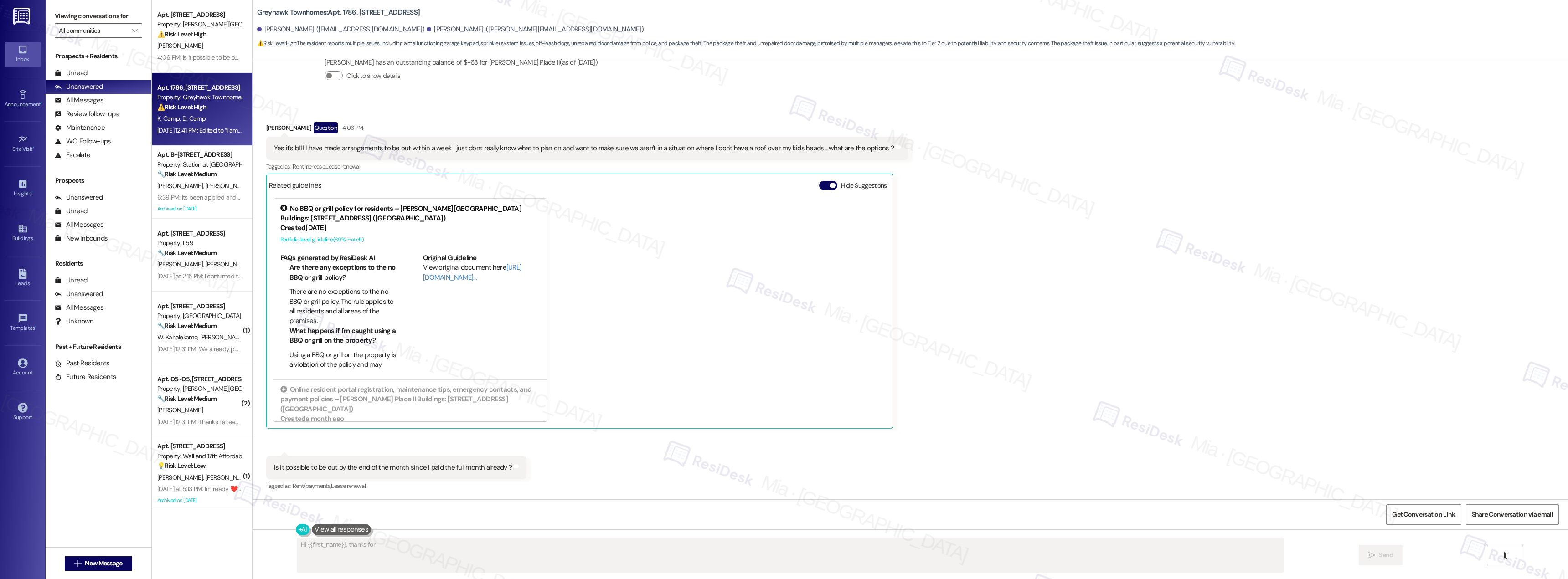
scroll to position [567, 0]
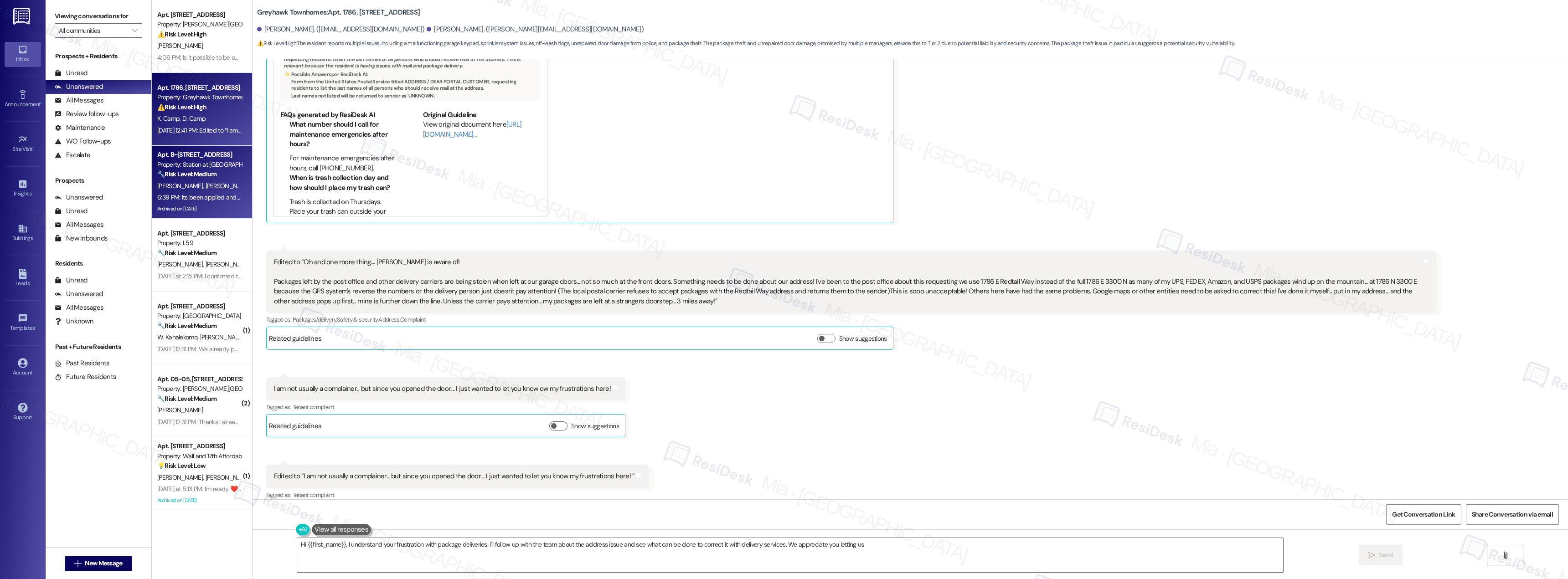
type textarea "Hi {{first_name}}, I understand your frustration with package deliveries. I'll …"
click at [197, 167] on div "Property: Station at [GEOGRAPHIC_DATA][PERSON_NAME]" at bounding box center [199, 165] width 85 height 10
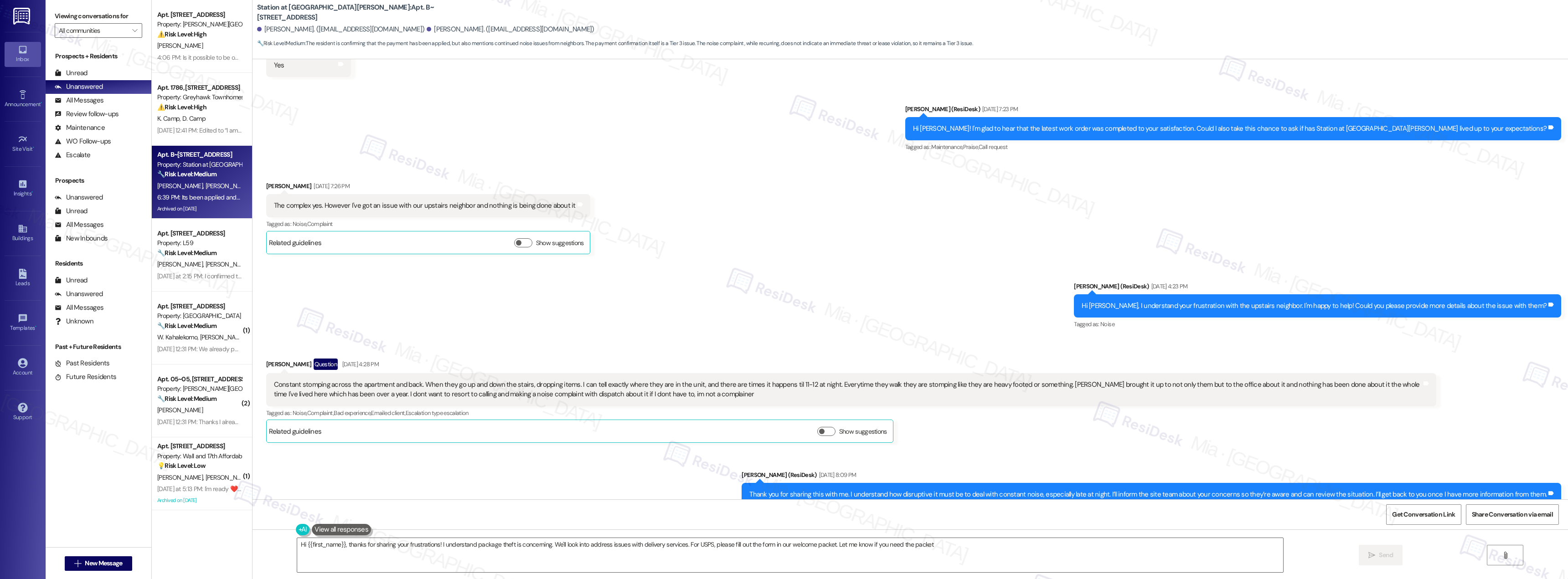
type textarea "Hi {{first_name}}, thanks for sharing your frustrations! I understand package t…"
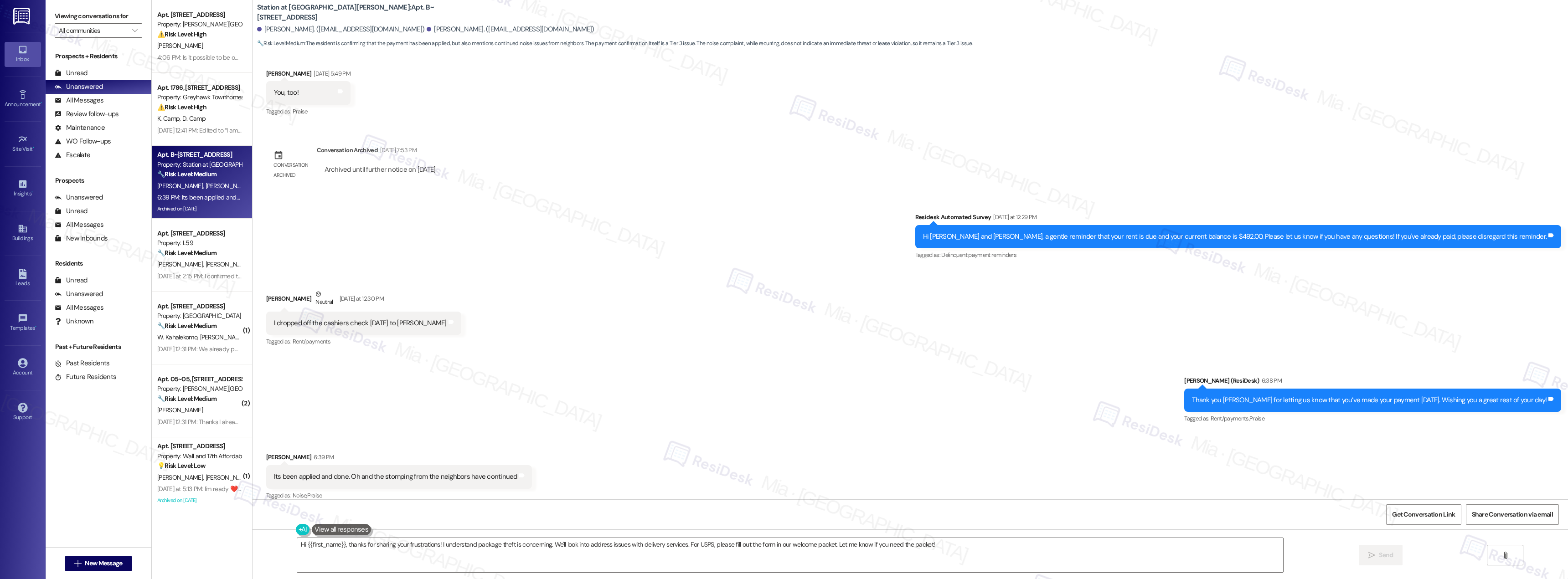
scroll to position [3433, 0]
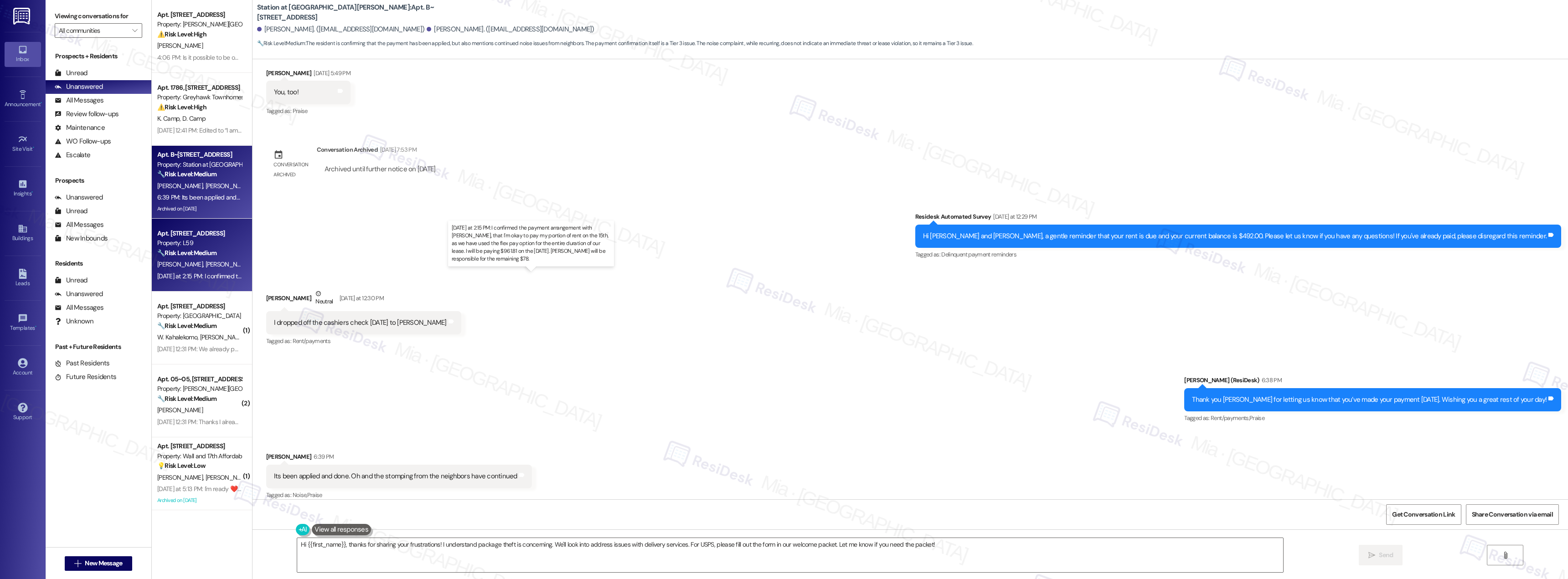
click at [177, 276] on div "Yesterday at 2:15 PM: I confirmed the payment arrangement with Bailey, that I'm…" at bounding box center [550, 276] width 786 height 8
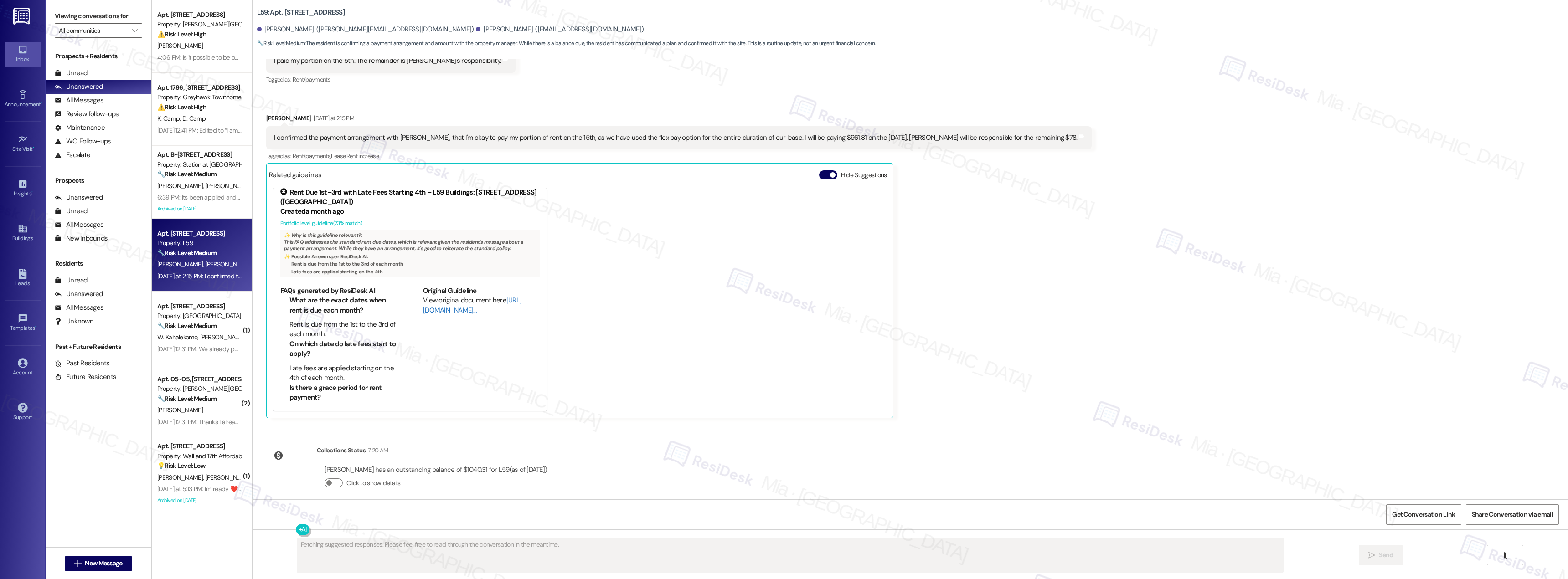
scroll to position [7, 0]
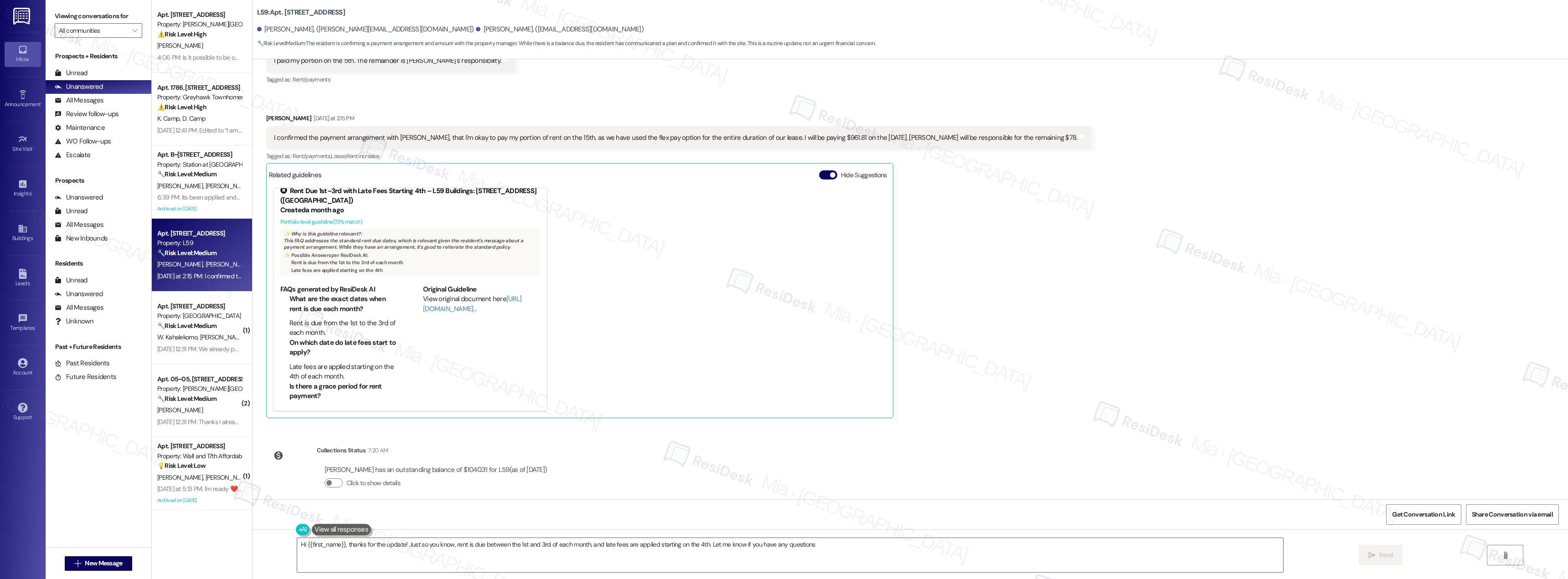
type textarea "Hi {{first_name}}, thanks for the update! Just so you know, rent is due between…"
click at [224, 346] on div "Sep 03, 2025 at 12:31 PM: We already paid the rent last week; the records shoul…" at bounding box center [265, 348] width 217 height 8
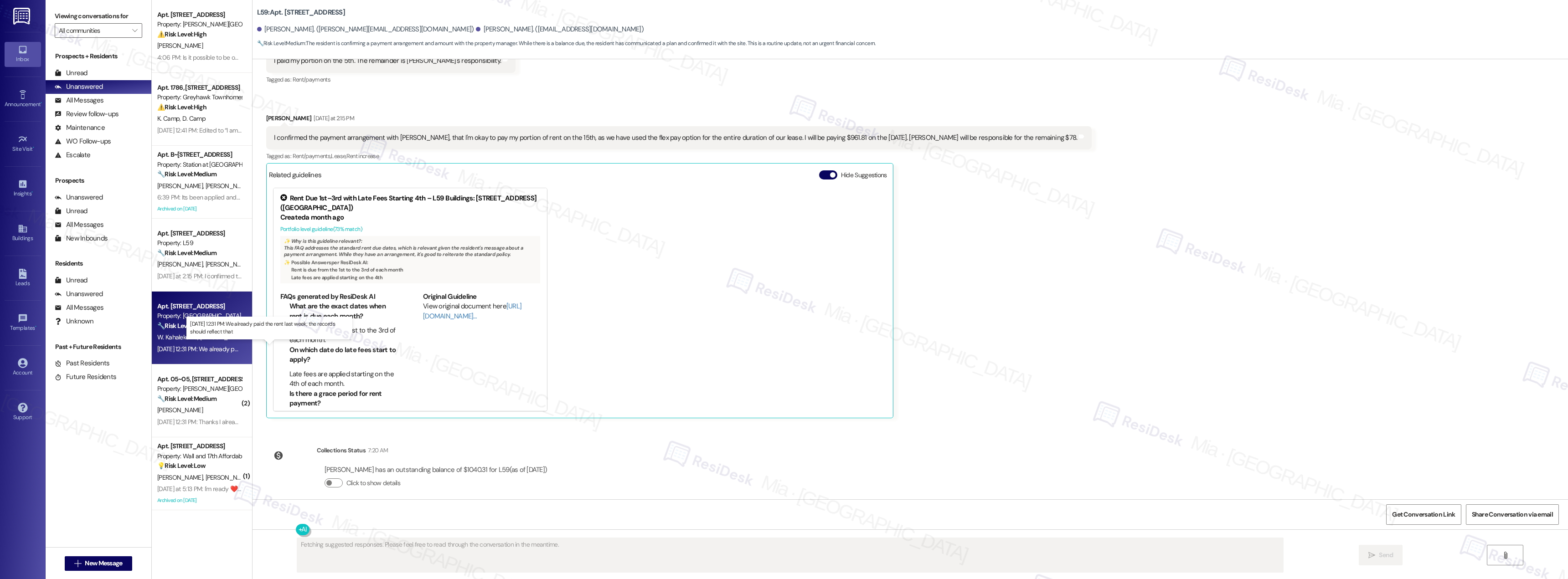
scroll to position [243, 0]
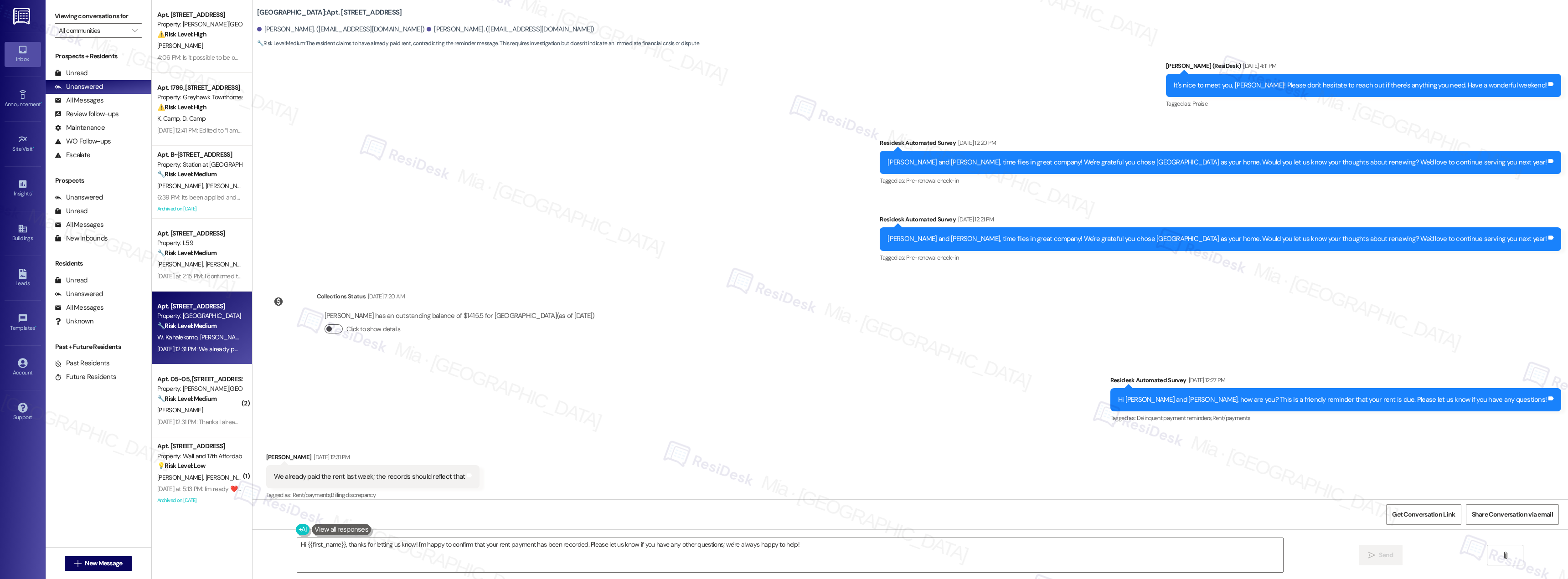
click at [329, 324] on button "Click to show details" at bounding box center [334, 328] width 18 height 9
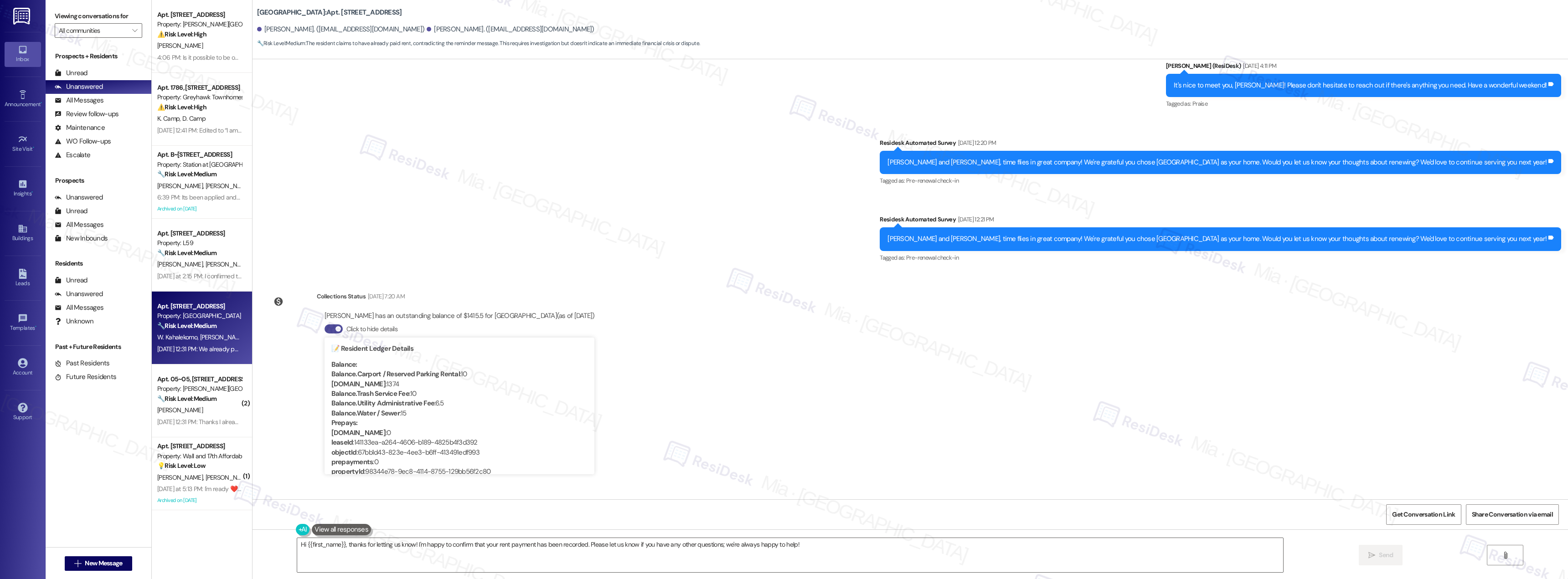
click at [335, 326] on span "button" at bounding box center [338, 328] width 5 height 5
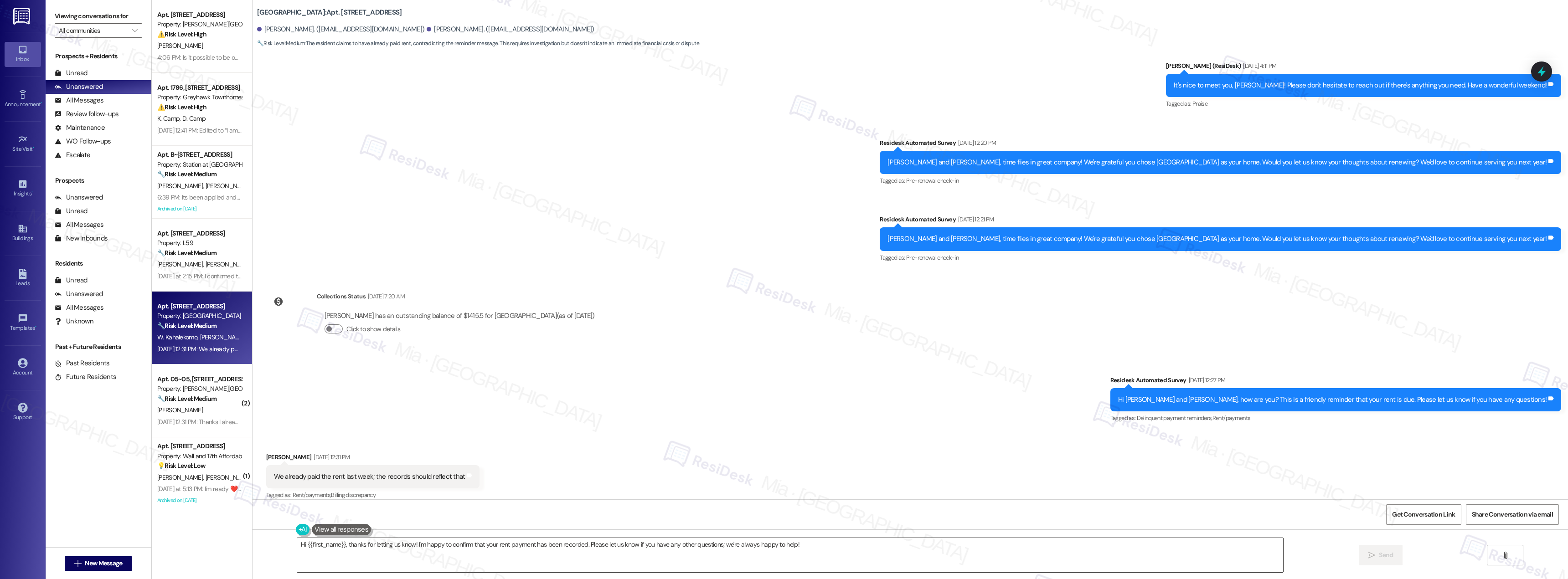
click at [343, 547] on textarea "Hi {{first_name}}, thanks for letting us know! I'm happy to confirm that your r…" at bounding box center [790, 555] width 986 height 34
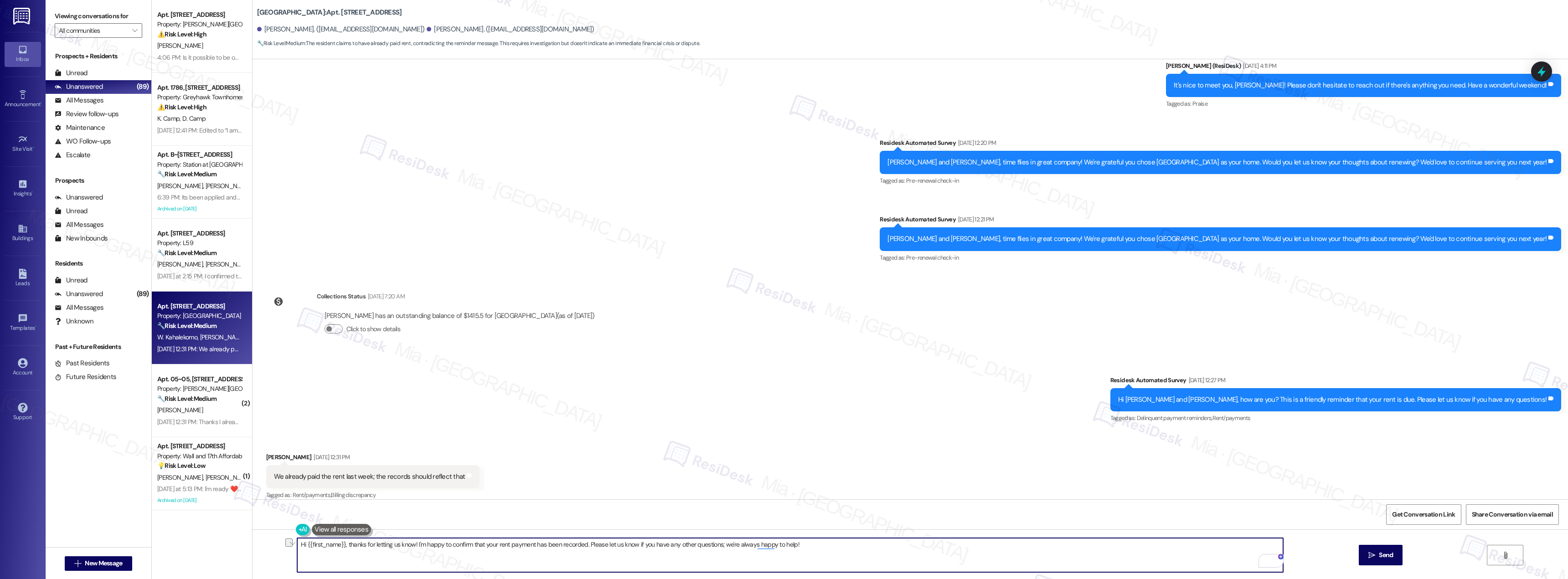
drag, startPoint x: 341, startPoint y: 545, endPoint x: 844, endPoint y: 545, distance: 503.0
click at [844, 545] on textarea "Hi {{first_name}}, thanks for letting us know! I'm happy to confirm that your r…" at bounding box center [790, 555] width 986 height 34
paste textarea "so much for your payment—and sorry for the late reply! Let me know if there’s a…"
click at [357, 545] on textarea "Hi {{first_name}}, thanks so much for your payment—and sorry for the late reply…" at bounding box center [790, 555] width 986 height 34
click at [444, 545] on textarea "Hi {{first_name}}, thank you so much for your payment—and sorry for the late re…" at bounding box center [790, 555] width 986 height 34
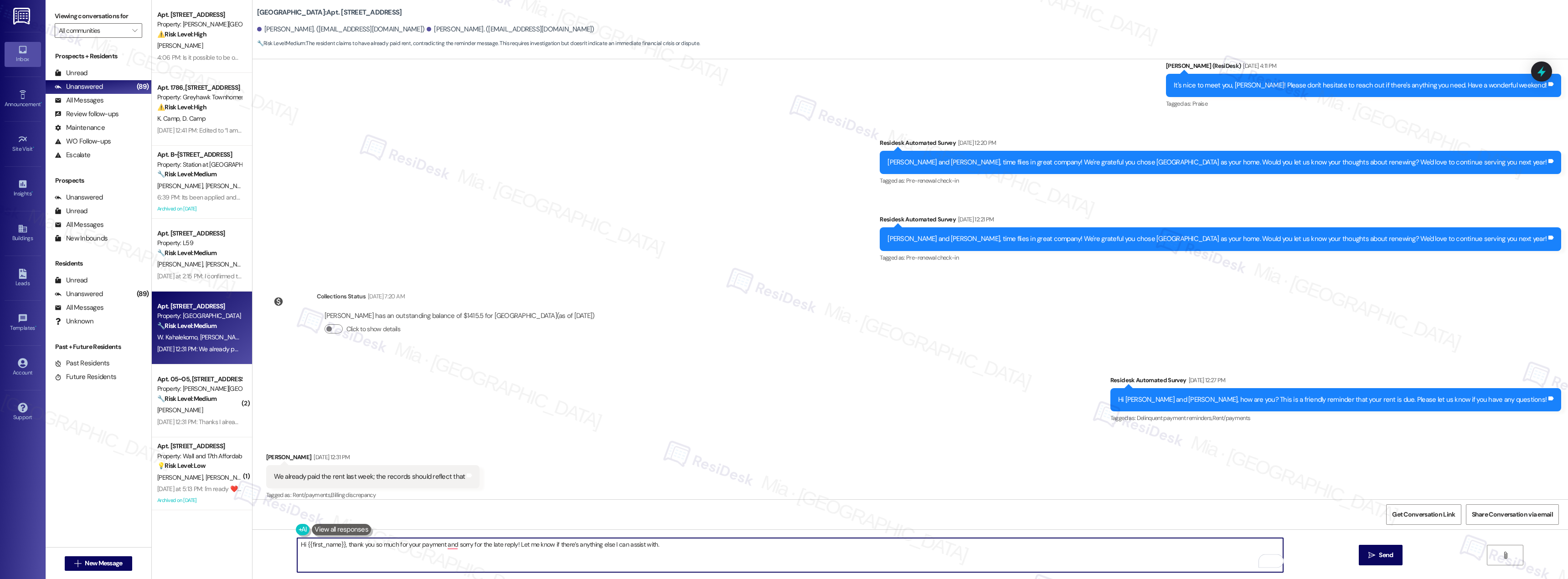
drag, startPoint x: 300, startPoint y: 546, endPoint x: 338, endPoint y: 547, distance: 38.0
click at [338, 547] on textarea "Hi {{first_name}}, thank you so much for your payment and sorry for the late re…" at bounding box center [790, 555] width 986 height 34
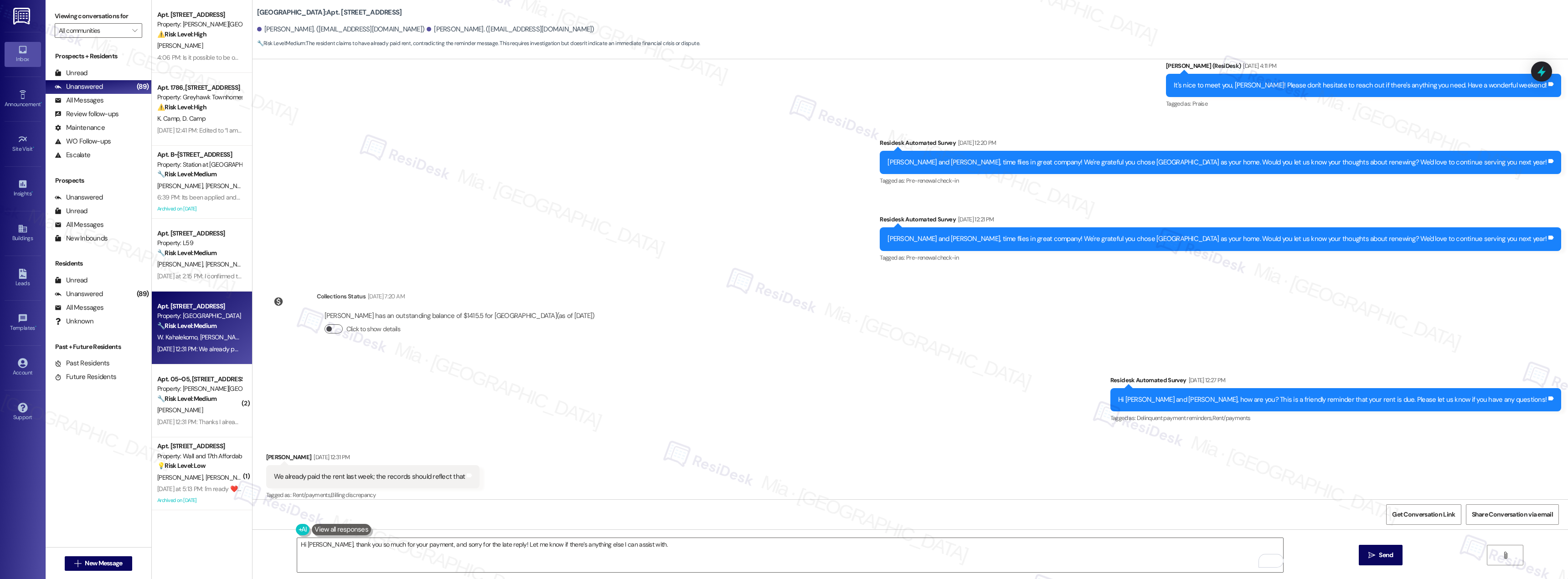
click at [333, 324] on button "Click to show details" at bounding box center [334, 328] width 18 height 9
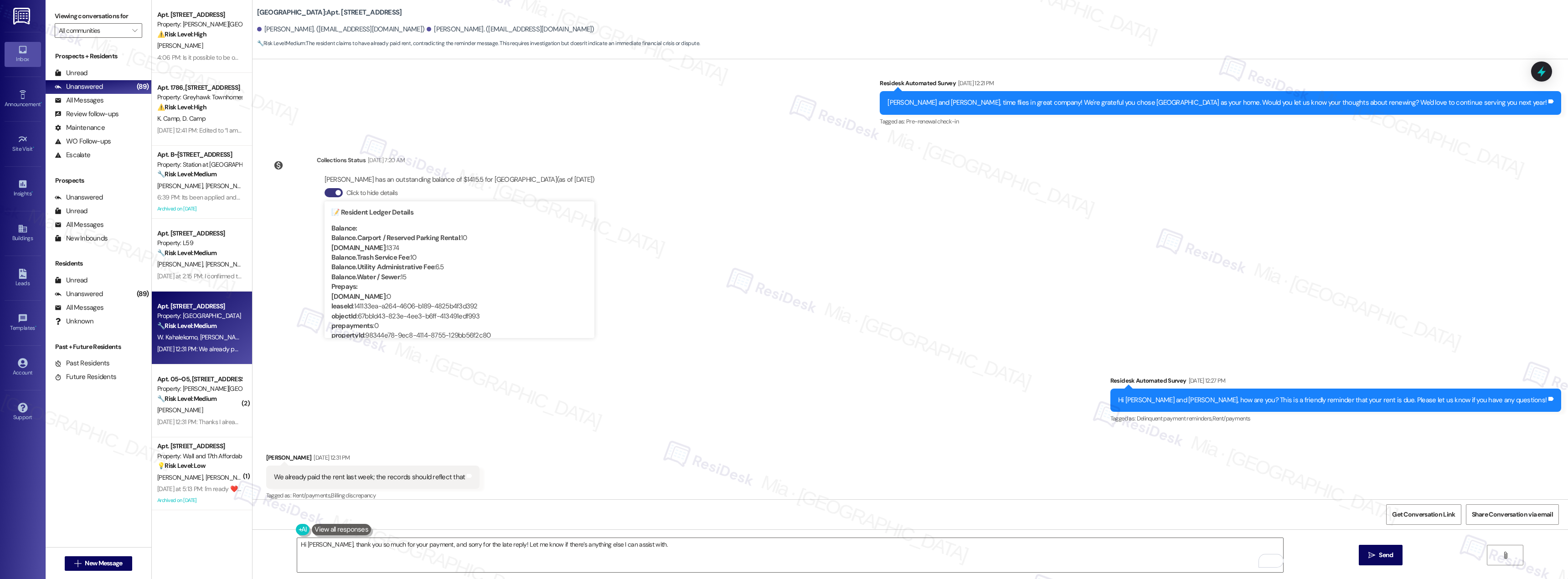
scroll to position [380, 0]
click at [605, 546] on textarea "Hi Wally, thank you so much for your payment, and sorry for the late reply! Let…" at bounding box center [790, 555] width 986 height 34
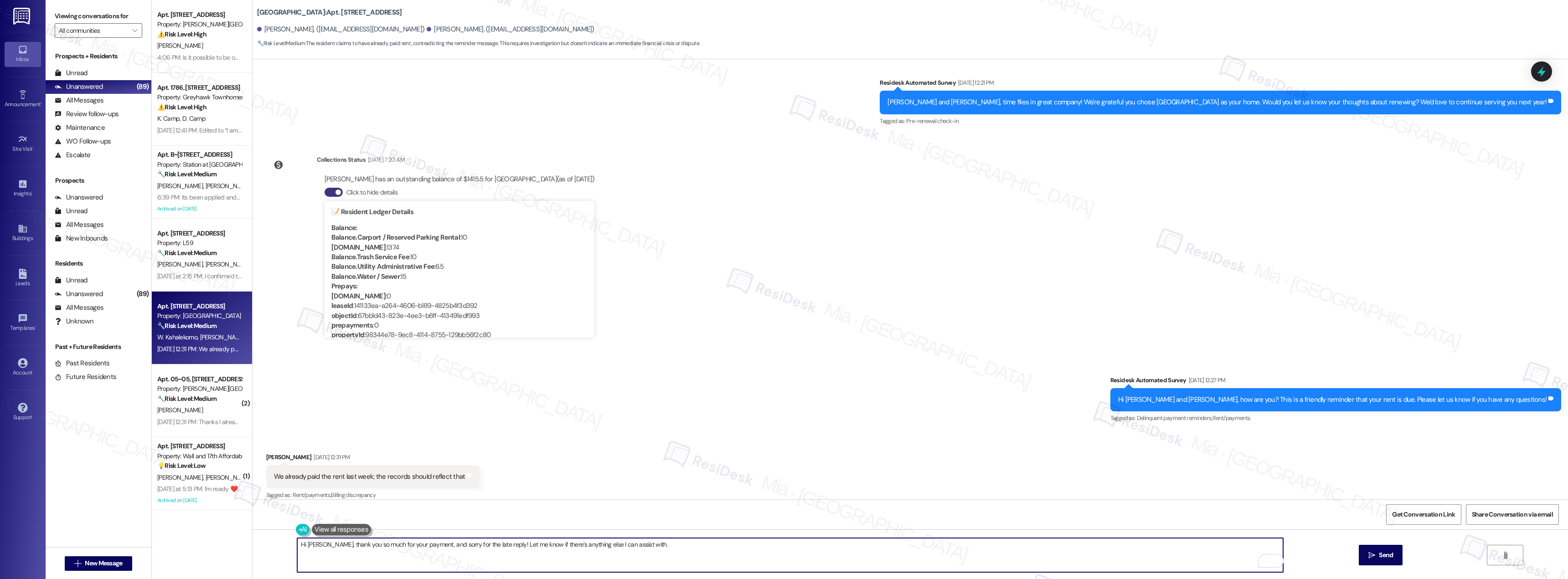
click at [605, 546] on textarea "Hi Wally, thank you so much for your payment, and sorry for the late reply! Let…" at bounding box center [790, 555] width 986 height 34
type textarea "Hi Wally, thank you so much for your payment, and sorry for the late reply! Let…"
click at [1377, 559] on span "Send" at bounding box center [1385, 555] width 18 height 10
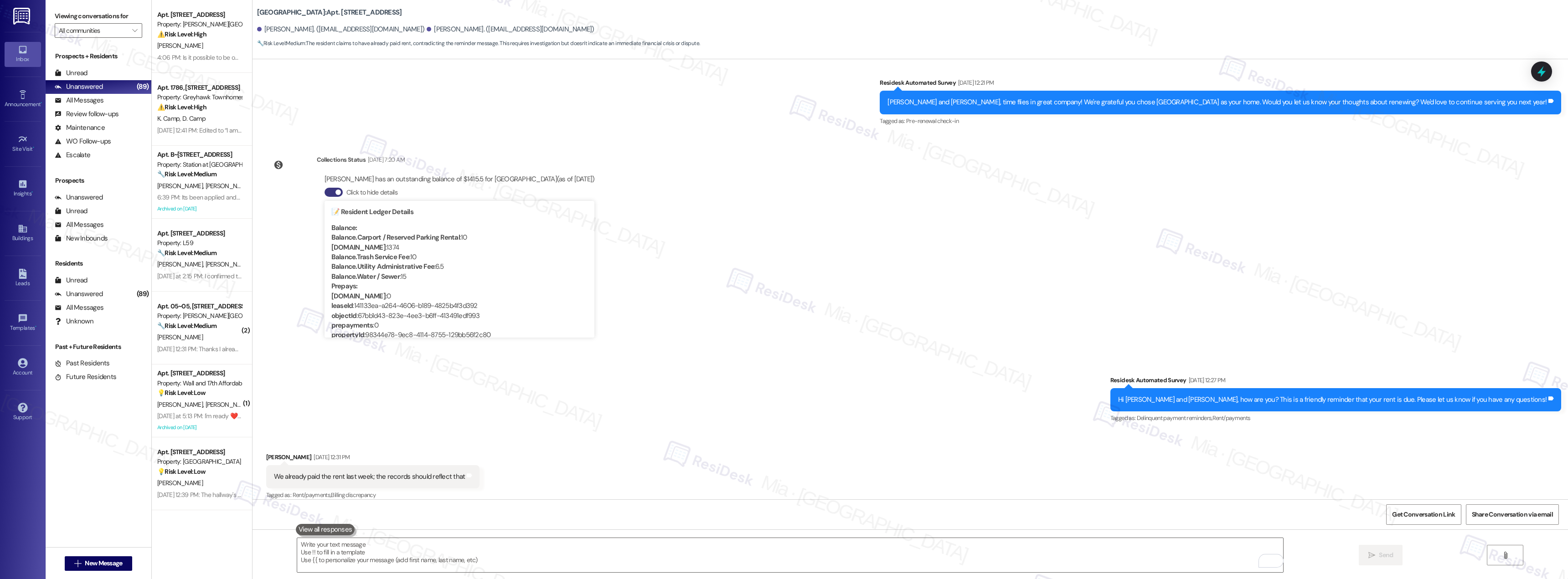
scroll to position [380, 0]
click at [194, 46] on div "[PERSON_NAME]" at bounding box center [200, 46] width 86 height 12
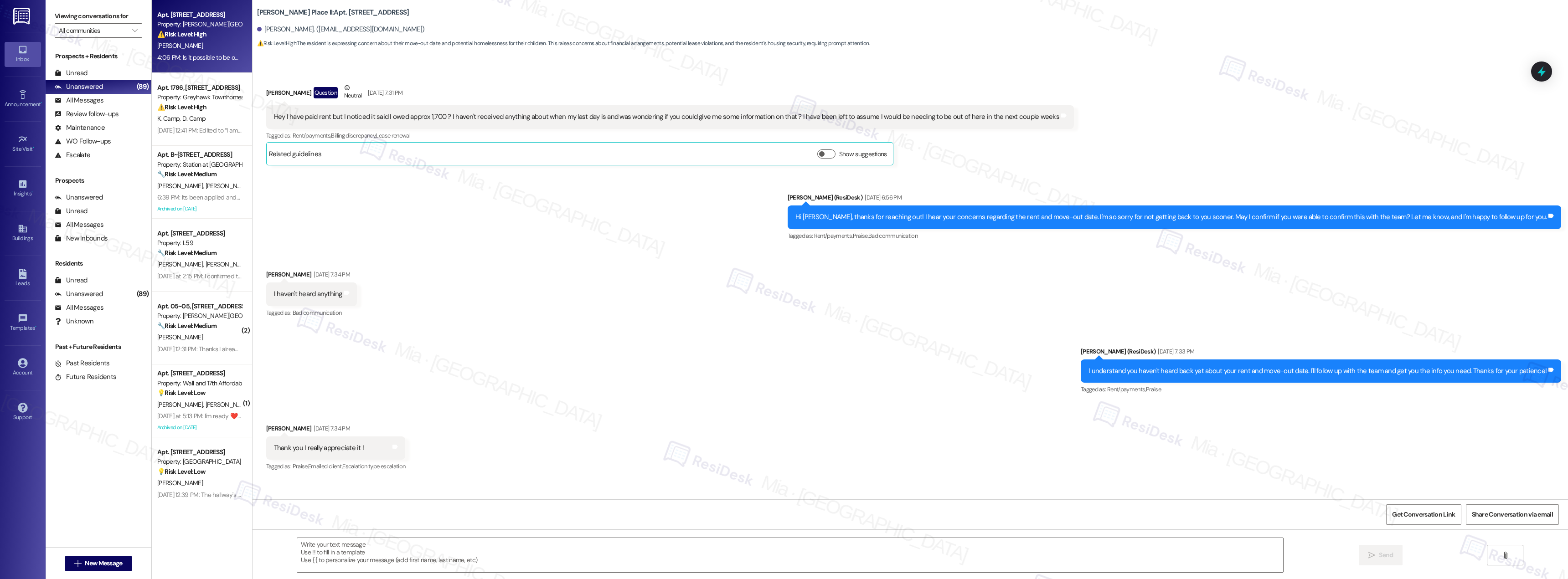
type textarea "Fetching suggested responses. Please feel free to read through the conversation…"
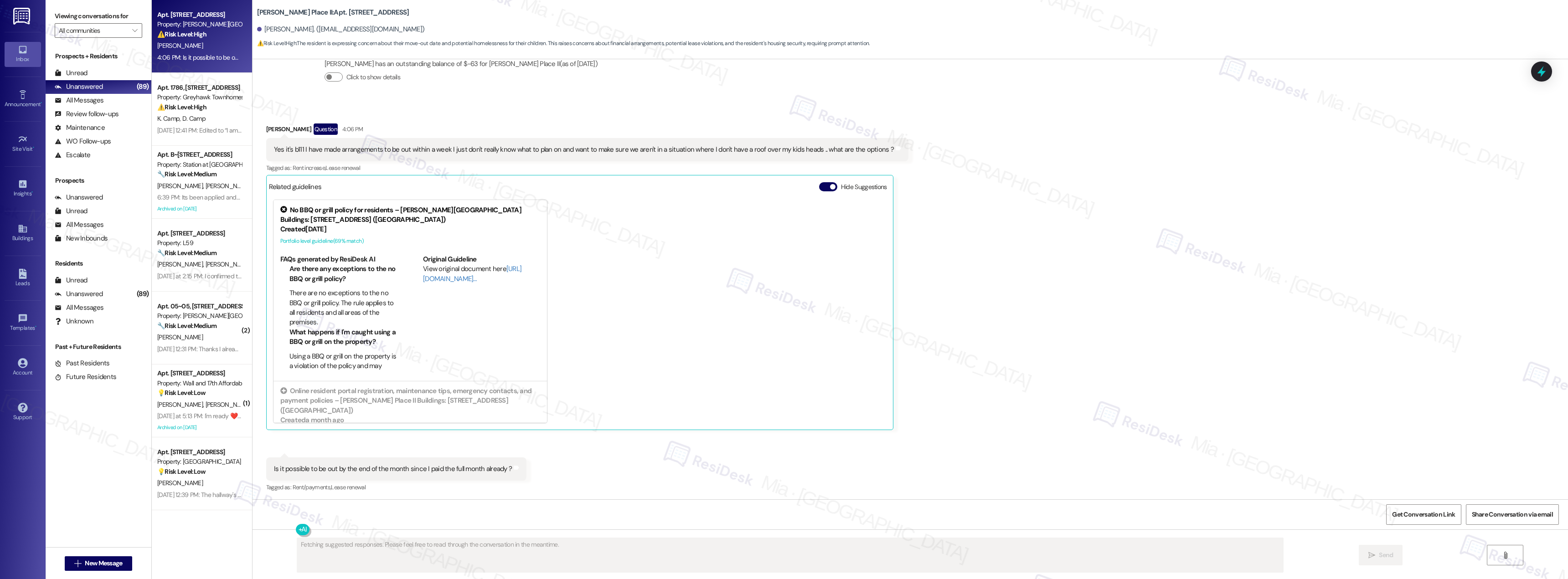
scroll to position [1088, 0]
click at [208, 120] on div "K. Camp D. Camp" at bounding box center [200, 119] width 86 height 12
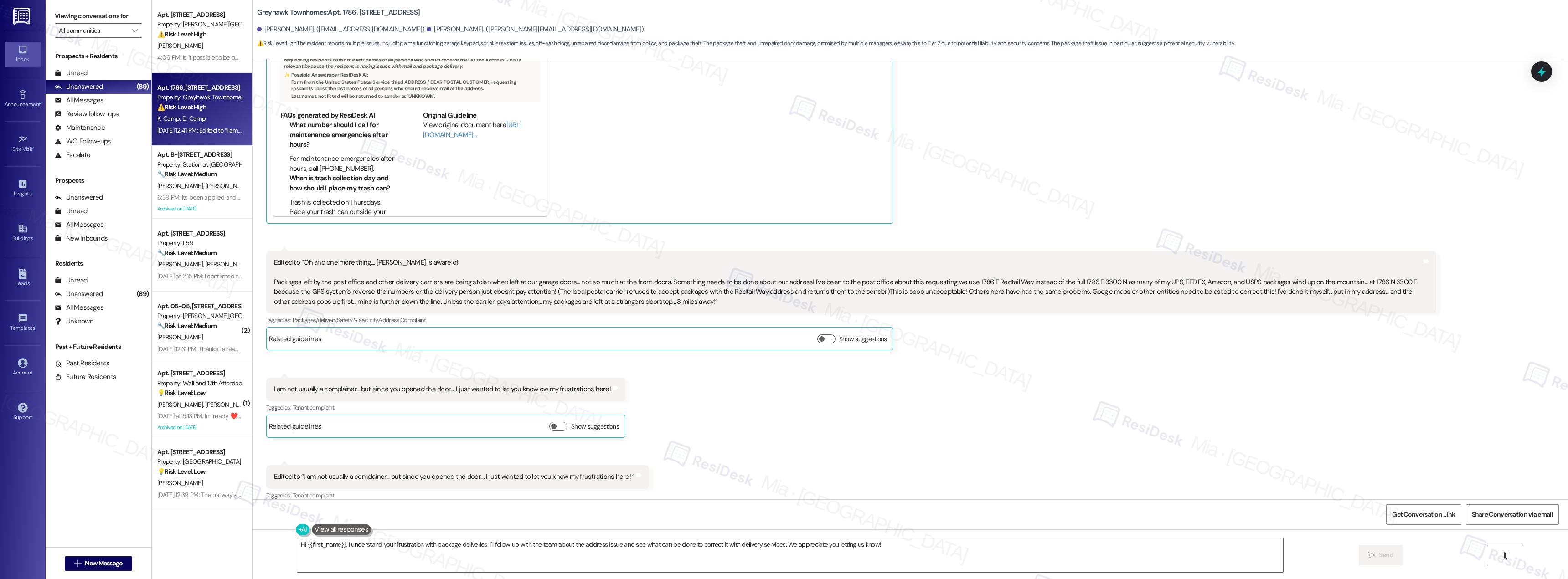
scroll to position [567, 0]
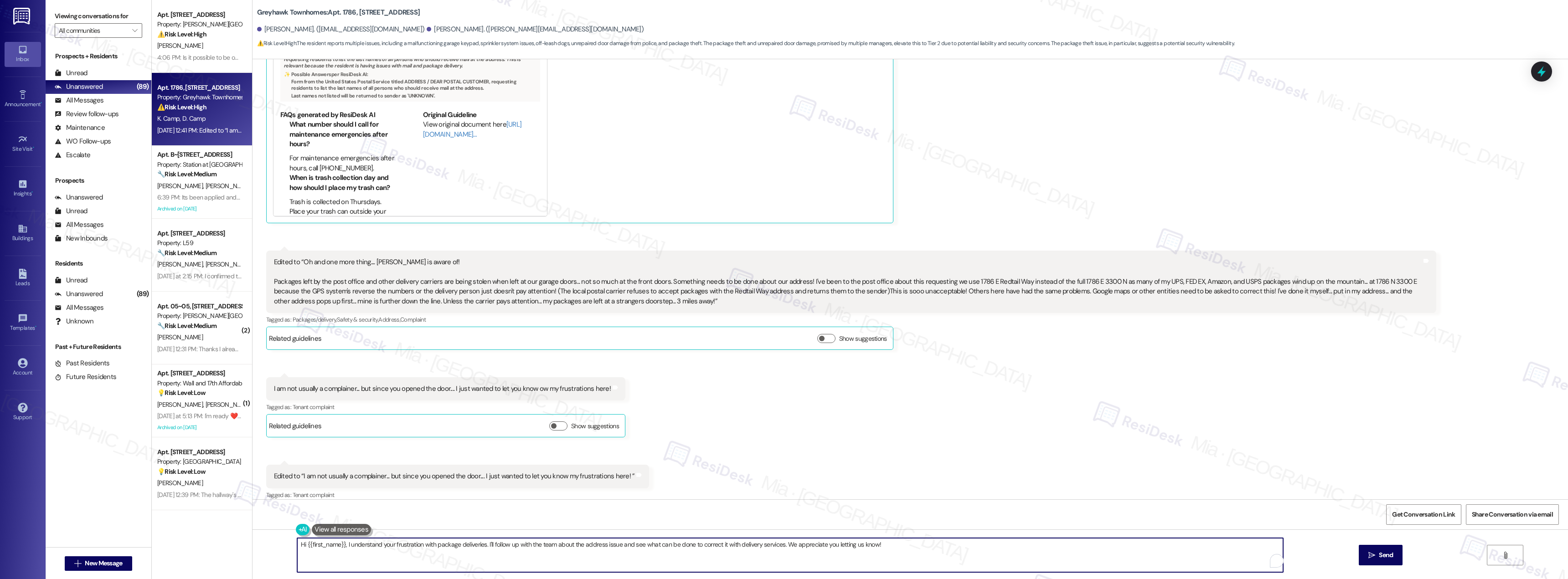
drag, startPoint x: 874, startPoint y: 544, endPoint x: 275, endPoint y: 543, distance: 599.0
click at [275, 543] on div "Hi {{first_name}}, I understand your frustration with package deliveries. I'll …" at bounding box center [910, 563] width 1315 height 68
paste textarea "Karen, apologies for the delay in getting back to you. We truly appreciate your…"
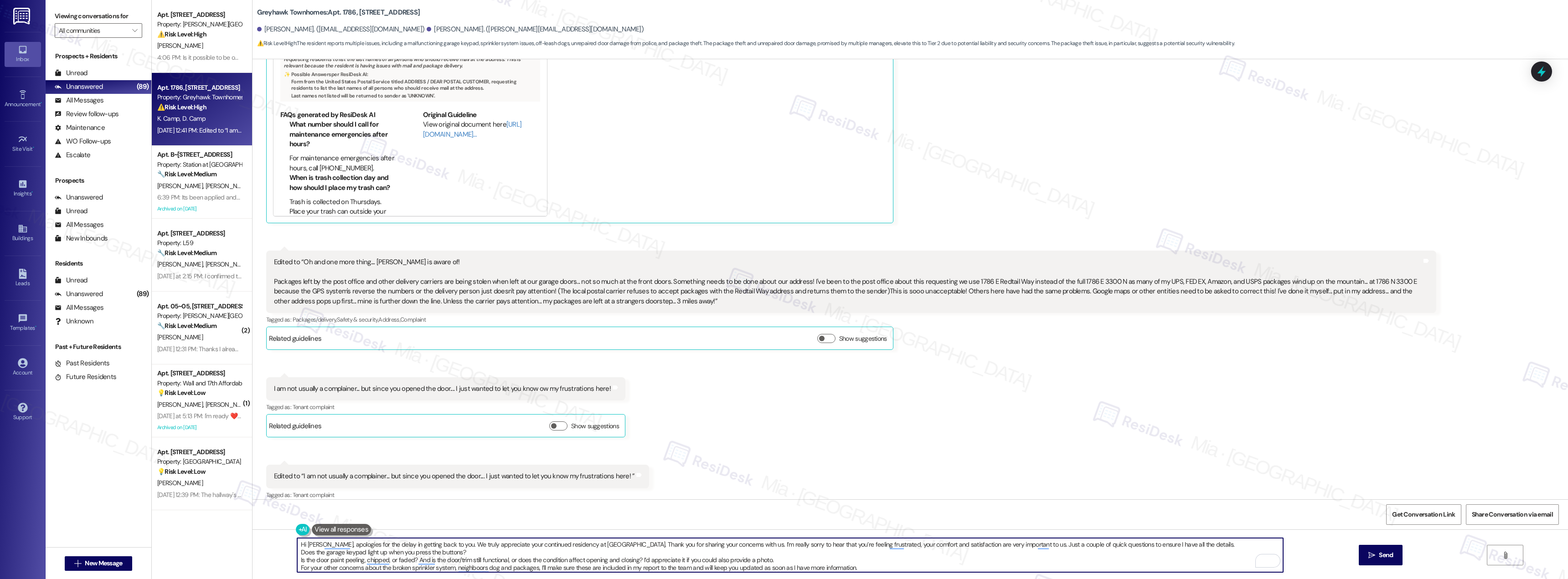
click at [906, 563] on textarea "Hi Karen, apologies for the delay in getting back to you. We truly appreciate y…" at bounding box center [790, 555] width 986 height 34
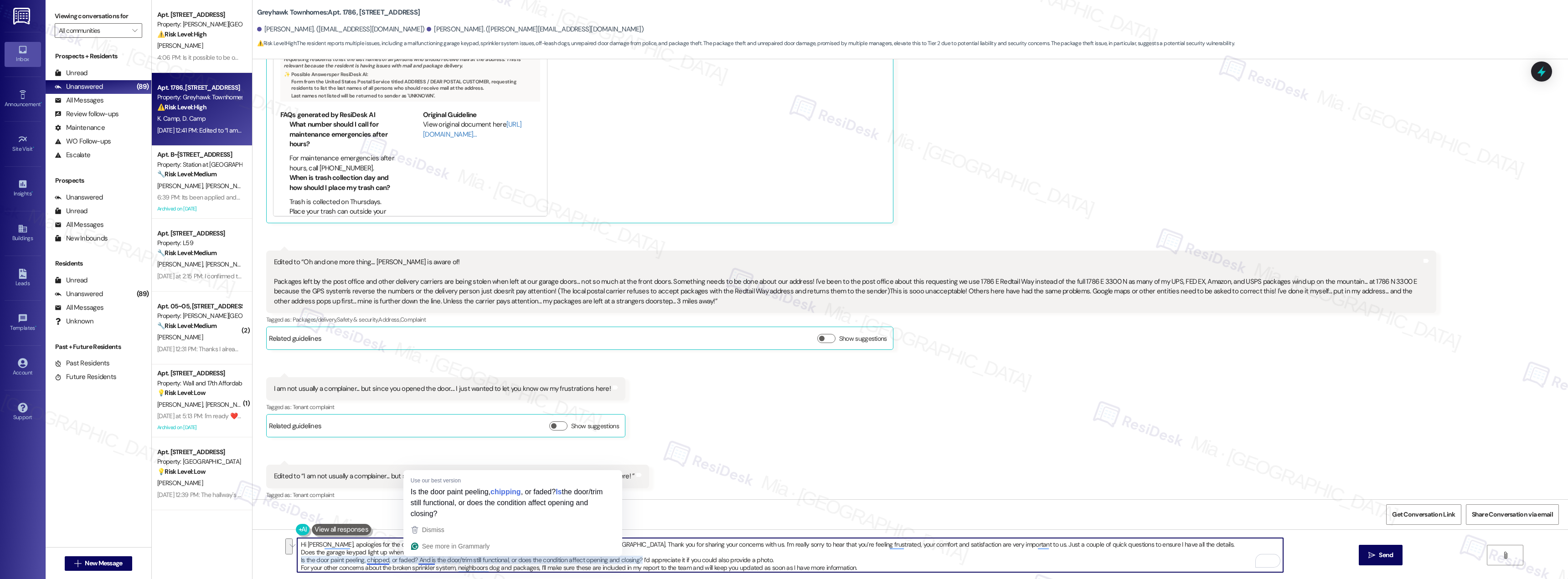
drag, startPoint x: 294, startPoint y: 554, endPoint x: 418, endPoint y: 560, distance: 124.1
click at [418, 560] on textarea "Hi Karen, apologies for the delay in getting back to you. We truly appreciate y…" at bounding box center [790, 555] width 986 height 34
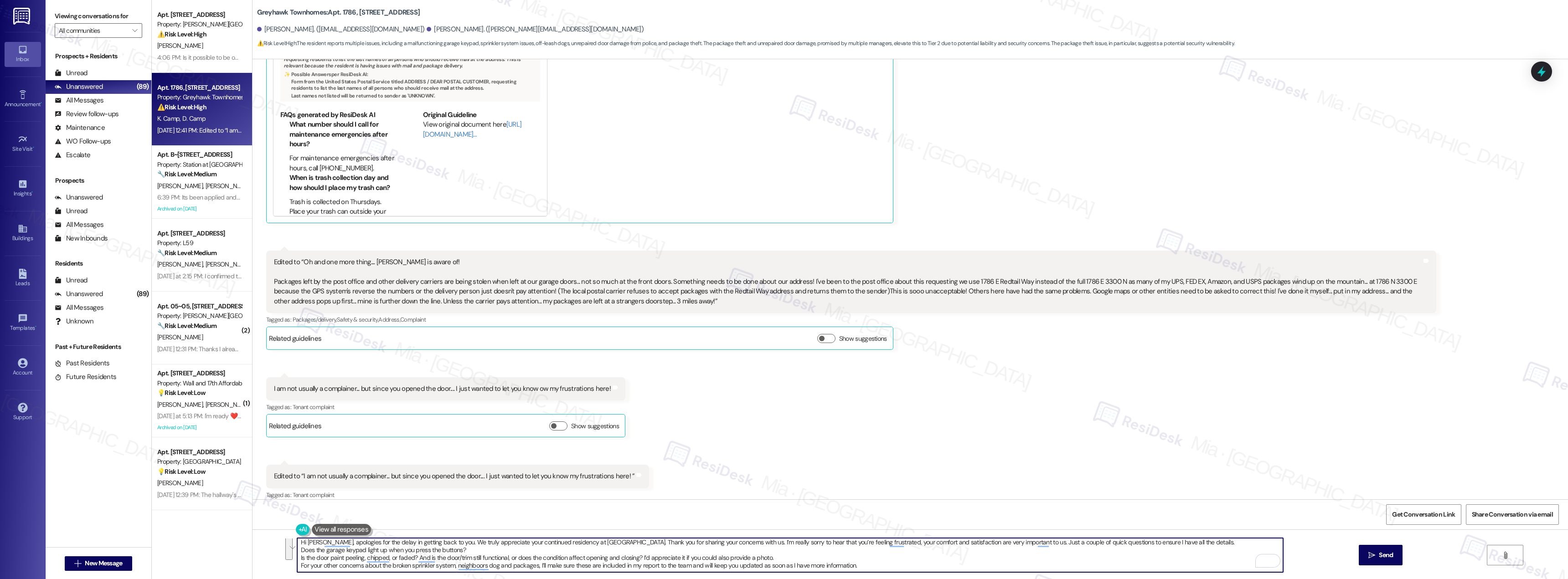
drag, startPoint x: 853, startPoint y: 565, endPoint x: 297, endPoint y: 552, distance: 556.2
click at [297, 552] on textarea "Hi Karen, apologies for the delay in getting back to you. We truly appreciate y…" at bounding box center [790, 555] width 986 height 34
drag, startPoint x: 295, startPoint y: 554, endPoint x: 869, endPoint y: 565, distance: 574.1
click at [869, 565] on textarea "Hi Karen, apologies for the delay in getting back to you. We truly appreciate y…" at bounding box center [790, 555] width 986 height 34
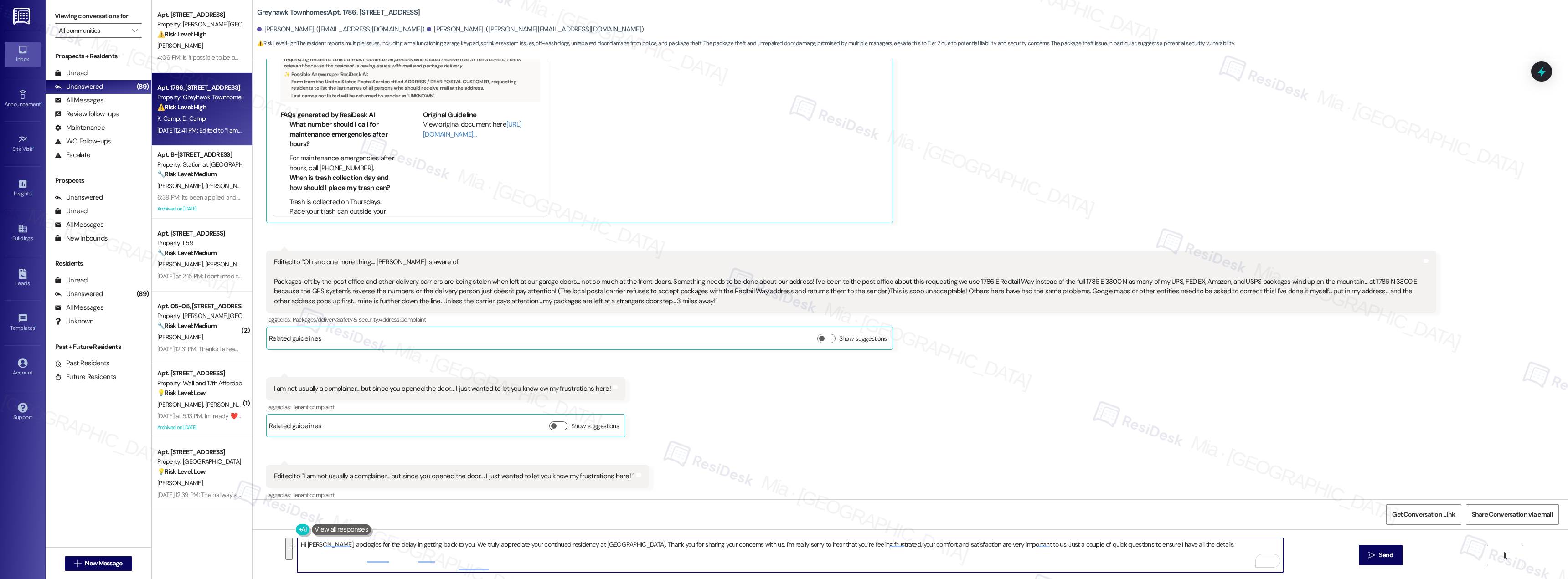
scroll to position [0, 0]
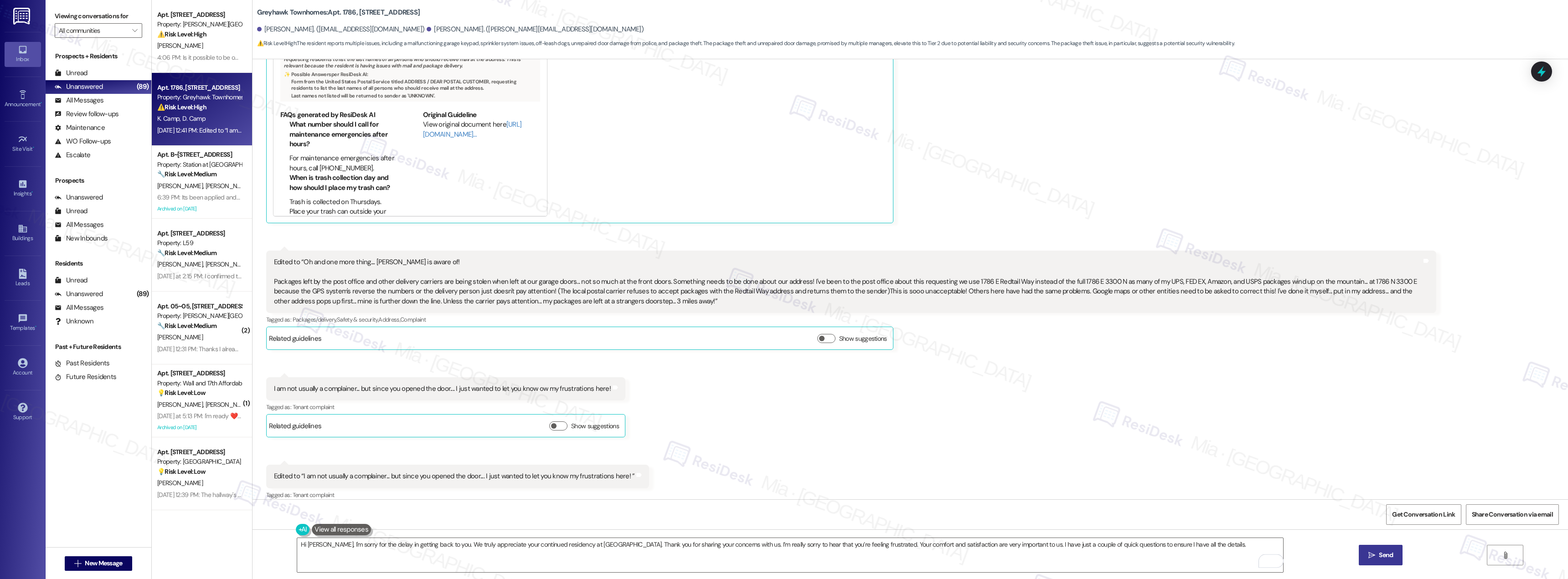
click at [1371, 549] on button " Send" at bounding box center [1381, 555] width 44 height 21
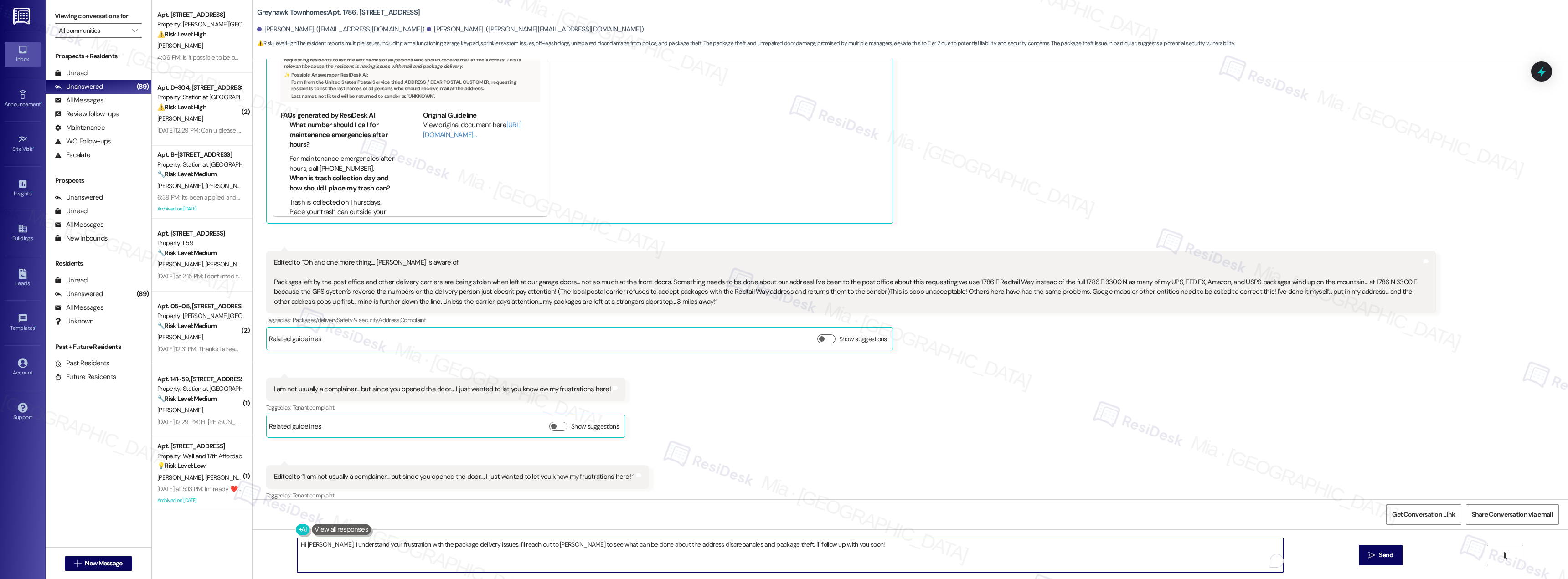
drag, startPoint x: 790, startPoint y: 543, endPoint x: 254, endPoint y: 543, distance: 536.0
click at [254, 543] on div "Hi Karen, I understand your frustration with the package delivery issues. I'll …" at bounding box center [910, 563] width 1315 height 68
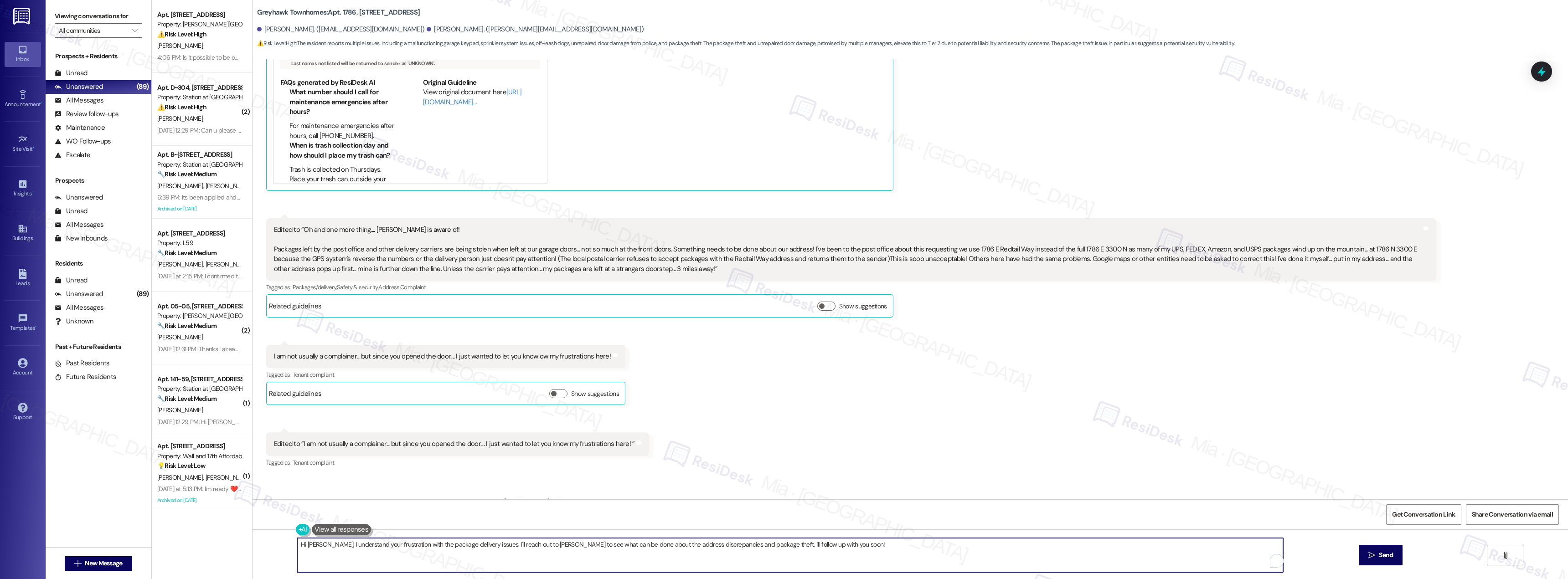
scroll to position [631, 0]
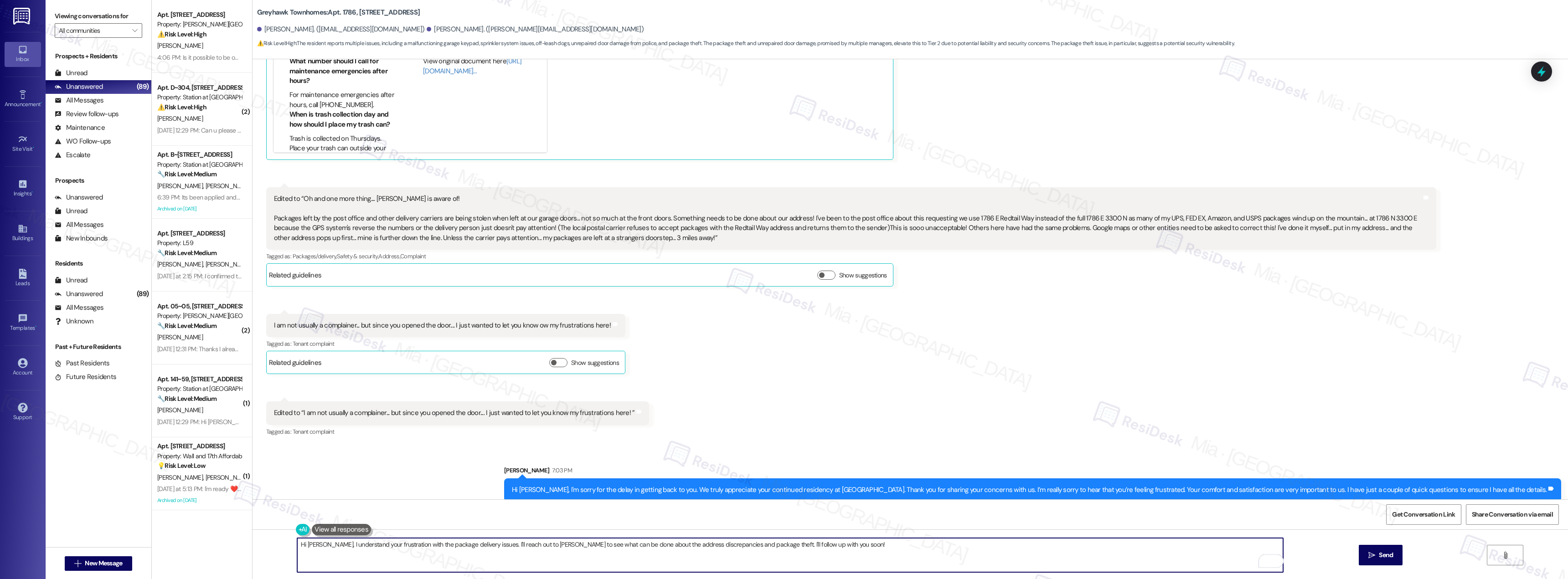
paste textarea "Does the garage keypad light up when you press the buttons? Is the door paint p…"
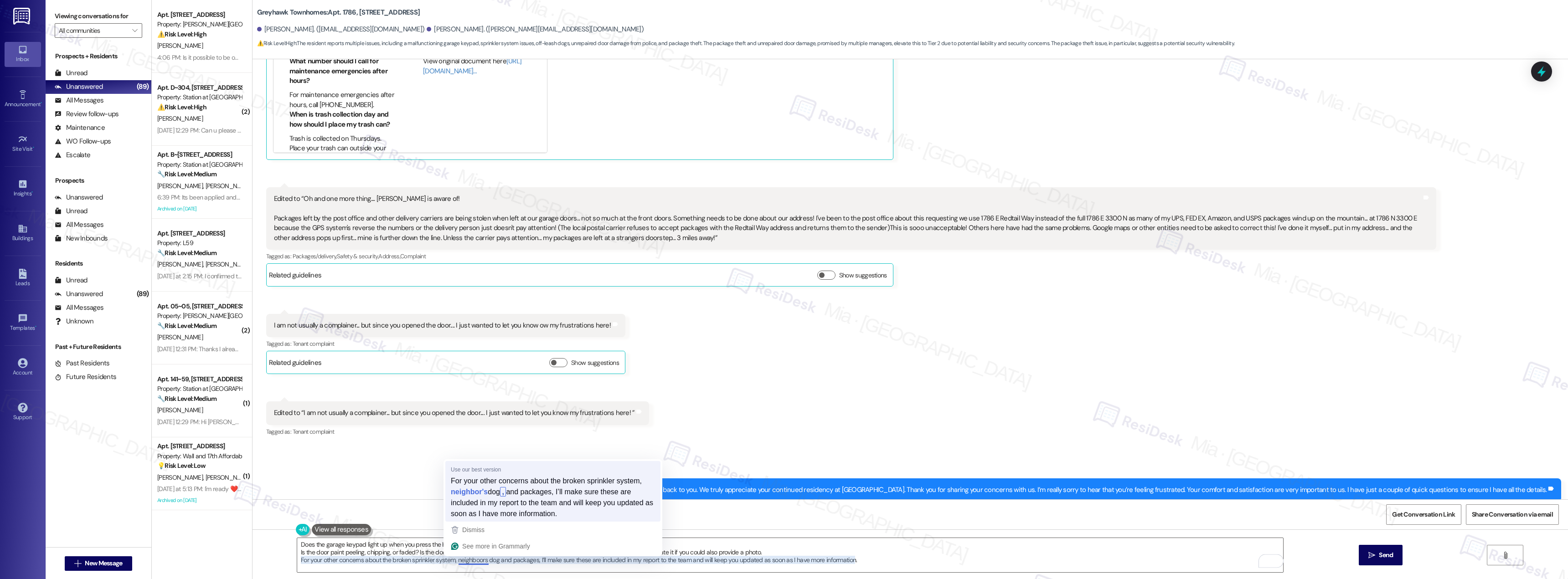
type textarea "Does the garage keypad light up when you press the buttons? Is the door paint p…"
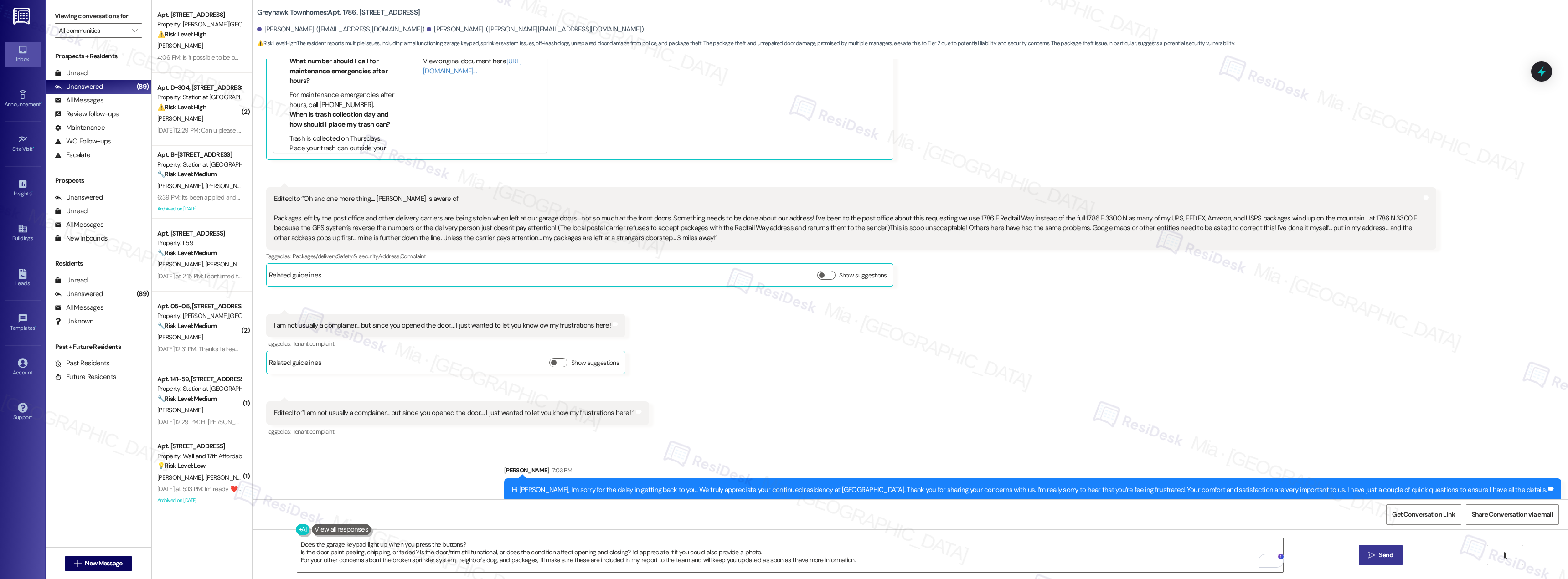
click at [1369, 556] on icon "" at bounding box center [1371, 555] width 7 height 7
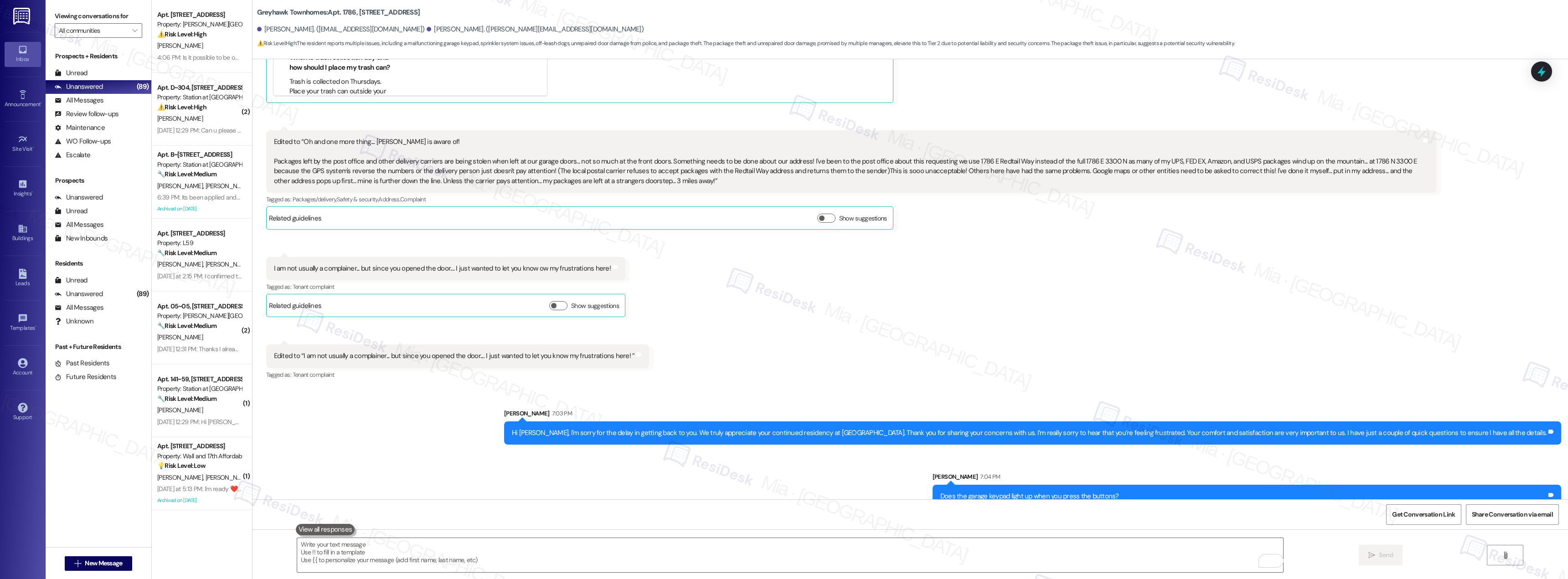
scroll to position [713, 0]
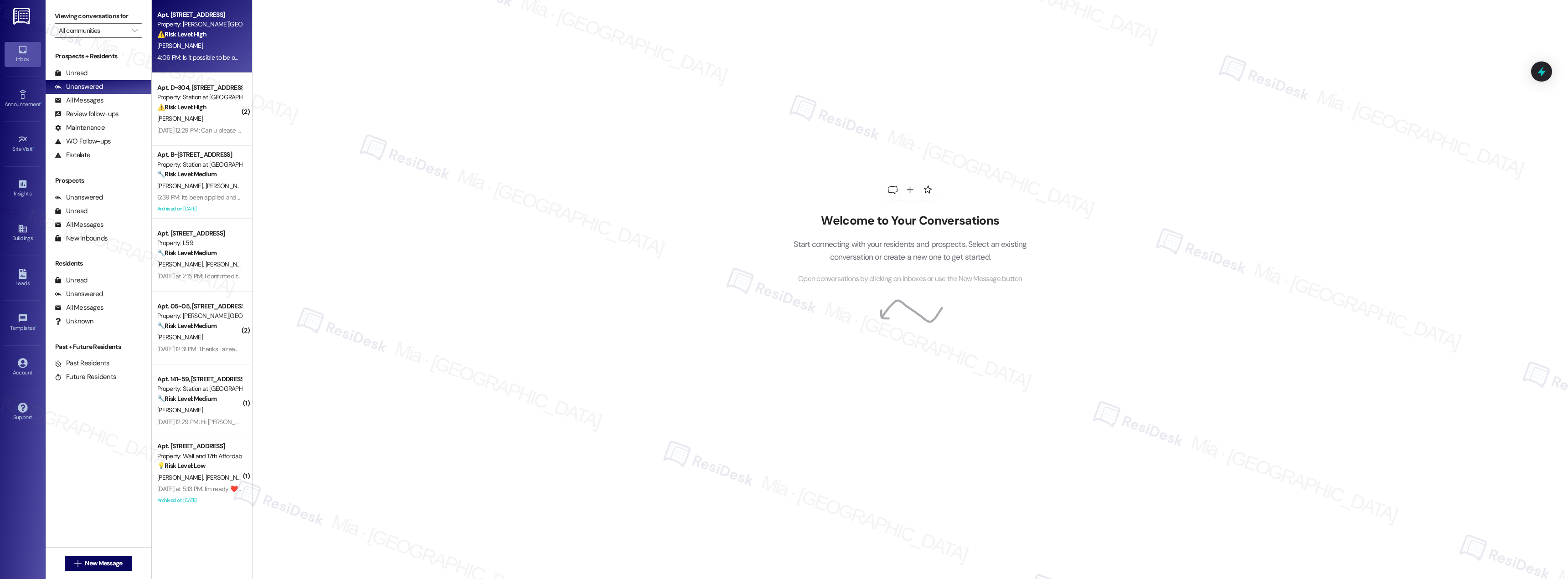
click at [197, 63] on div "4:06 PM: Is it possible to be out by the end of the month since I paid the full…" at bounding box center [200, 57] width 86 height 12
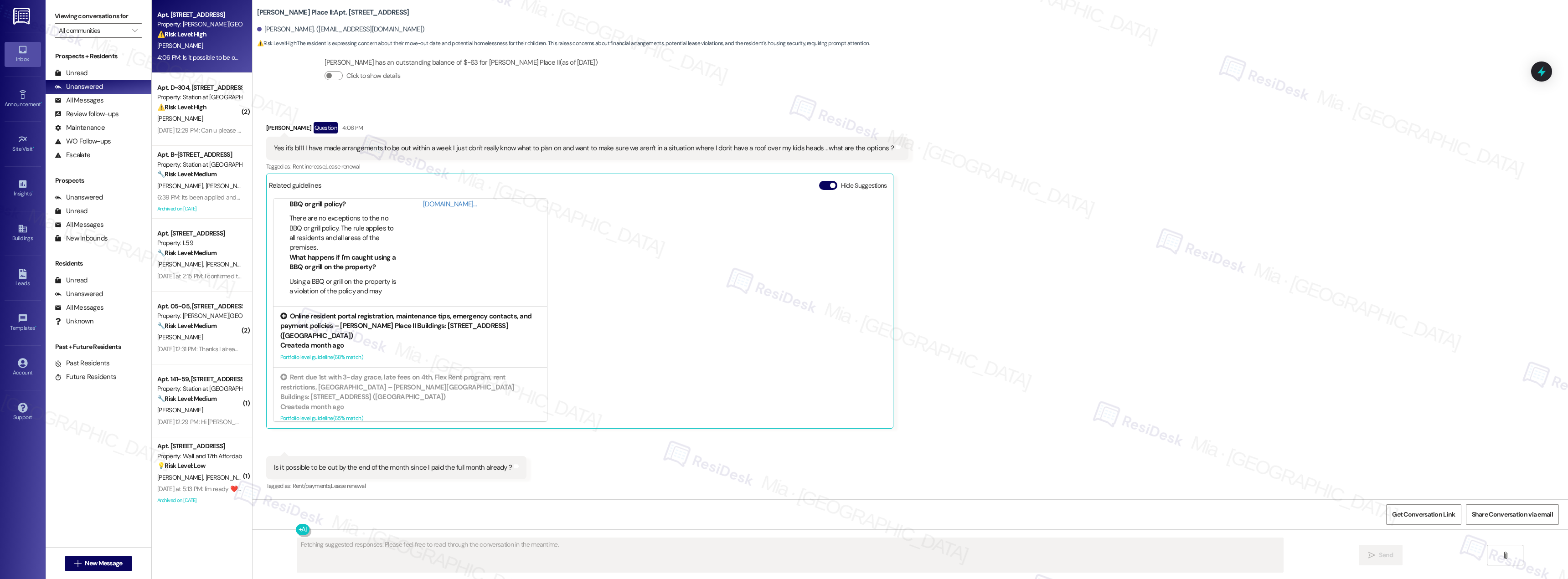
scroll to position [81, 0]
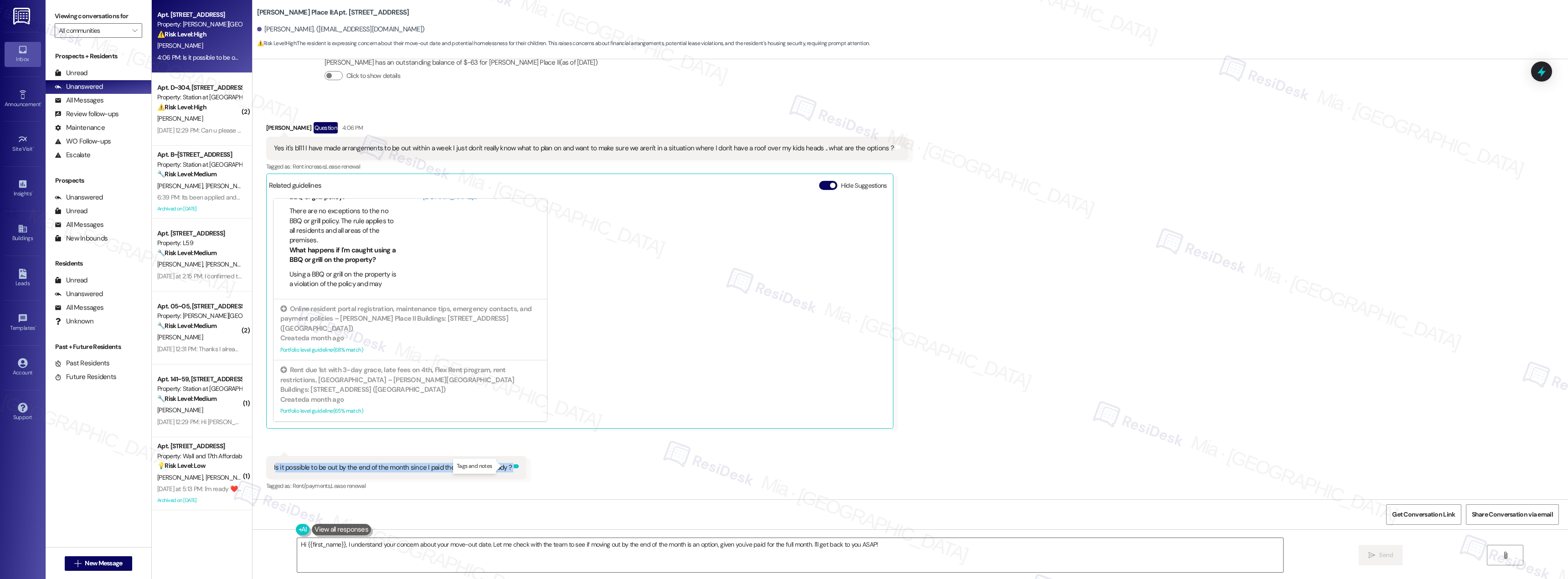
drag, startPoint x: 267, startPoint y: 468, endPoint x: 506, endPoint y: 468, distance: 239.0
click at [506, 468] on div "Is it possible to be out by the end of the month since I paid the full month al…" at bounding box center [396, 468] width 261 height 23
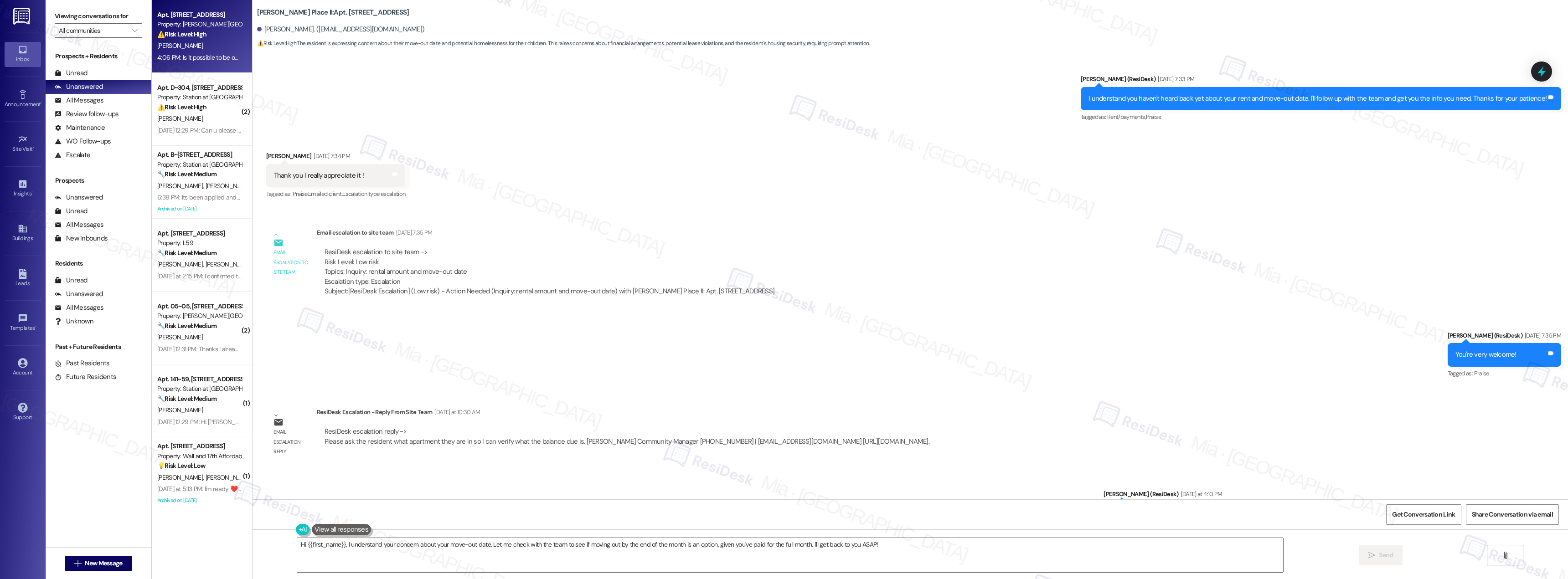
scroll to position [542, 0]
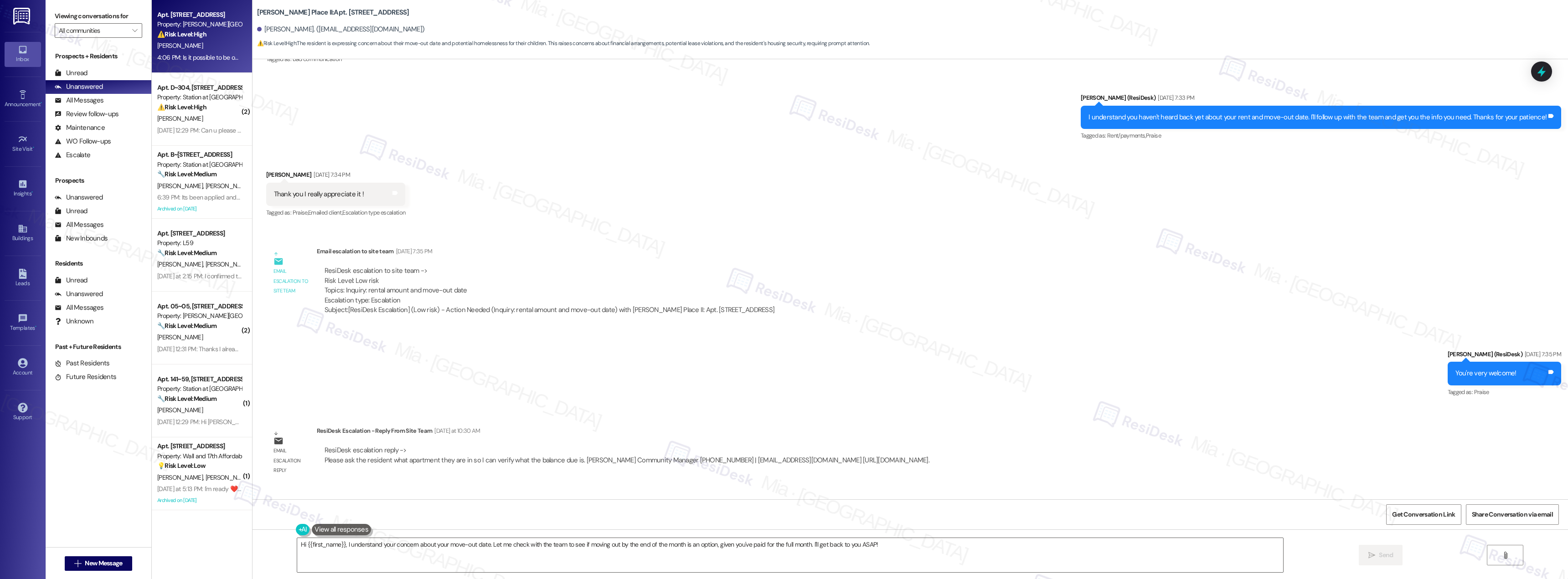
drag, startPoint x: 665, startPoint y: 311, endPoint x: 783, endPoint y: 311, distance: 118.0
click at [783, 311] on div "ResiDesk escalation to site team -> Risk Level: Low risk Topics: Inquiry: renta…" at bounding box center [549, 290] width 466 height 63
copy div "Apt. [STREET_ADDRESS]"
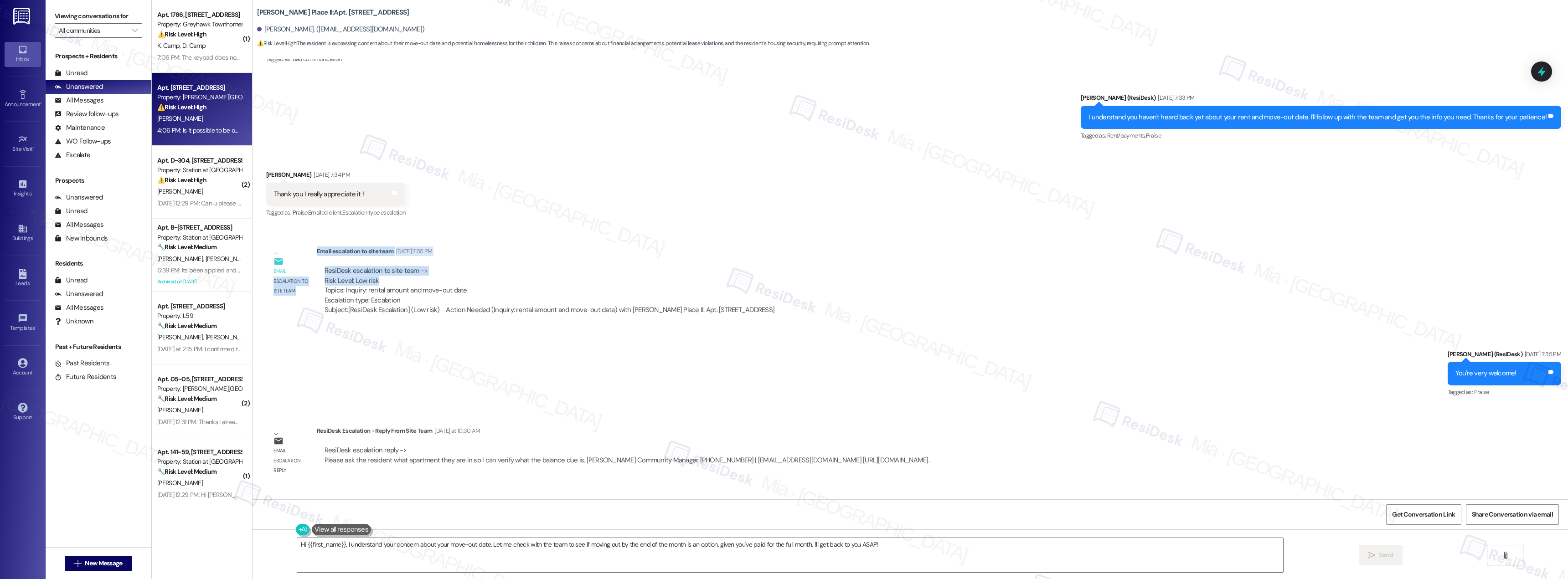
drag, startPoint x: 301, startPoint y: 252, endPoint x: 445, endPoint y: 285, distance: 147.7
click at [445, 285] on div "Email escalation to site team Email escalation to site team [DATE] 7:35 PM Resi…" at bounding box center [524, 284] width 530 height 89
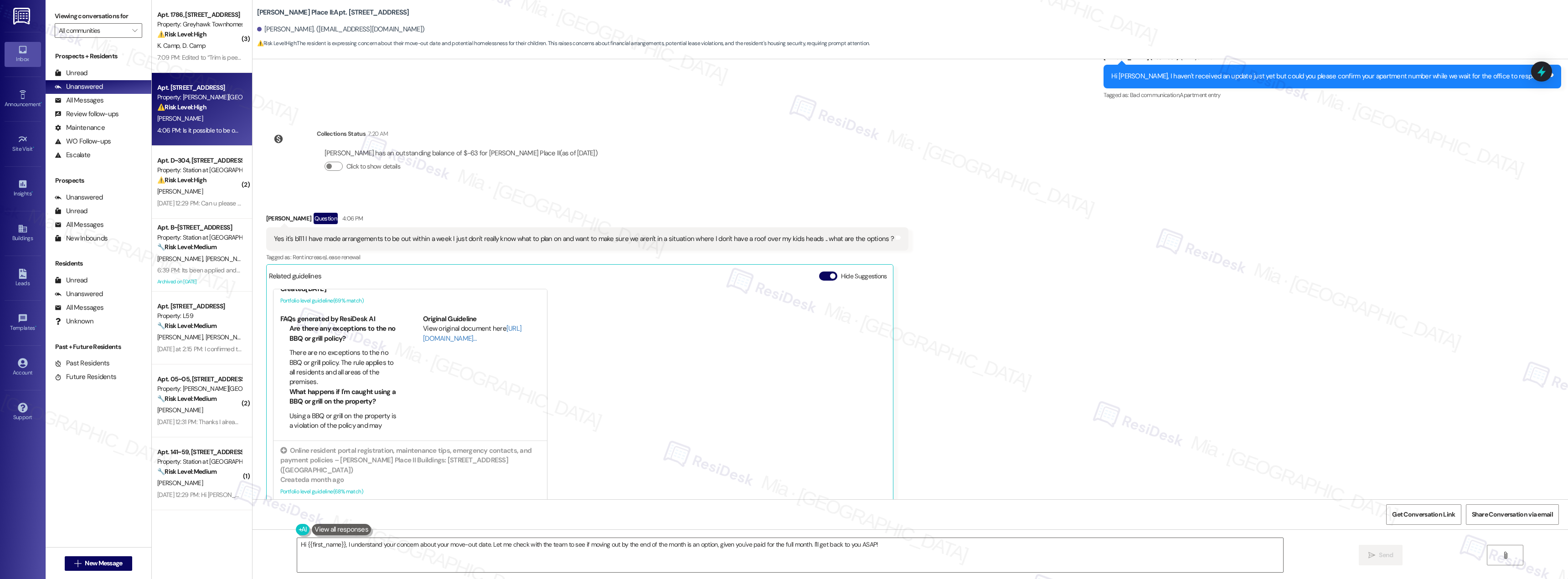
scroll to position [46, 0]
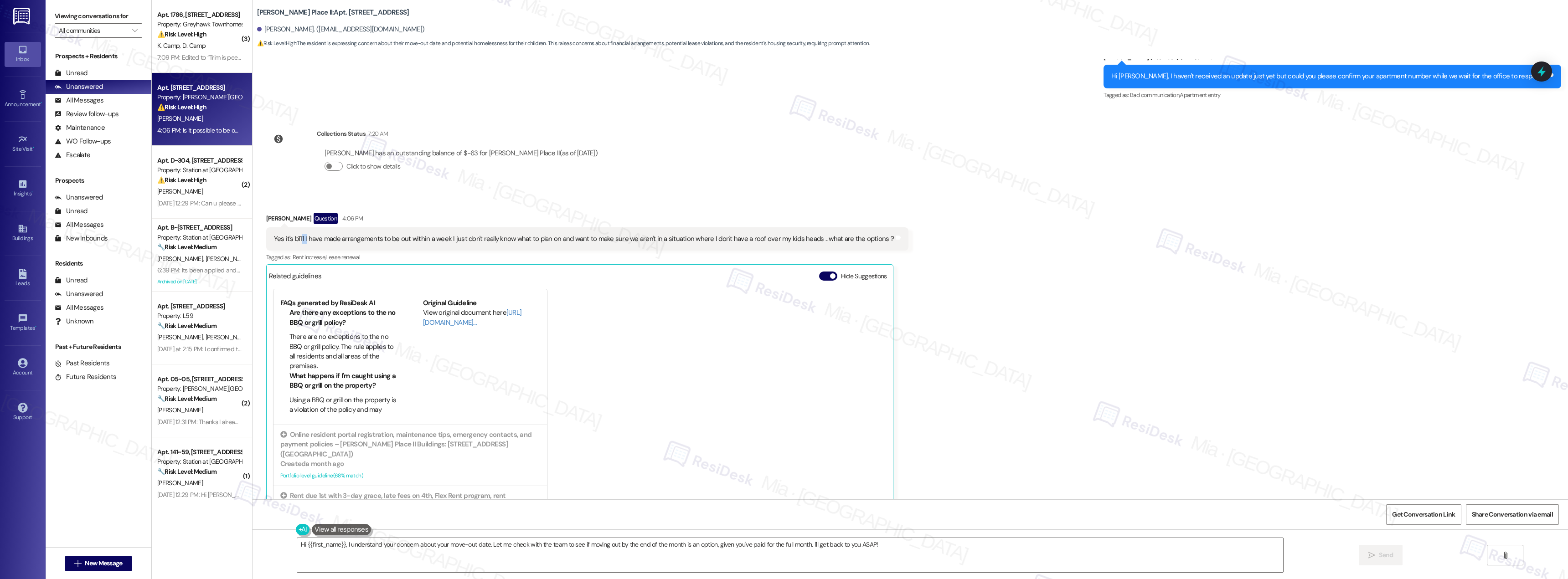
drag, startPoint x: 298, startPoint y: 239, endPoint x: 293, endPoint y: 239, distance: 5.0
click at [293, 239] on div "Yes it's b111 I have made arrangements to be out within a week I just don't rea…" at bounding box center [584, 239] width 620 height 10
click at [291, 239] on div "Yes it's b111 I have made arrangements to be out within a week I just don't rea…" at bounding box center [584, 239] width 620 height 10
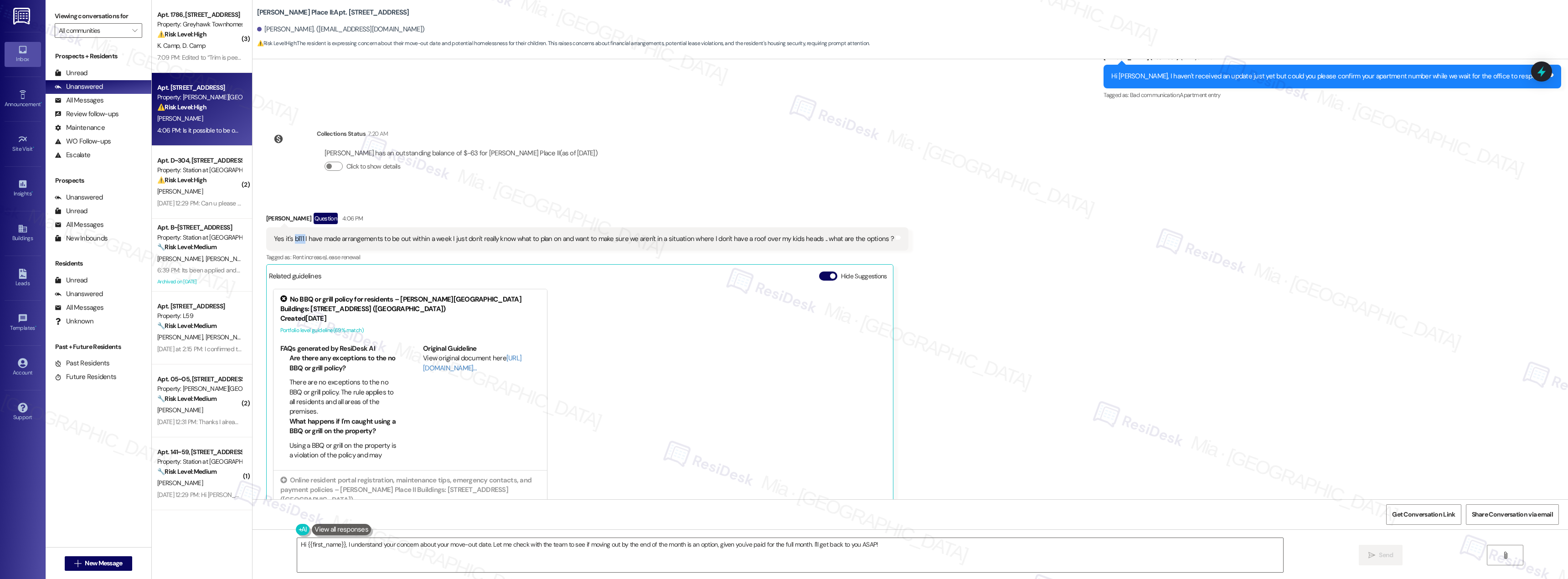
copy div "b111"
drag, startPoint x: 376, startPoint y: 240, endPoint x: 760, endPoint y: 240, distance: 384.0
click at [760, 240] on div "Yes it's b111 I have made arrangements to be out within a week I just don't rea…" at bounding box center [584, 239] width 620 height 10
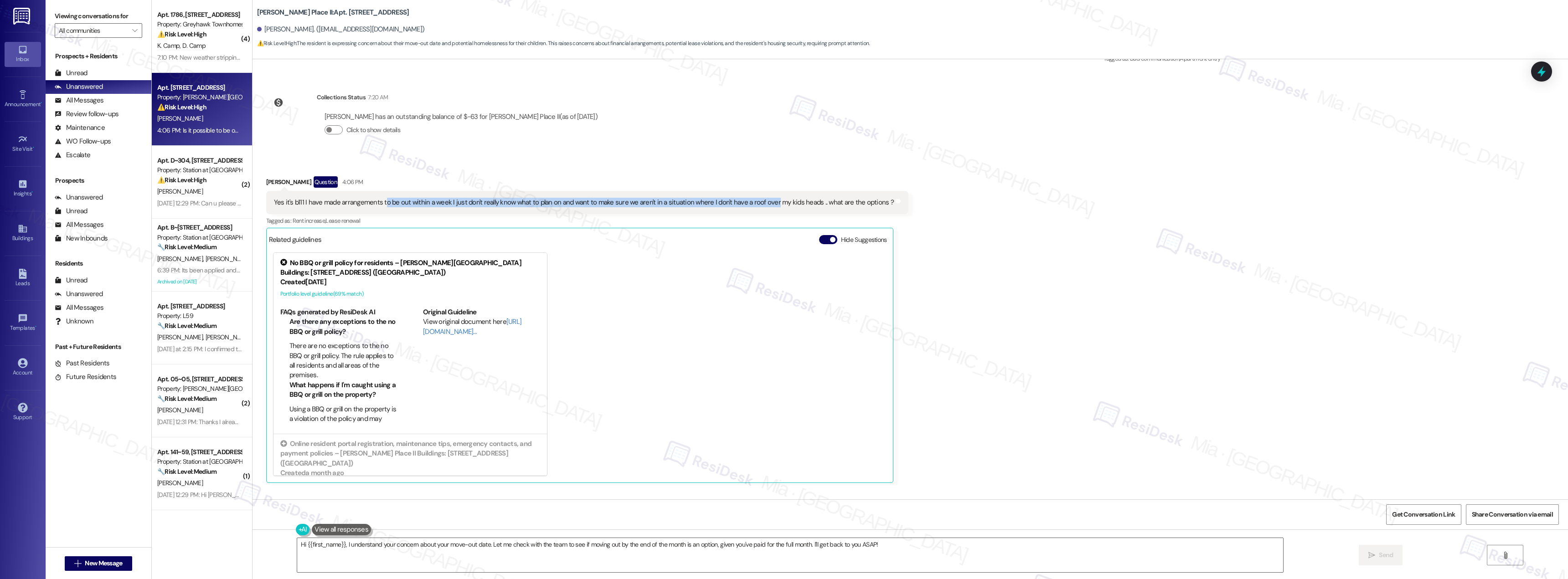
scroll to position [1089, 0]
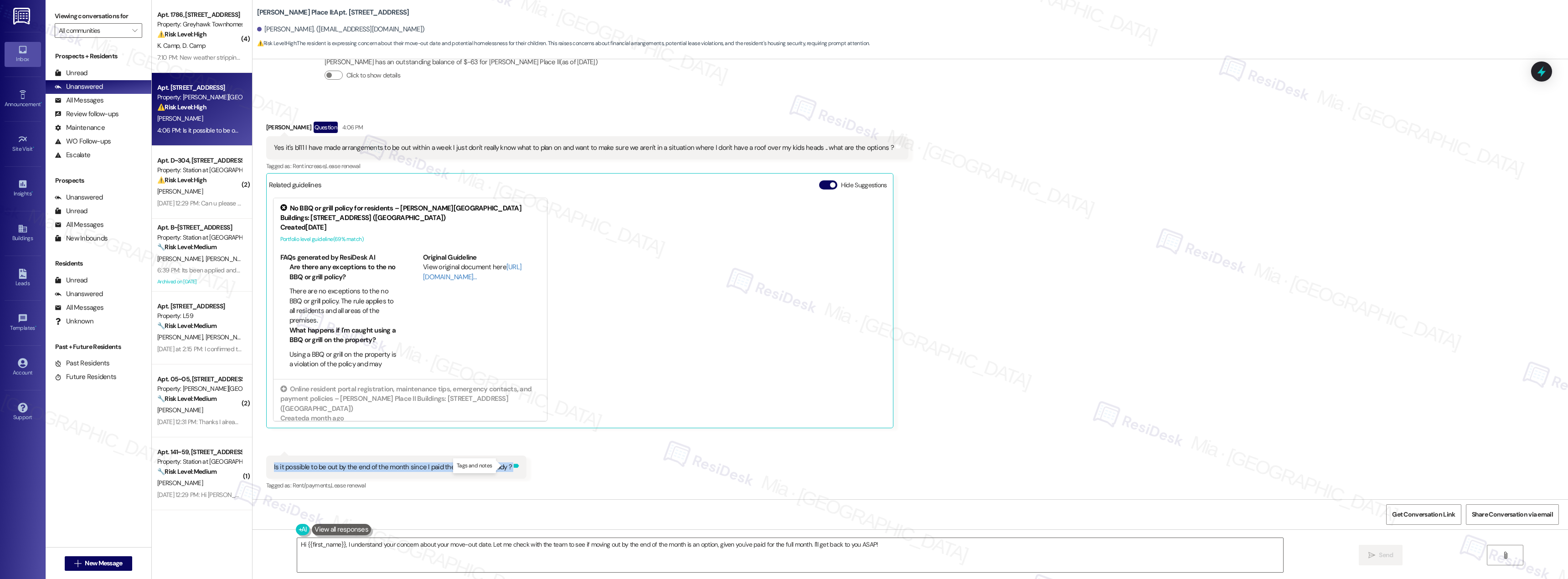
drag, startPoint x: 266, startPoint y: 467, endPoint x: 502, endPoint y: 469, distance: 236.0
click at [502, 469] on div "Is it possible to be out by the end of the month since I paid the full month al…" at bounding box center [396, 467] width 261 height 23
copy div "Is it possible to be out by the end of the month since I paid the full month al…"
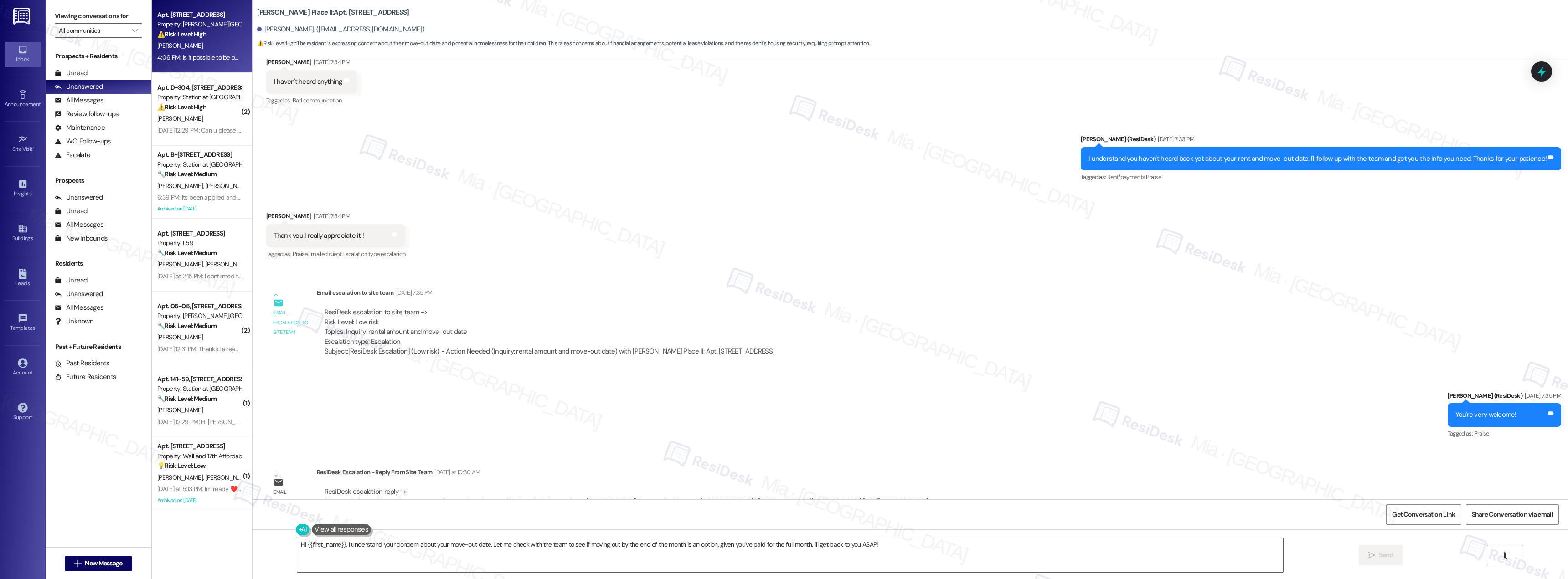
scroll to position [496, 0]
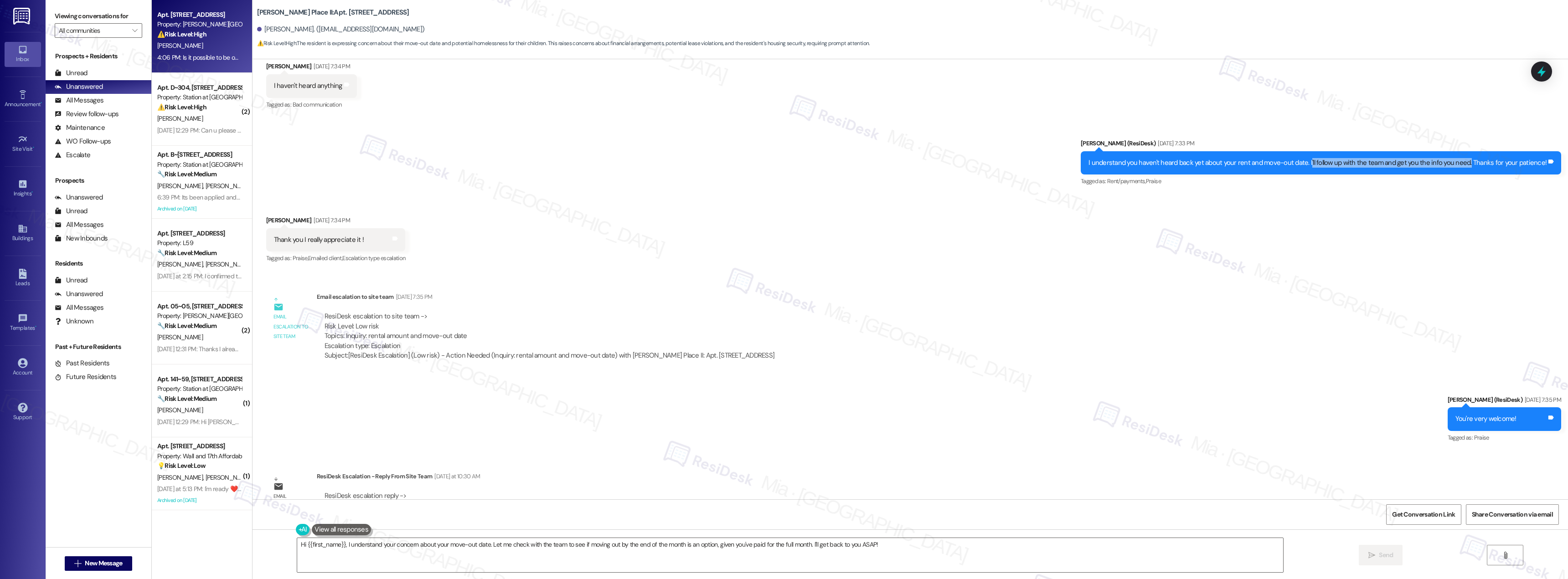
drag, startPoint x: 1313, startPoint y: 166, endPoint x: 1471, endPoint y: 165, distance: 158.0
click at [1471, 165] on div "I understand you haven't heard back yet about your rent and move-out date. I'll…" at bounding box center [1317, 163] width 458 height 10
copy div "'ll follow up with the team and get you the info you need."
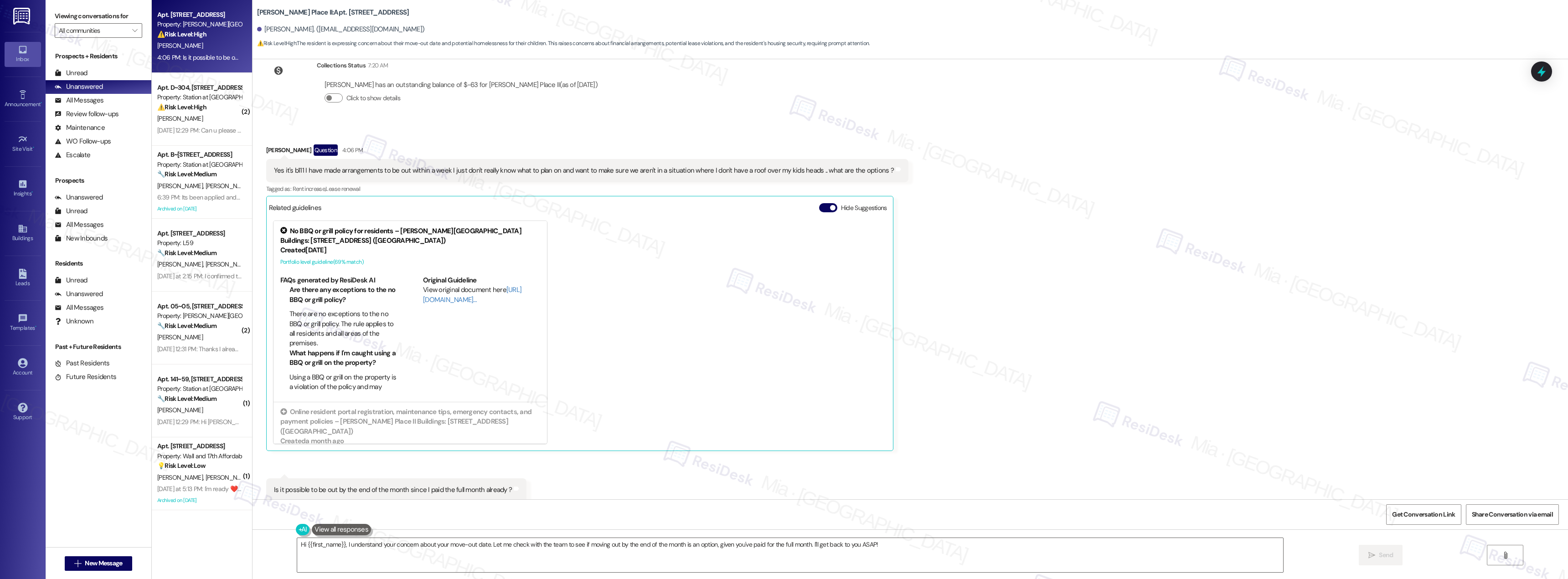
scroll to position [1089, 0]
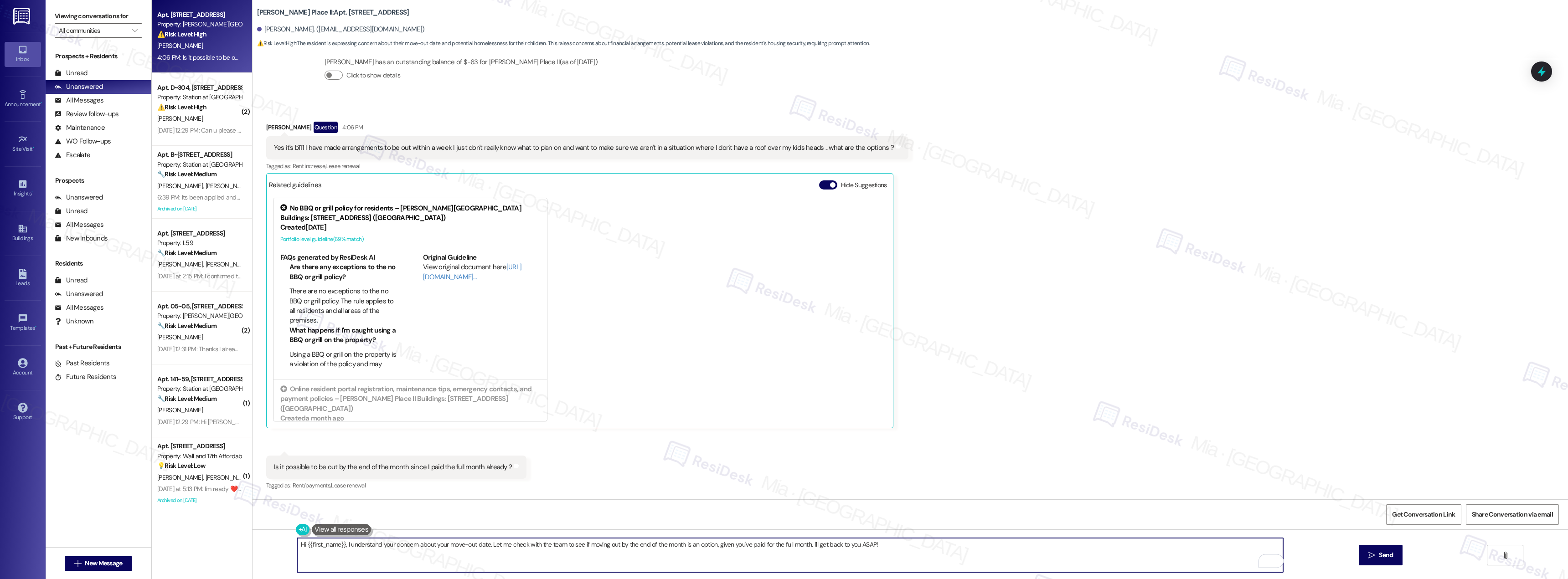
drag, startPoint x: 875, startPoint y: 545, endPoint x: 340, endPoint y: 549, distance: 535.0
click at [340, 549] on textarea "Hi {{first_name}}, I understand your concern about your move-out date. Let me c…" at bounding box center [790, 555] width 986 height 34
paste textarea "’ll follow up with the team regarding your move-out concerns and will send you …"
click at [593, 544] on textarea "Hi {{first_name}}, I’ll follow up with the team regarding your move-out concern…" at bounding box center [790, 555] width 986 height 34
drag, startPoint x: 580, startPoint y: 544, endPoint x: 607, endPoint y: 544, distance: 27.0
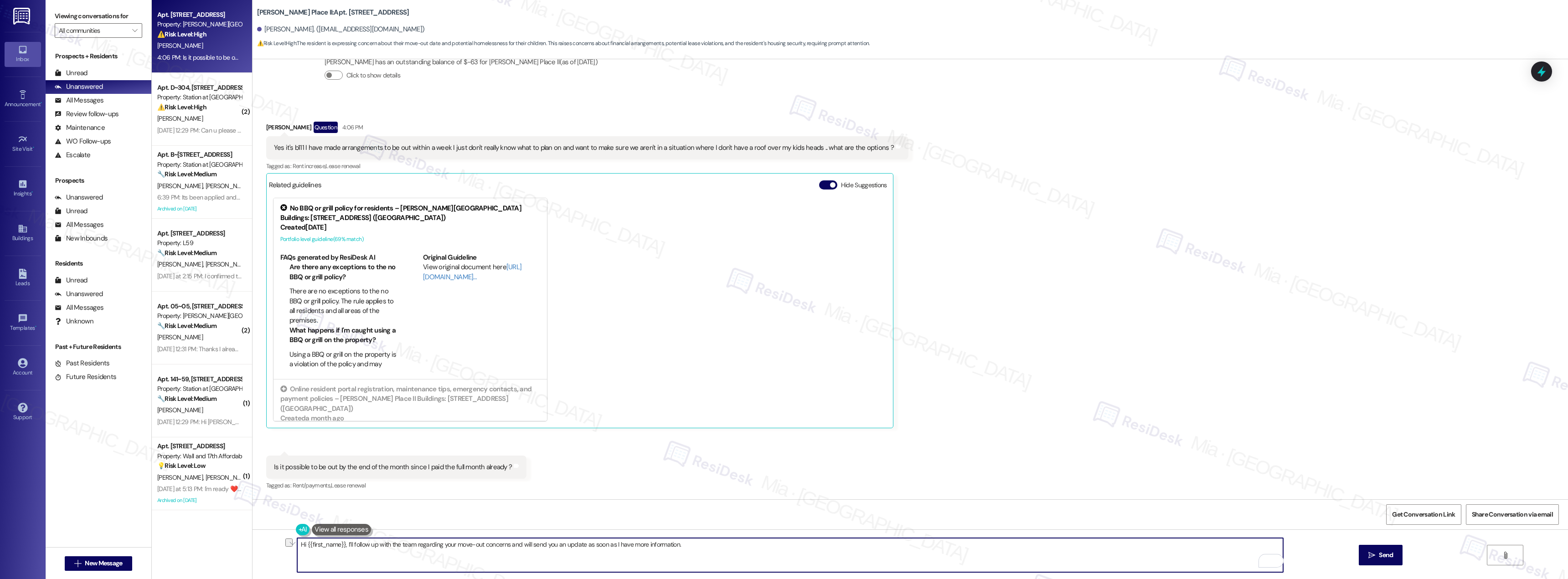
click at [607, 544] on textarea "Hi {{first_name}}, I’ll follow up with the team regarding your move-out concern…" at bounding box center [790, 555] width 986 height 34
click at [703, 546] on textarea "Hi {{first_name}}, I’ll follow up with the team regarding your move-out concern…" at bounding box center [790, 555] width 986 height 34
type textarea "Hi {{first_name}}, I’ll follow up with the team regarding your move-out concern…"
click at [1389, 554] on span "Send" at bounding box center [1385, 555] width 14 height 10
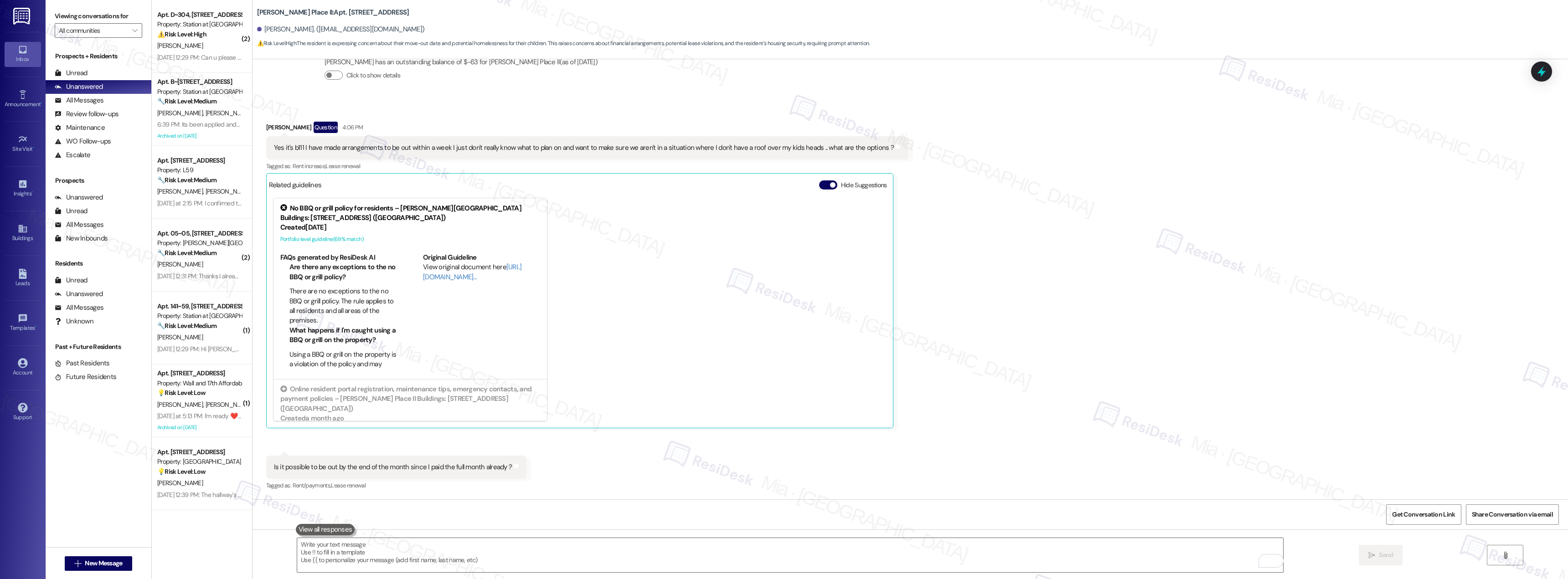
scroll to position [1088, 0]
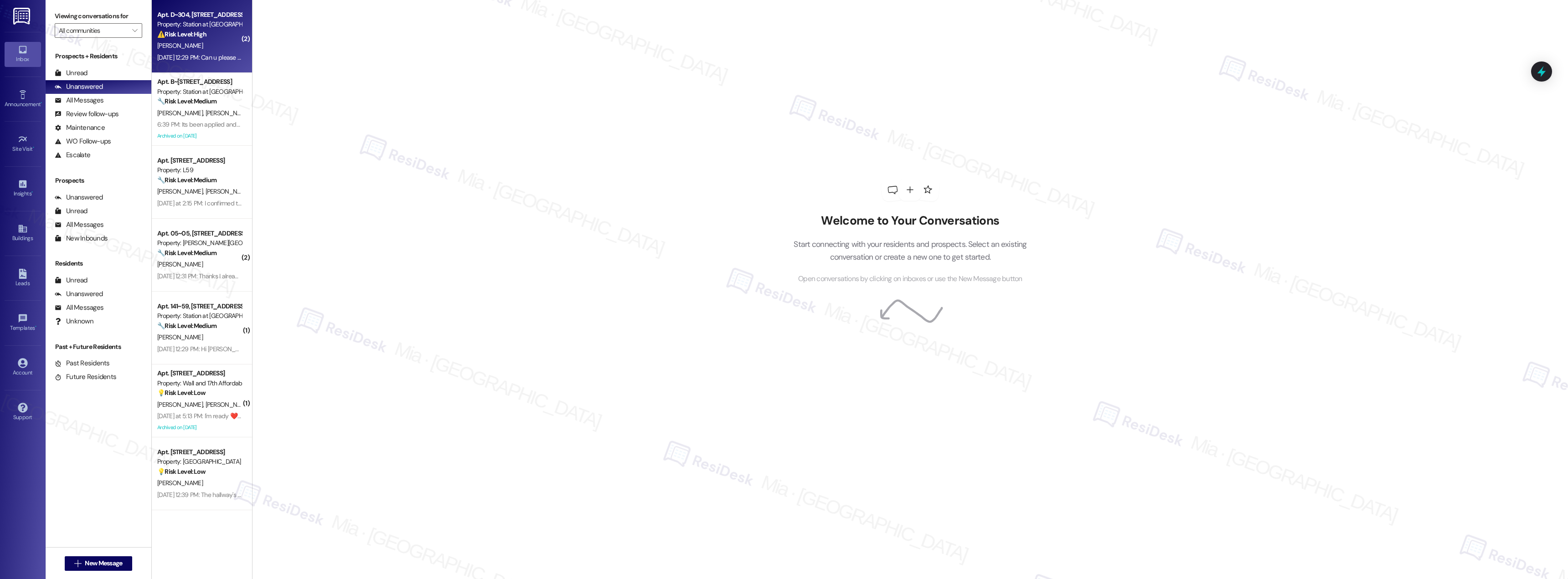
click at [212, 68] on div "Apt. D~304, [STREET_ADDRESS] Property: Station at [GEOGRAPHIC_DATA][PERSON_NAME…" at bounding box center [201, 36] width 100 height 73
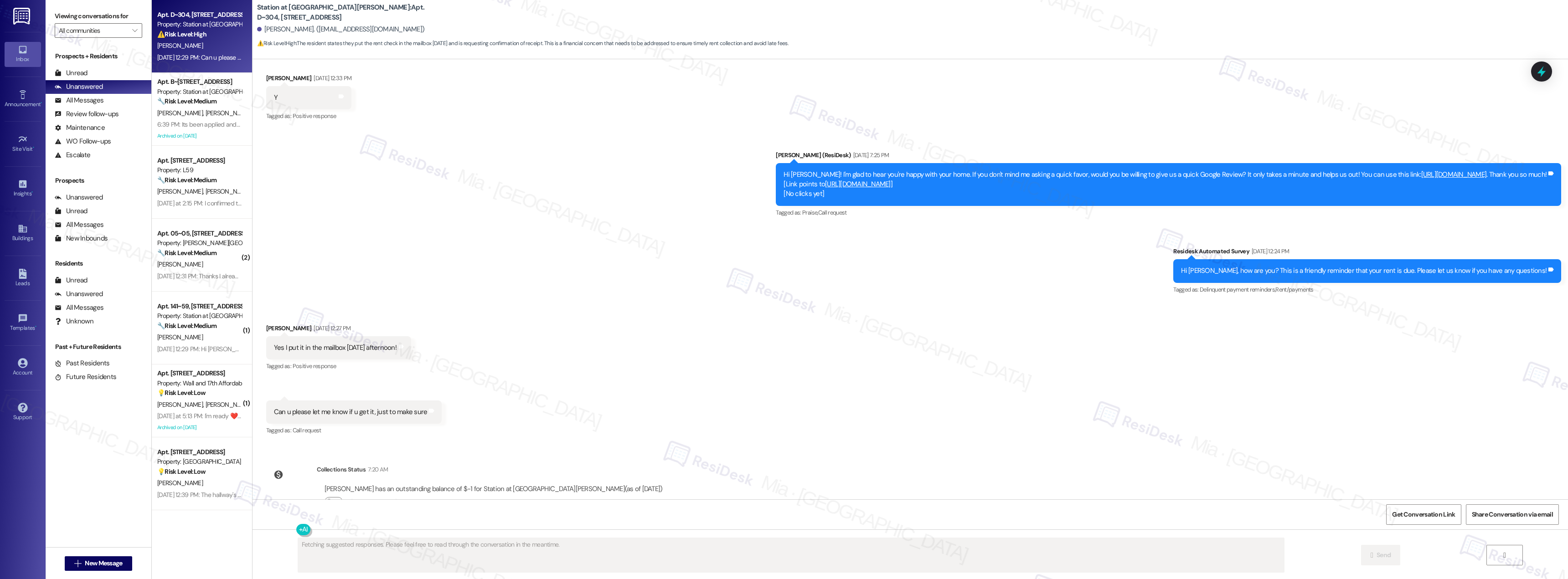
scroll to position [250, 0]
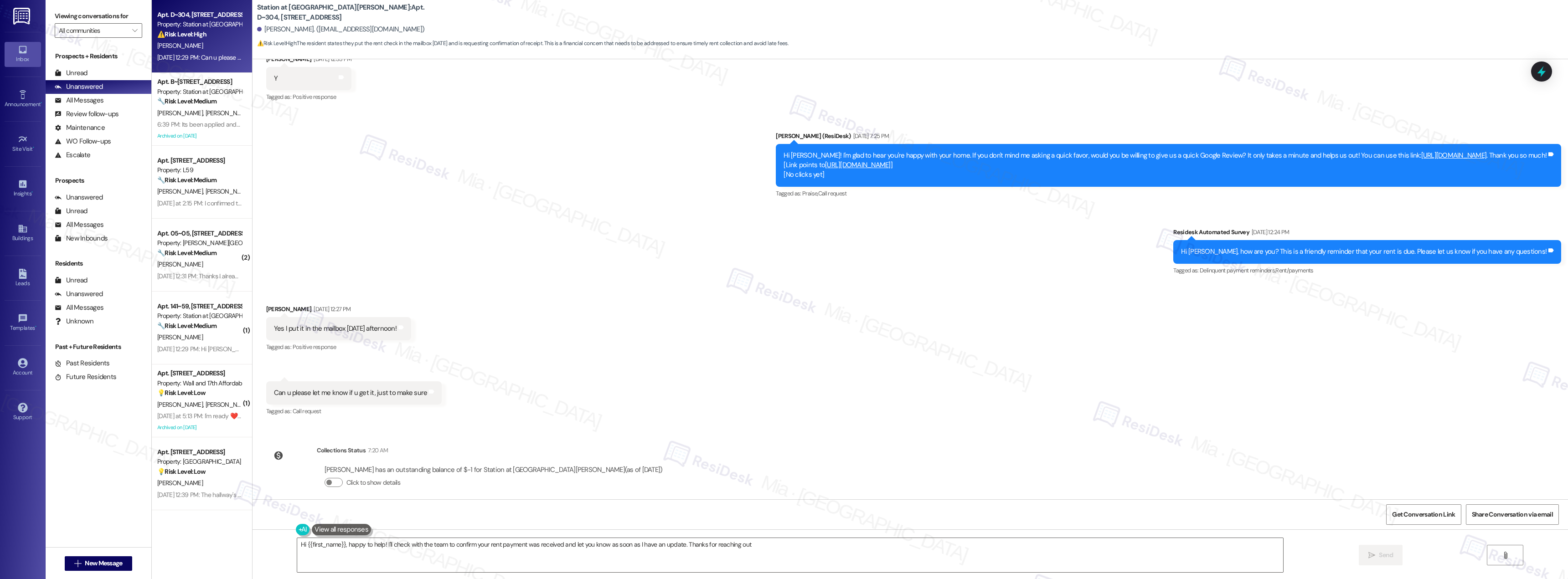
type textarea "Hi {{first_name}}, happy to help! I'll check with the team to confirm your rent…"
click at [331, 478] on button "Click to show details" at bounding box center [334, 482] width 18 height 9
click at [324, 478] on button "Click to hide details" at bounding box center [334, 482] width 18 height 9
click at [1409, 512] on span "Get Conversation Link" at bounding box center [1423, 515] width 63 height 10
click at [327, 478] on button "Click to show details" at bounding box center [334, 482] width 18 height 9
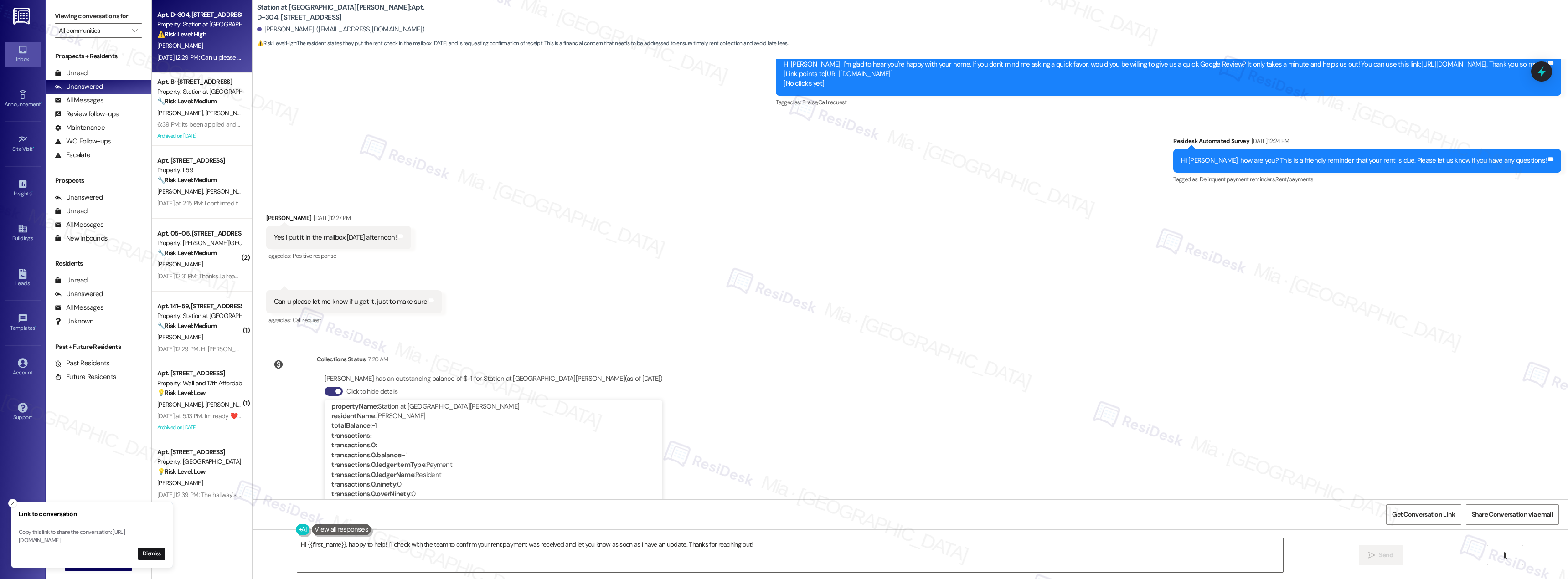
scroll to position [0, 0]
click at [10, 499] on button "Close toast" at bounding box center [12, 503] width 9 height 9
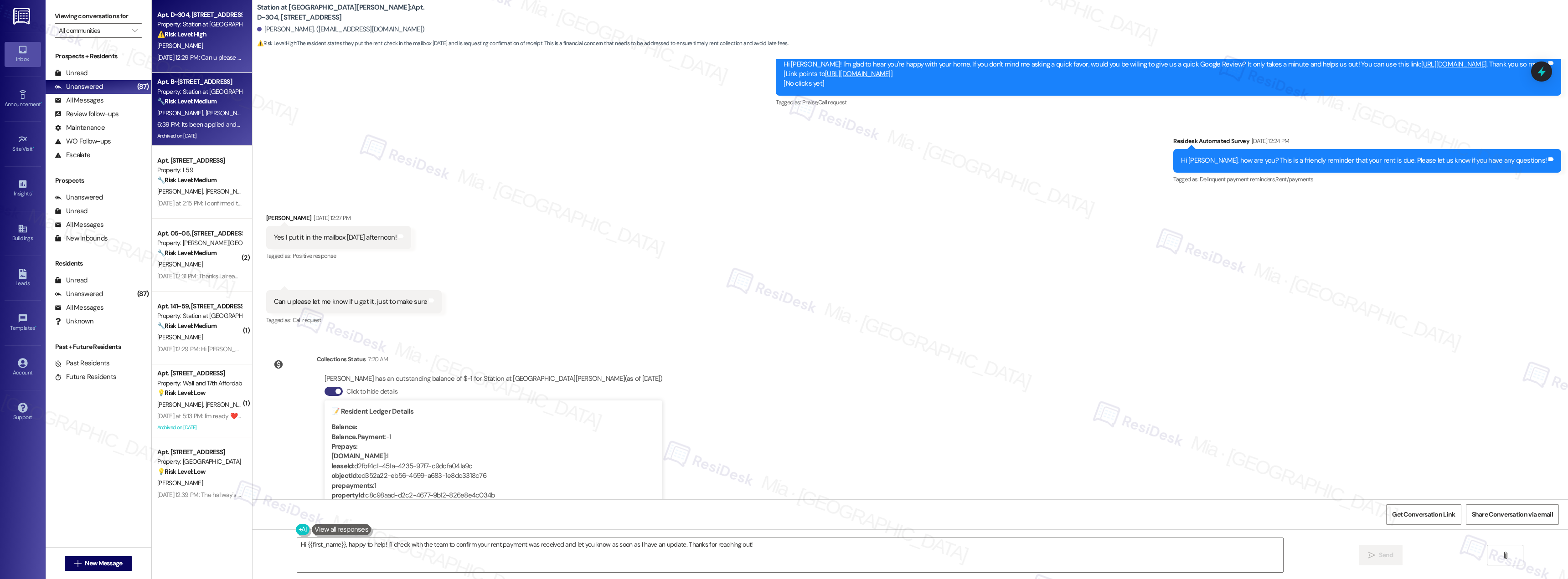
click at [220, 132] on div "Archived on [DATE]" at bounding box center [200, 136] width 86 height 12
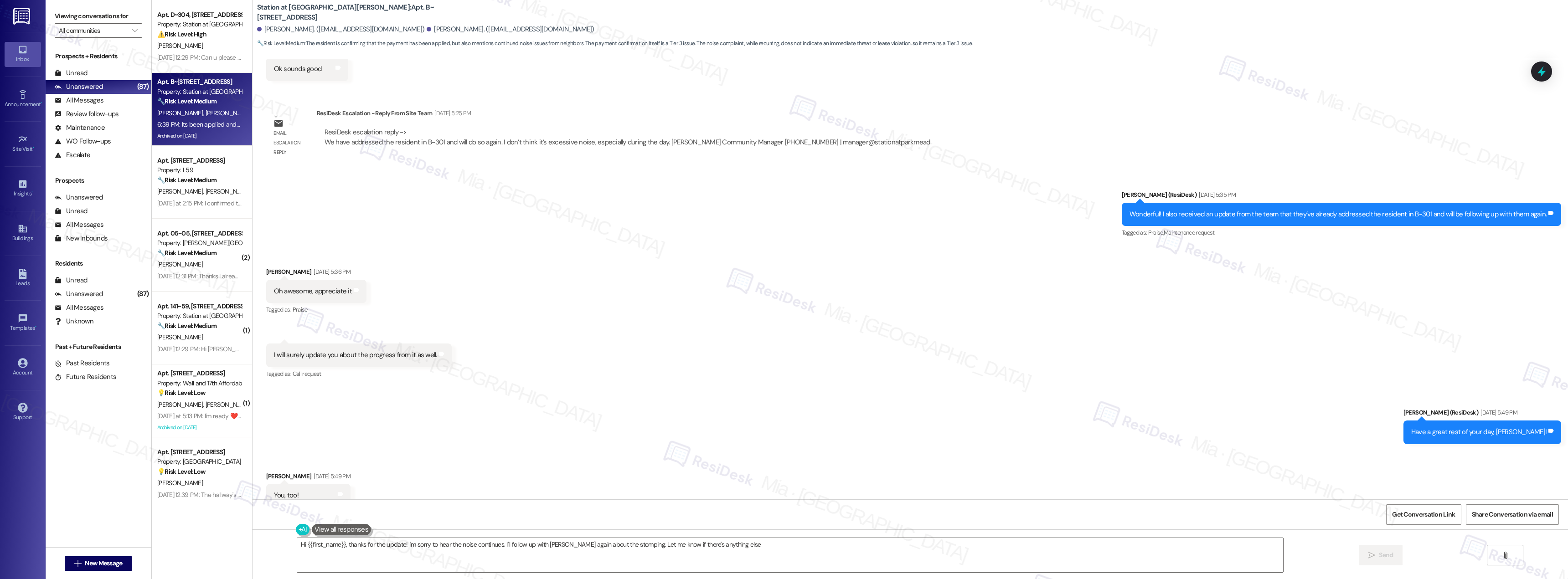
type textarea "Hi {{first_name}}, thanks for the update! I'm sorry to hear the noise continues…"
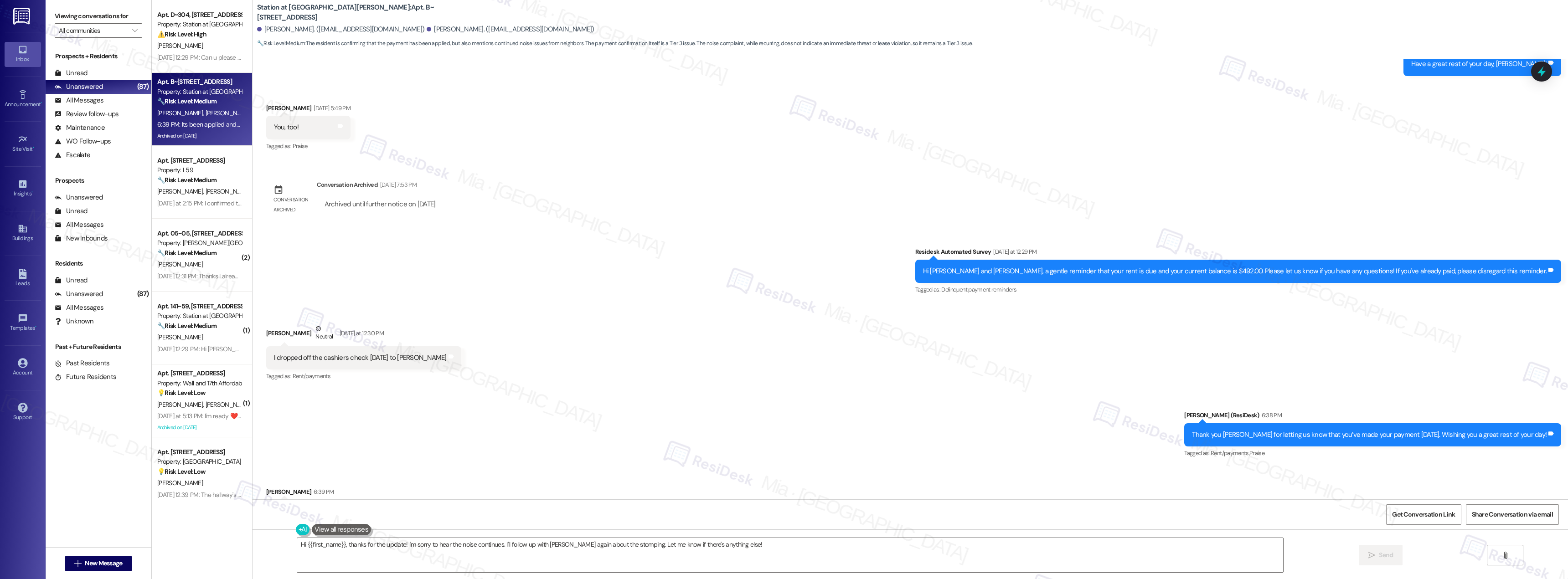
scroll to position [3433, 0]
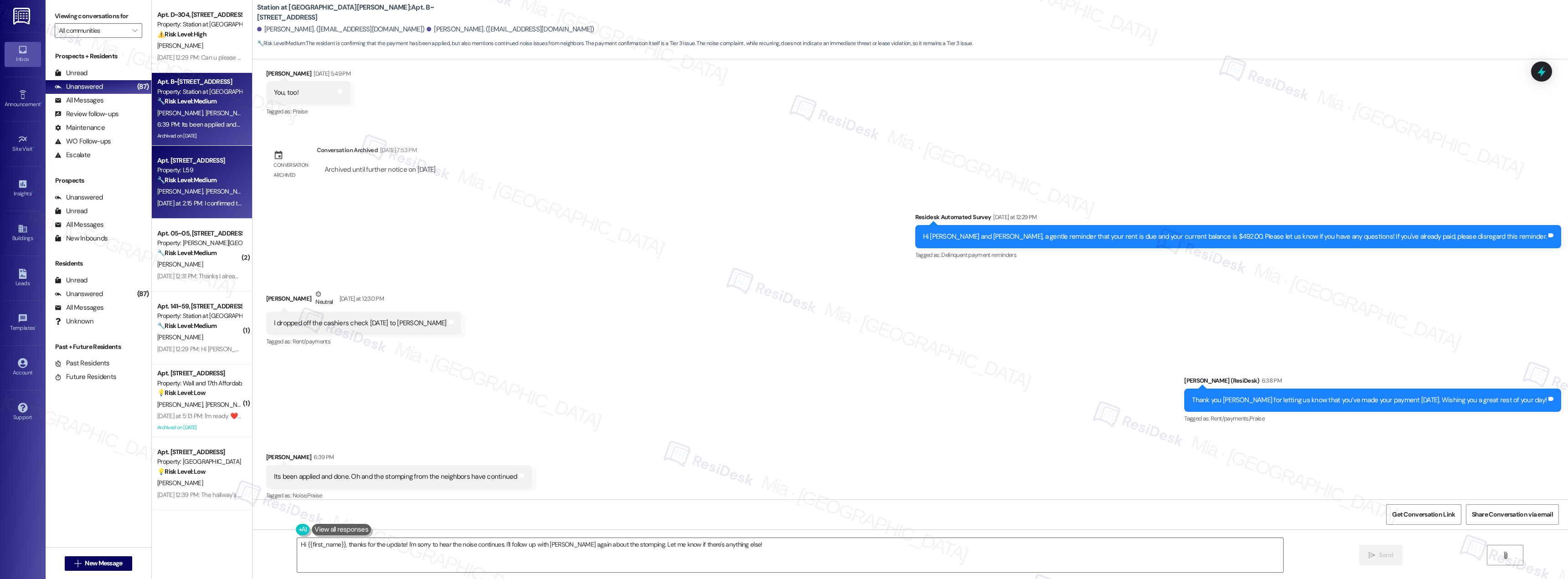
click at [181, 181] on strong "🔧 Risk Level: Medium" at bounding box center [186, 179] width 59 height 8
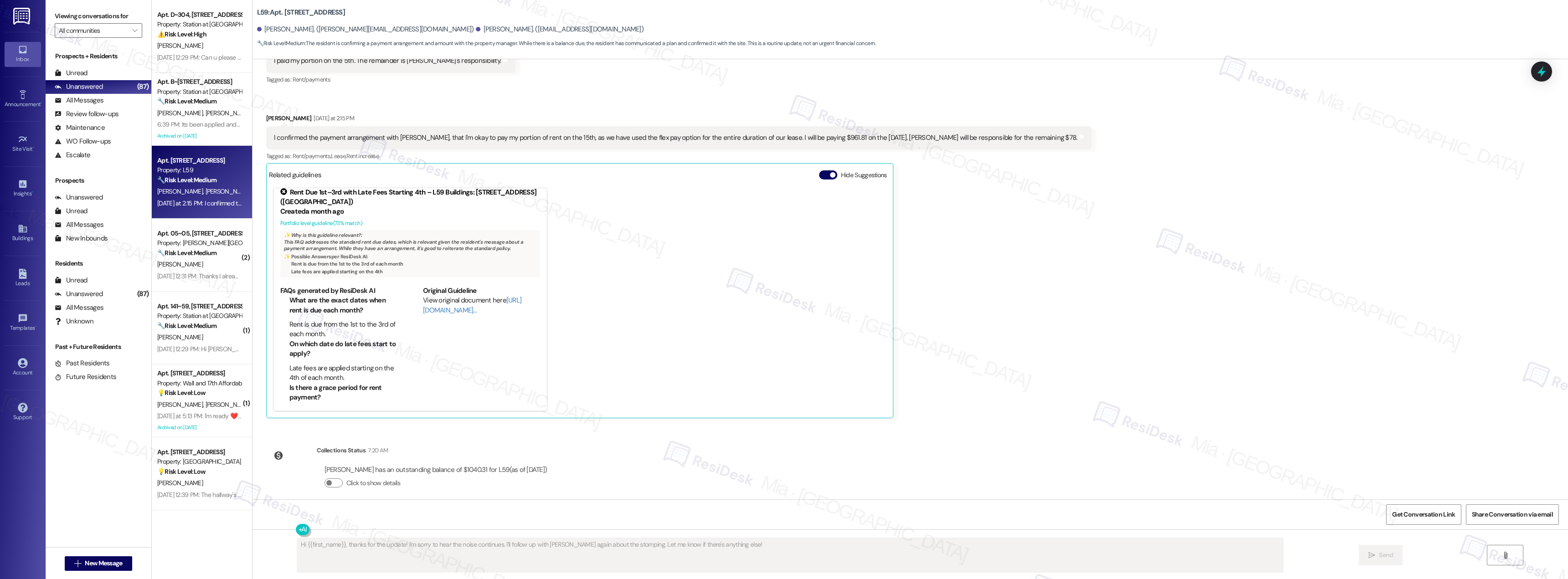
scroll to position [7, 0]
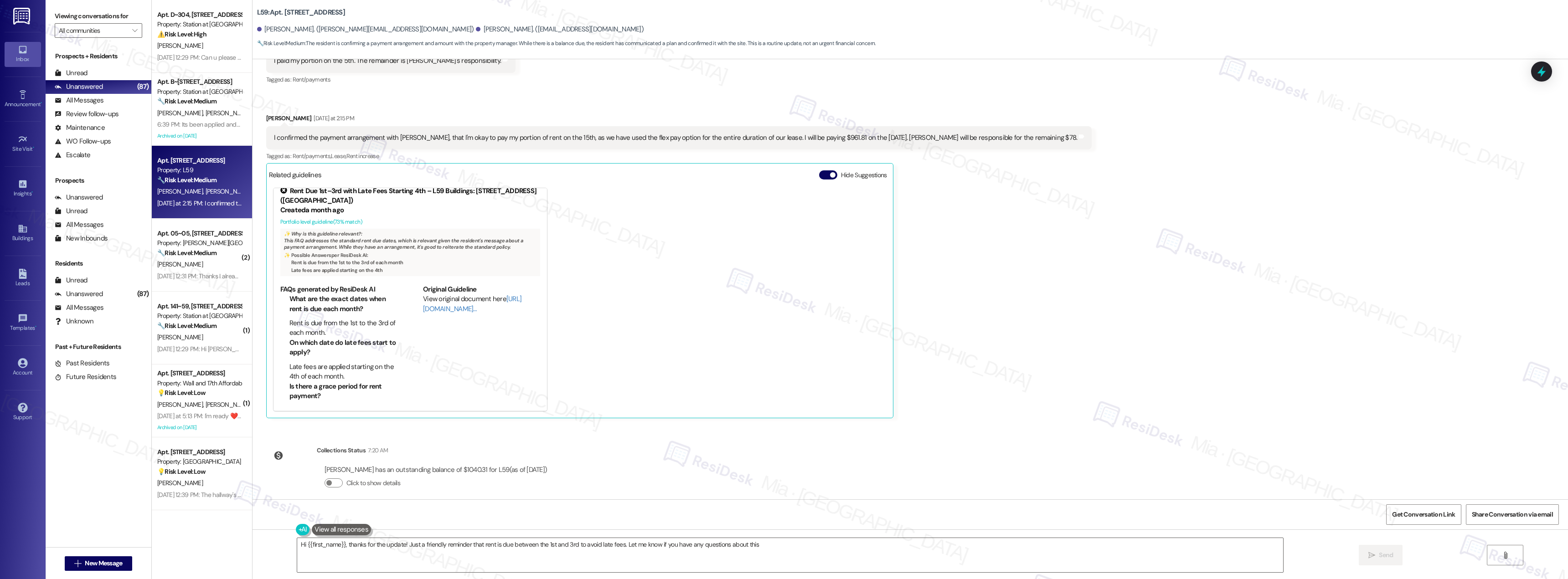
type textarea "Hi {{first_name}}, thanks for the update! Just a friendly reminder that rent is…"
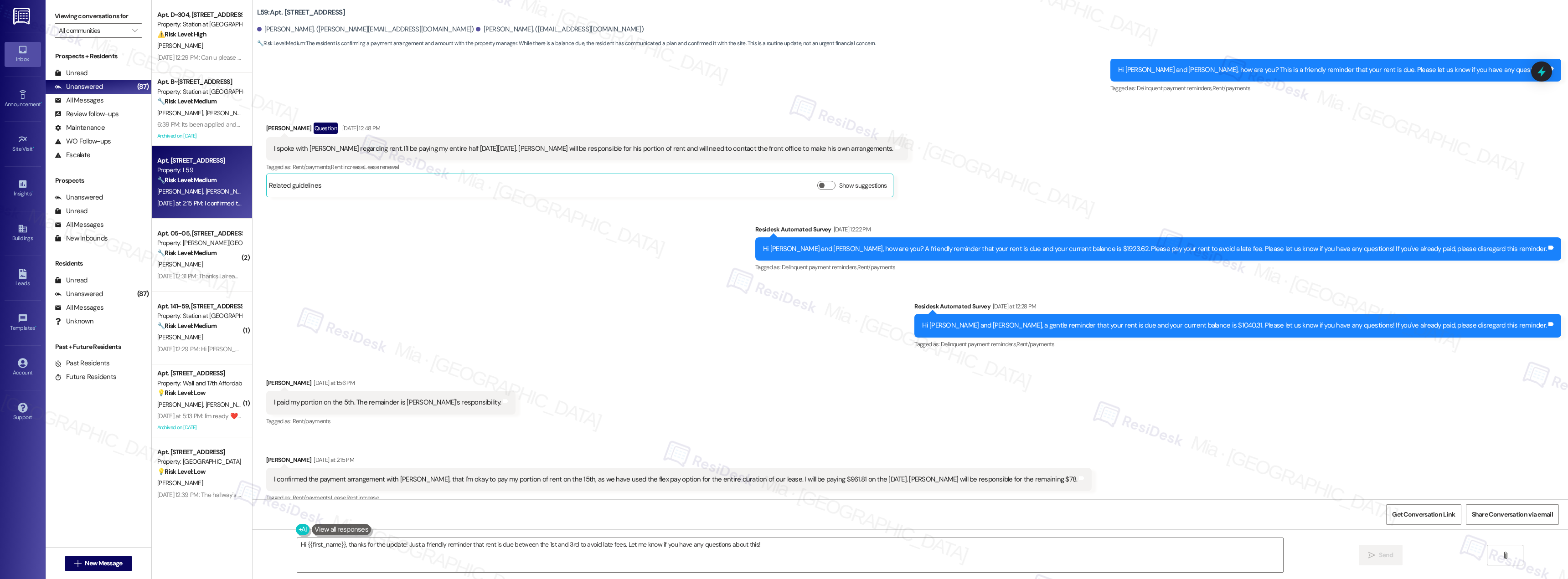
scroll to position [825, 0]
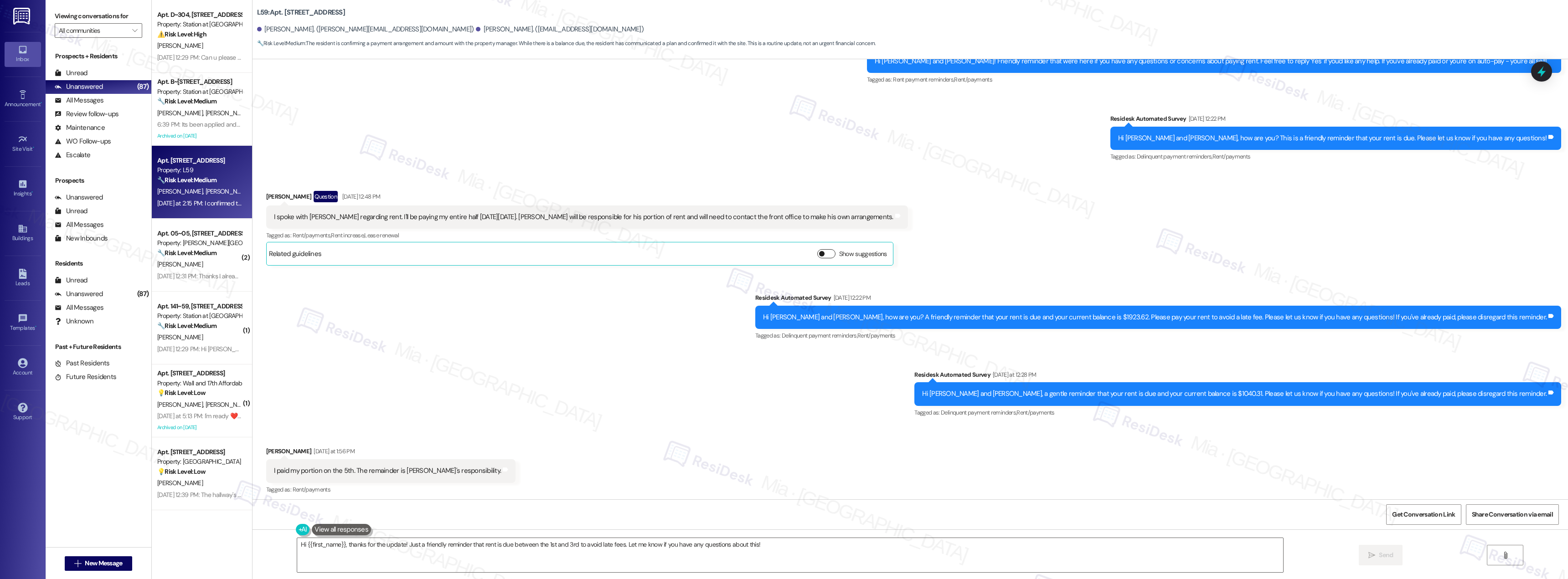
click at [817, 249] on button "Show suggestions" at bounding box center [827, 254] width 18 height 9
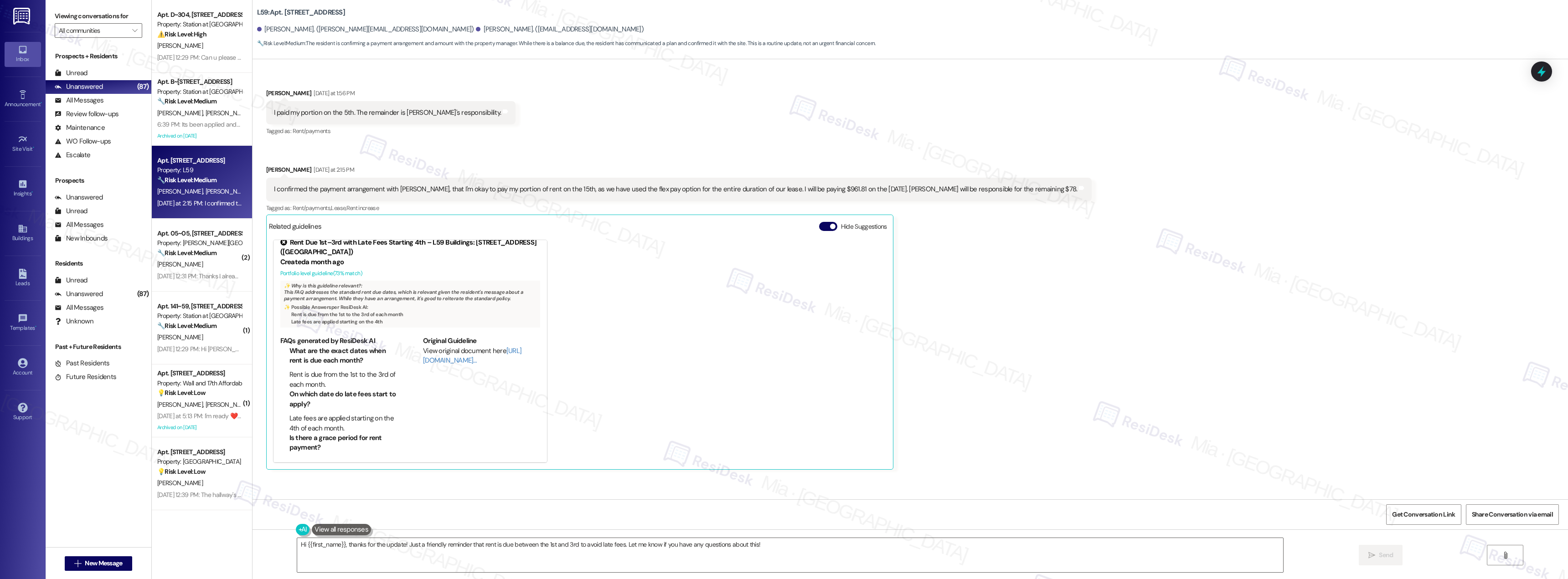
scroll to position [1417, 0]
click at [196, 57] on div "[DATE] 12:29 PM: Can u please let me know if u get it, just to make sure [DATE]…" at bounding box center [249, 57] width 184 height 8
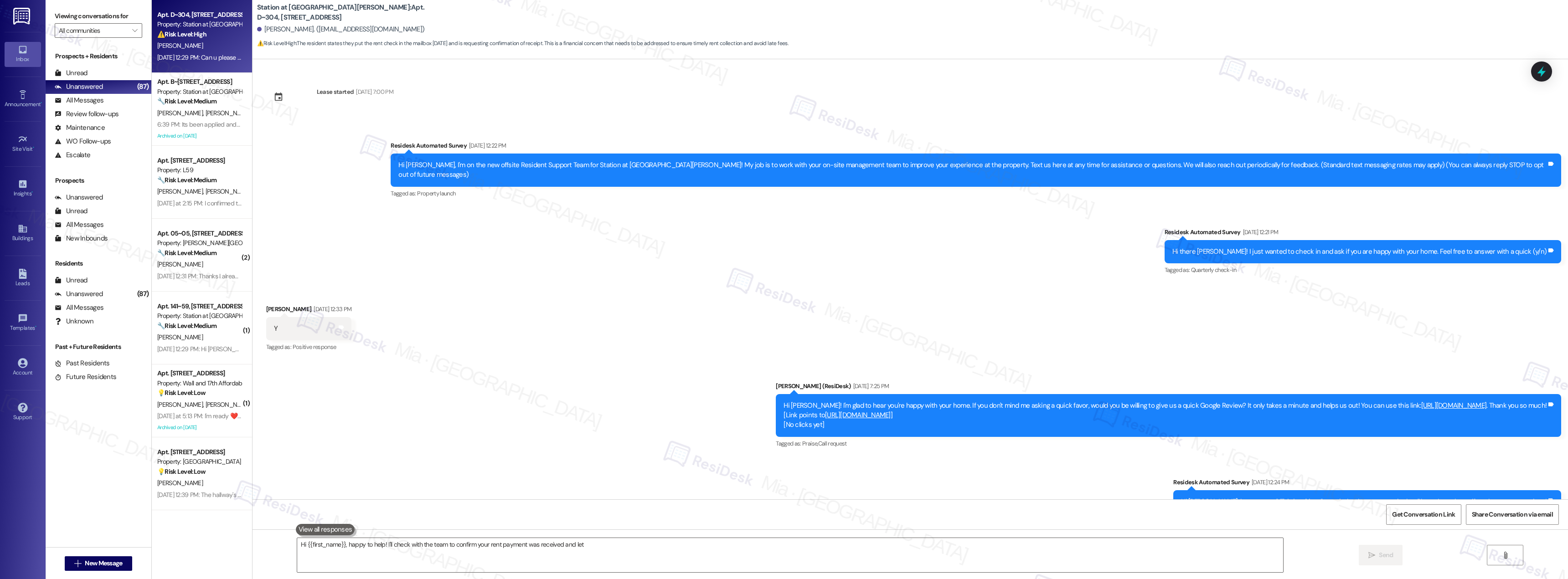
scroll to position [166, 0]
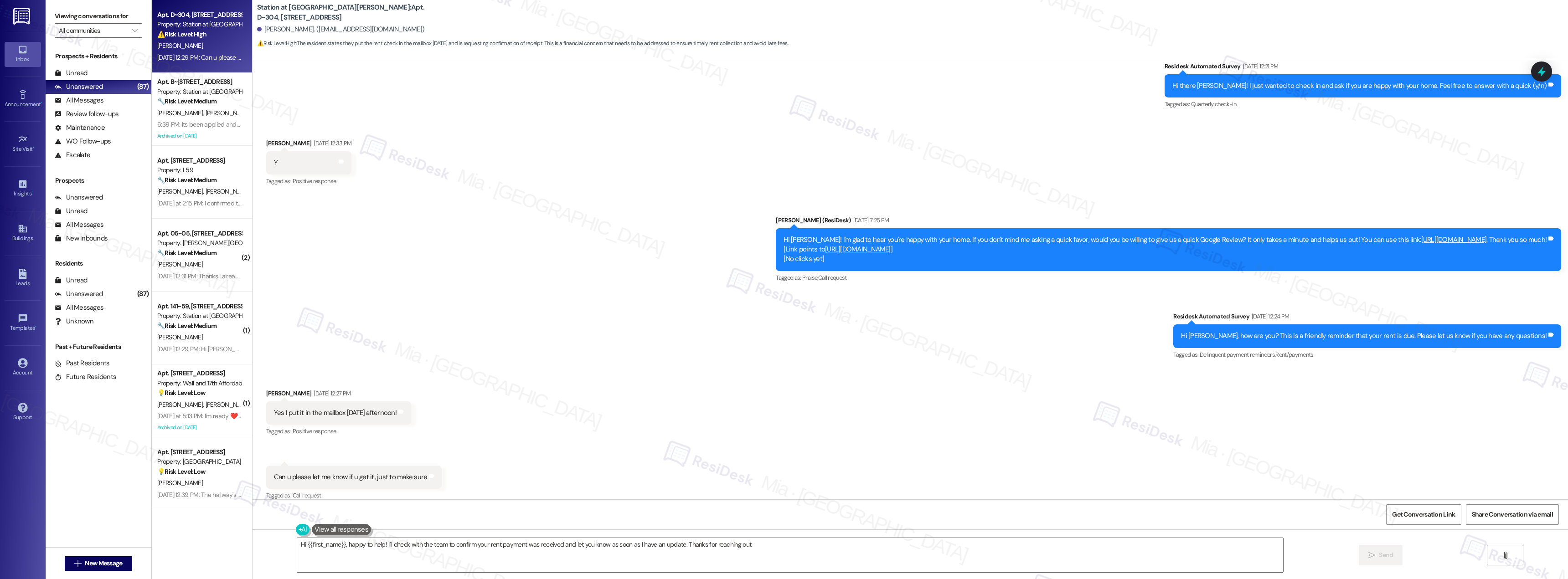
type textarea "Hi {{first_name}}, happy to help! I'll check with the team to confirm your rent…"
click at [190, 325] on strong "🔧 Risk Level: Medium" at bounding box center [186, 325] width 59 height 8
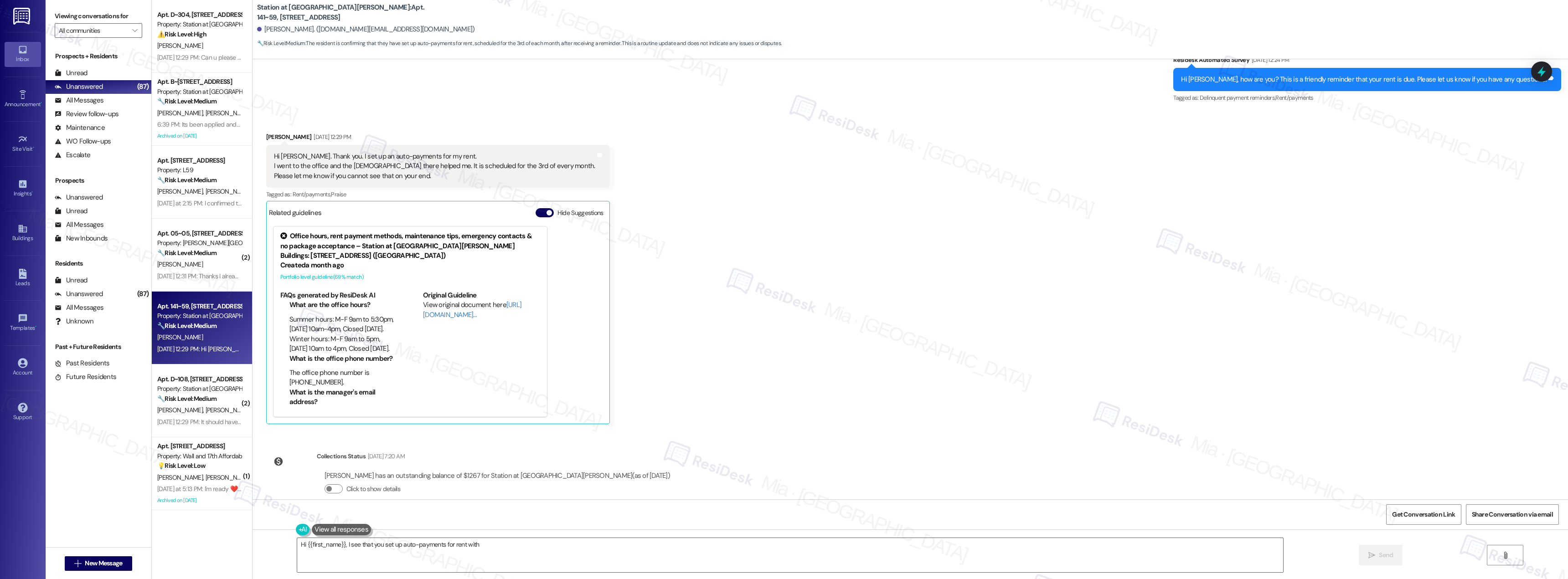
scroll to position [178, 0]
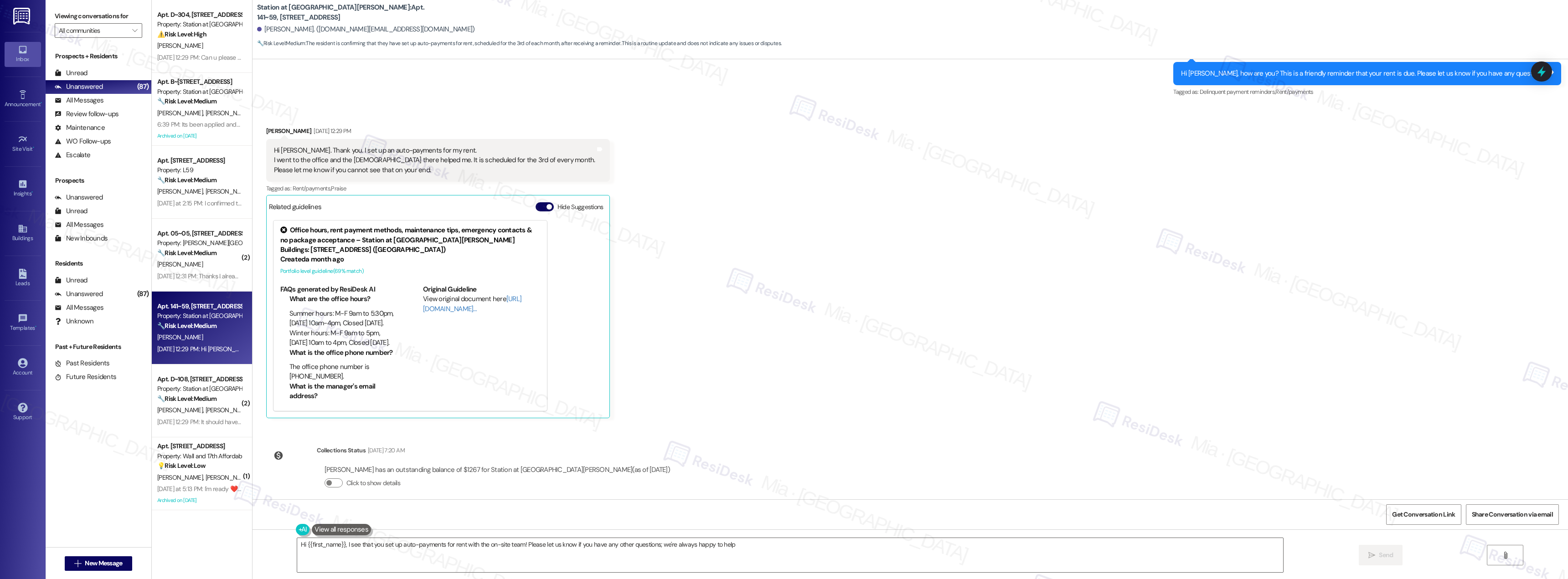
type textarea "Hi {{first_name}}, I see that you set up auto-payments for rent with the on-sit…"
click at [334, 478] on button "Click to show details" at bounding box center [334, 482] width 18 height 9
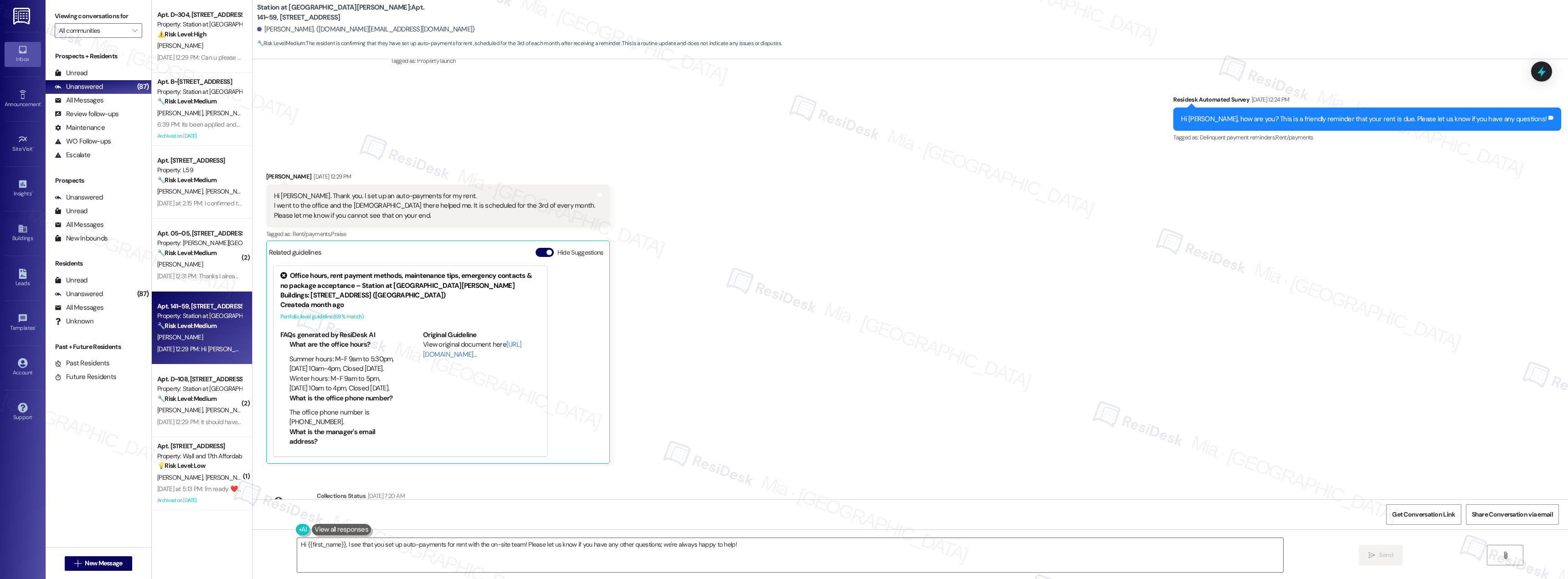
scroll to position [314, 0]
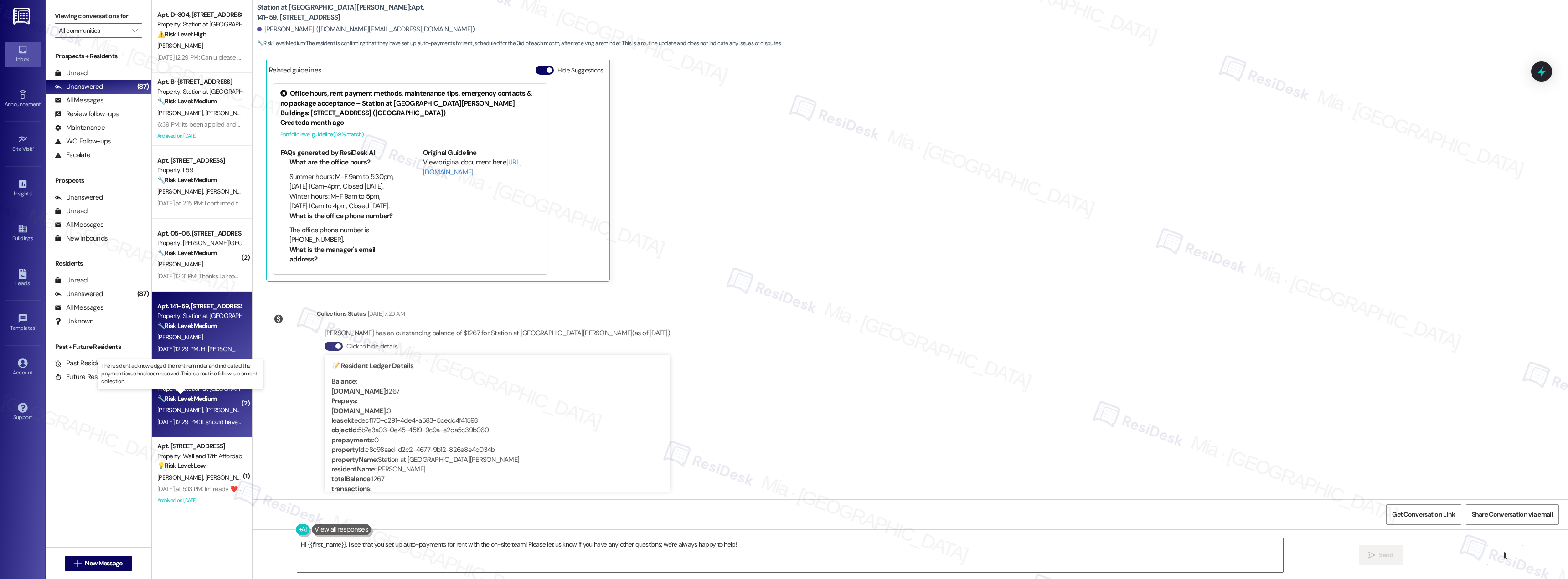
click at [190, 398] on strong "🔧 Risk Level: Medium" at bounding box center [186, 398] width 59 height 8
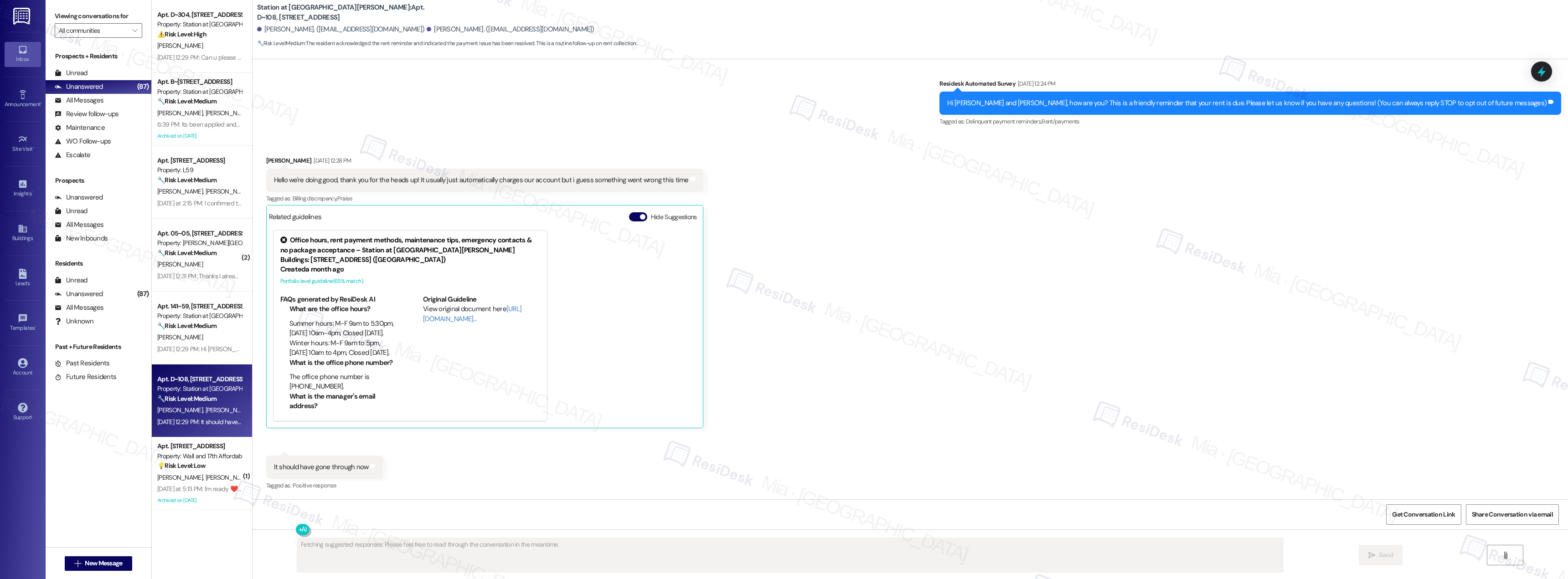
scroll to position [63, 0]
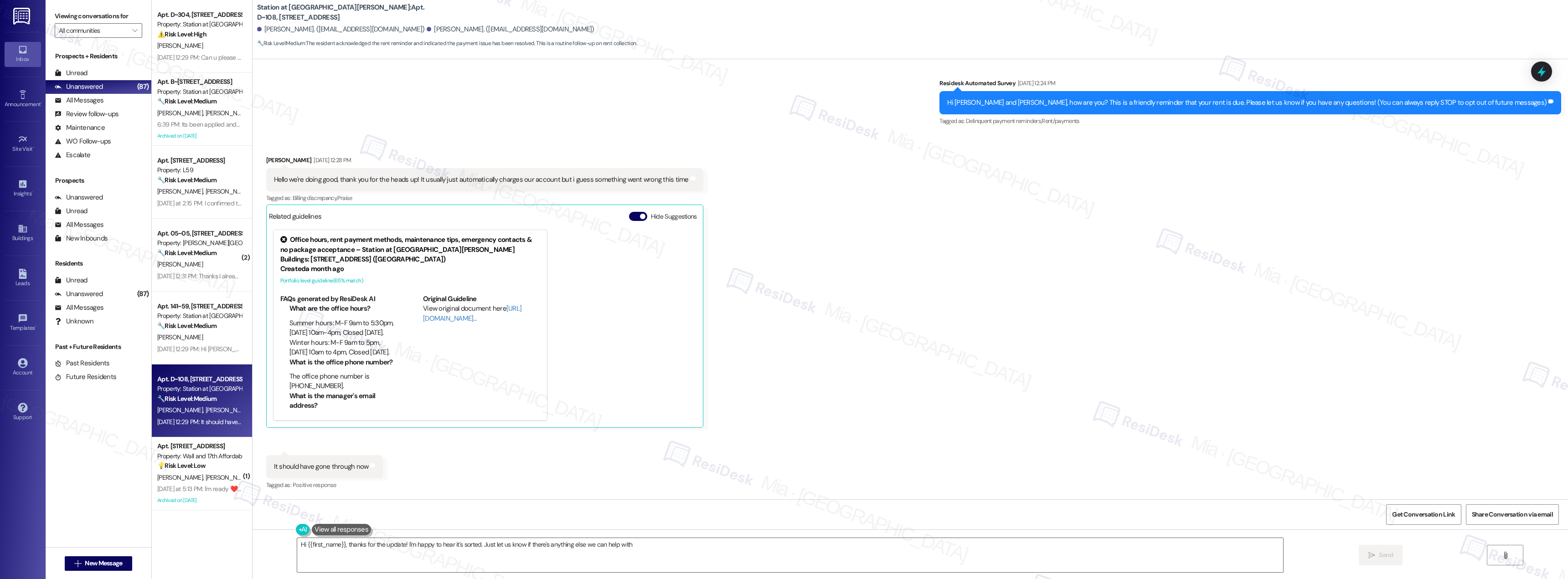
type textarea "Hi {{first_name}}, thanks for the update! I'm happy to hear it's sorted. Just l…"
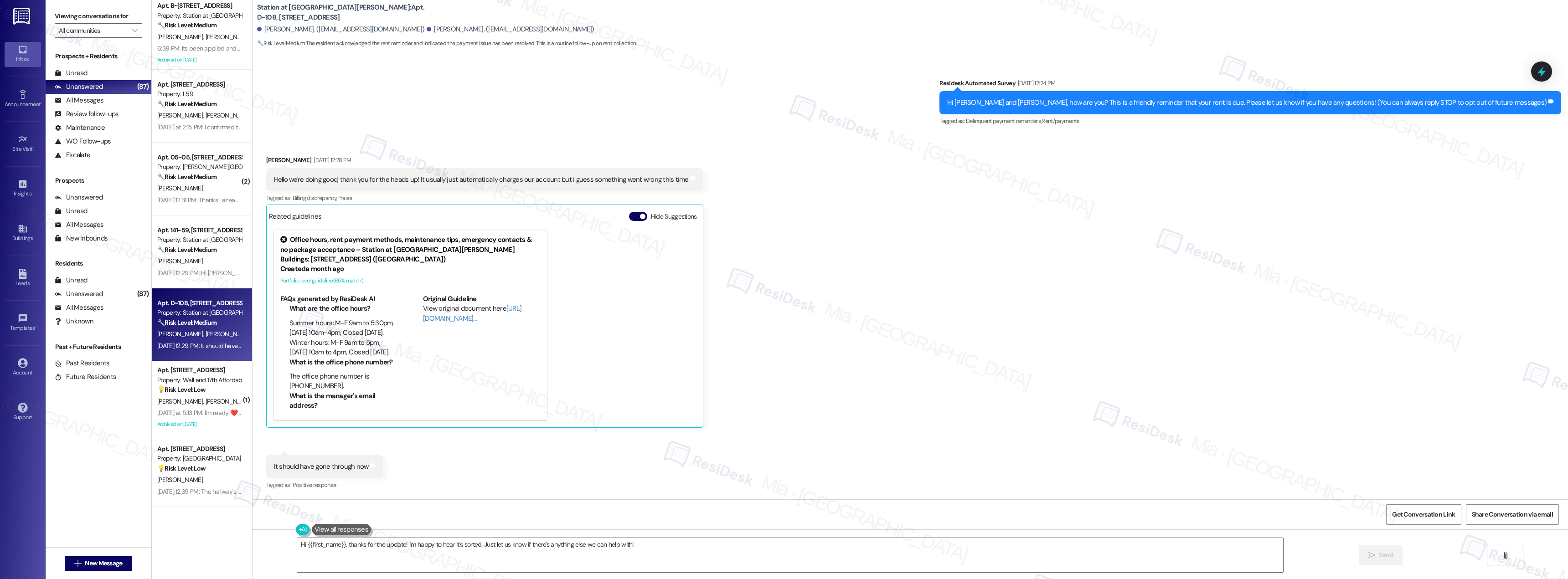
scroll to position [91, 0]
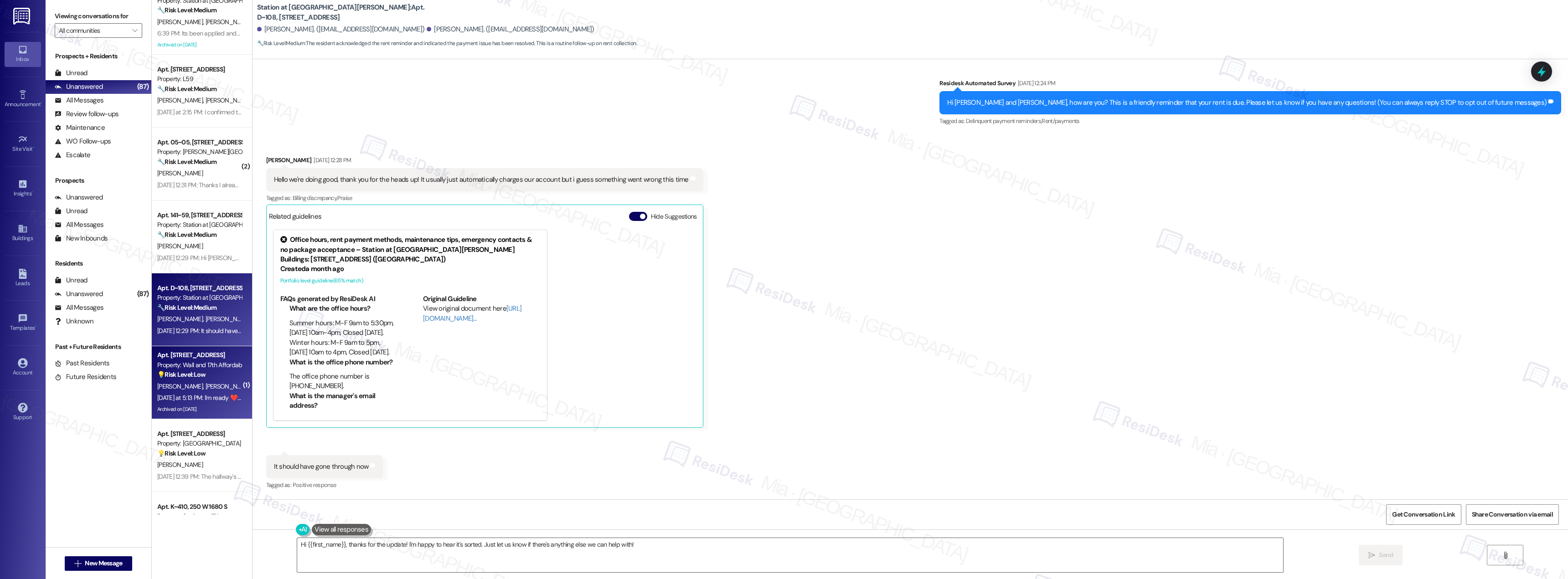
click at [205, 383] on span "[PERSON_NAME]" at bounding box center [228, 386] width 46 height 8
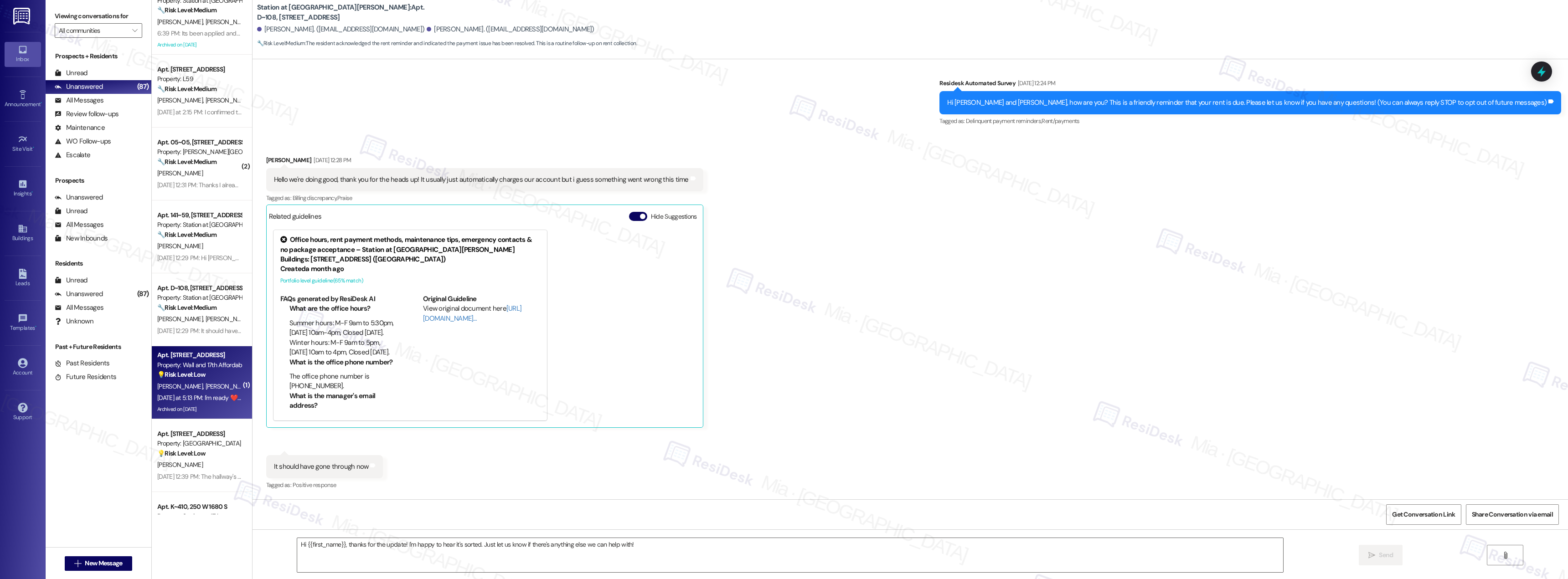
type textarea "Fetching suggested responses. Please feel free to read through the conversation…"
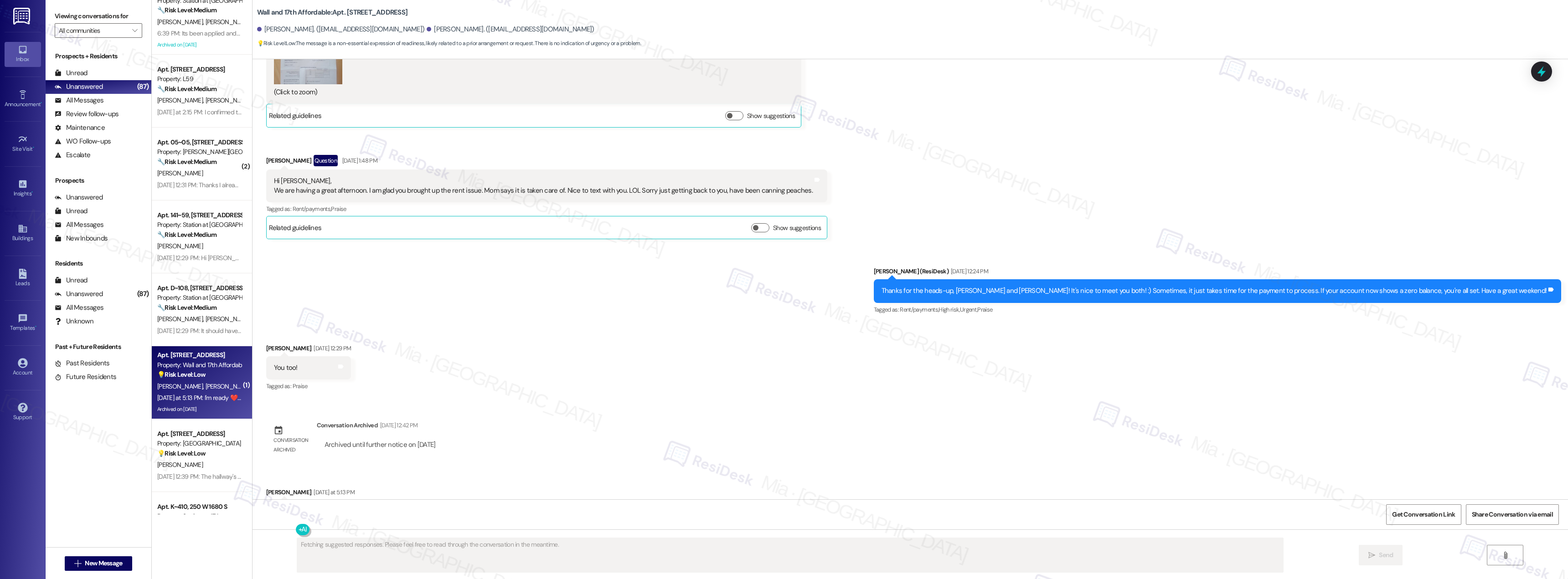
scroll to position [415, 0]
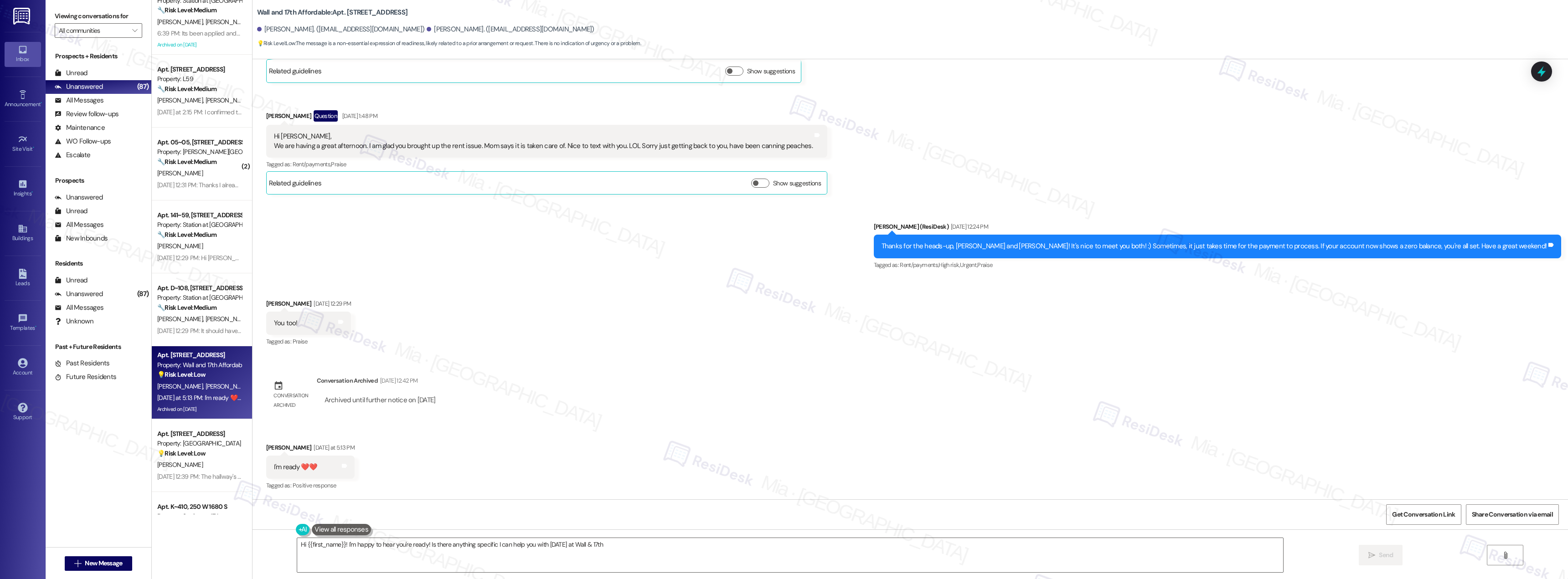
type textarea "Hi {{first_name}}! I'm happy to hear you're ready! Is there anything specific I…"
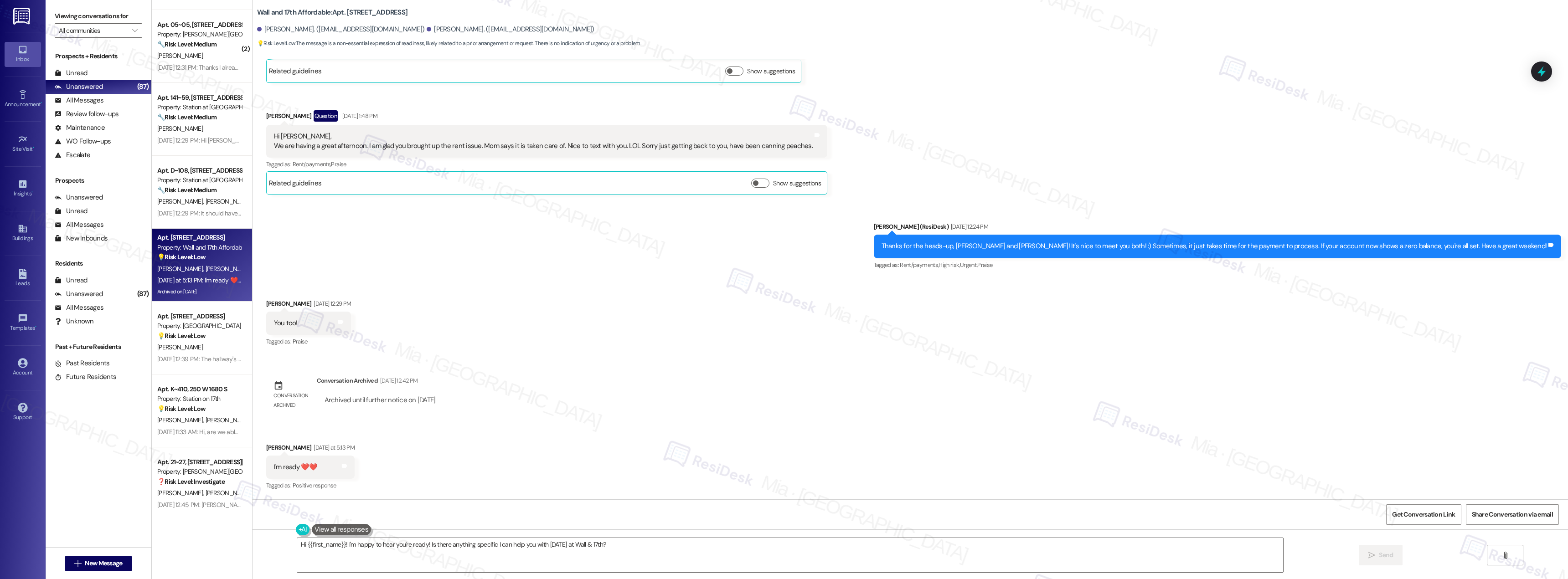
scroll to position [227, 0]
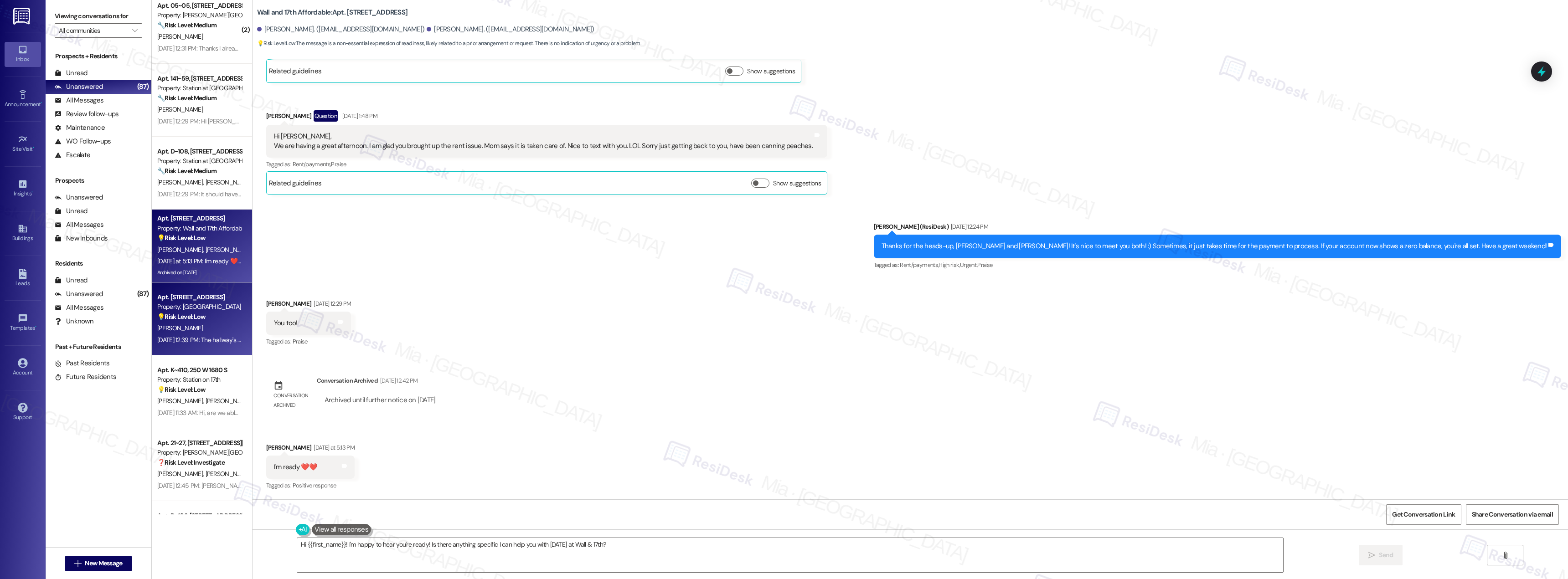
click at [192, 343] on div "[DATE] 12:39 PM: The hallway's need to be painted brighter it looks gloomy and …" at bounding box center [632, 339] width 951 height 8
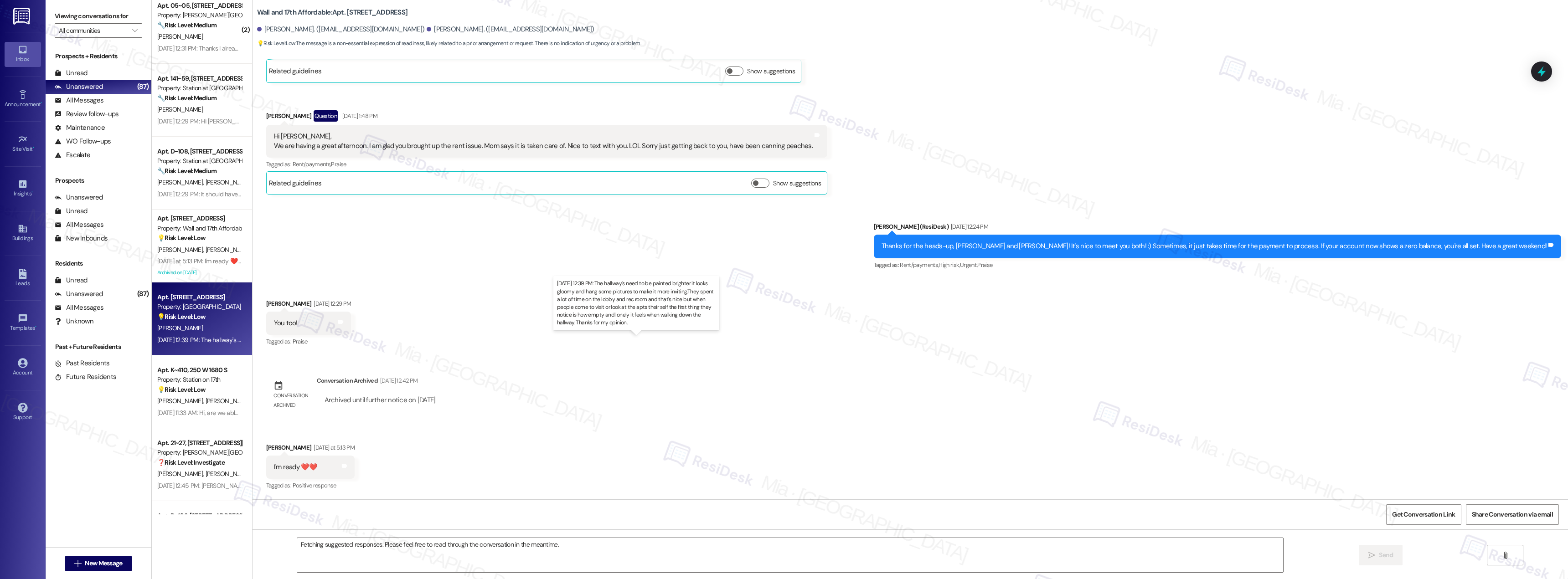
scroll to position [177, 0]
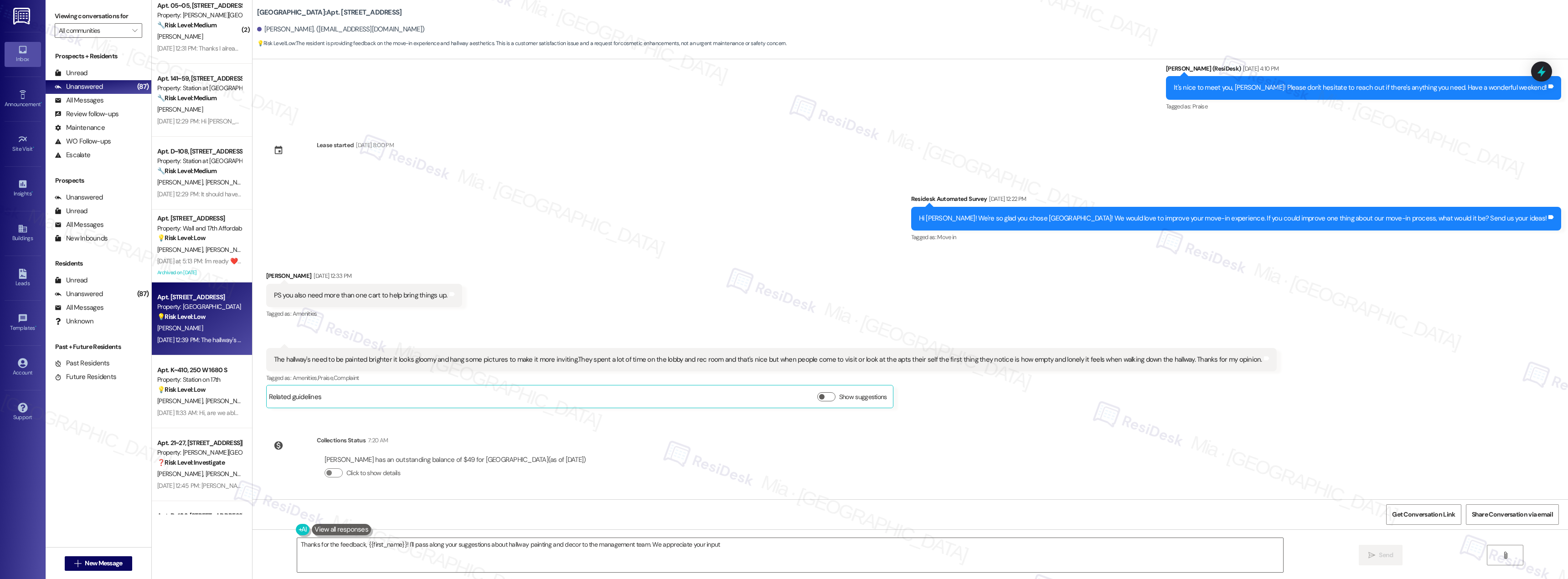
type textarea "Thanks for the feedback, {{first_name}}! I'll pass along your suggestions about…"
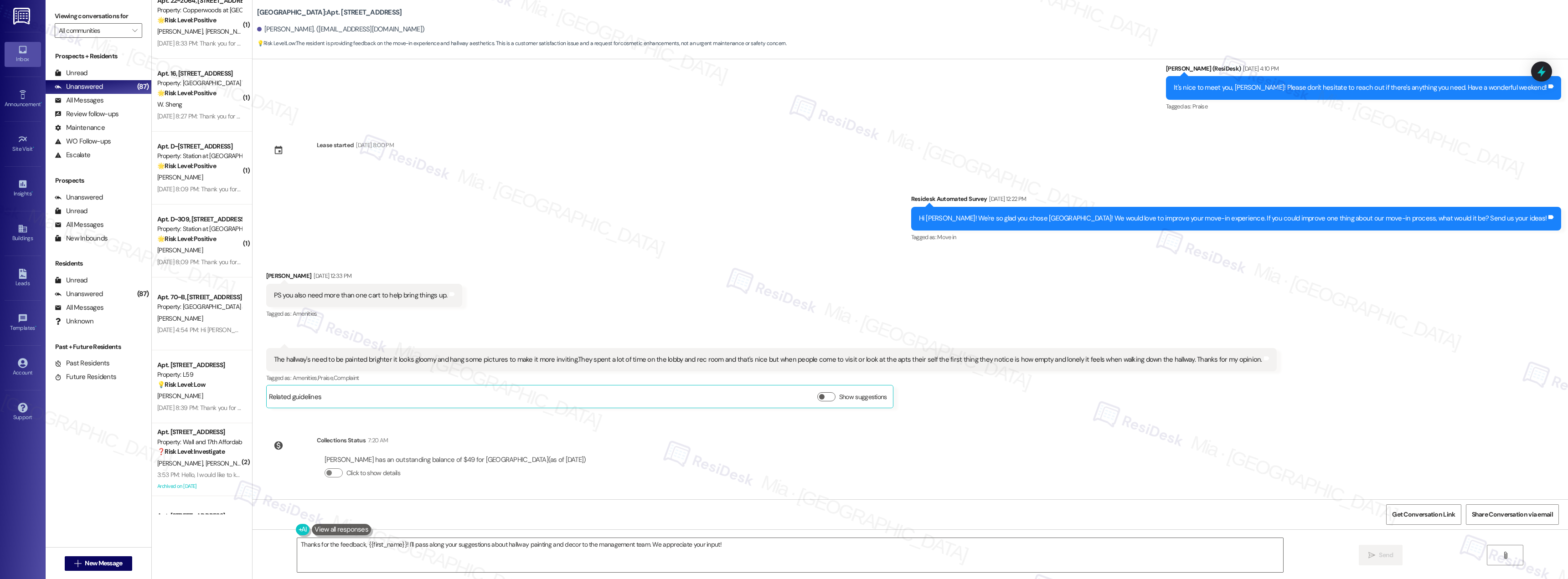
scroll to position [3129, 0]
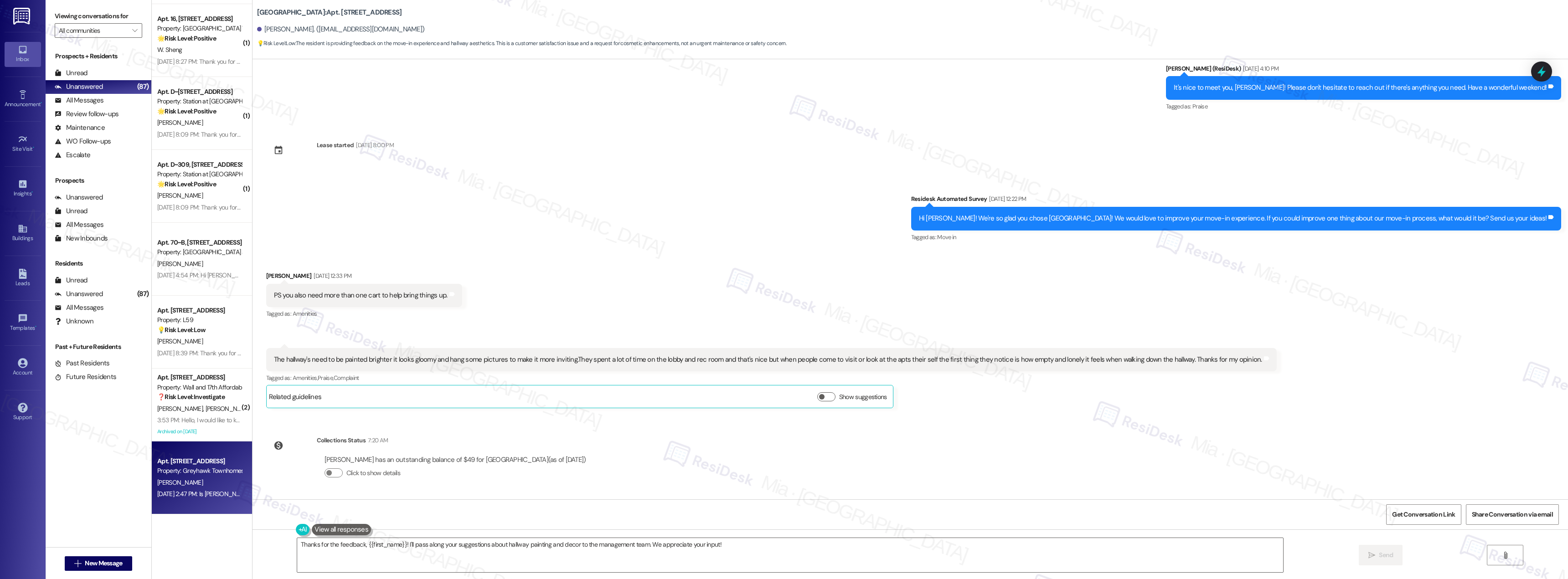
click at [208, 478] on div "[PERSON_NAME]" at bounding box center [200, 482] width 86 height 12
type textarea "Fetching suggested responses. Please feel free to read through the conversation…"
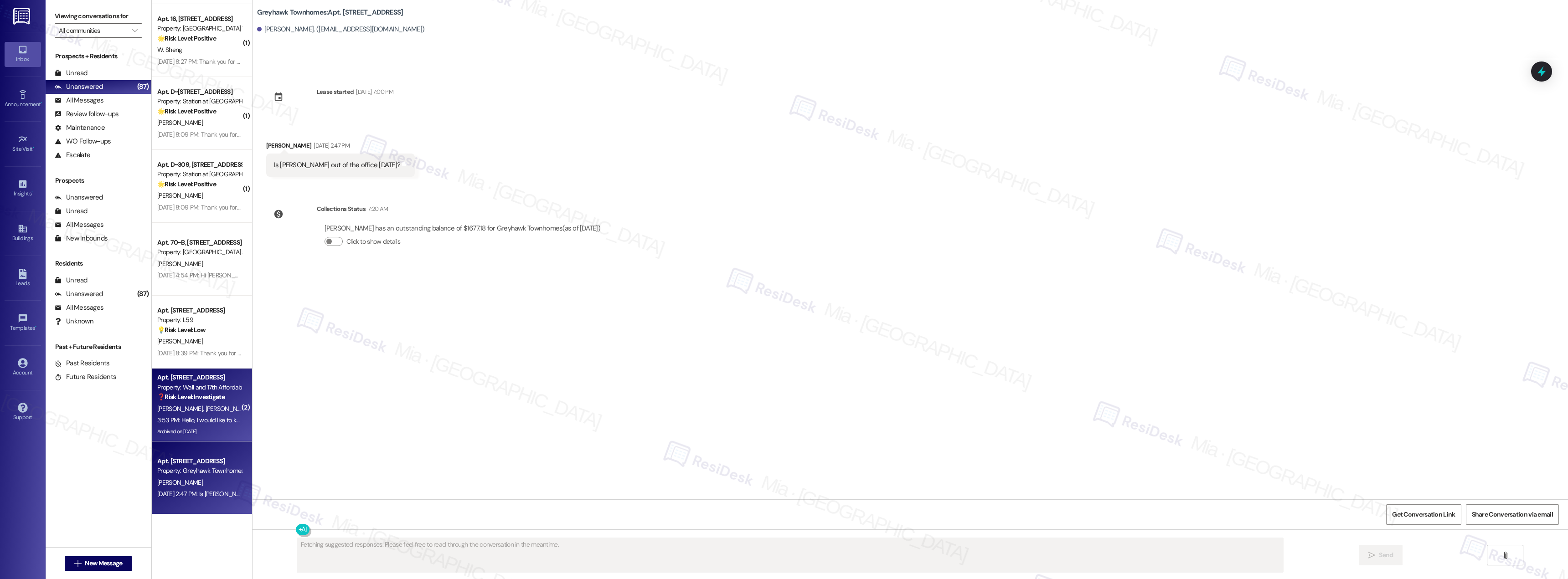
scroll to position [0, 0]
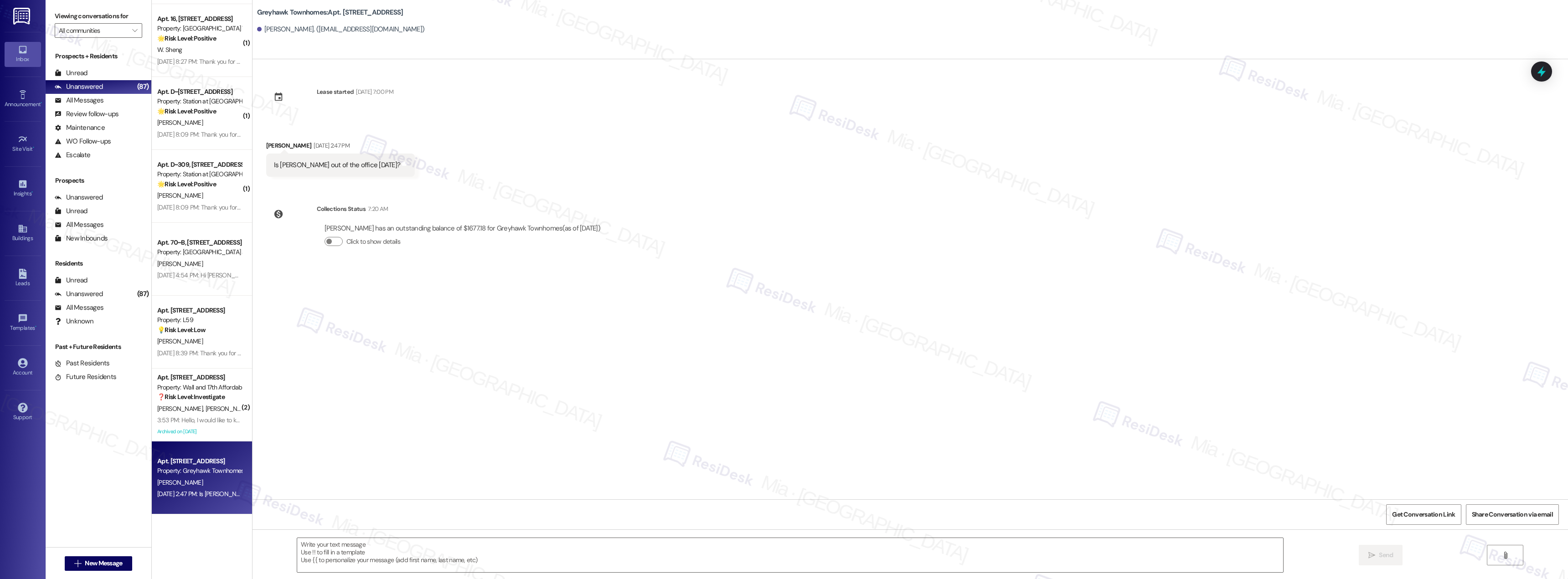
click at [208, 401] on strong "❓ Risk Level: Investigate" at bounding box center [191, 396] width 68 height 8
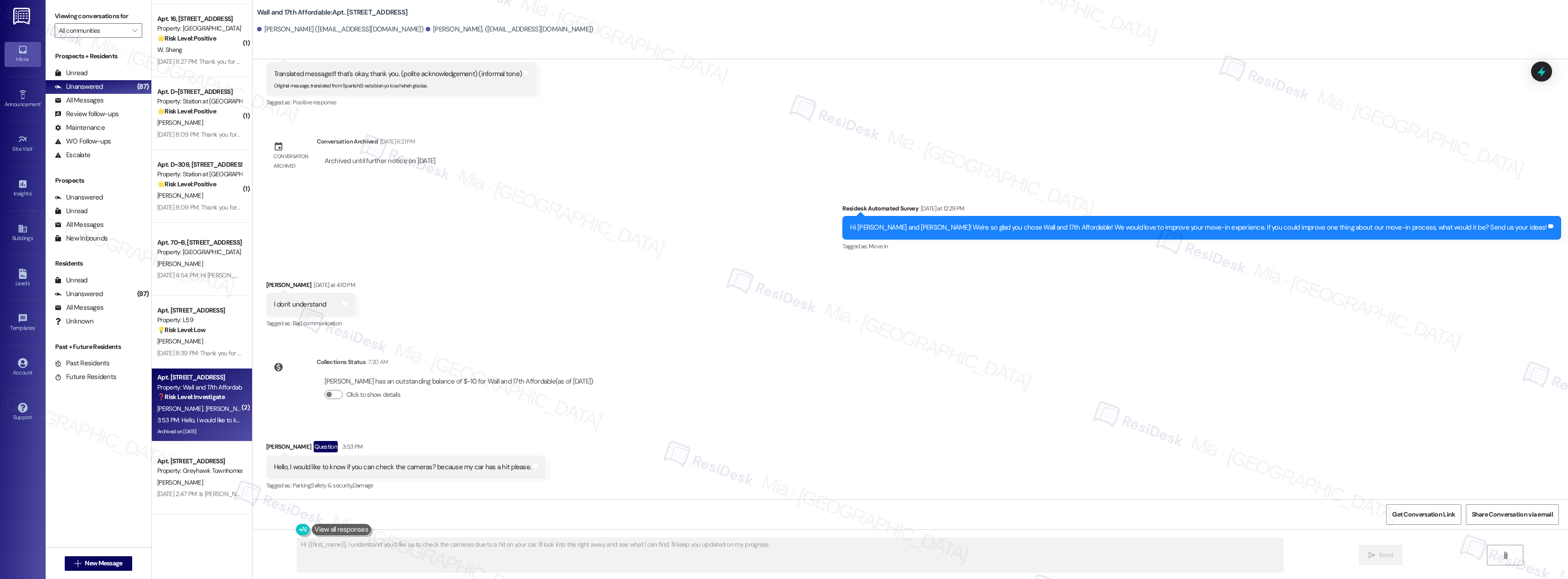
scroll to position [361, 0]
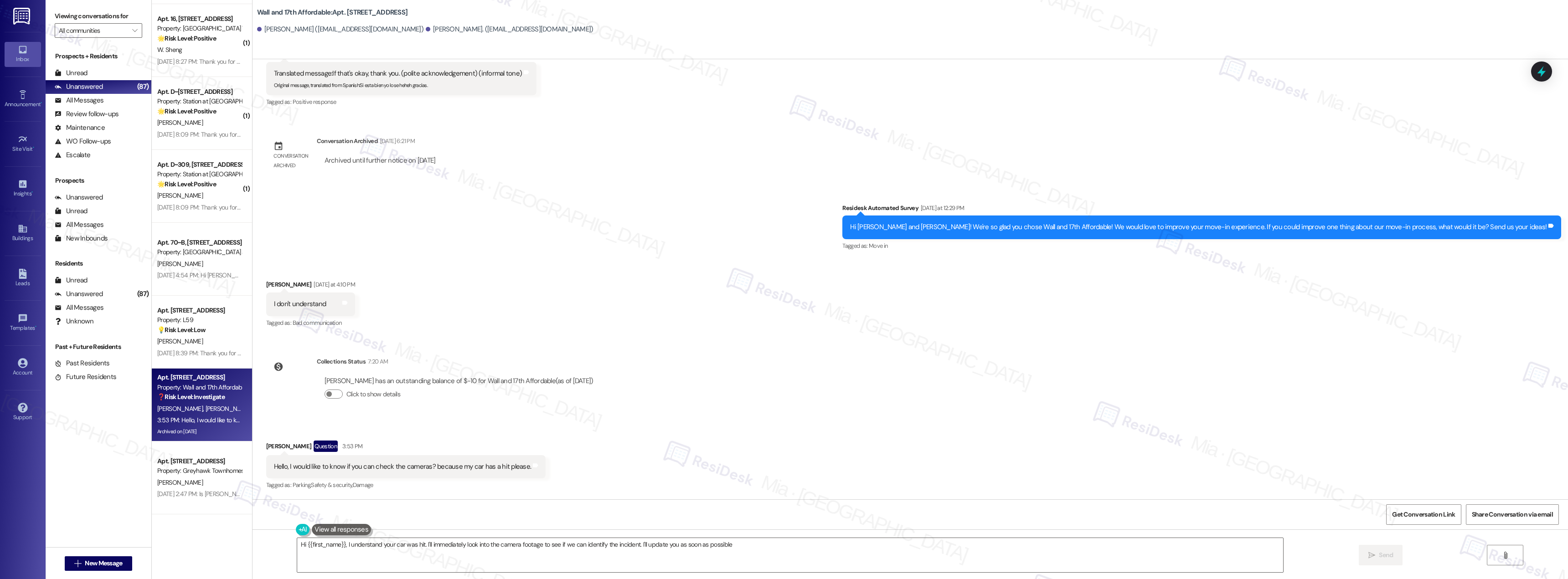
type textarea "Hi {{first_name}}, I understand your car was hit. I'll immediately look into th…"
click at [174, 321] on div "Property: L59" at bounding box center [199, 320] width 85 height 10
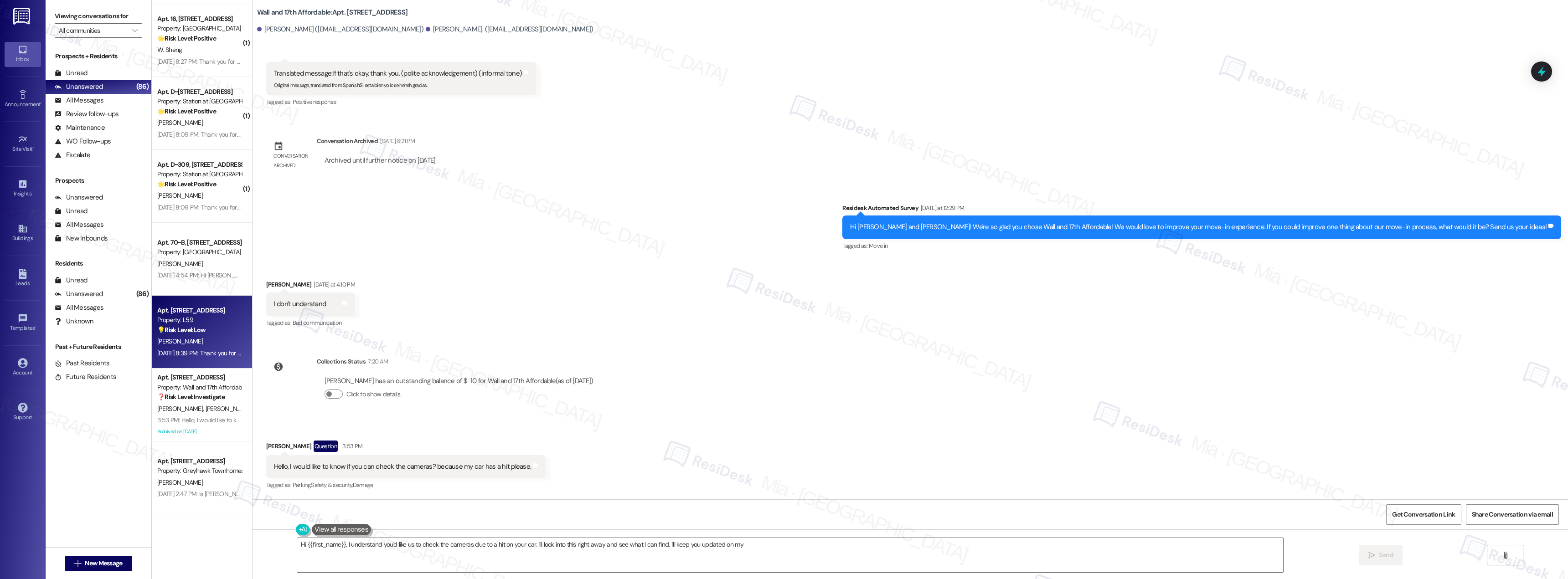
type textarea "Hi {{first_name}}, I understand you'd like us to check the cameras due to a hit…"
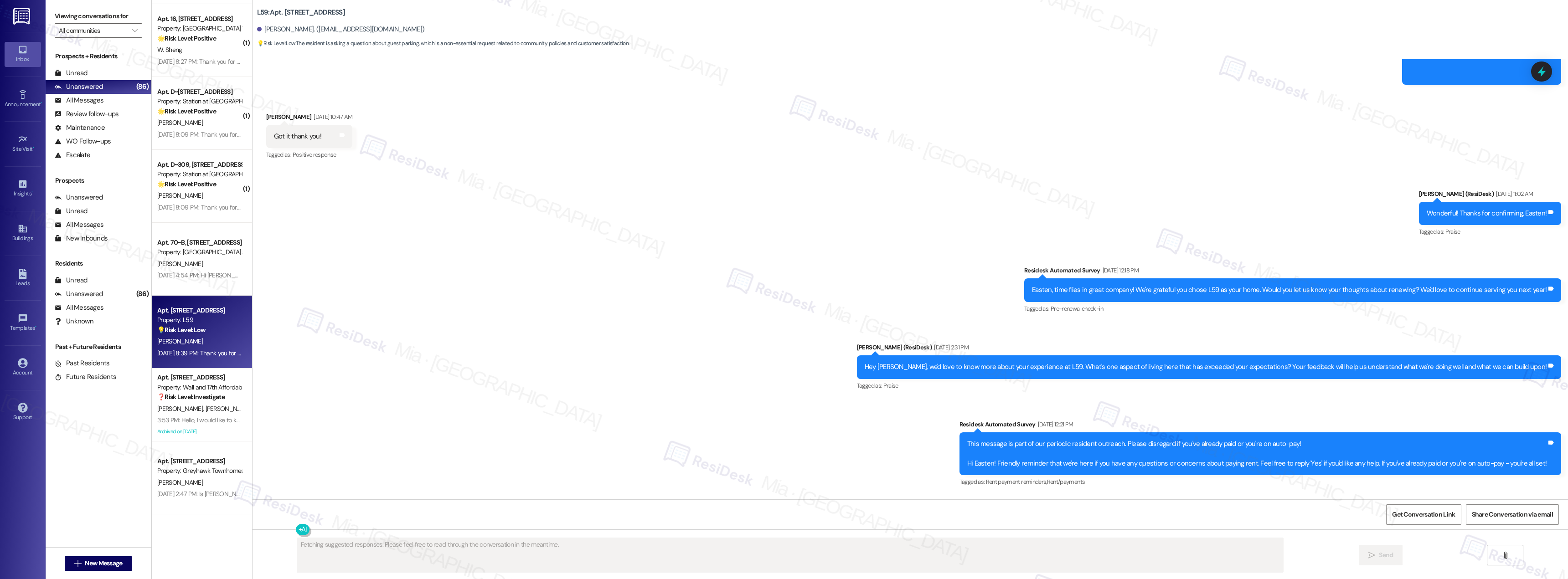
scroll to position [1820, 0]
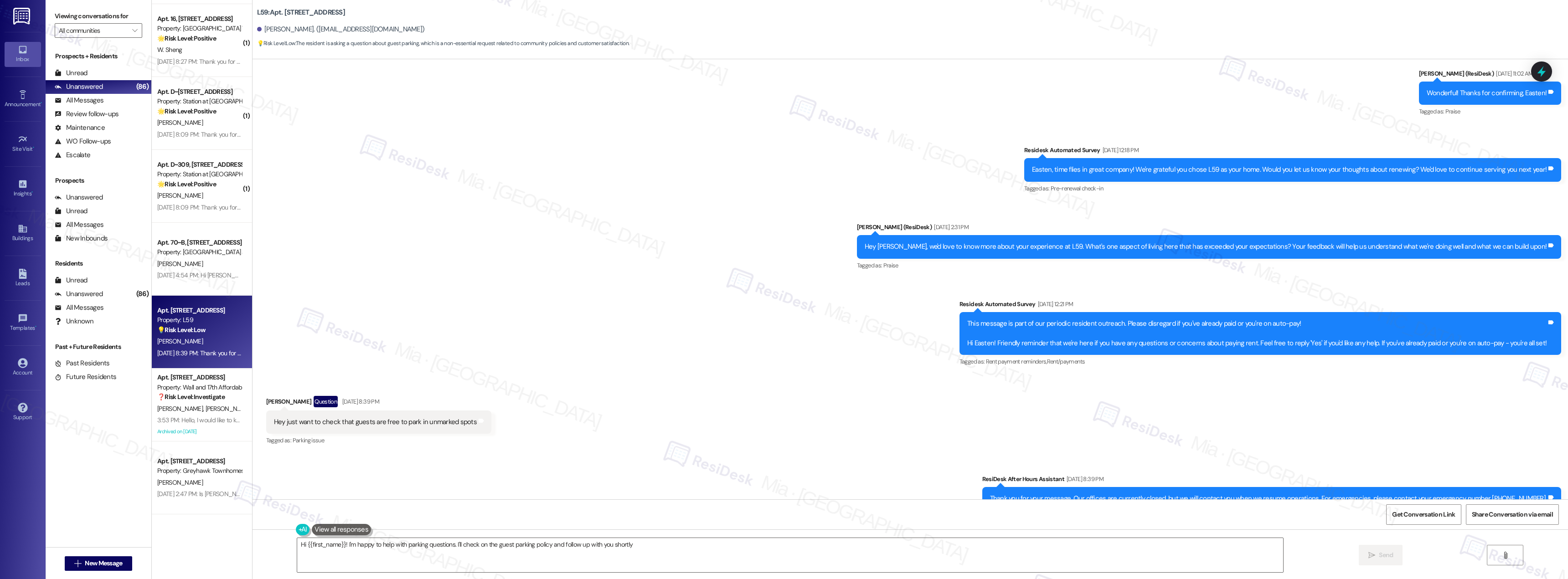
type textarea "Hi {{first_name}}! I'm happy to help with parking questions. I'll check on the …"
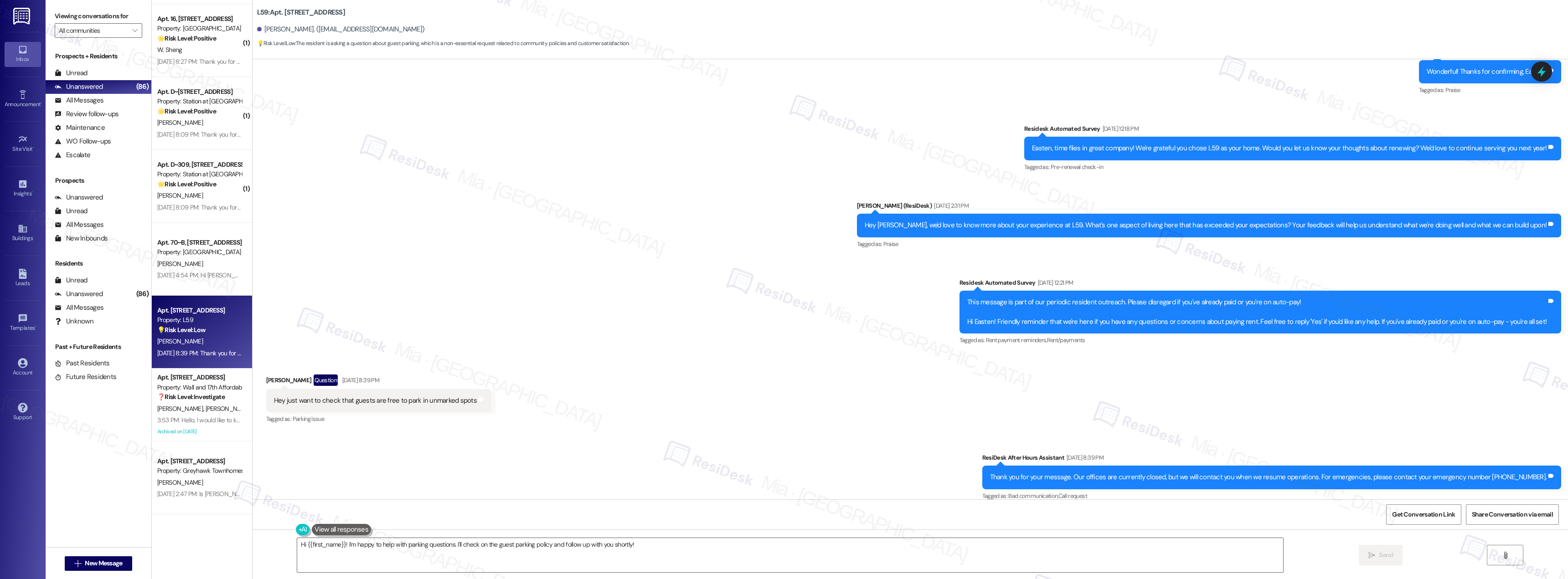
scroll to position [1897, 0]
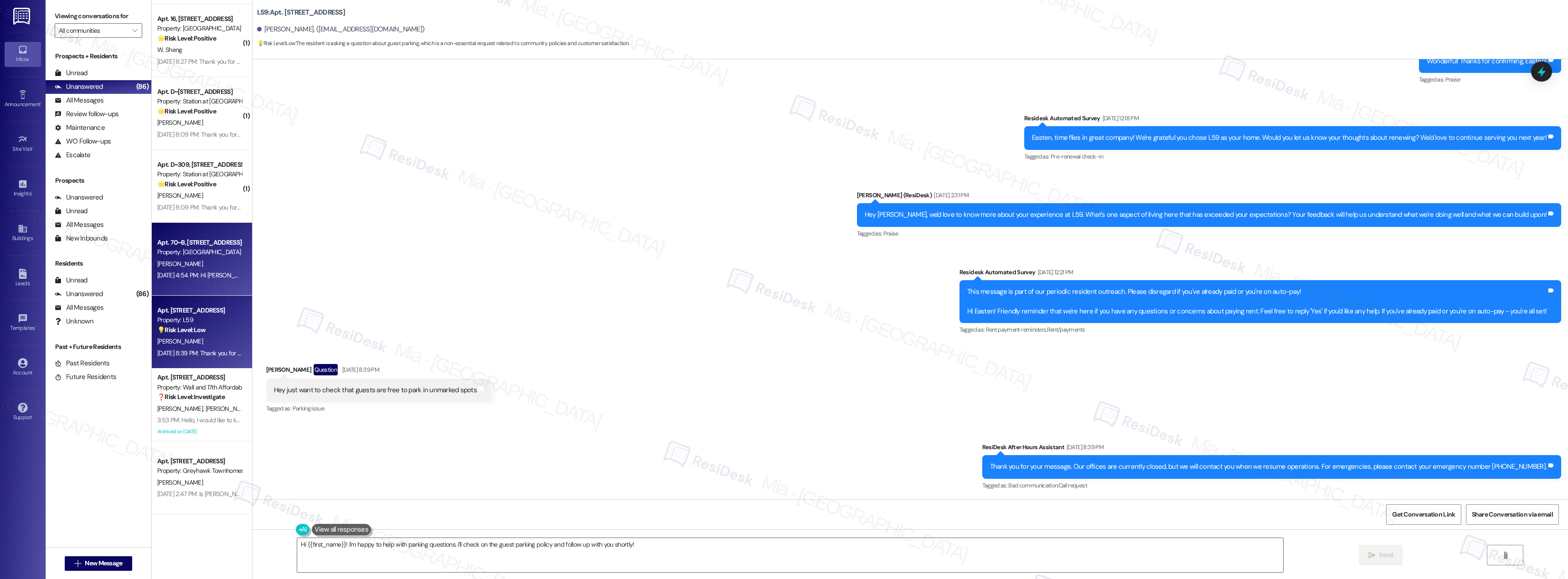
click at [211, 269] on div "[DATE] 4:54 PM: Hi [PERSON_NAME] this is Rod of 70 B, is [PERSON_NAME] no longe…" at bounding box center [200, 275] width 86 height 12
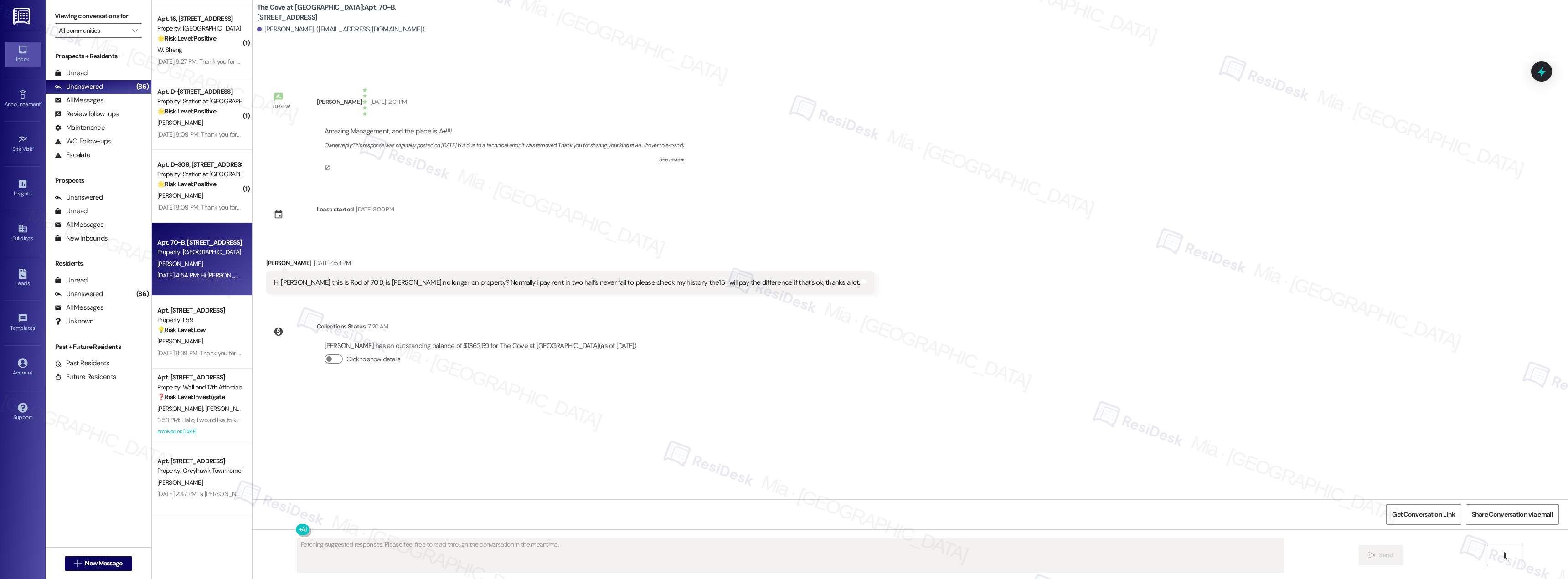
scroll to position [0, 0]
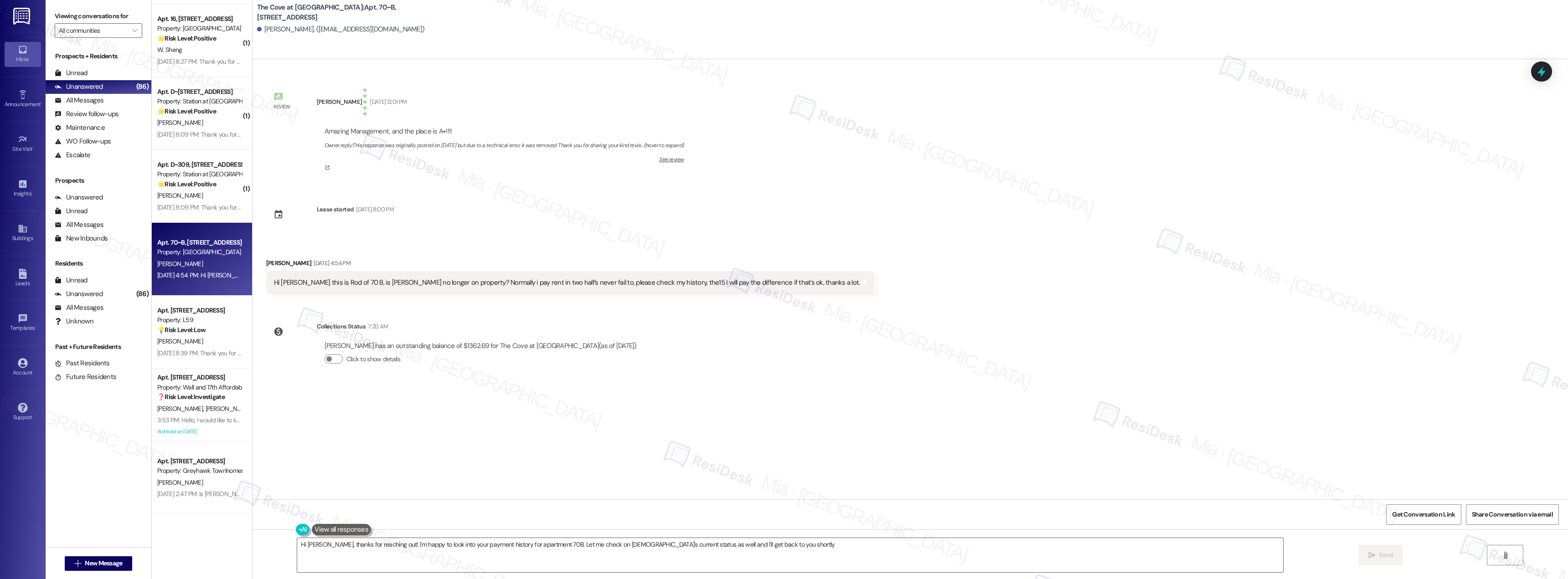
type textarea "Hi [PERSON_NAME], thanks for reaching out! I'm happy to look into your payment …"
click at [208, 198] on div "[PERSON_NAME]" at bounding box center [200, 195] width 86 height 12
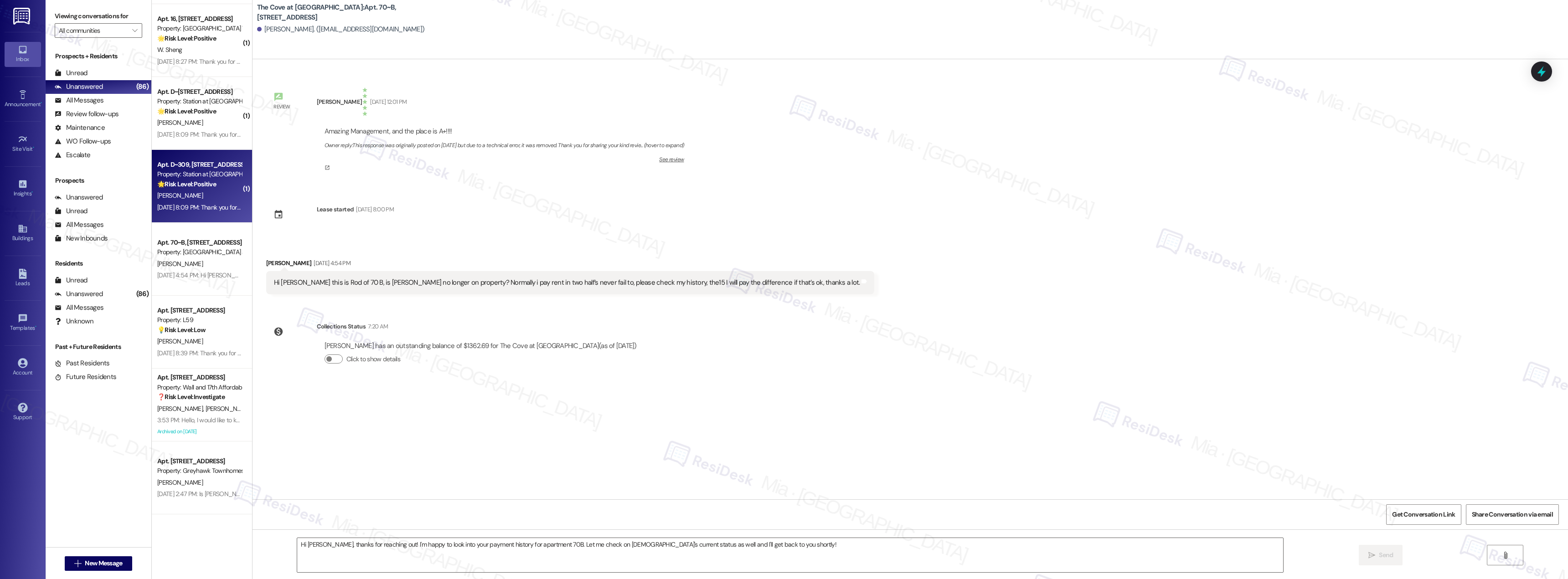
type textarea "Fetching suggested responses. Please feel free to read through the conversation…"
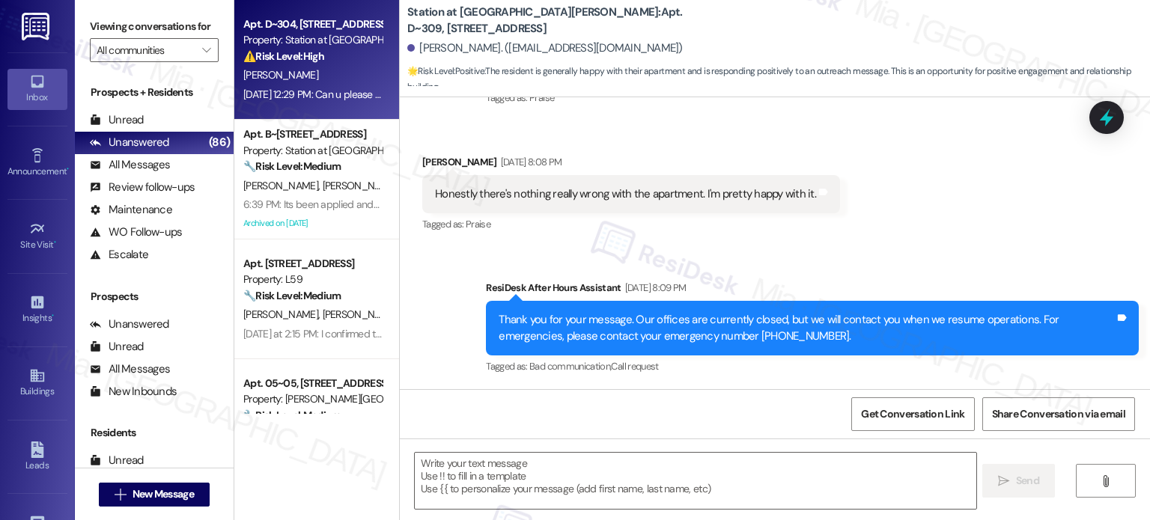
click at [309, 71] on div "[PERSON_NAME]" at bounding box center [313, 75] width 142 height 19
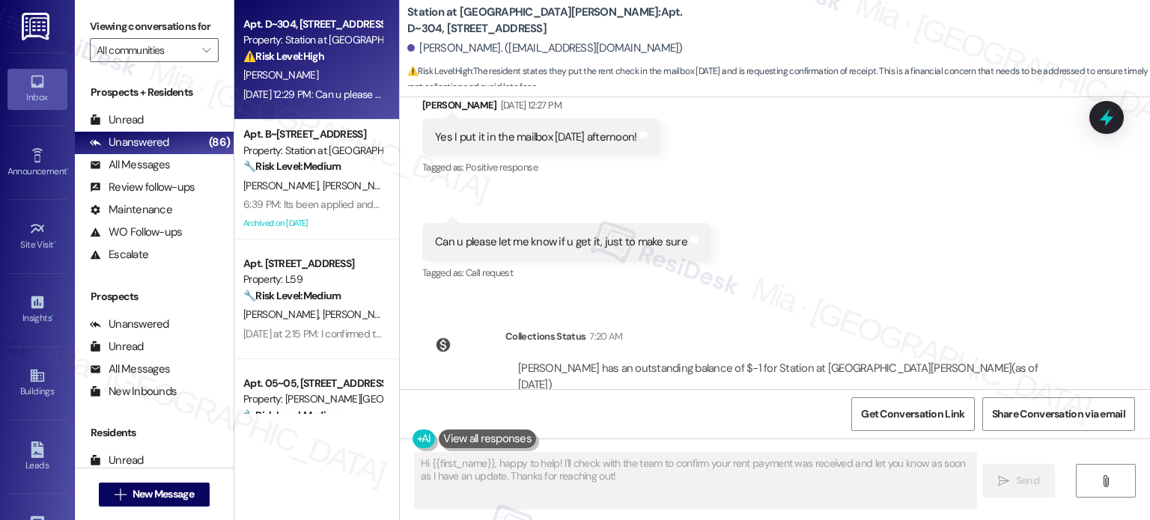
scroll to position [923, 0]
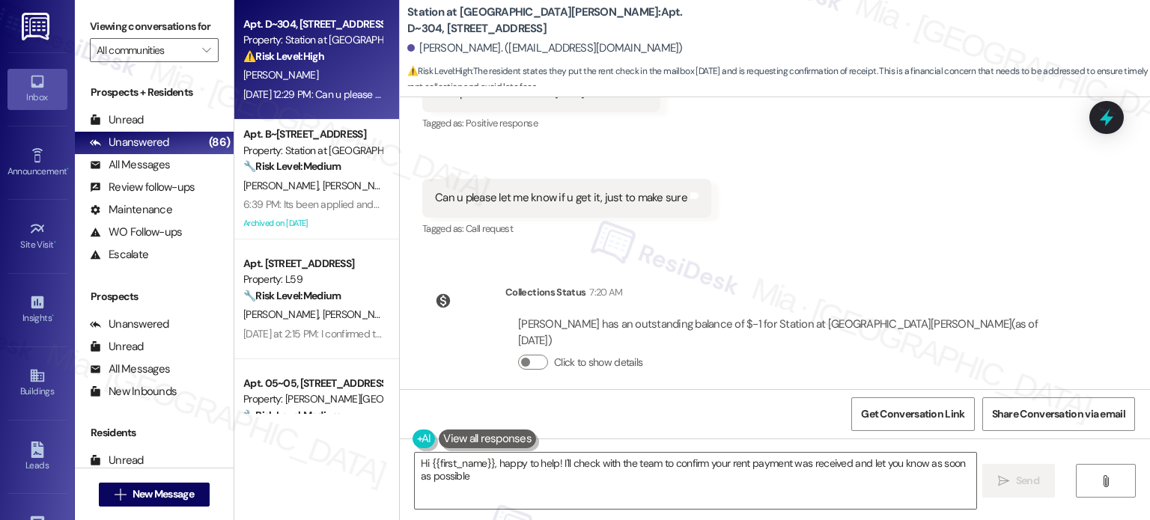
type textarea "Hi {{first_name}}, happy to help! I'll check with the team to confirm your rent…"
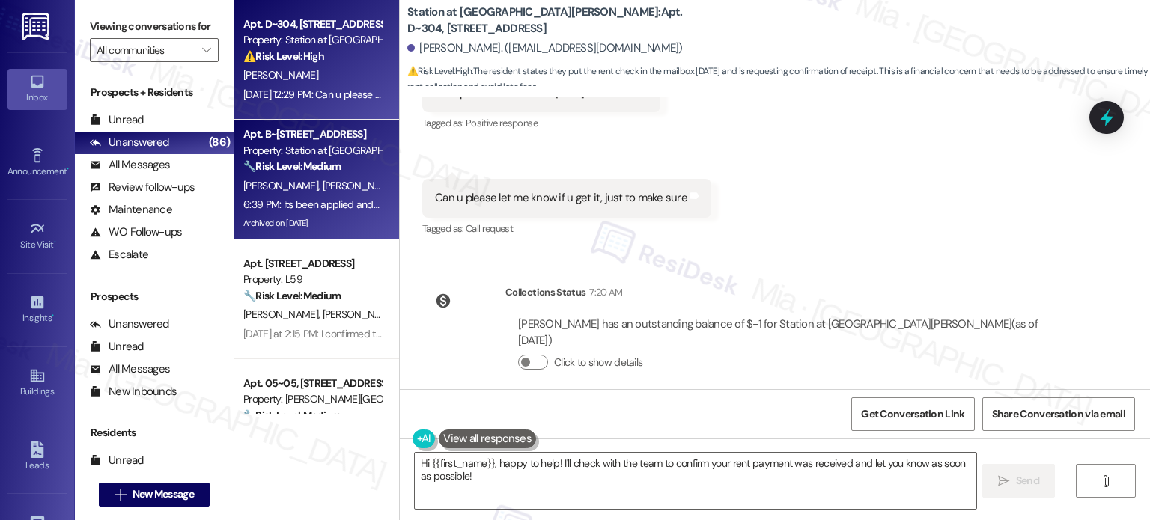
click at [294, 152] on div "Property: Station at [GEOGRAPHIC_DATA][PERSON_NAME]" at bounding box center [312, 151] width 139 height 16
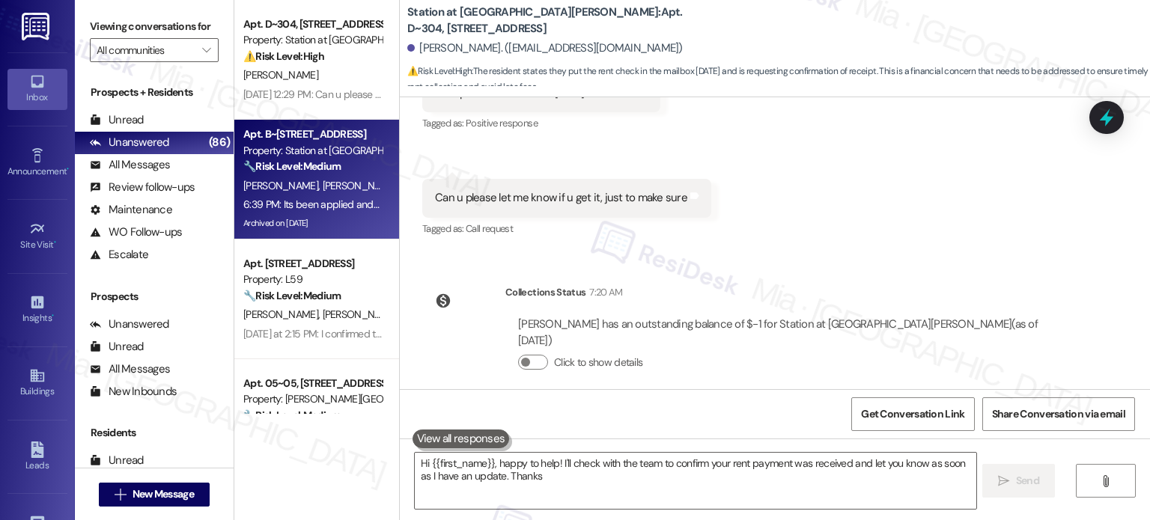
type textarea "Hi {{first_name}}, happy to help! I'll check with the team to confirm your rent…"
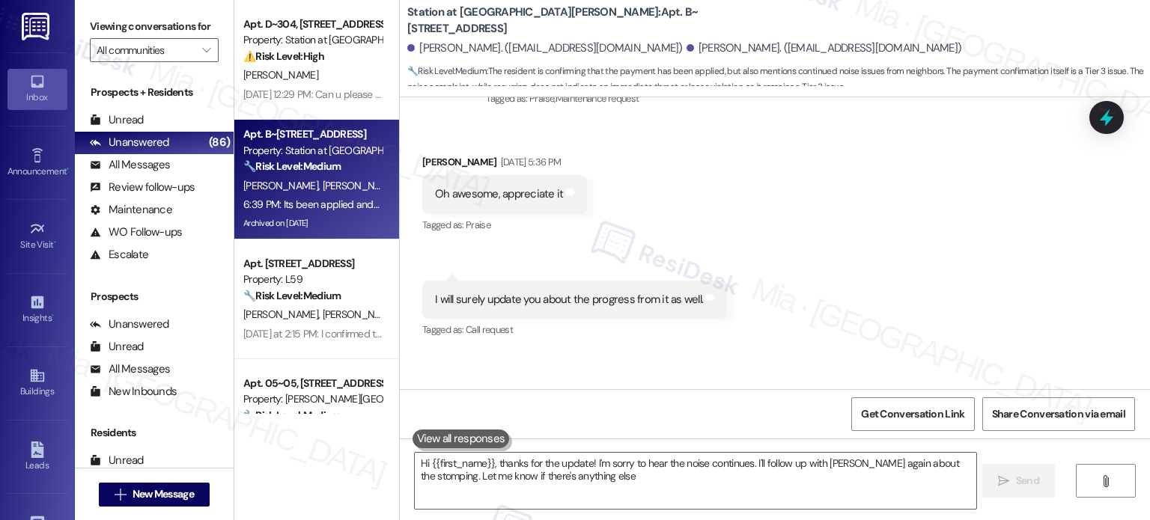
type textarea "Hi {{first_name}}, thanks for the update! I'm sorry to hear the noise continues…"
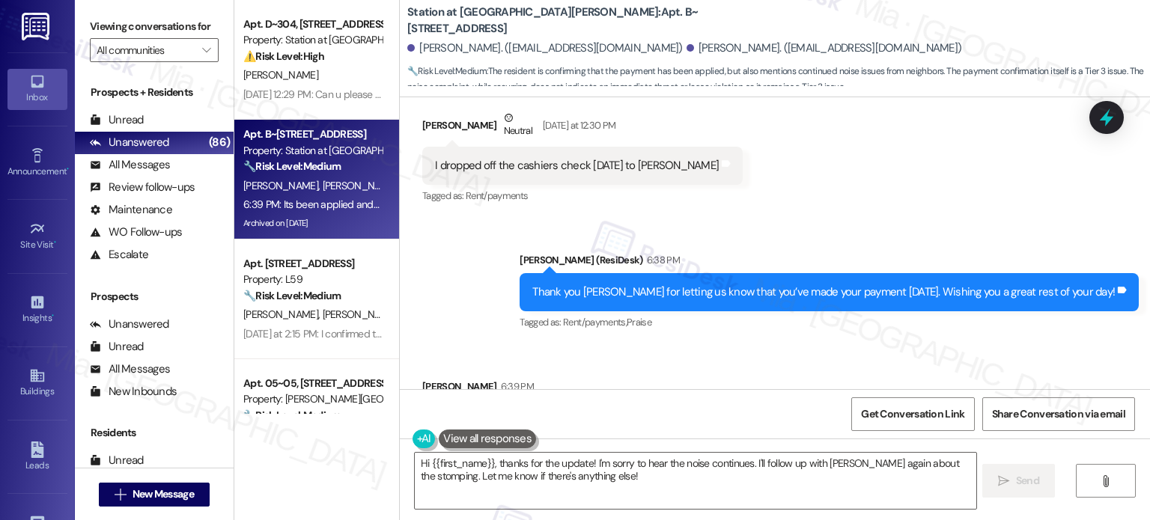
scroll to position [6480, 0]
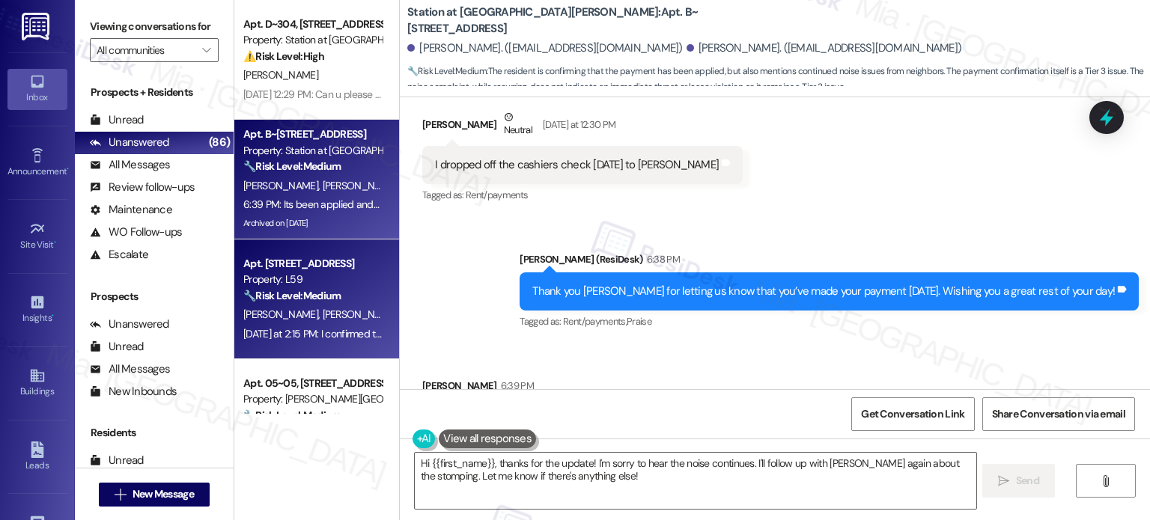
click at [303, 276] on div "Property: L59" at bounding box center [312, 280] width 139 height 16
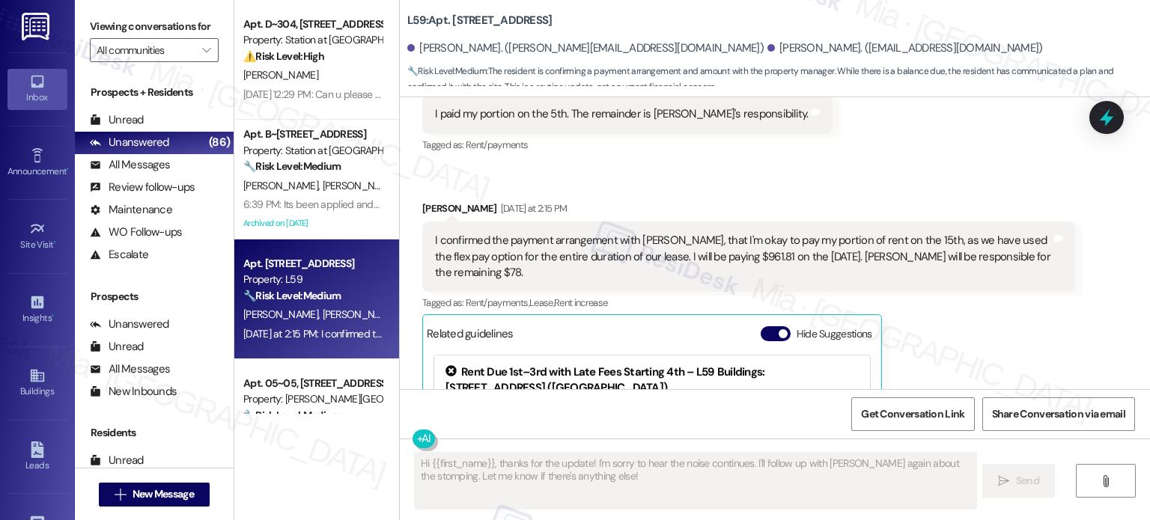
scroll to position [2288, 0]
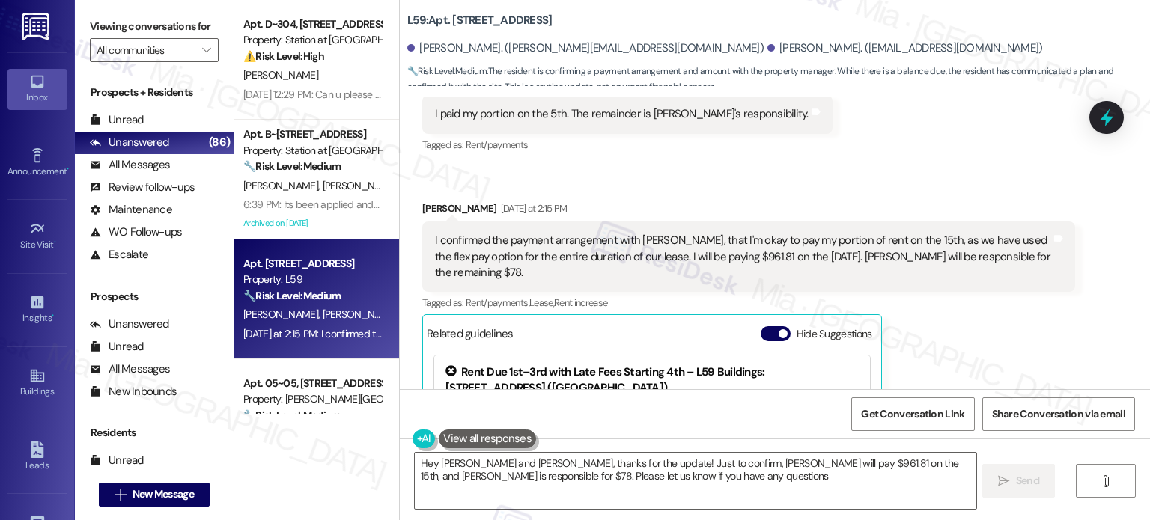
type textarea "Hey [PERSON_NAME] and [PERSON_NAME], thanks for the update! Just to confirm, [P…"
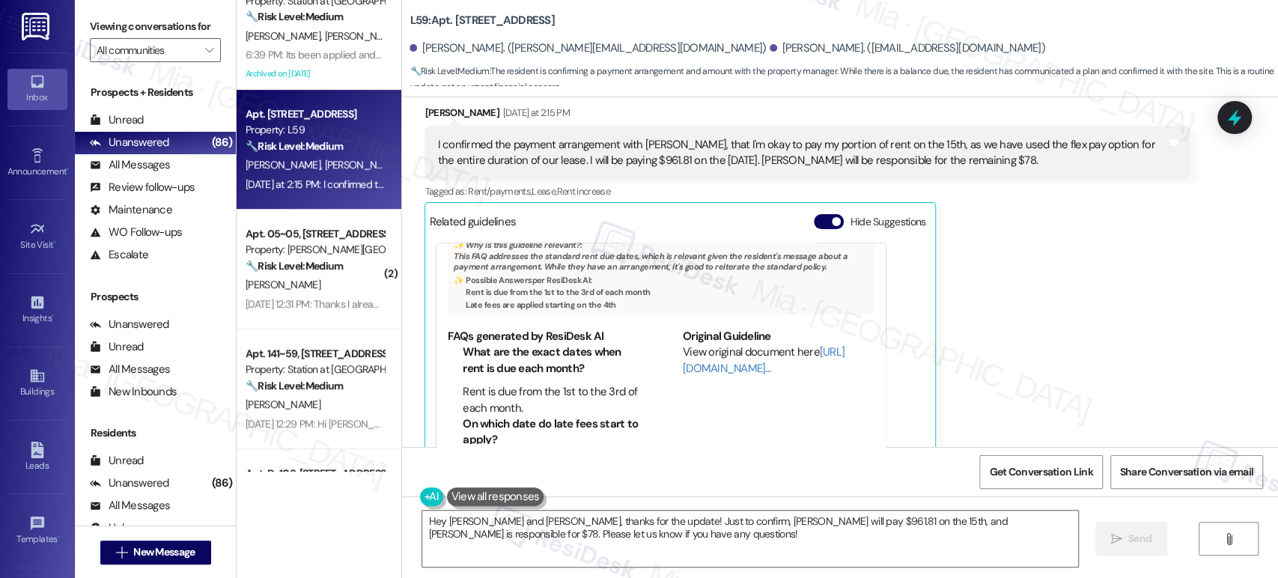
scroll to position [86, 0]
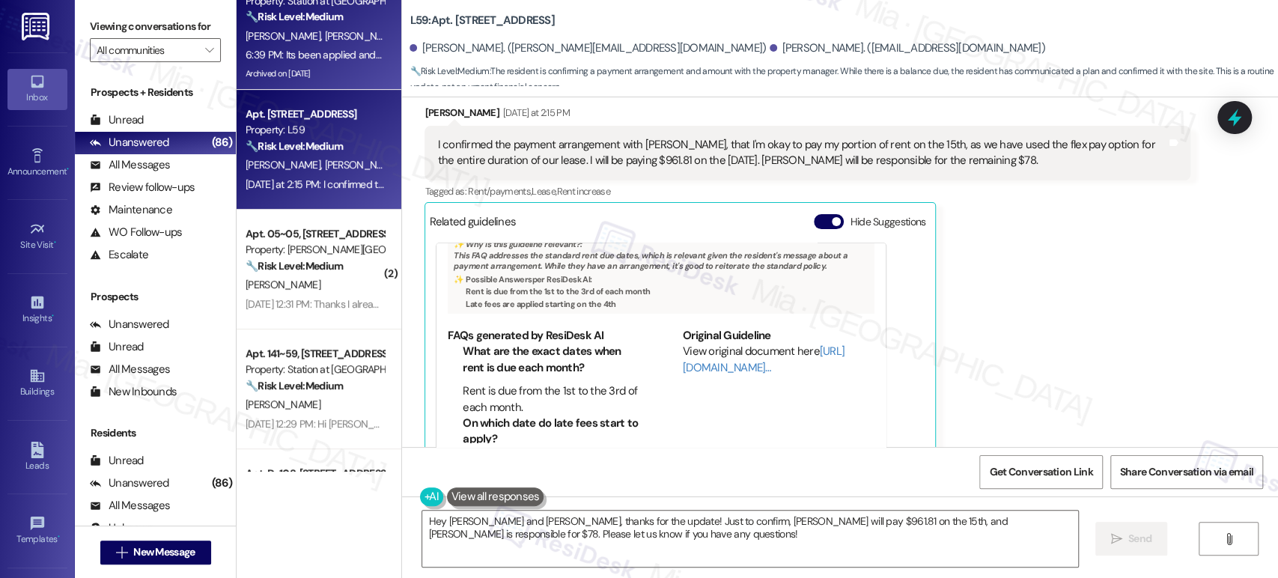
click at [336, 52] on div "6:39 PM: Its been applied and done. Oh and the stomping from the neighbors have…" at bounding box center [449, 54] width 407 height 13
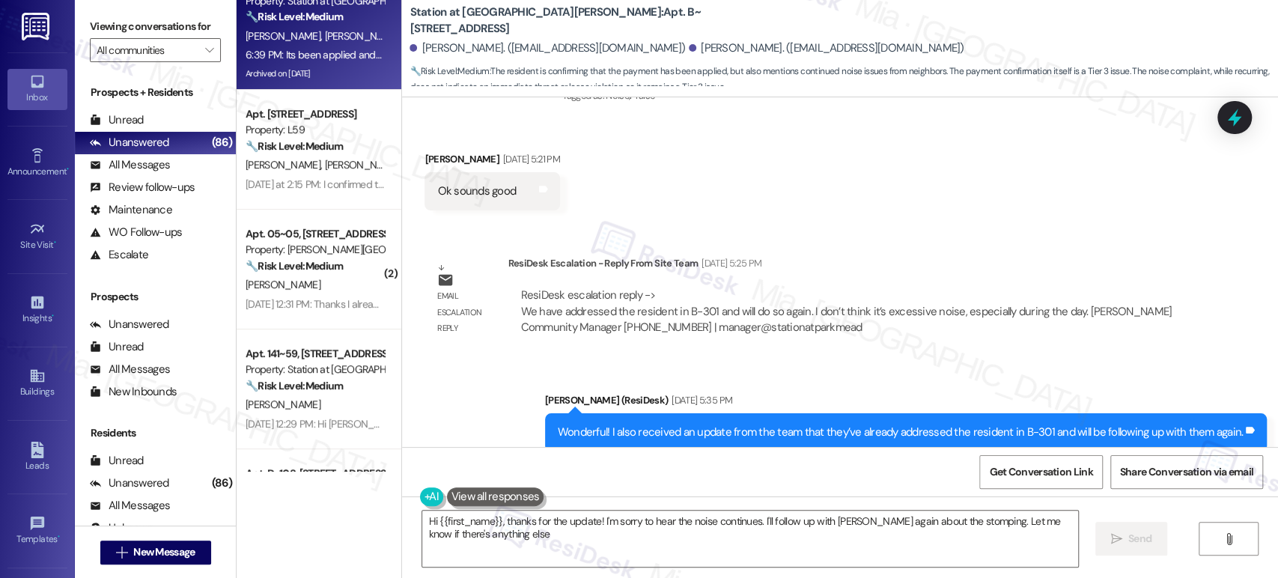
type textarea "Hi {{first_name}}, thanks for the update! I'm sorry to hear the noise continues…"
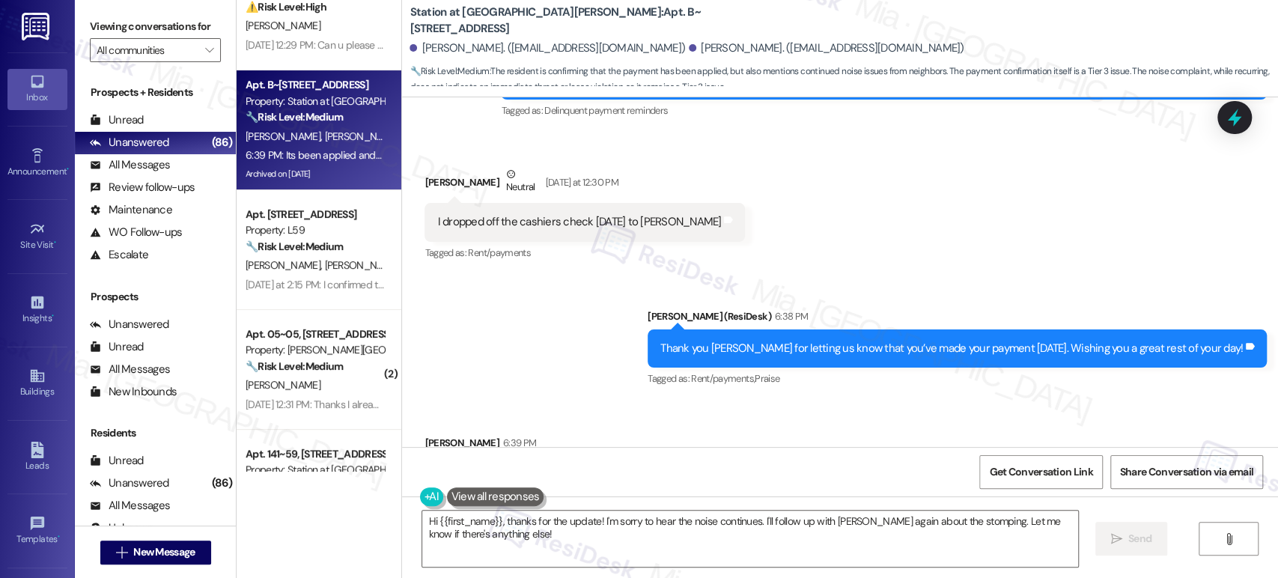
scroll to position [0, 0]
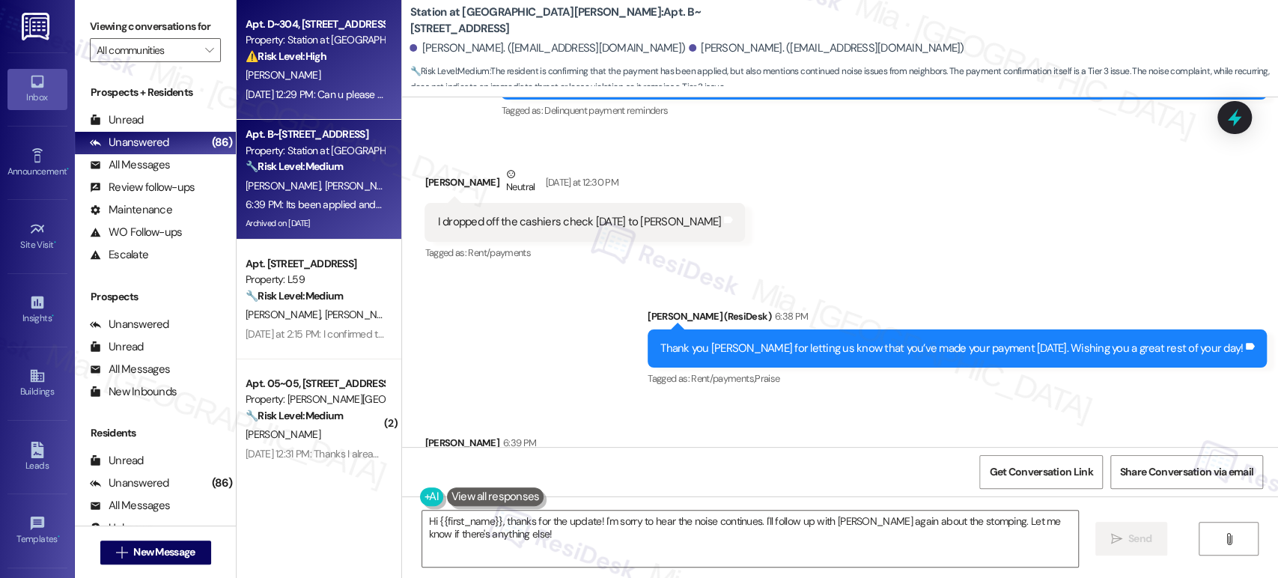
click at [315, 88] on div "[DATE] 12:29 PM: Can u please let me know if u get it, just to make sure [DATE]…" at bounding box center [397, 94] width 303 height 13
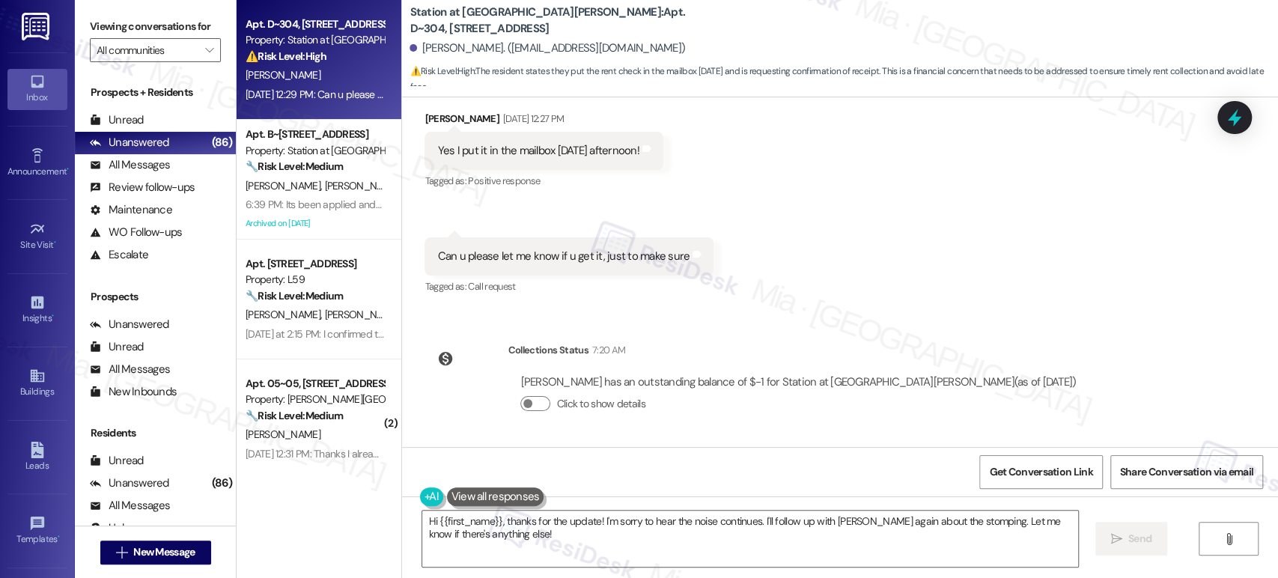
scroll to position [833, 0]
click at [536, 405] on button "Click to show details" at bounding box center [535, 403] width 30 height 15
click at [581, 490] on div "Get Conversation Link Share Conversation via email" at bounding box center [840, 471] width 876 height 49
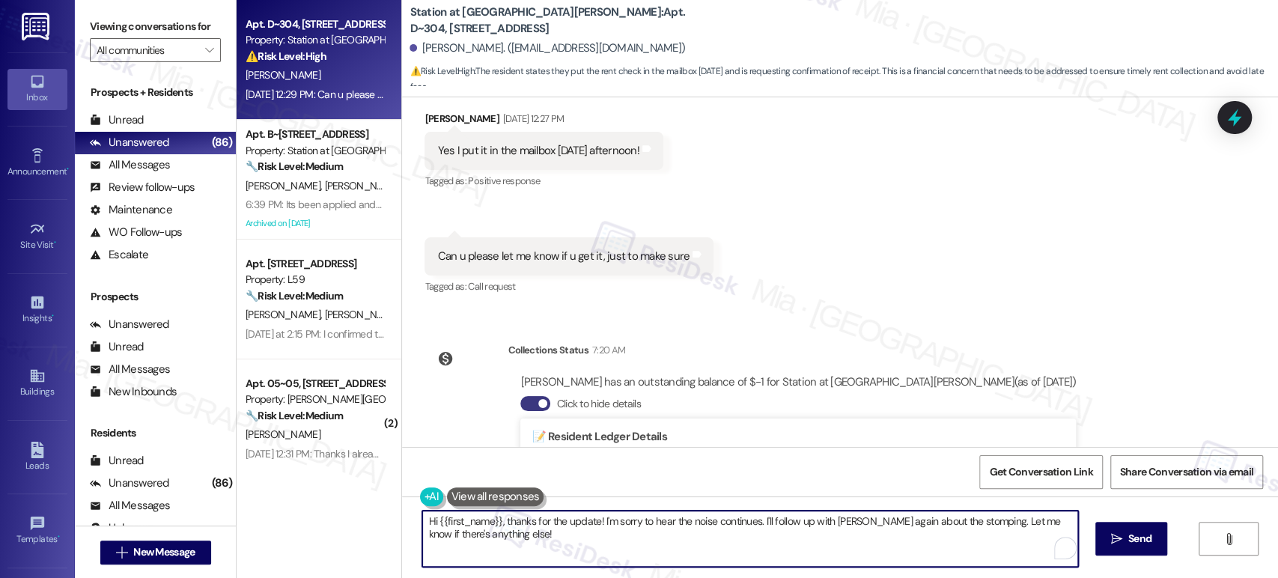
drag, startPoint x: 496, startPoint y: 523, endPoint x: 527, endPoint y: 529, distance: 32.0
click at [527, 529] on textarea "Hi {{first_name}}, thanks for the update! I'm sorry to hear the noise continues…" at bounding box center [749, 539] width 655 height 56
click at [566, 532] on textarea "Hi {{first_name}}, thanks for the update! I'm sorry to hear the noise continues…" at bounding box center [749, 539] width 655 height 56
drag, startPoint x: 593, startPoint y: 521, endPoint x: 621, endPoint y: 538, distance: 32.6
click at [621, 538] on textarea "Hi {{first_name}}, thanks for the update! I'm sorry to hear the noise continues…" at bounding box center [749, 539] width 655 height 56
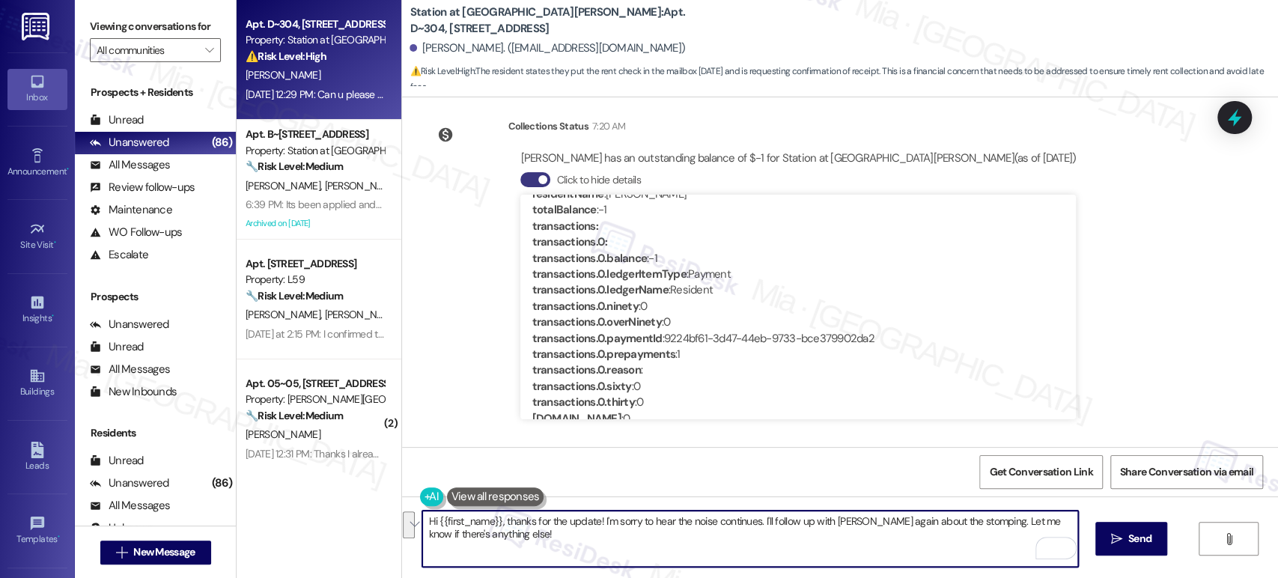
scroll to position [271, 0]
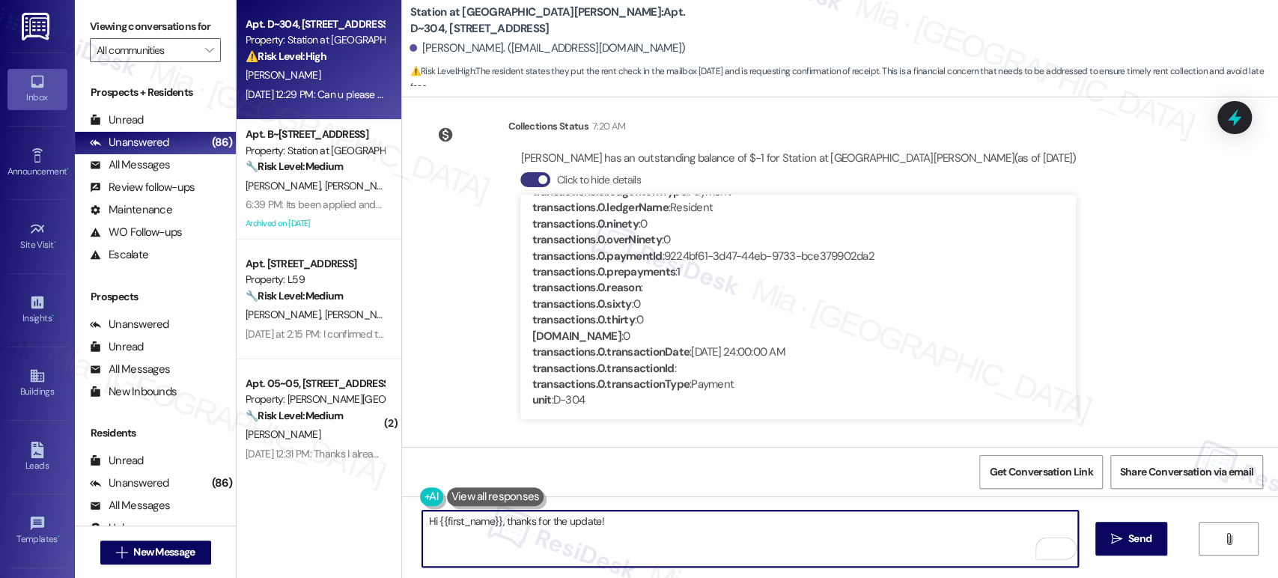
paste textarea "This is to confirm that we have received your payment and it has been applied t…"
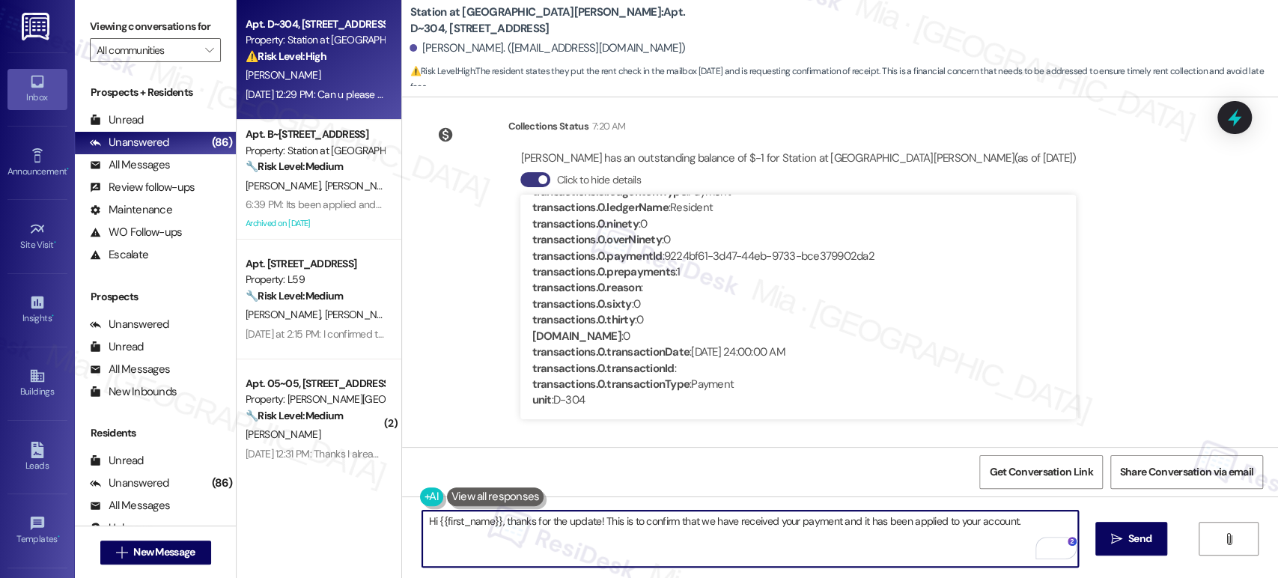
click at [588, 519] on textarea "Hi {{first_name}}, thanks for the update! This is to confirm that we have recei…" at bounding box center [749, 539] width 655 height 56
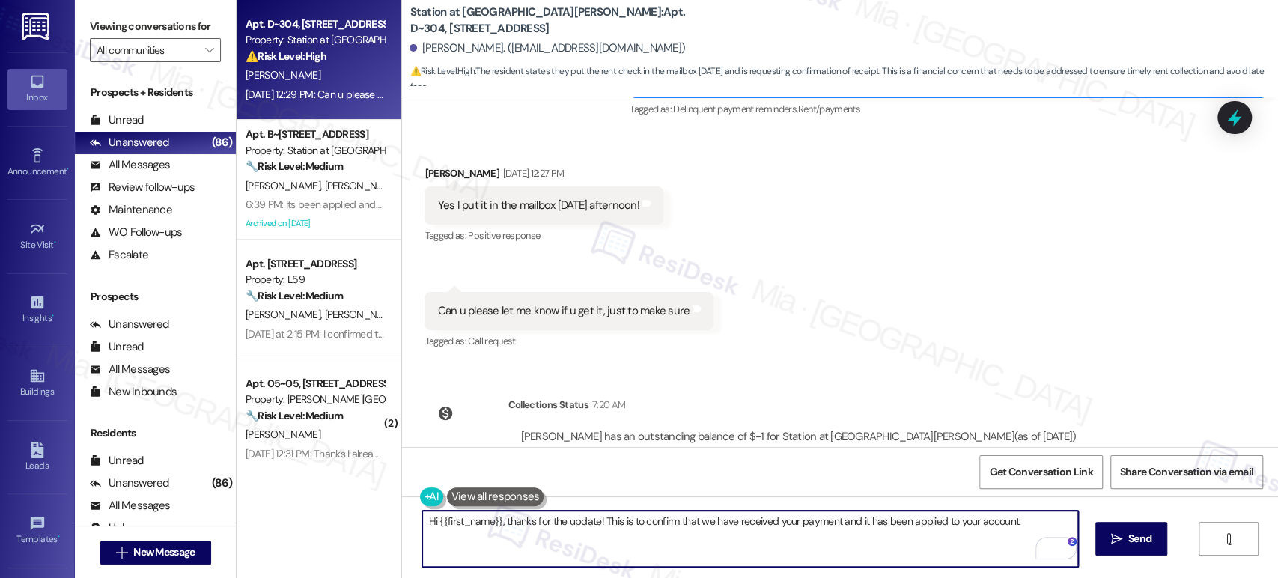
scroll to position [807, 0]
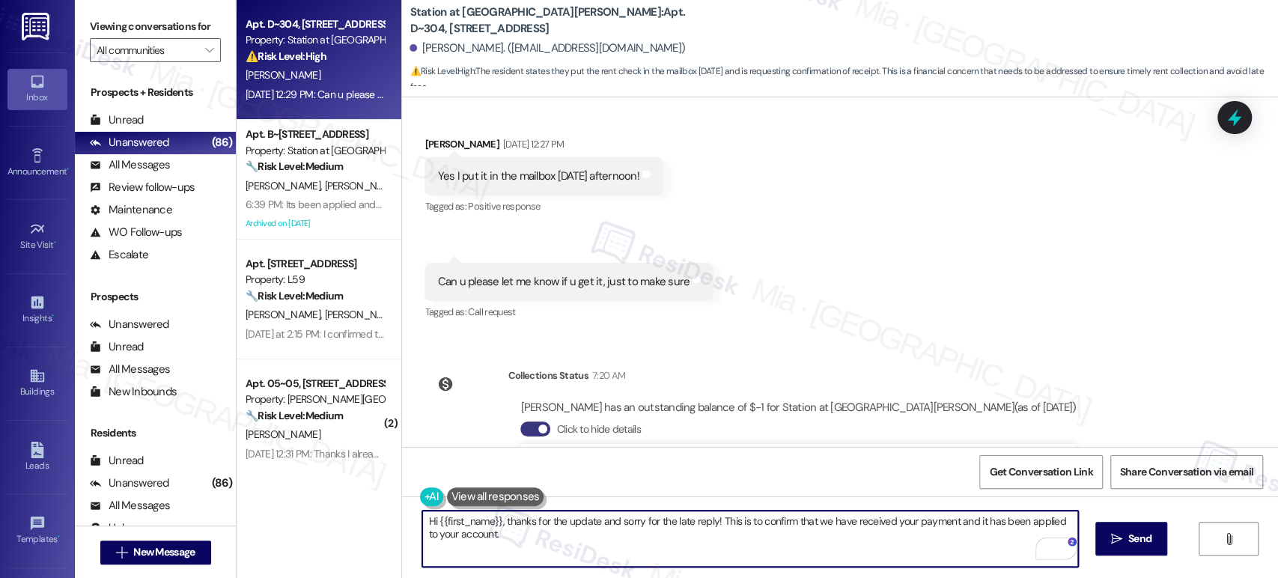
click at [895, 520] on textarea "Hi {{first_name}}, thanks for the update and sorry for the late reply! This is …" at bounding box center [749, 539] width 655 height 56
click at [765, 540] on textarea "Hi {{first_name}}, thanks for the update and sorry for the late reply! This is …" at bounding box center [749, 539] width 655 height 56
type textarea "Hi {{first_name}}, thanks for the update and sorry for the late reply! This is …"
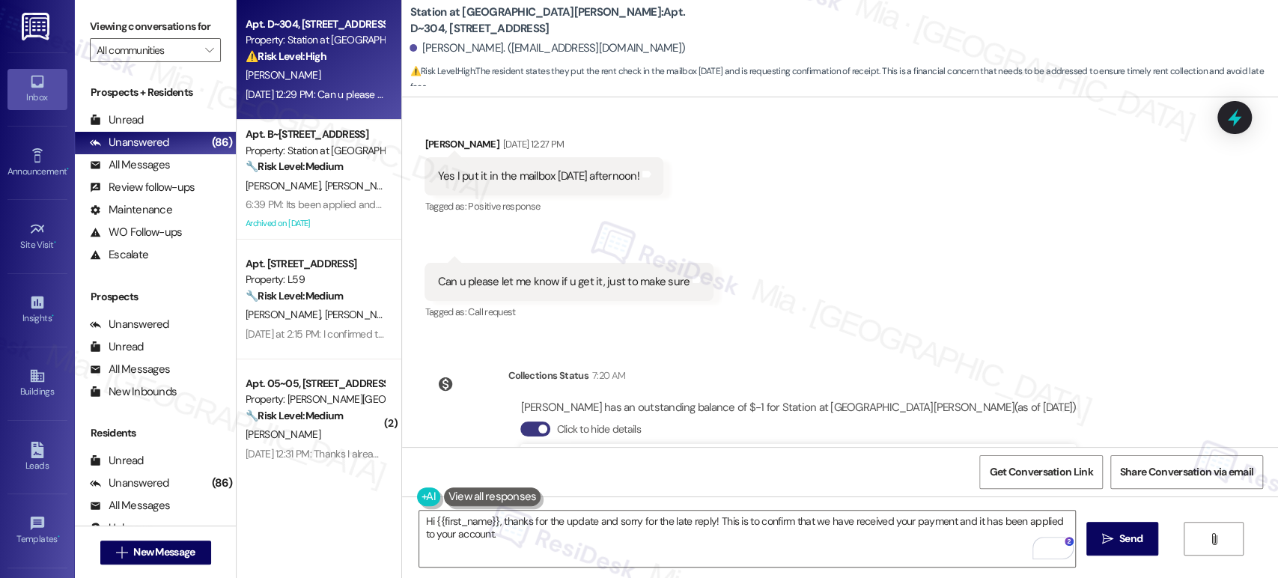
drag, startPoint x: 1074, startPoint y: 263, endPoint x: 931, endPoint y: 168, distance: 171.8
click at [1074, 263] on div "Received via SMS [PERSON_NAME] [DATE] 12:27 PM Yes I put it in the mailbox [DAT…" at bounding box center [840, 219] width 876 height 232
click at [1117, 544] on span "Send" at bounding box center [1131, 539] width 29 height 16
